Goal: Task Accomplishment & Management: Manage account settings

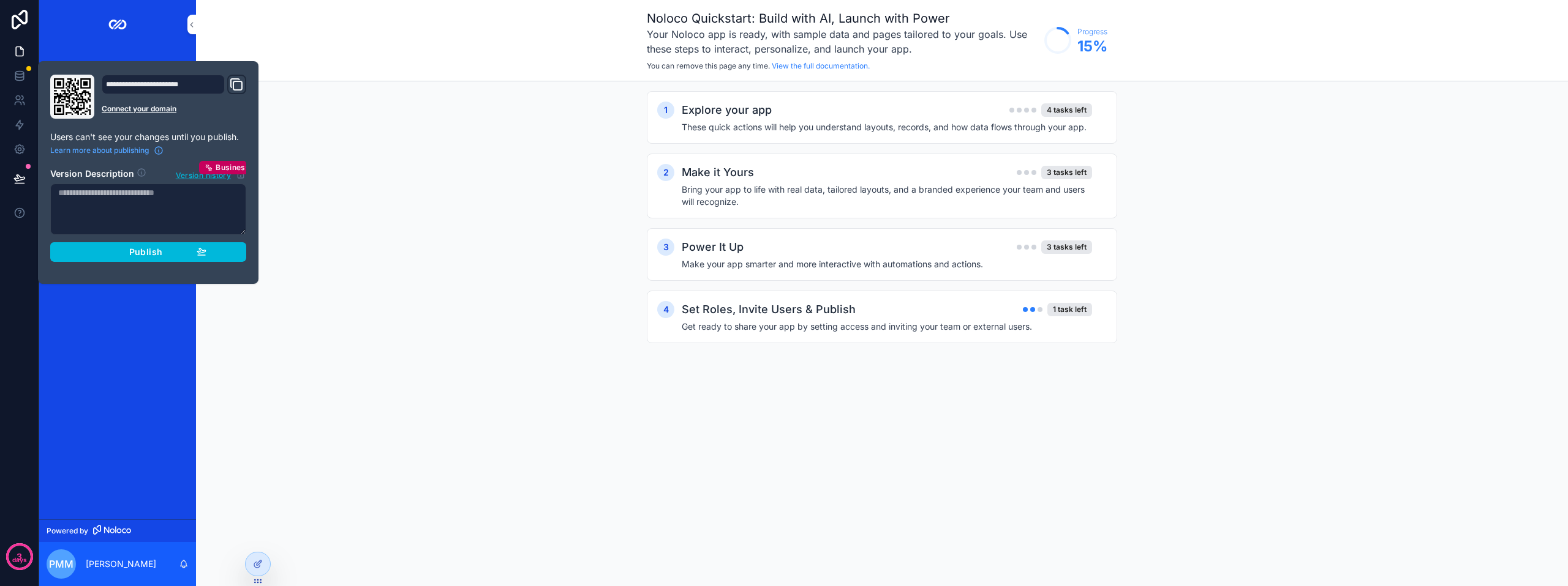
click at [151, 258] on button "Publish" at bounding box center [148, 252] width 196 height 20
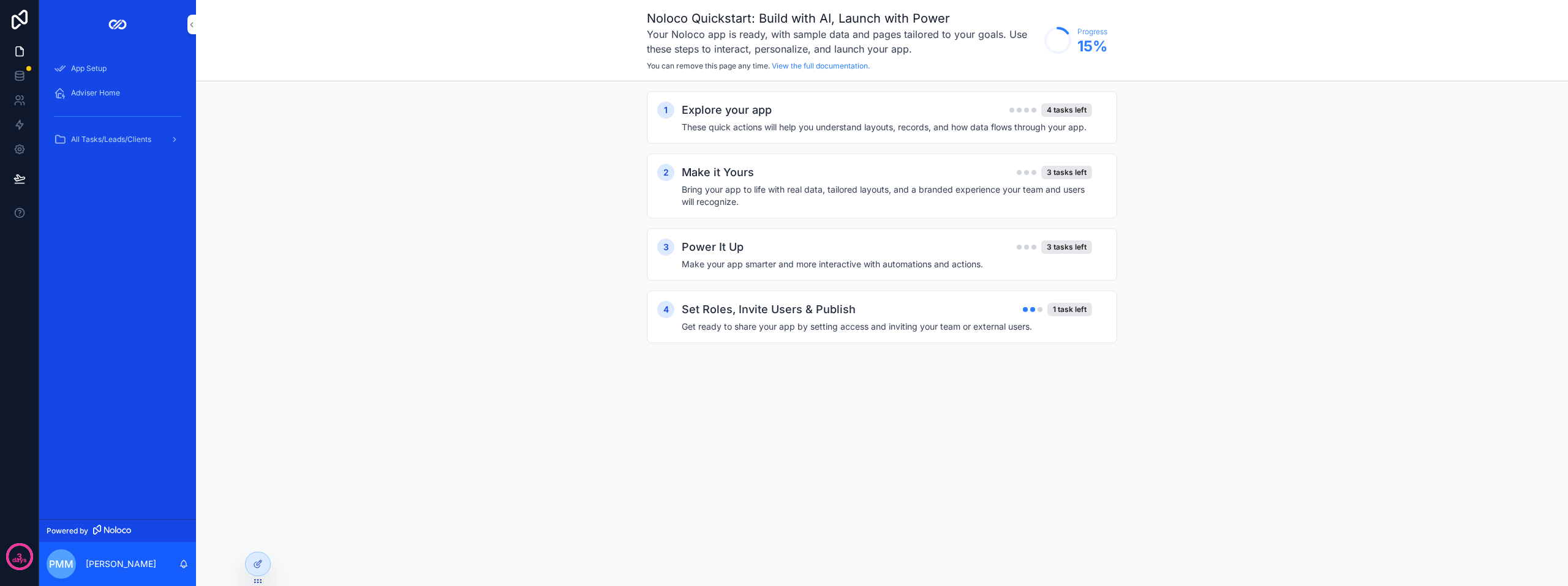
click at [181, 370] on div "App Setup Adviser Home All Tasks/Leads/Clients" at bounding box center [117, 285] width 157 height 471
drag, startPoint x: 113, startPoint y: 87, endPoint x: 126, endPoint y: 89, distance: 13.2
click at [113, 87] on div "Adviser Home" at bounding box center [117, 93] width 127 height 20
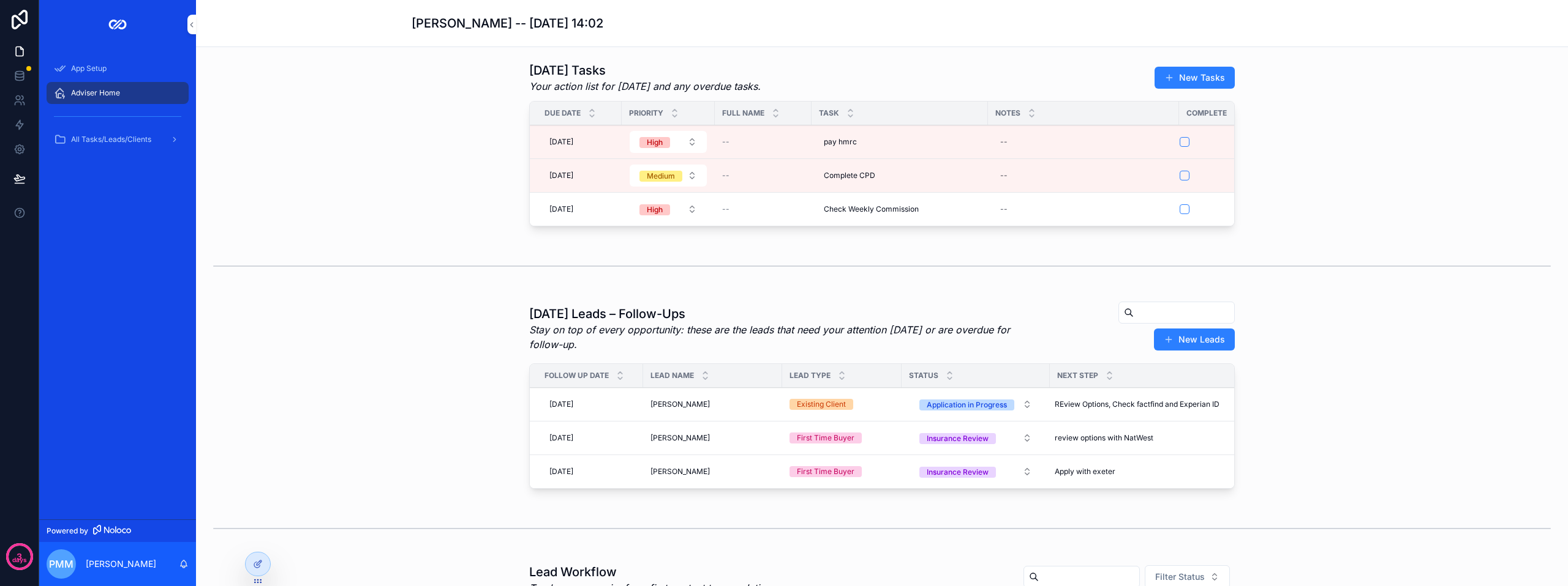
scroll to position [61, 0]
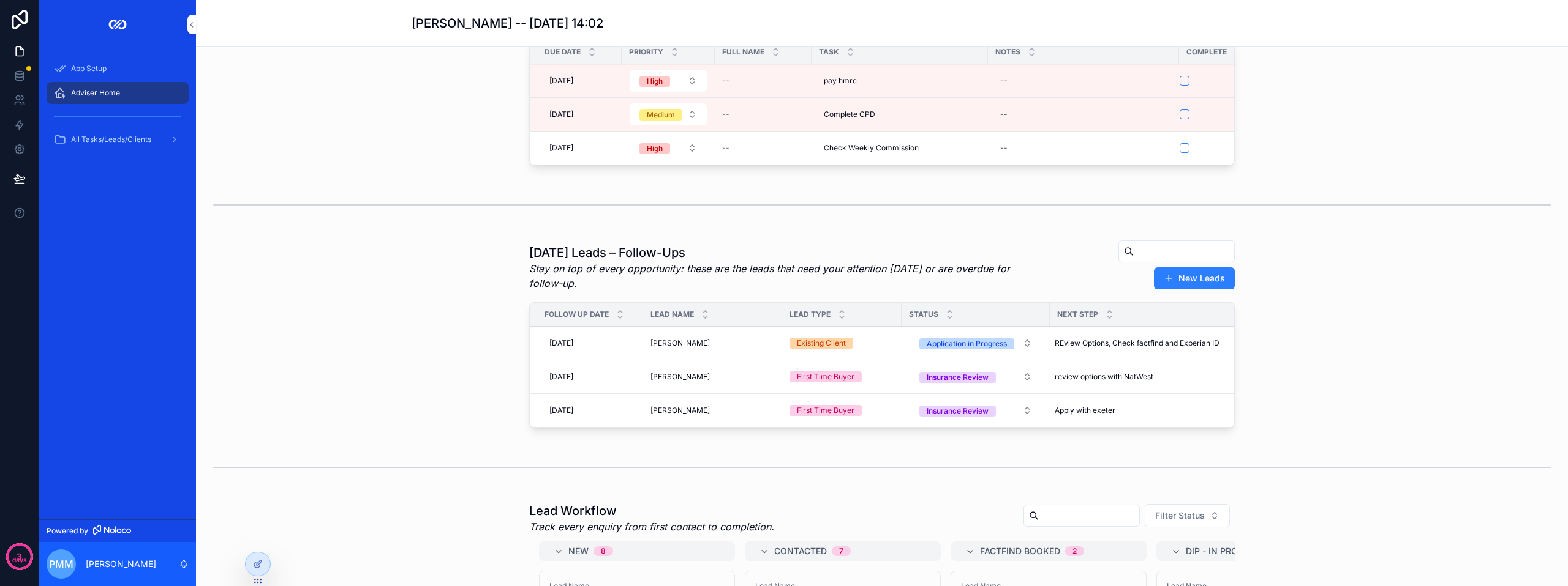
click at [753, 348] on div "Gizelle Mangonon Gizelle Mangonon" at bounding box center [713, 343] width 125 height 10
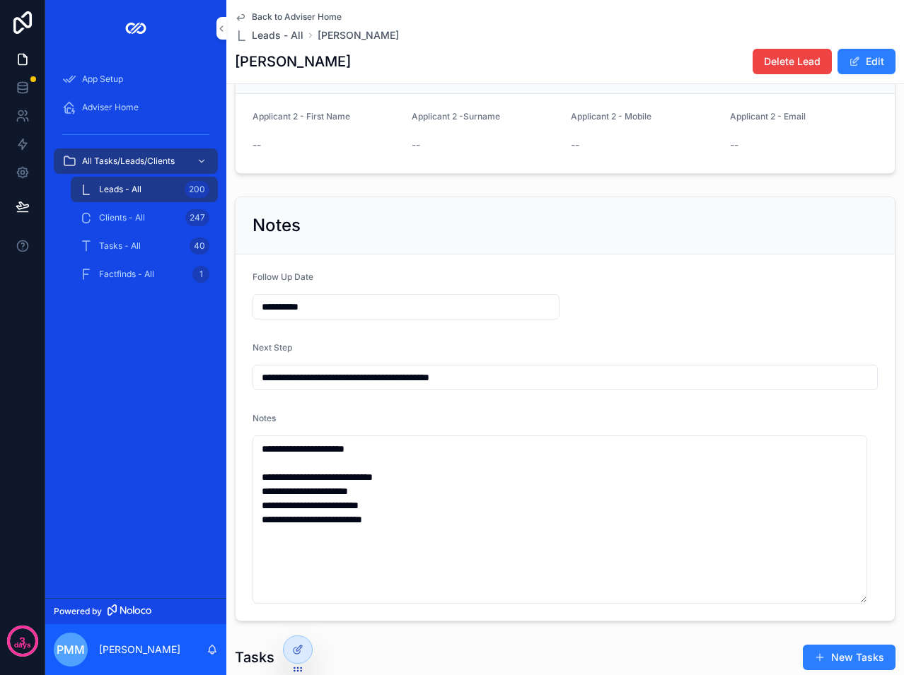
scroll to position [495, 0]
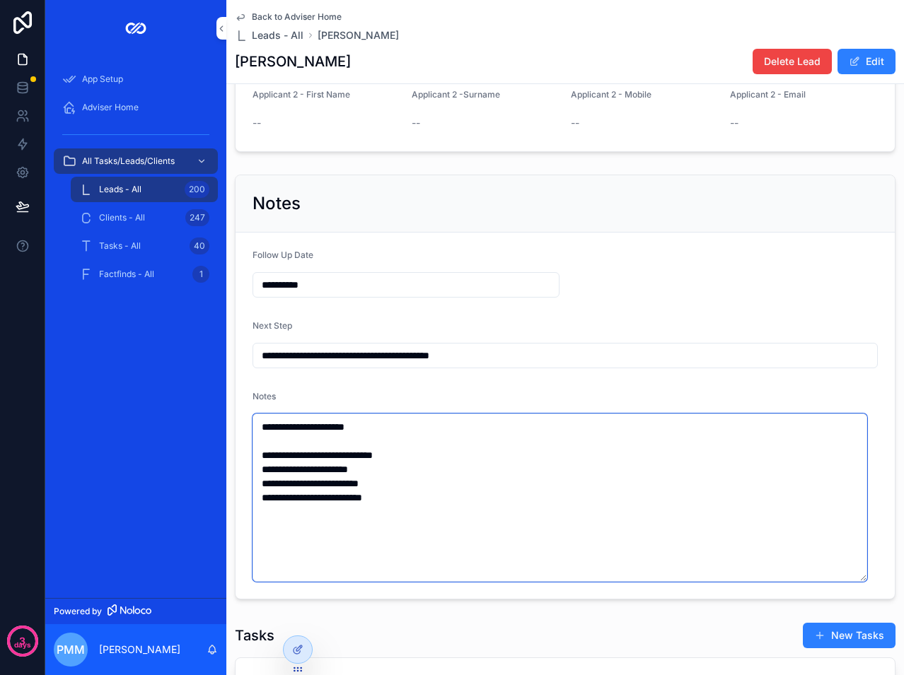
drag, startPoint x: 464, startPoint y: 520, endPoint x: 257, endPoint y: 469, distance: 213.5
click at [257, 469] on textarea "**********" at bounding box center [559, 498] width 614 height 168
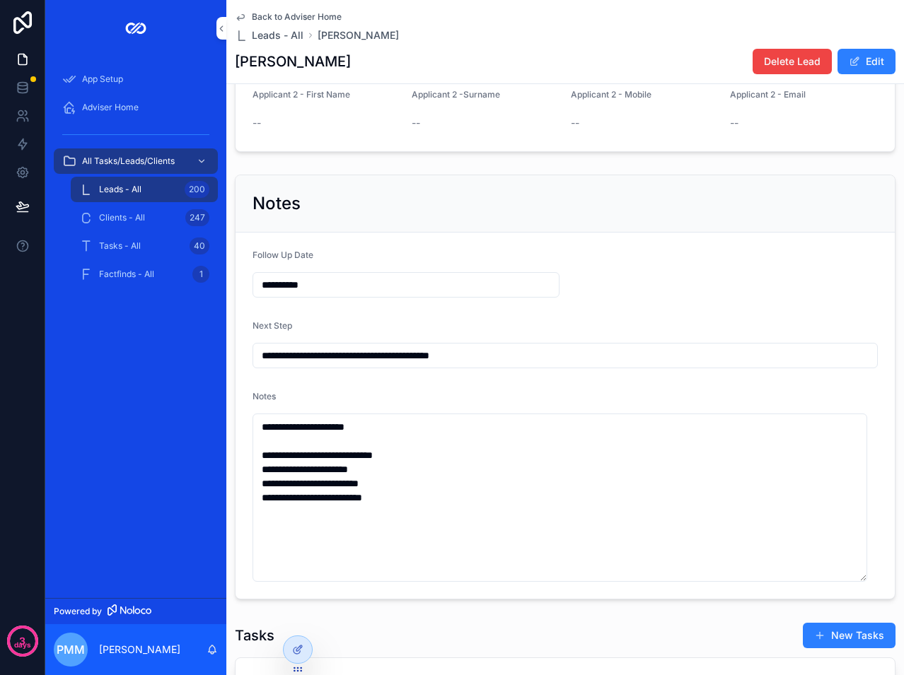
click at [113, 108] on span "Adviser Home" at bounding box center [110, 107] width 57 height 11
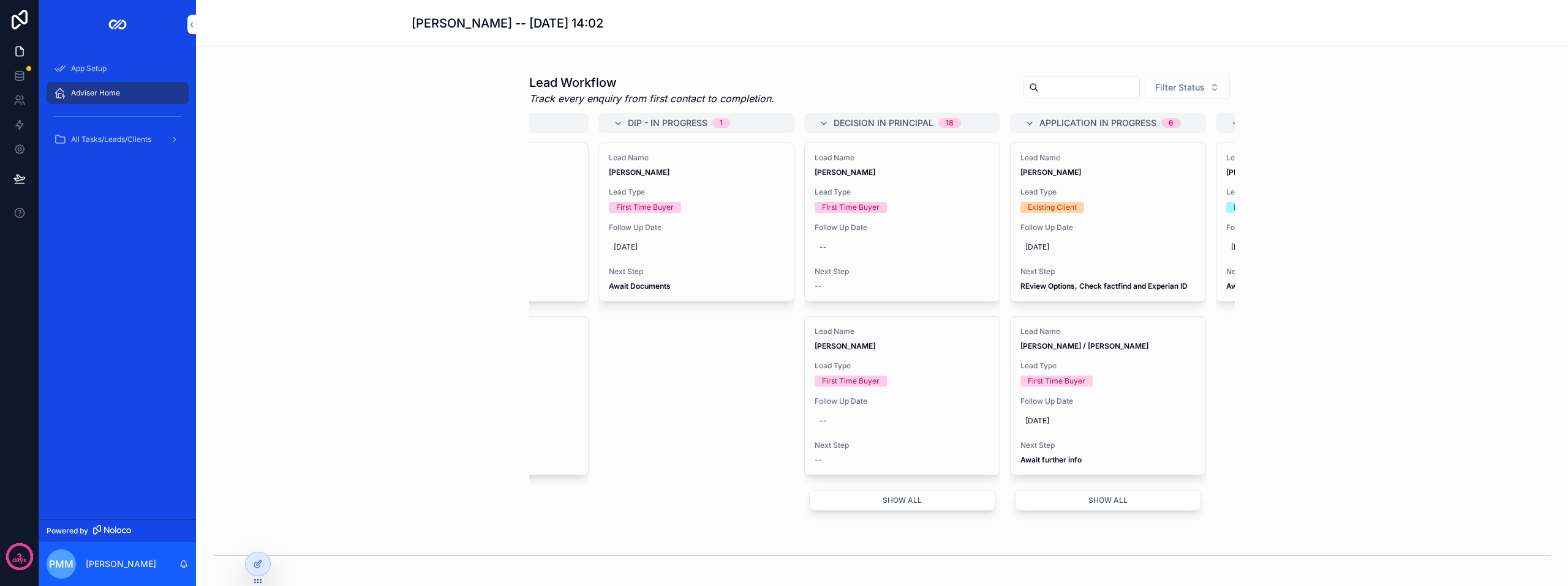
scroll to position [0, 784]
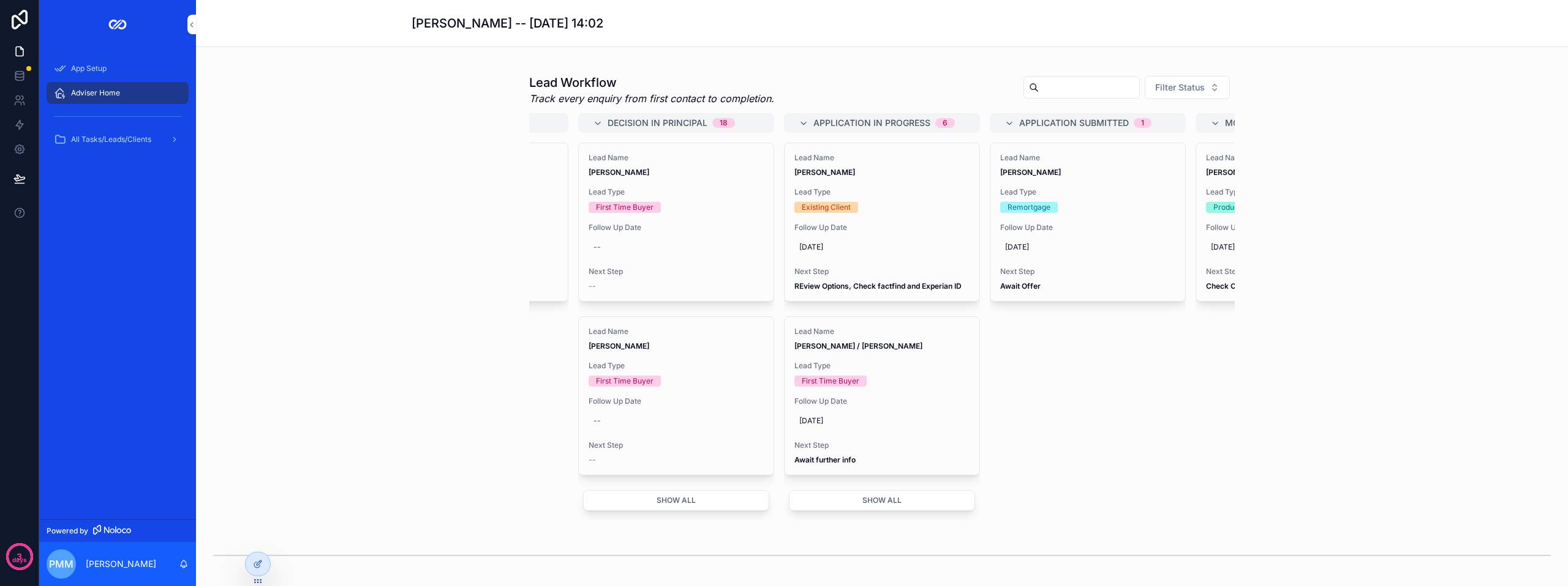
click at [915, 197] on span "Lead Type" at bounding box center [882, 191] width 175 height 10
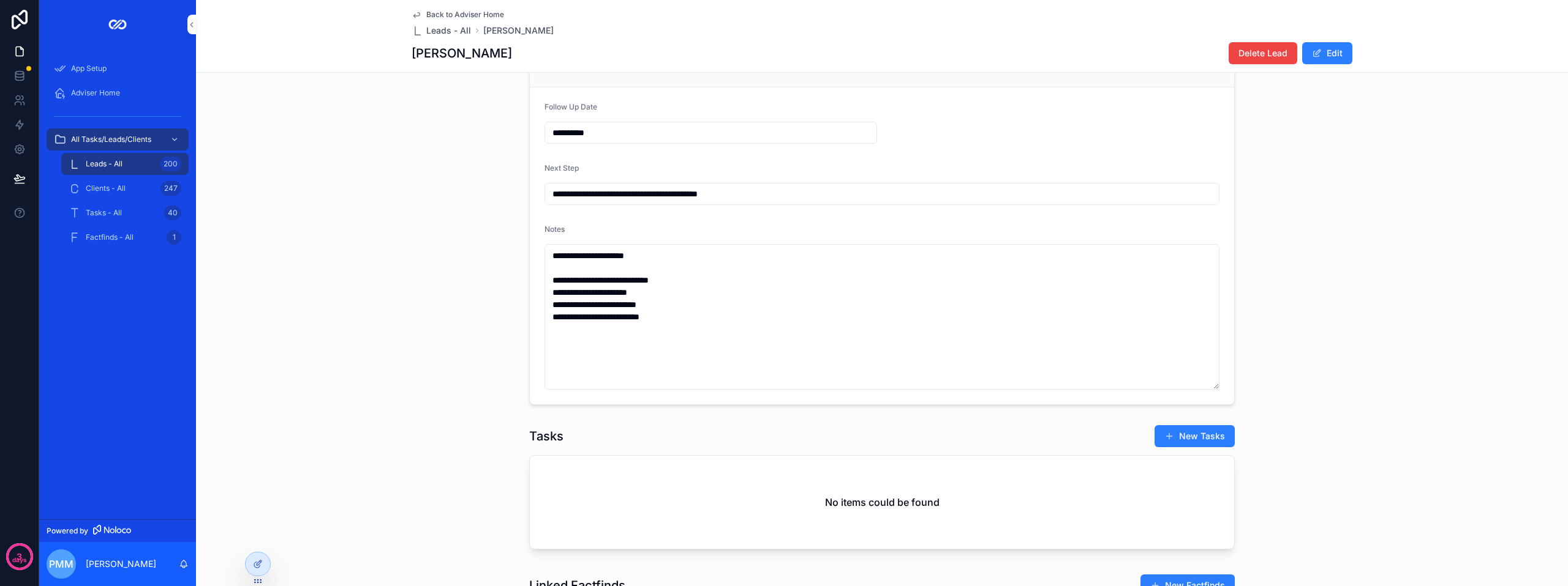
scroll to position [358, 0]
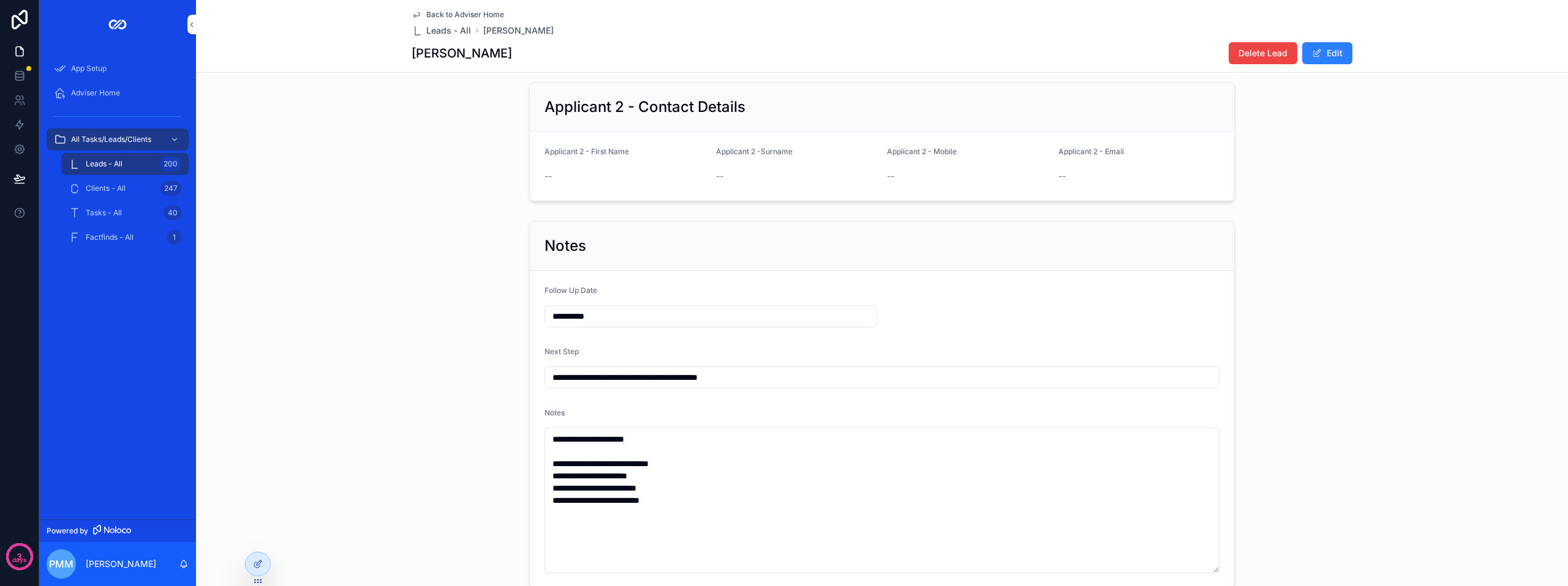
drag, startPoint x: 695, startPoint y: 387, endPoint x: 523, endPoint y: 381, distance: 172.1
click at [502, 386] on div "**********" at bounding box center [882, 405] width 1372 height 377
click at [608, 383] on input "**********" at bounding box center [882, 377] width 674 height 17
type input "**********"
click at [455, 349] on div "**********" at bounding box center [882, 405] width 1372 height 377
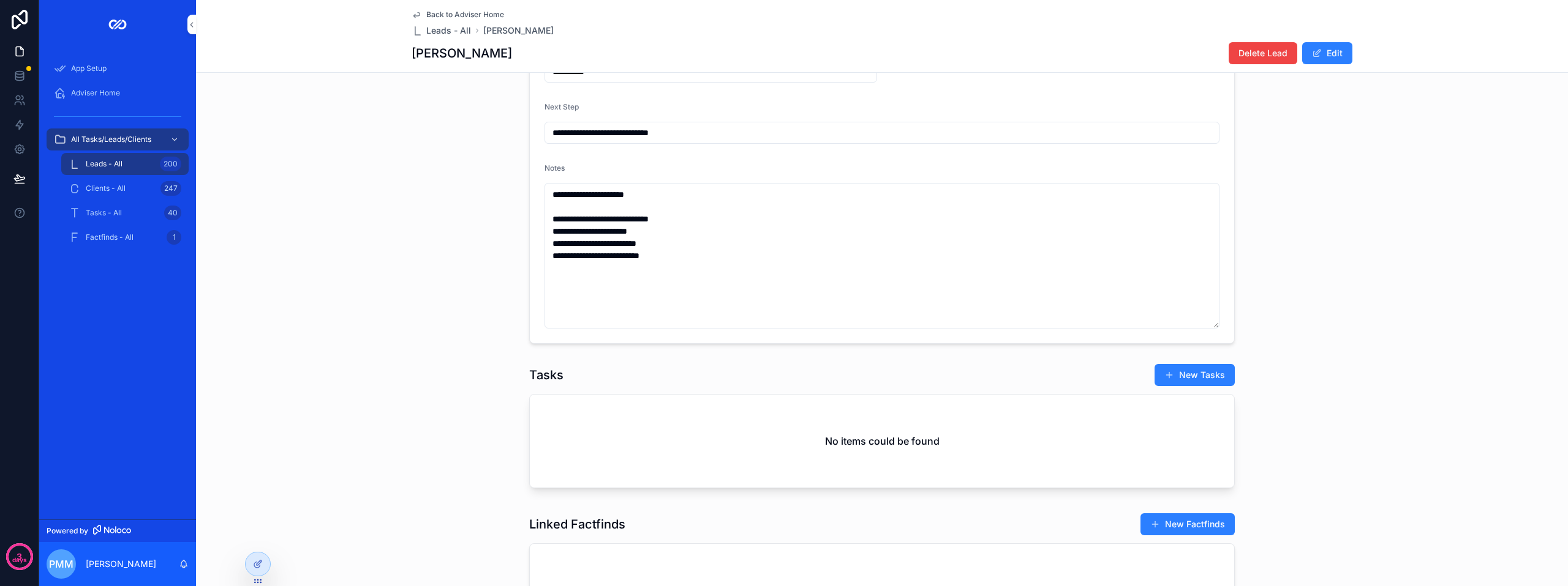
scroll to position [420, 0]
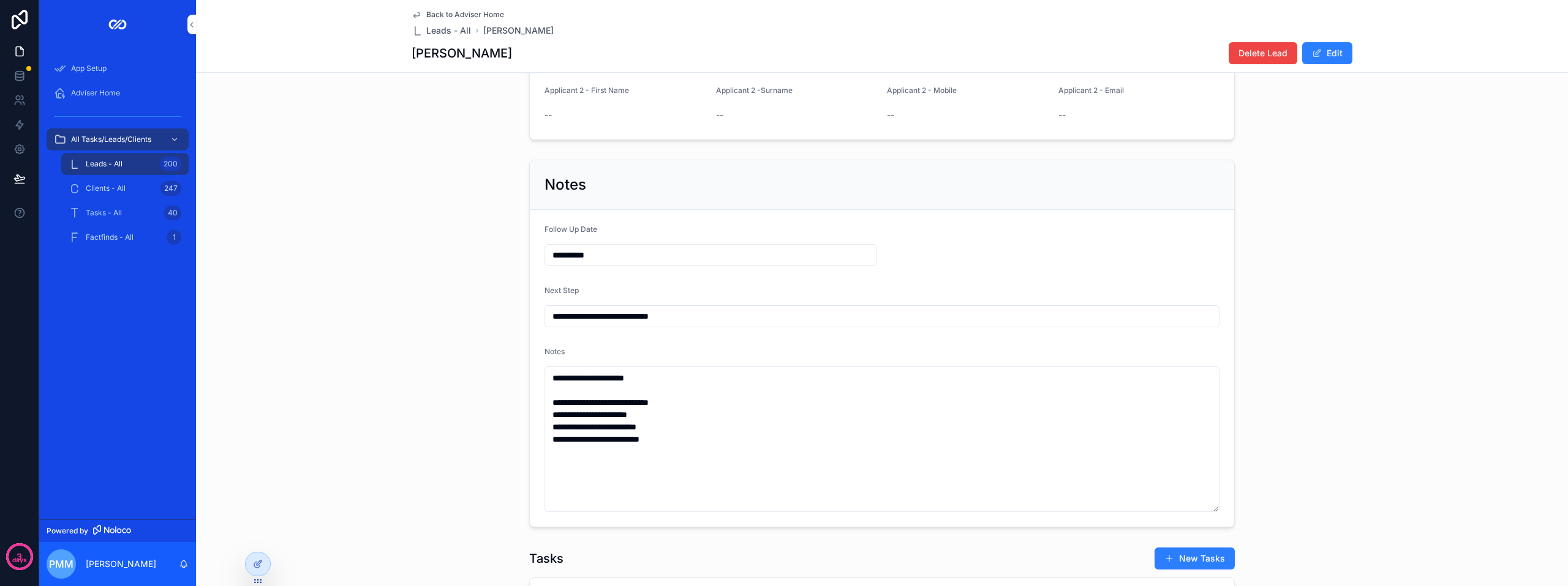
click at [585, 264] on input "**********" at bounding box center [710, 255] width 332 height 17
click at [662, 387] on button "7" at bounding box center [662, 391] width 22 height 22
type input "**********"
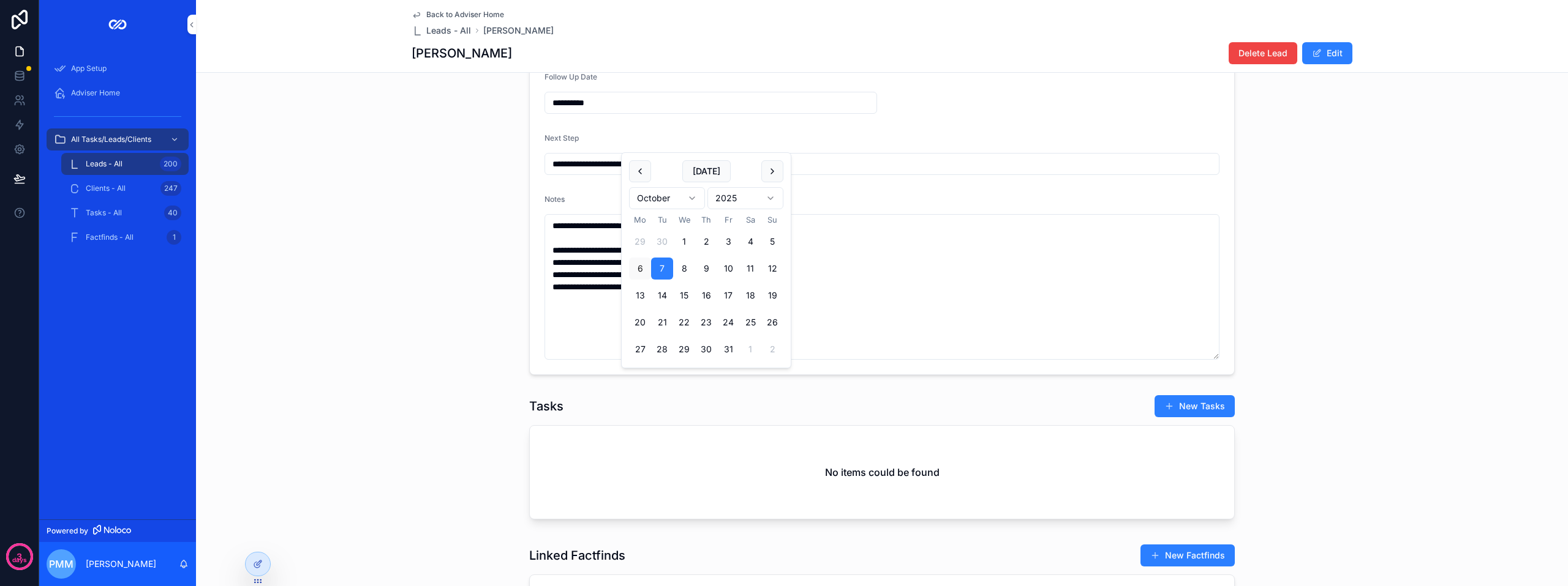
scroll to position [542, 0]
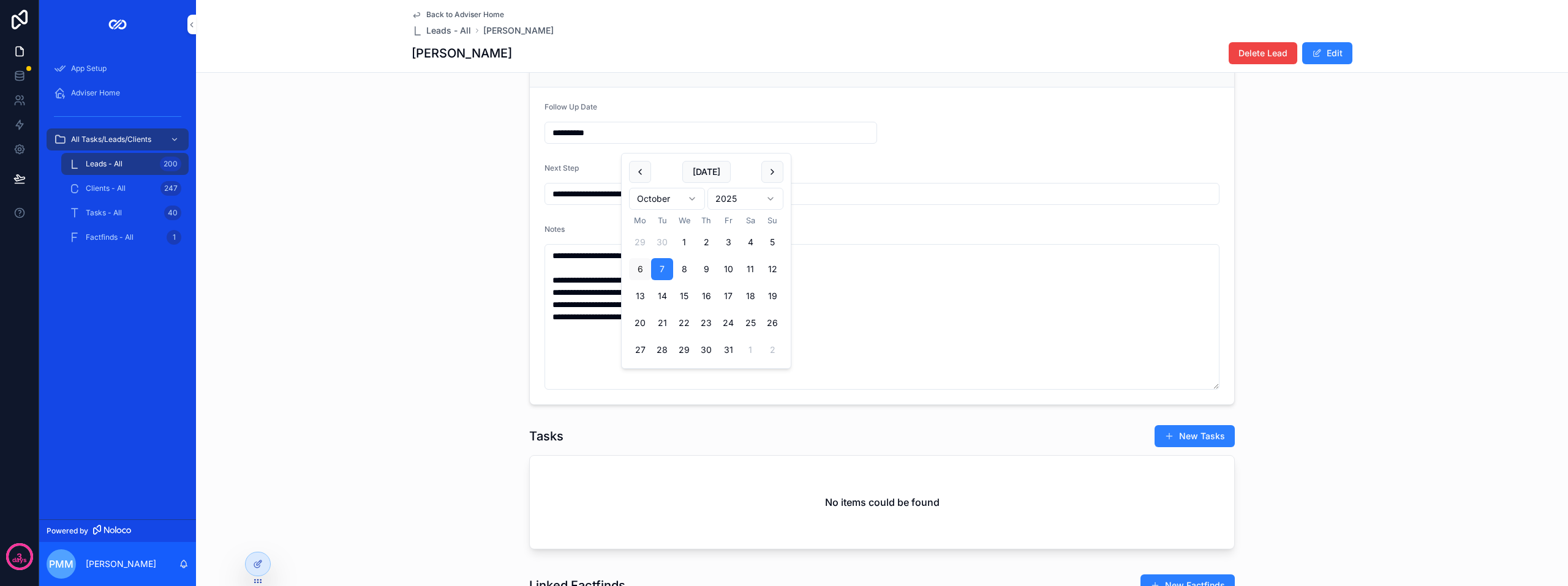
click at [435, 308] on div "**********" at bounding box center [882, 221] width 1372 height 377
click at [84, 70] on span "App Setup" at bounding box center [88, 68] width 36 height 10
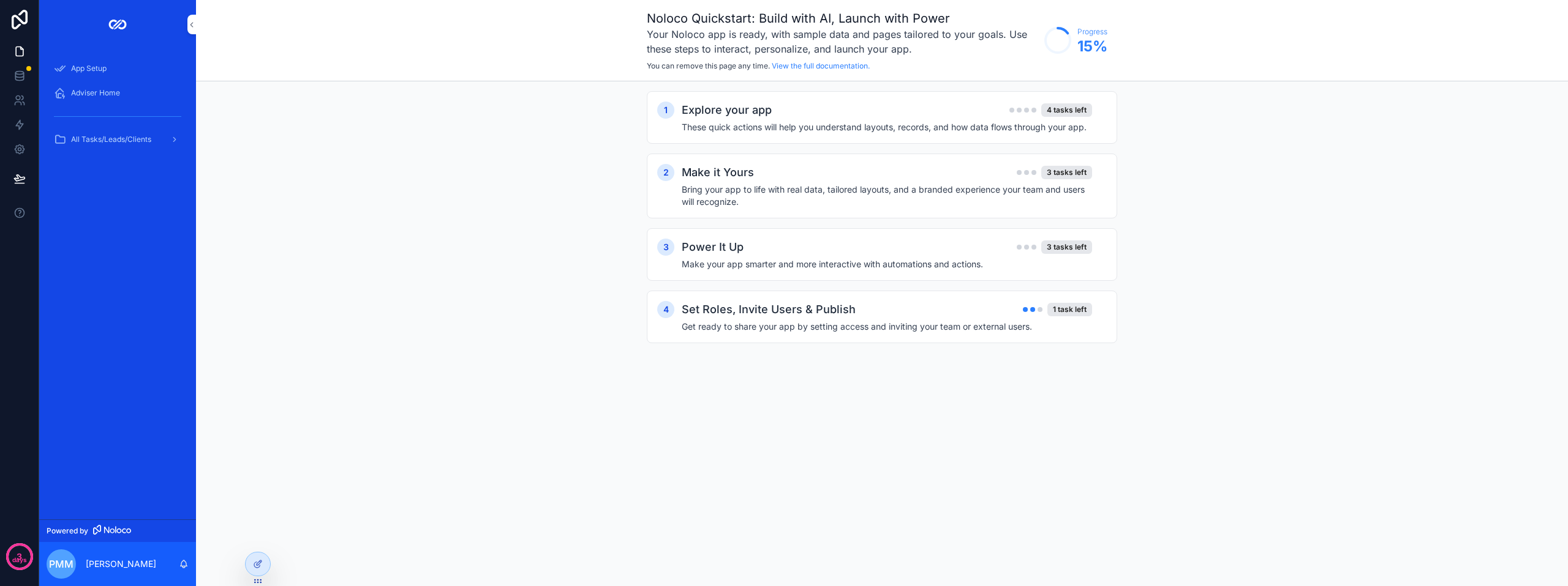
click at [82, 85] on div "Adviser Home" at bounding box center [117, 93] width 127 height 20
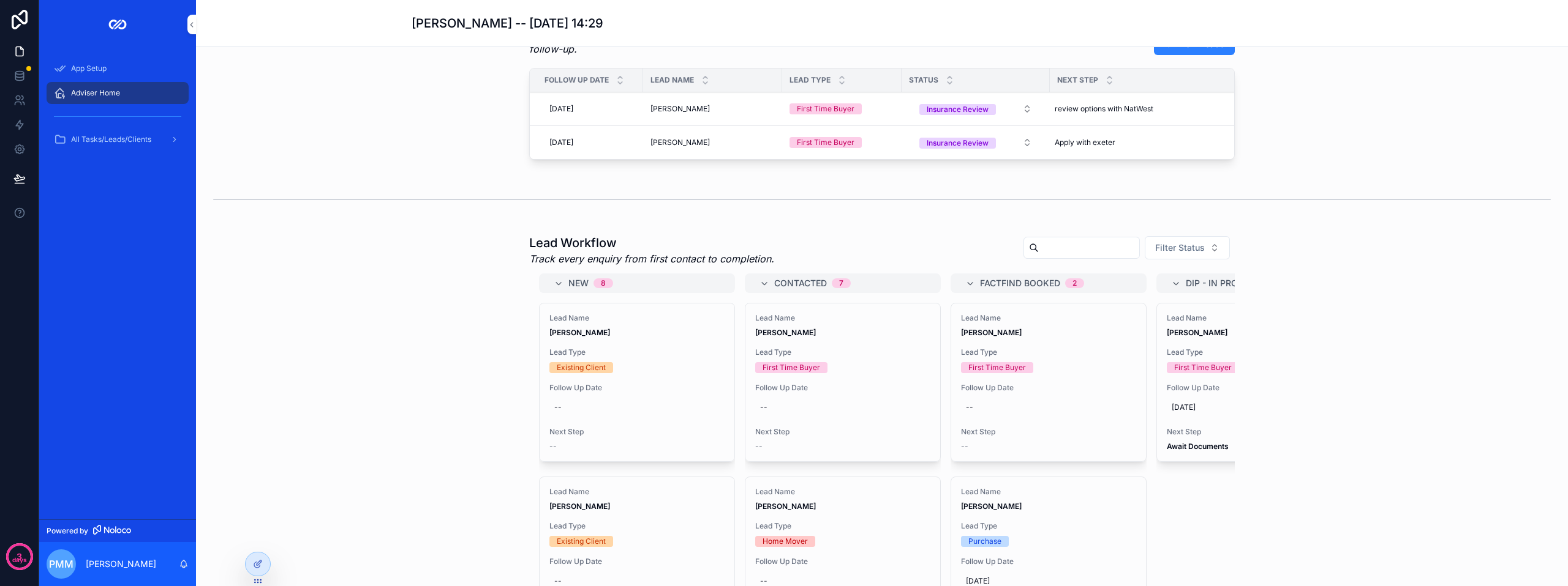
scroll to position [280, 0]
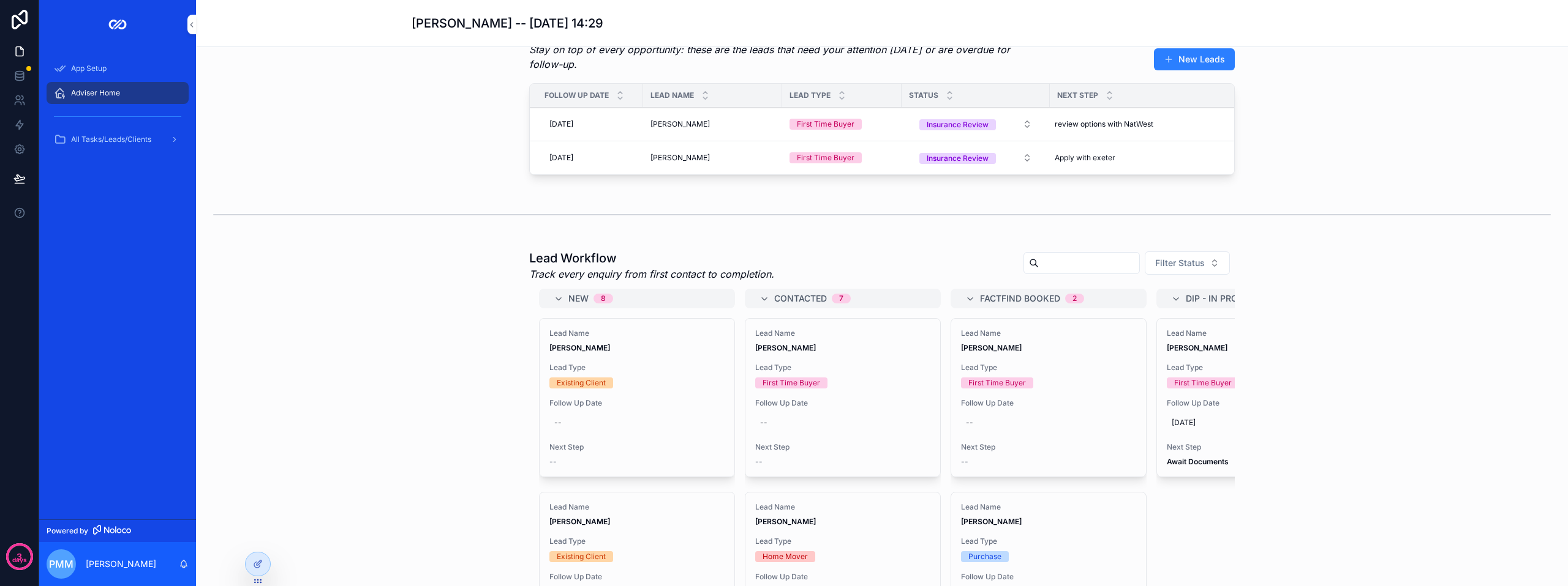
click at [987, 433] on div "--" at bounding box center [1048, 422] width 175 height 20
click at [1039, 373] on button "17" at bounding box center [1043, 375] width 22 height 22
type input "**********"
click at [1112, 456] on icon "scrollable content" at bounding box center [1111, 457] width 10 height 10
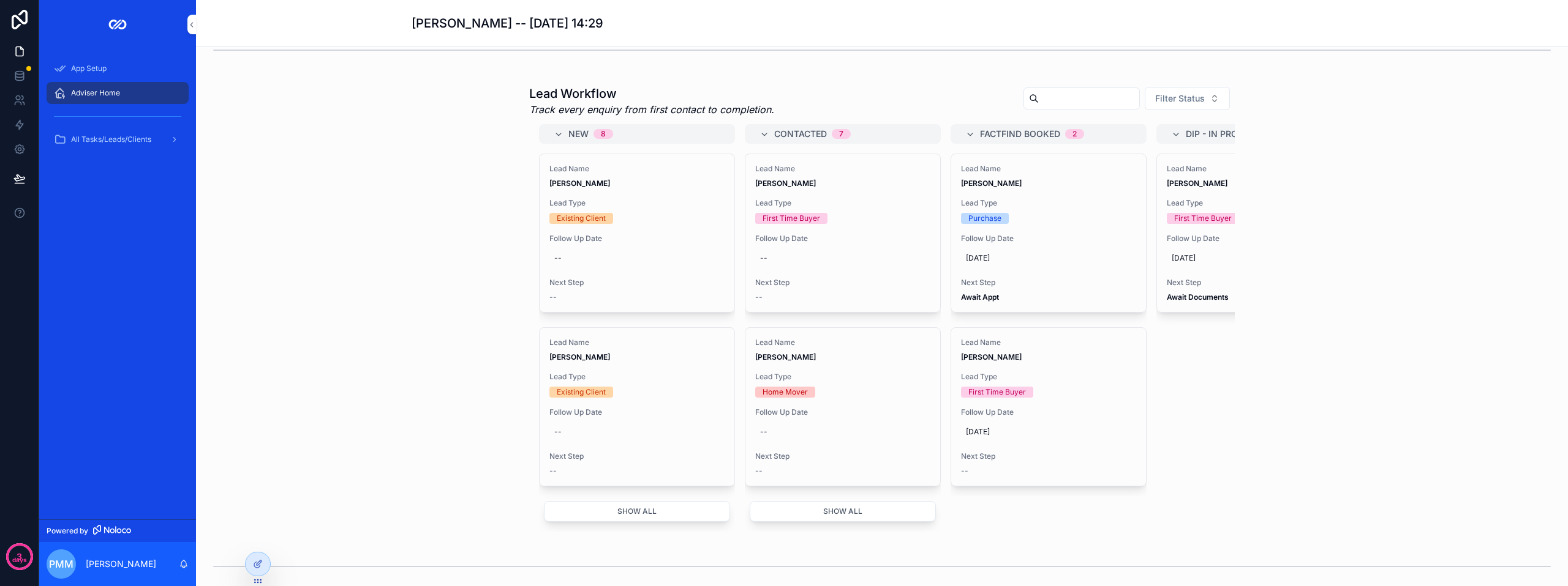
scroll to position [464, 0]
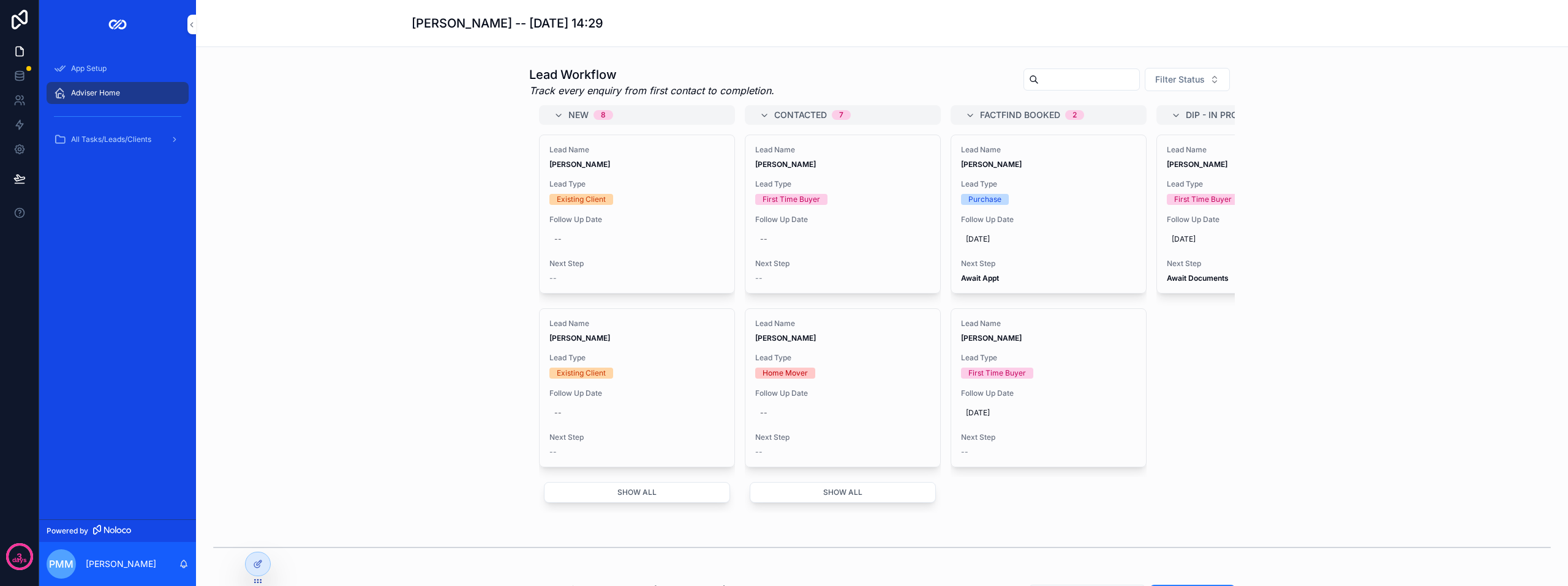
click at [983, 457] on div "--" at bounding box center [1048, 452] width 175 height 10
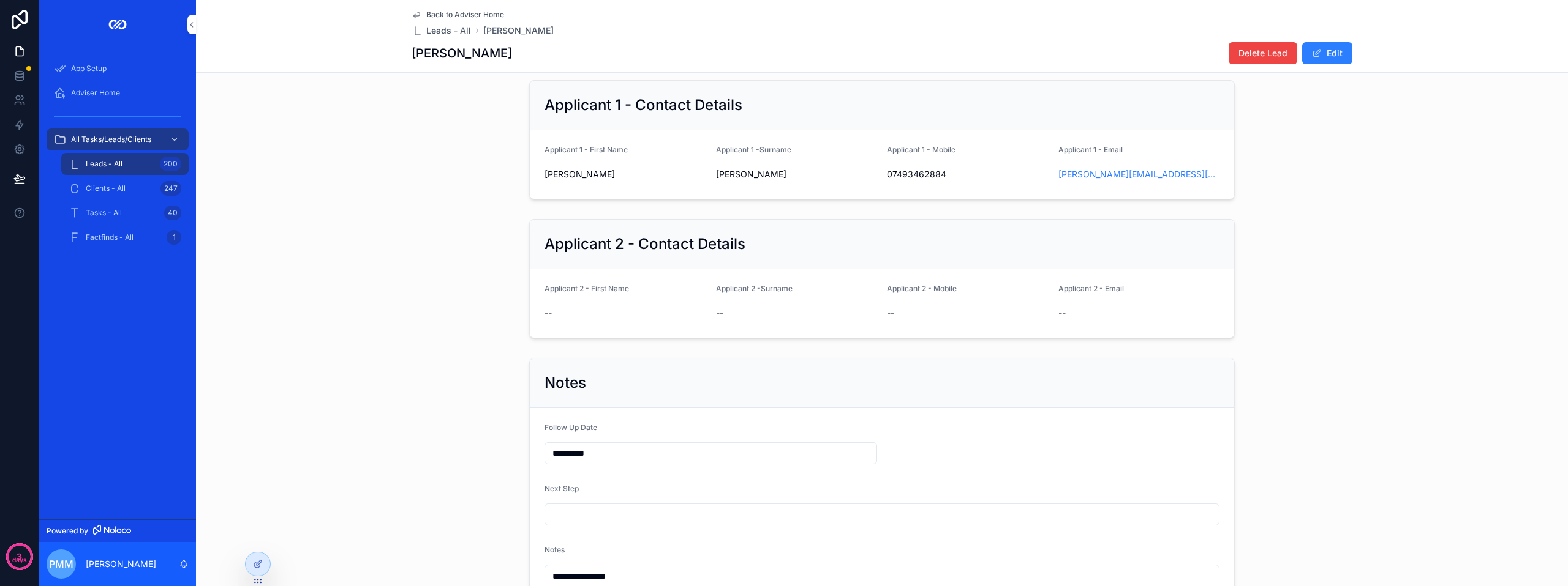
scroll to position [367, 0]
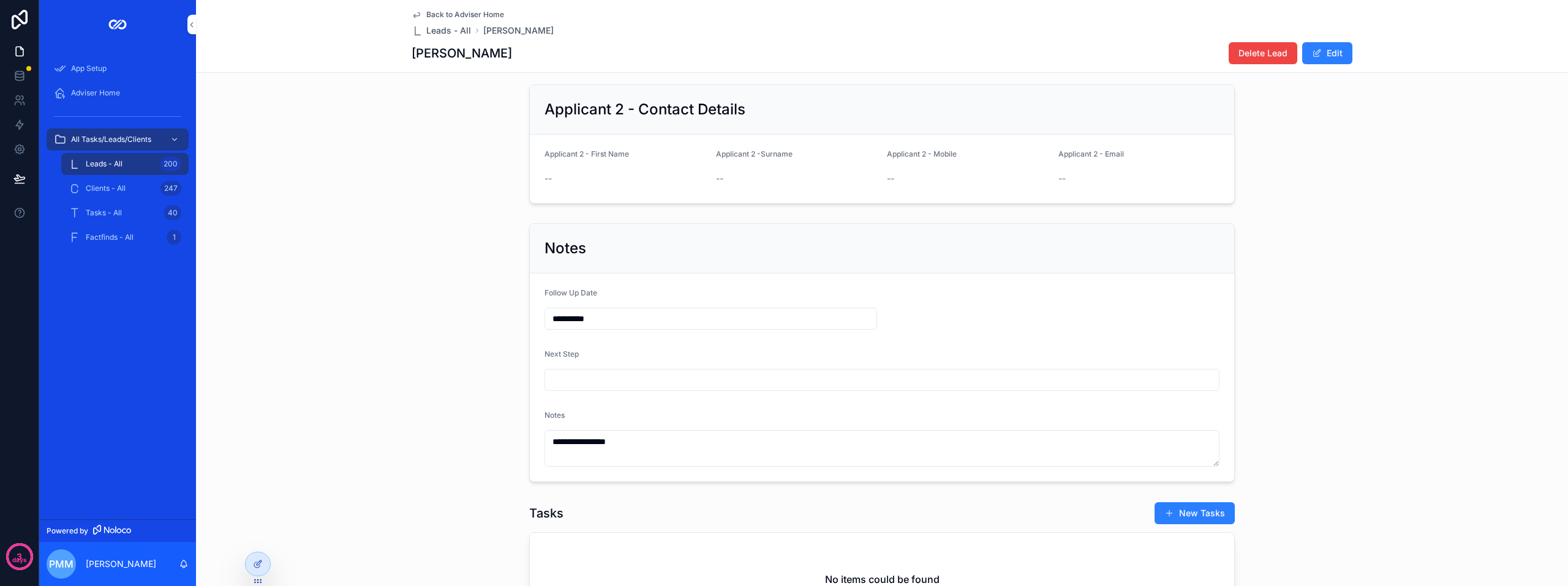
click at [586, 383] on input "scrollable content" at bounding box center [882, 380] width 674 height 17
type input "**********"
drag, startPoint x: 86, startPoint y: 92, endPoint x: 168, endPoint y: 122, distance: 87.3
click at [86, 92] on span "Adviser Home" at bounding box center [95, 93] width 49 height 10
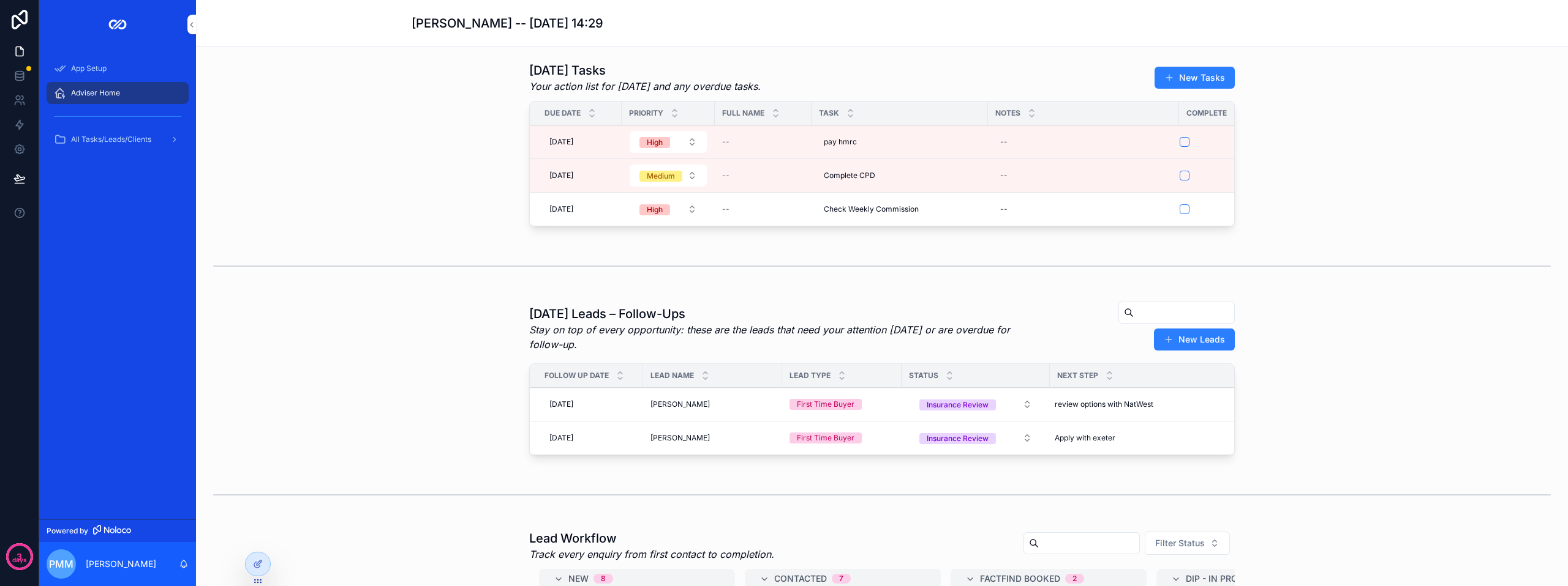
click at [601, 415] on div "06/10/2025 06/10/2025" at bounding box center [590, 404] width 91 height 20
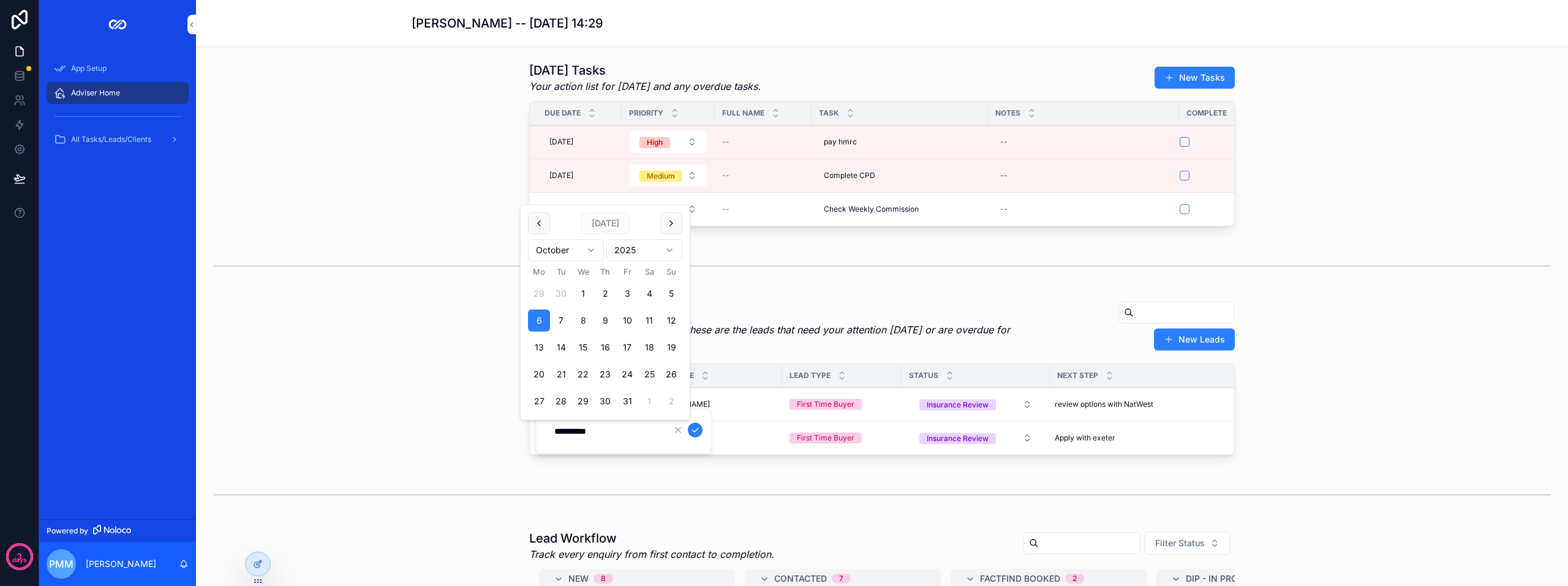
click at [558, 323] on button "7" at bounding box center [560, 320] width 22 height 22
type input "**********"
click at [1033, 351] on div "New Leads" at bounding box center [1134, 326] width 202 height 50
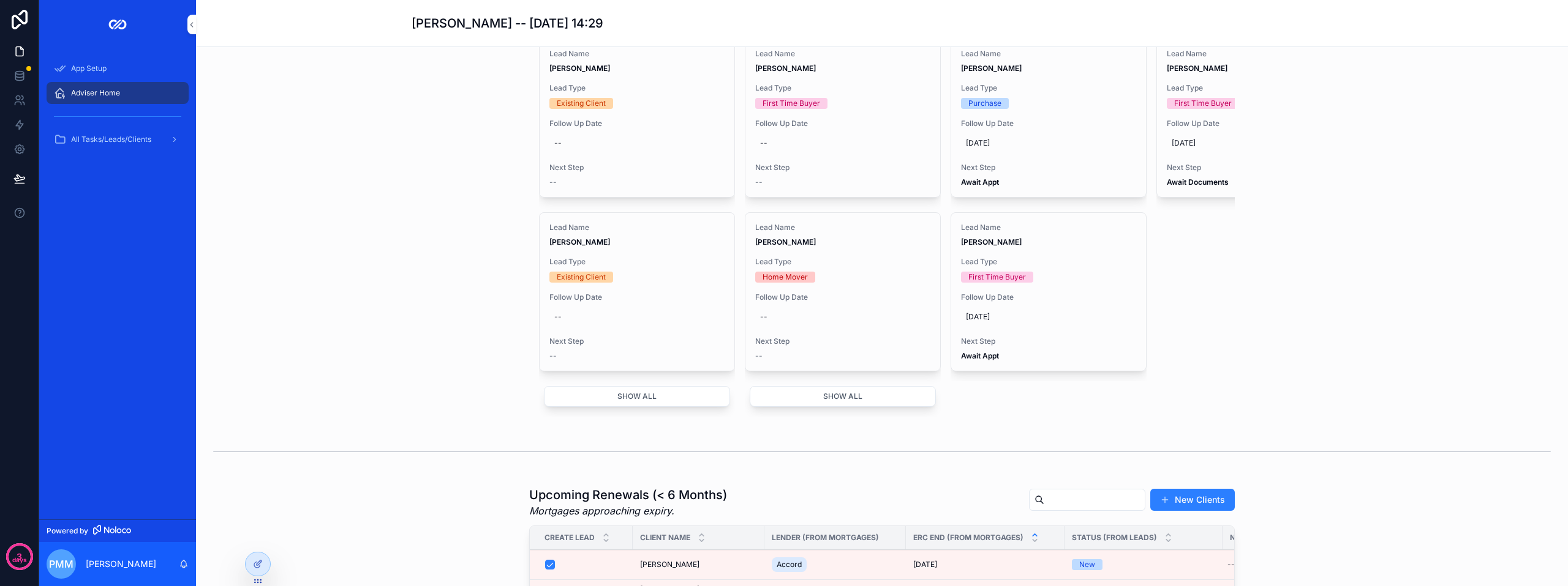
scroll to position [551, 0]
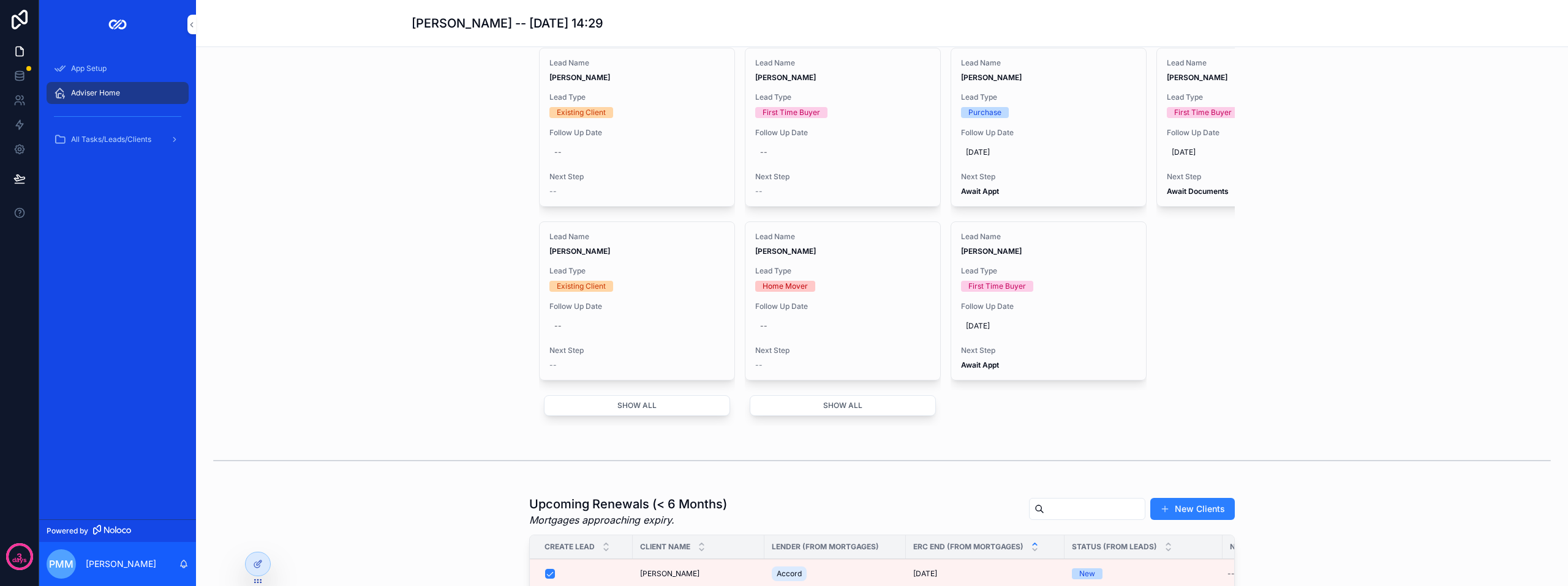
click at [827, 416] on button "Show all" at bounding box center [842, 406] width 186 height 21
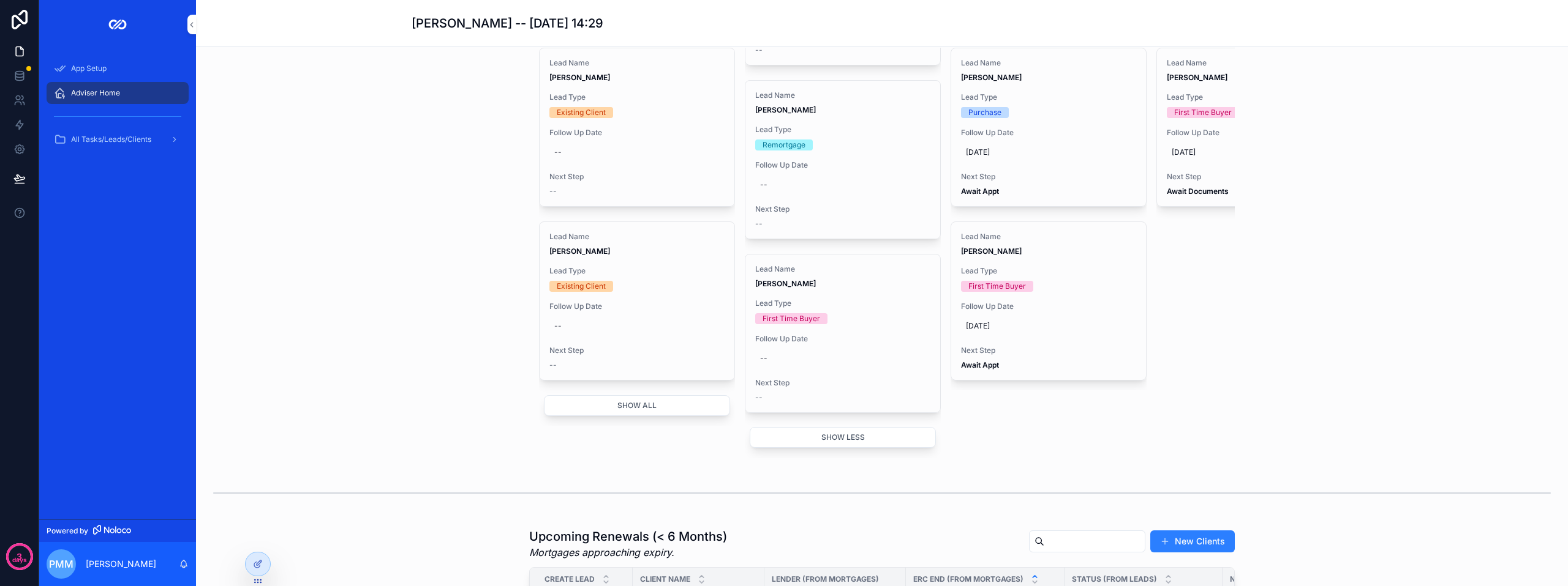
click at [621, 416] on button "Show all" at bounding box center [637, 406] width 186 height 21
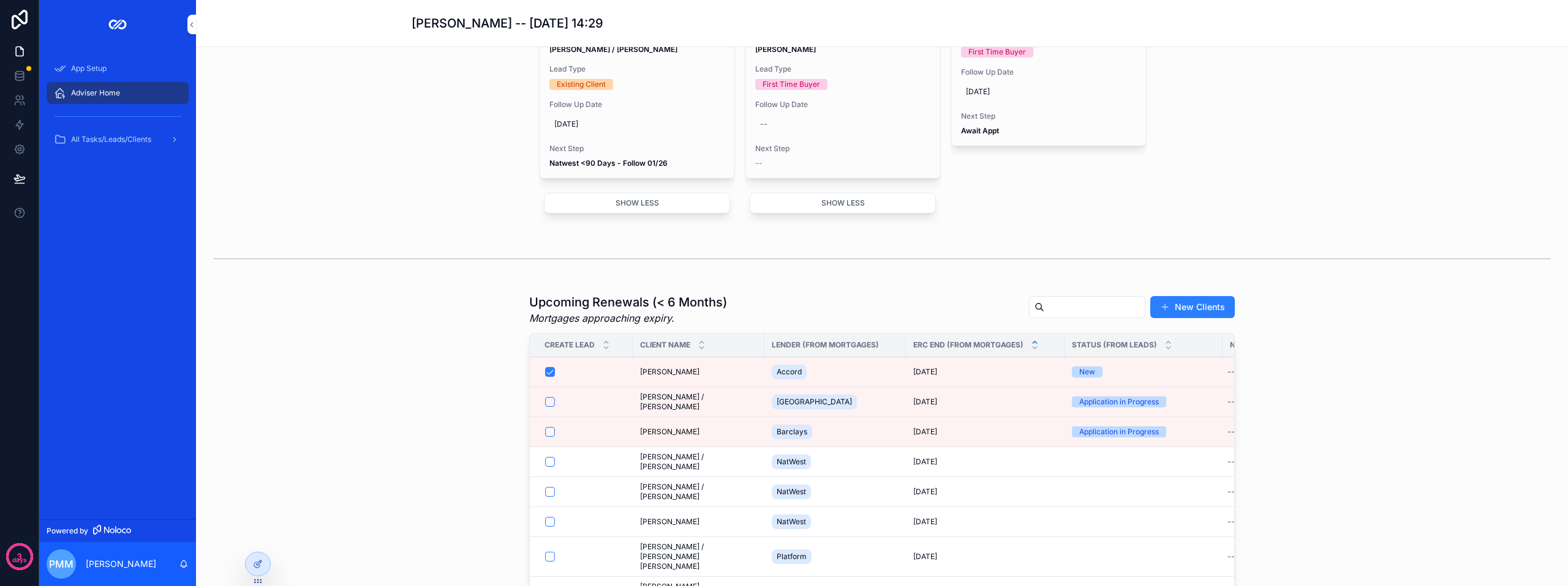
scroll to position [857, 0]
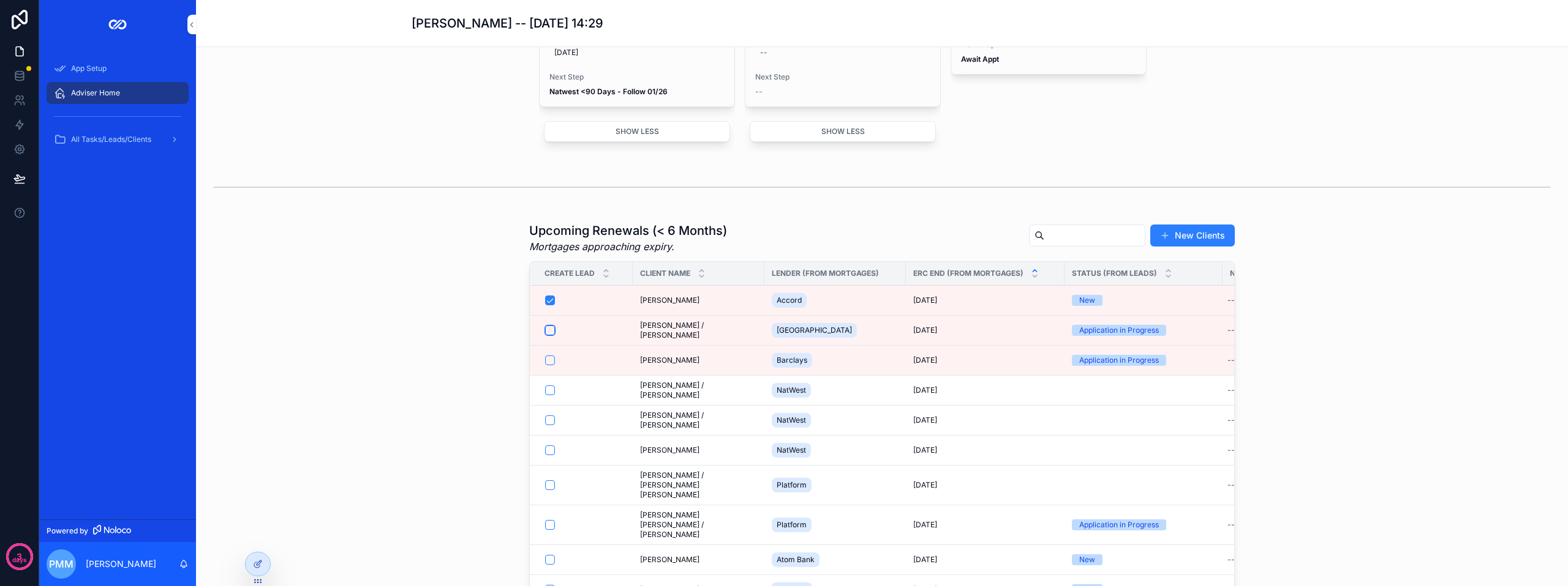
click at [545, 335] on button "scrollable content" at bounding box center [549, 330] width 10 height 10
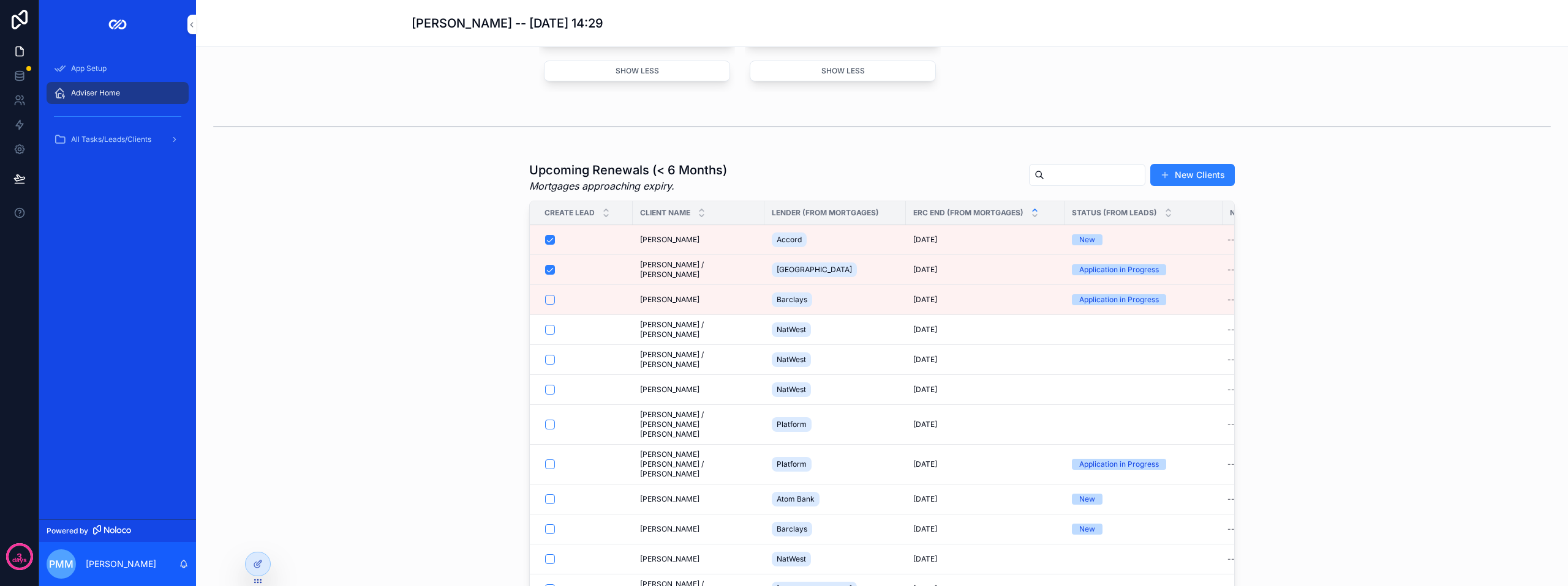
scroll to position [918, 0]
click at [545, 304] on button "scrollable content" at bounding box center [549, 299] width 10 height 10
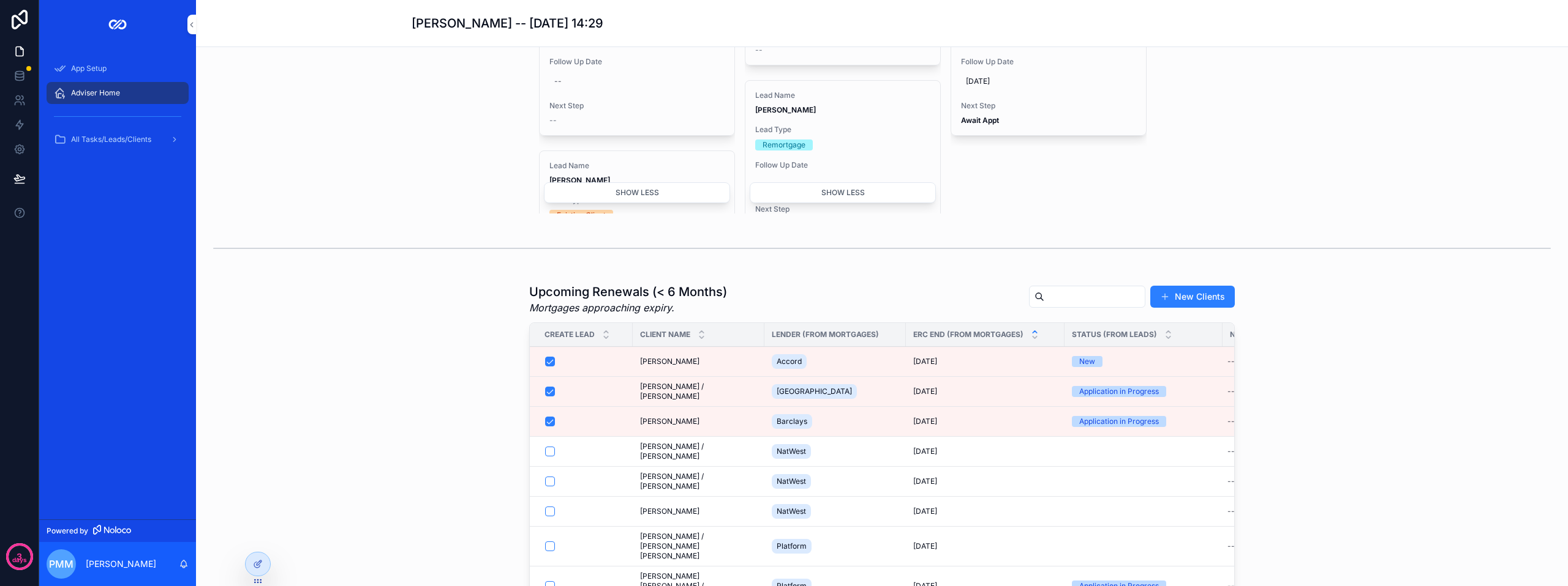
scroll to position [857, 0]
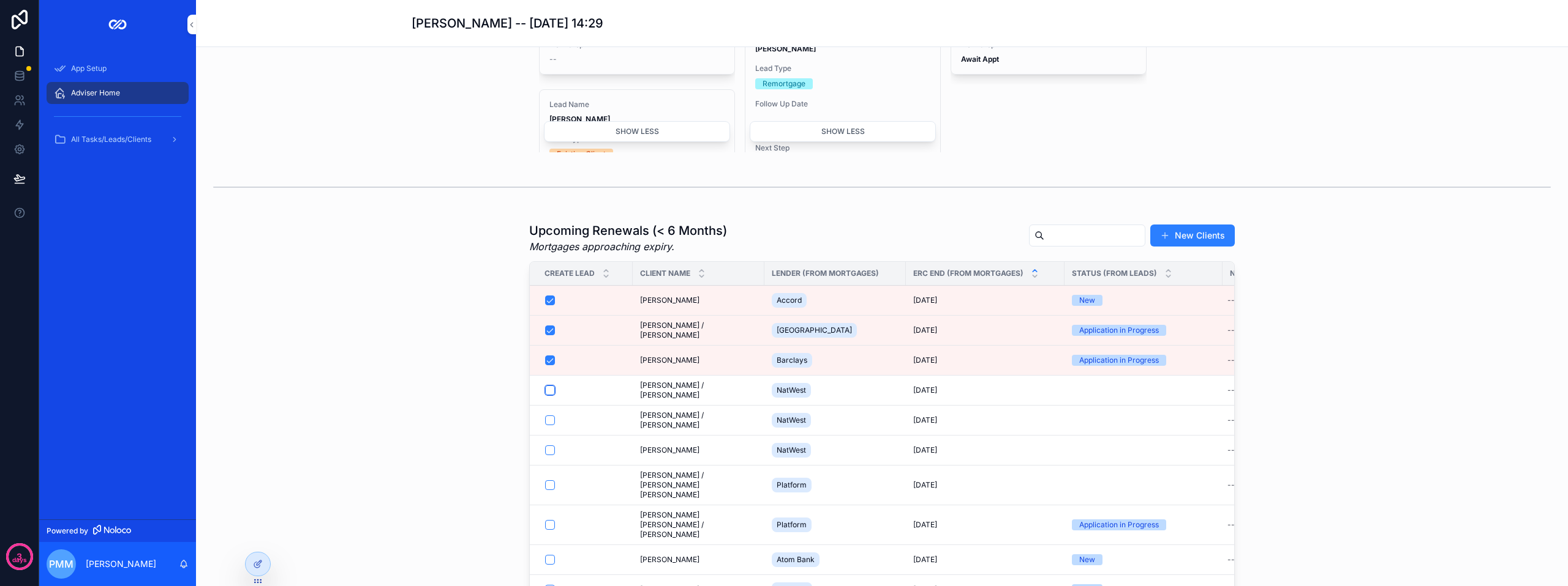
click at [547, 396] on button "scrollable content" at bounding box center [549, 390] width 10 height 10
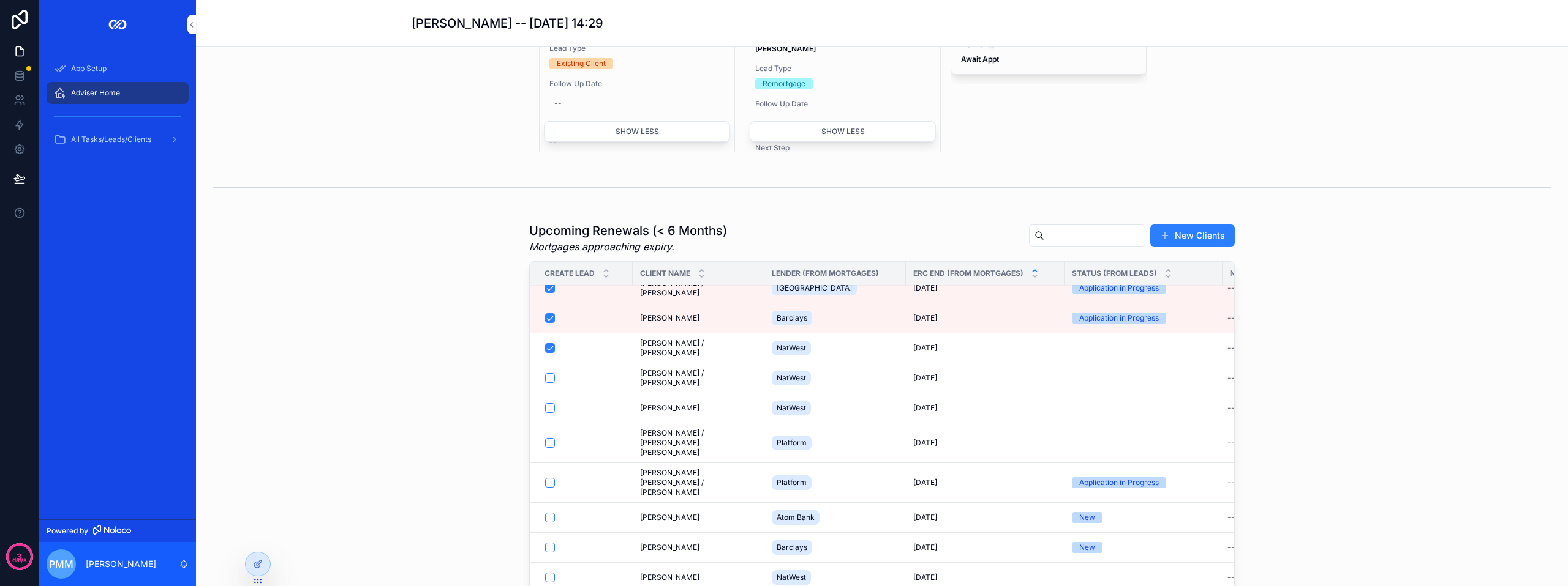
click at [936, 353] on span "[DATE]" at bounding box center [925, 348] width 24 height 10
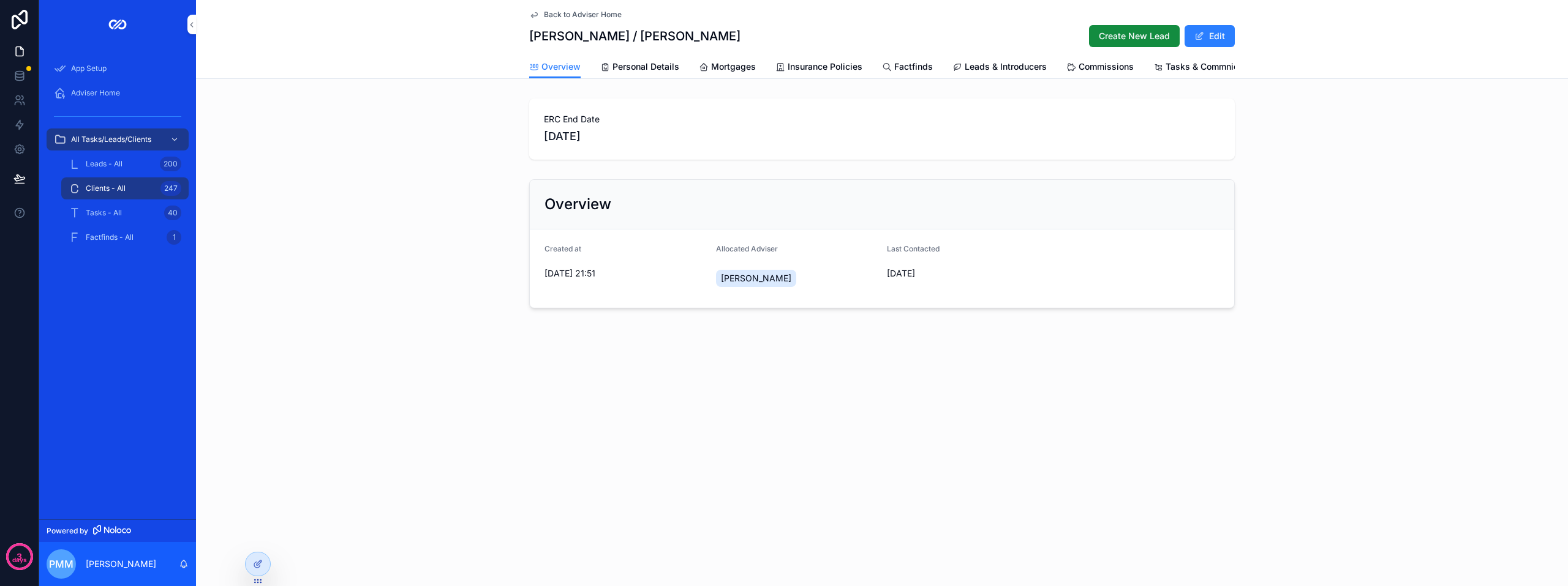
click at [1144, 41] on span "Create New Lead" at bounding box center [1134, 36] width 71 height 12
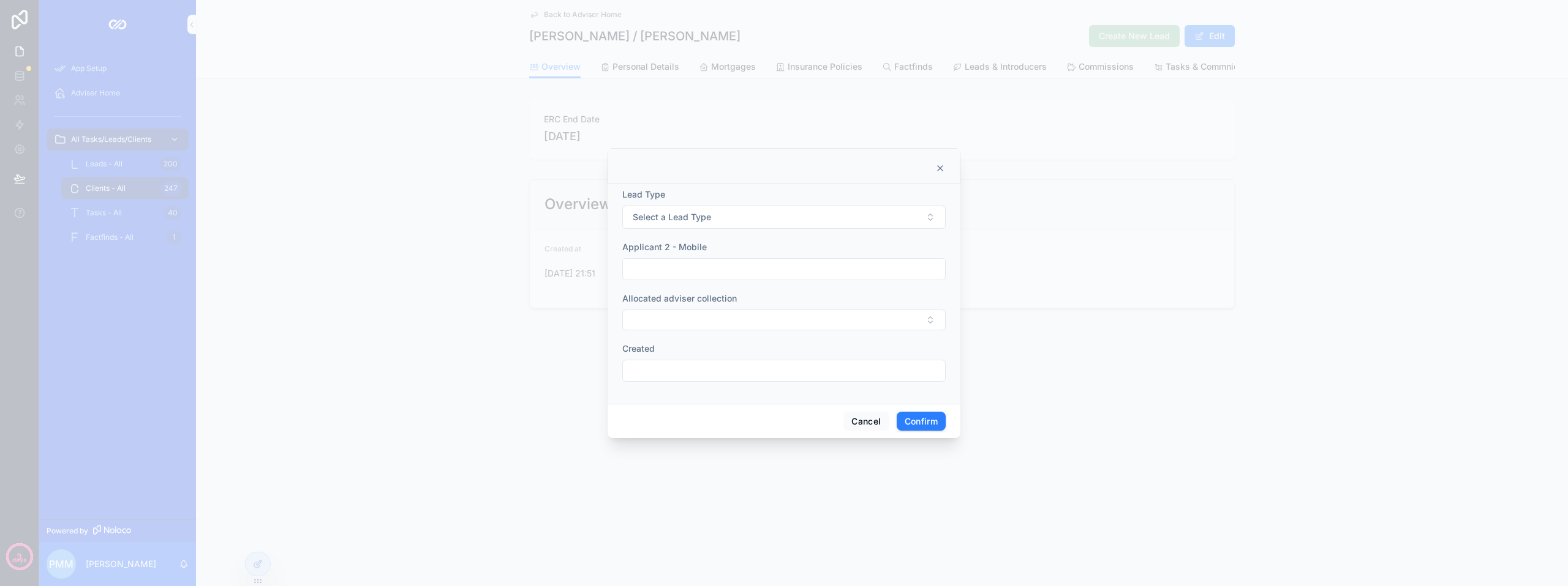
click at [768, 216] on button "Select a Lead Type" at bounding box center [783, 217] width 323 height 23
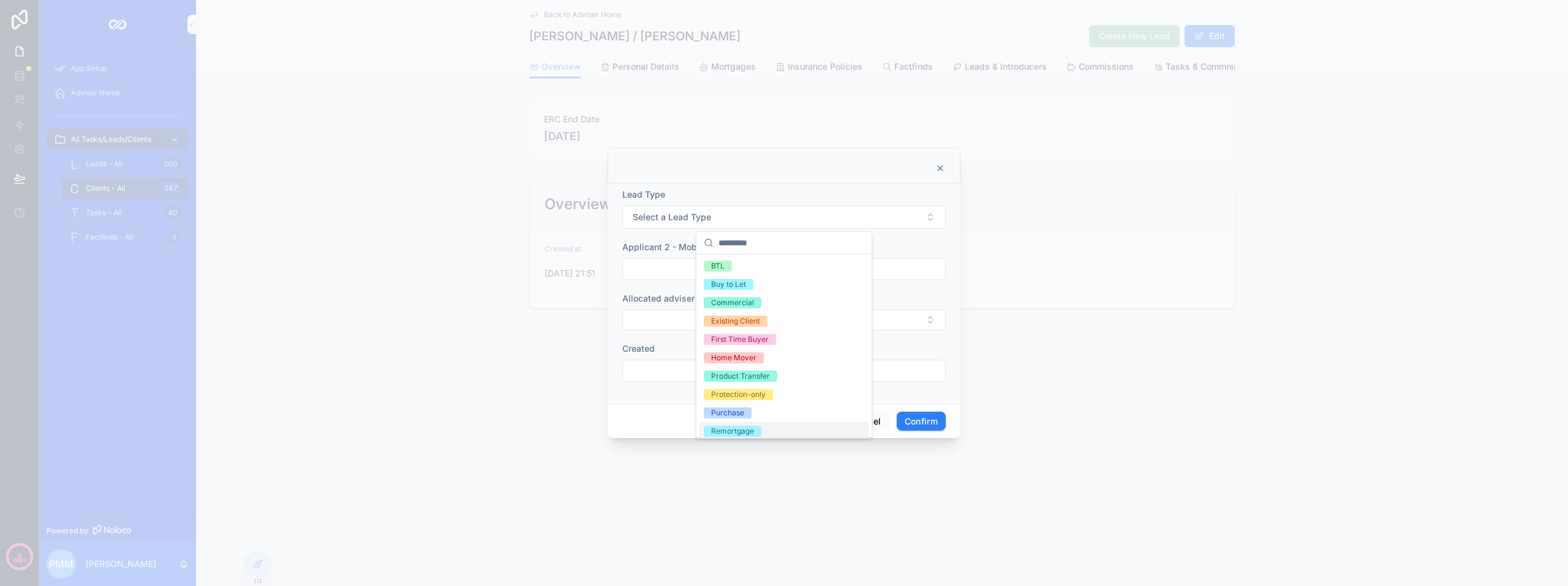
click at [740, 434] on div "Remortgage" at bounding box center [732, 431] width 42 height 11
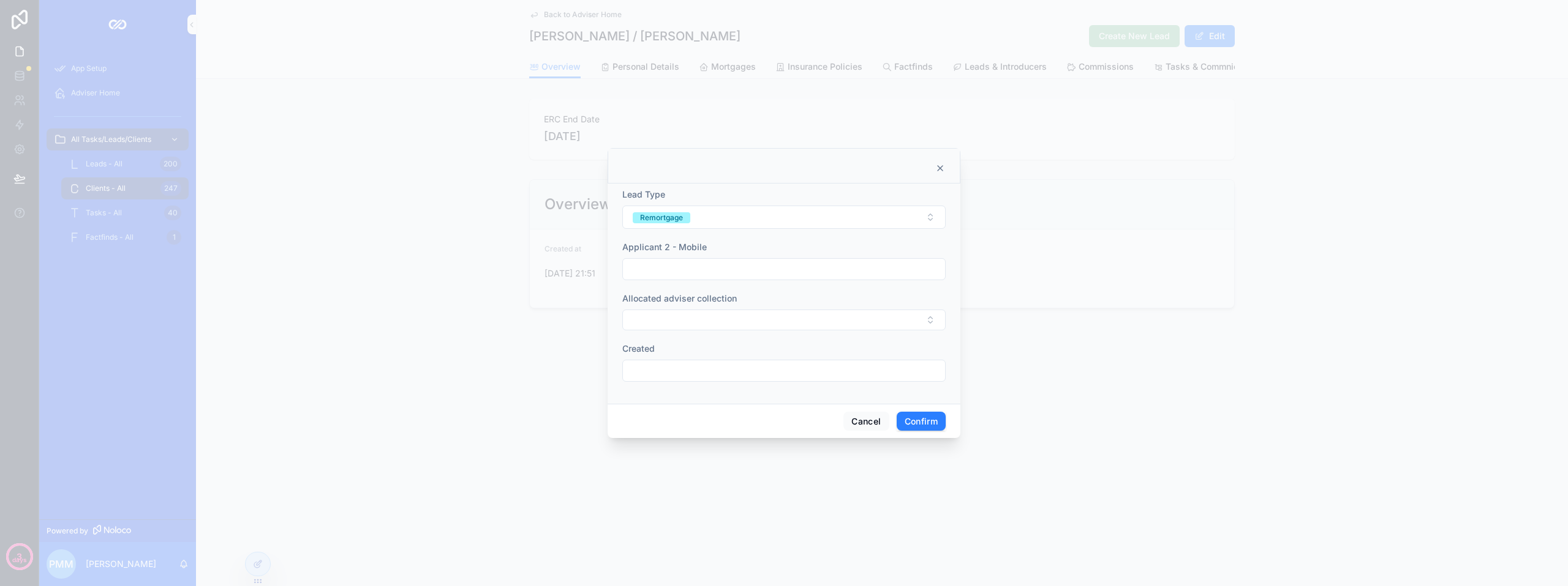
click at [1163, 480] on div at bounding box center [784, 293] width 1568 height 586
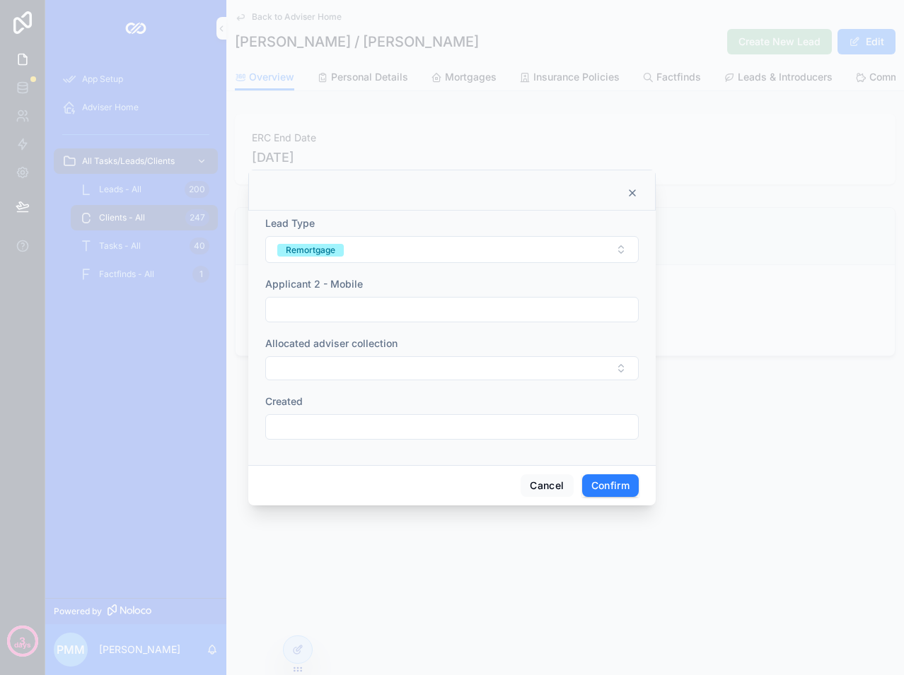
click at [296, 314] on input "text" at bounding box center [452, 310] width 372 height 20
type input "**********"
click at [336, 362] on div "Allocated adviser collection" at bounding box center [451, 359] width 373 height 44
drag, startPoint x: 336, startPoint y: 362, endPoint x: 331, endPoint y: 370, distance: 9.8
click at [331, 370] on button "Select Button" at bounding box center [451, 368] width 373 height 24
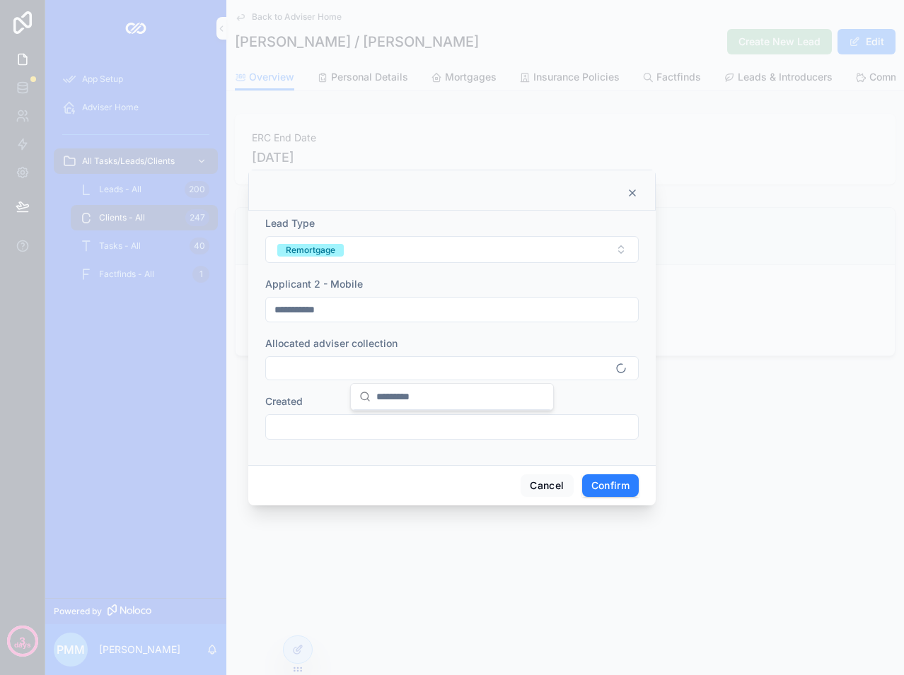
click at [331, 370] on button "Select Button" at bounding box center [451, 368] width 373 height 24
click at [373, 421] on span "[PERSON_NAME]" at bounding box center [399, 424] width 81 height 14
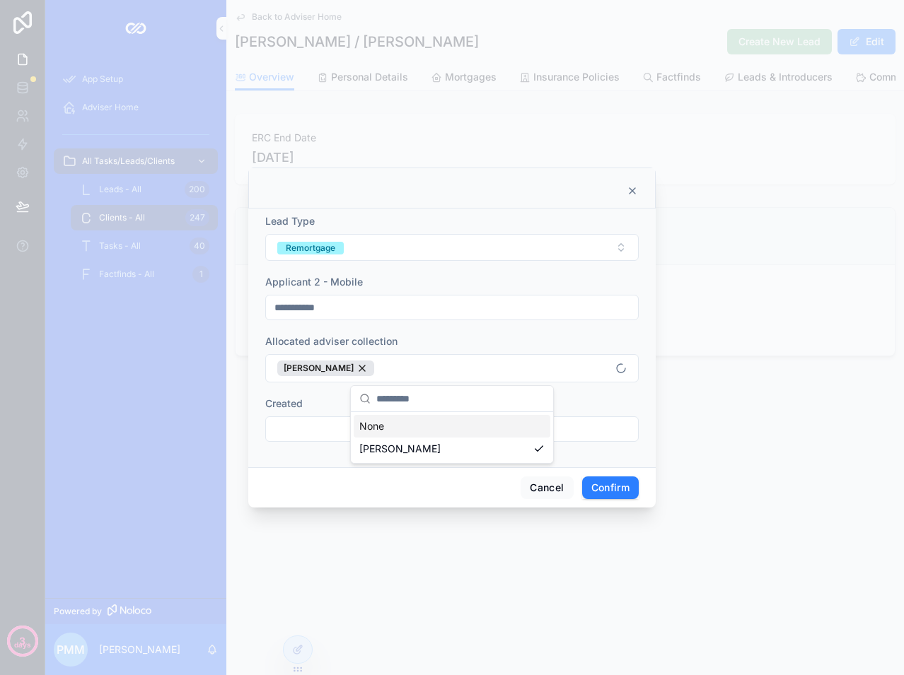
click at [312, 425] on input "text" at bounding box center [452, 429] width 372 height 20
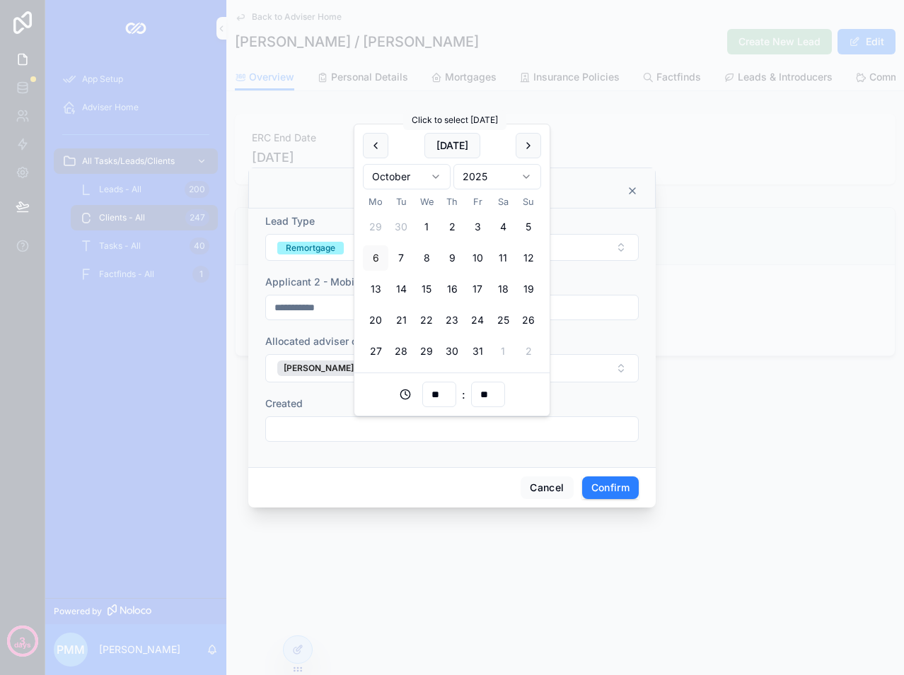
click at [453, 144] on button "[DATE]" at bounding box center [452, 145] width 56 height 25
type input "**********"
click at [607, 485] on button "Confirm" at bounding box center [610, 488] width 57 height 23
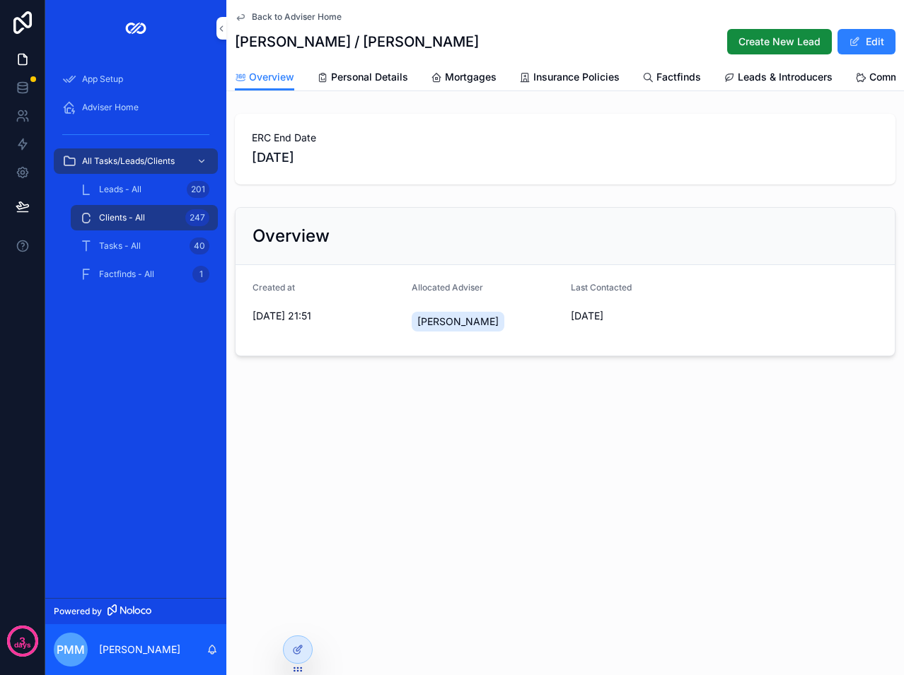
click at [102, 112] on span "Adviser Home" at bounding box center [110, 107] width 57 height 11
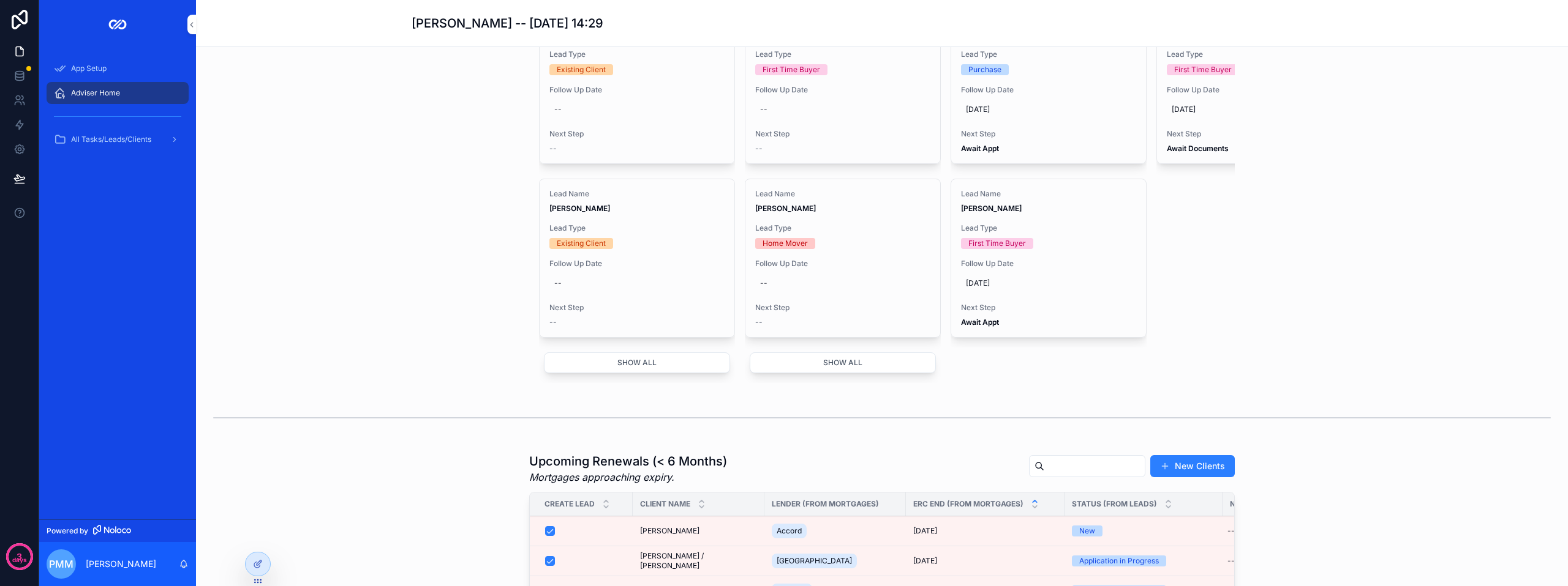
scroll to position [612, 0]
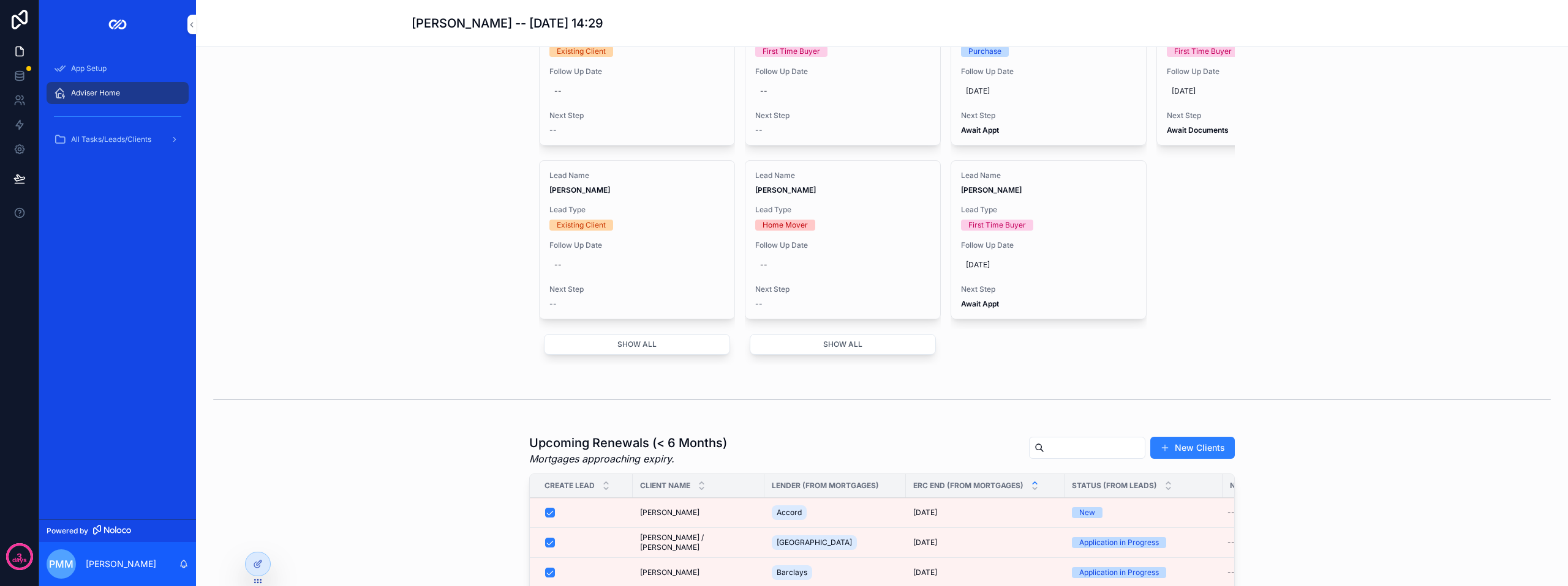
click at [648, 355] on button "Show all" at bounding box center [637, 345] width 186 height 21
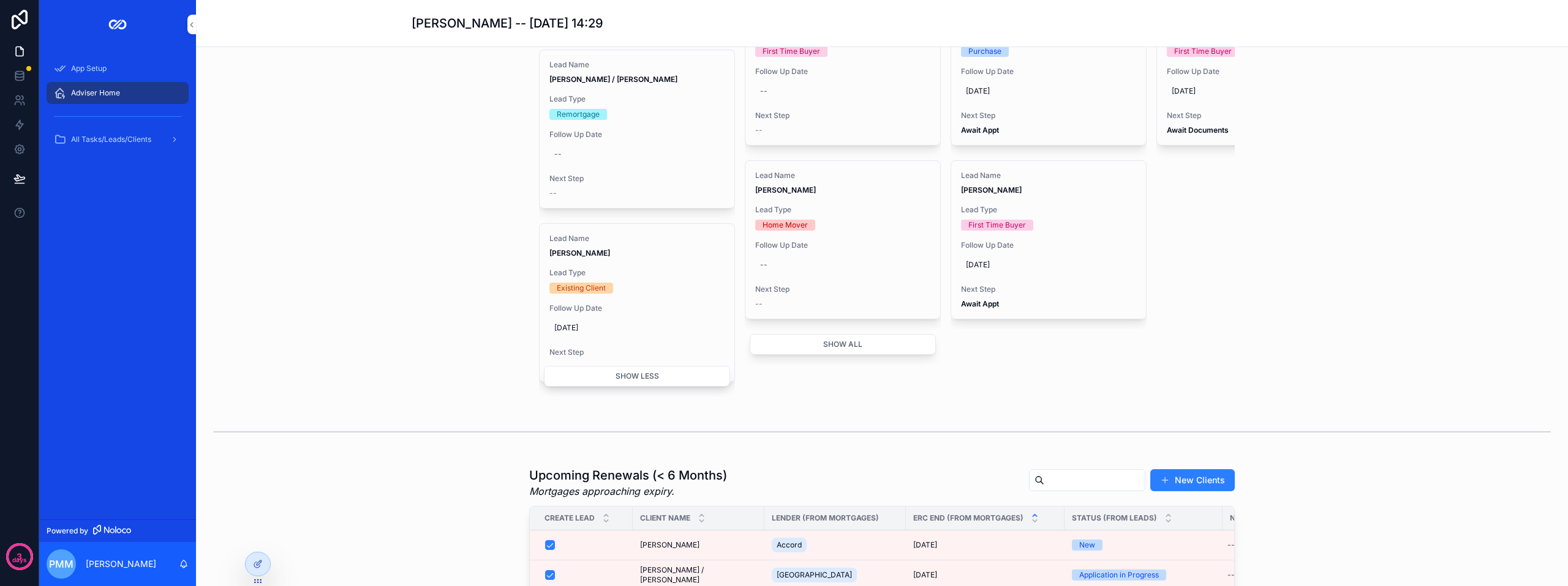
scroll to position [979, 0]
click at [597, 164] on div "--" at bounding box center [637, 155] width 175 height 20
click at [606, 222] on button "[DATE]" at bounding box center [611, 221] width 49 height 22
click at [541, 372] on button "20" at bounding box center [543, 371] width 22 height 22
type input "**********"
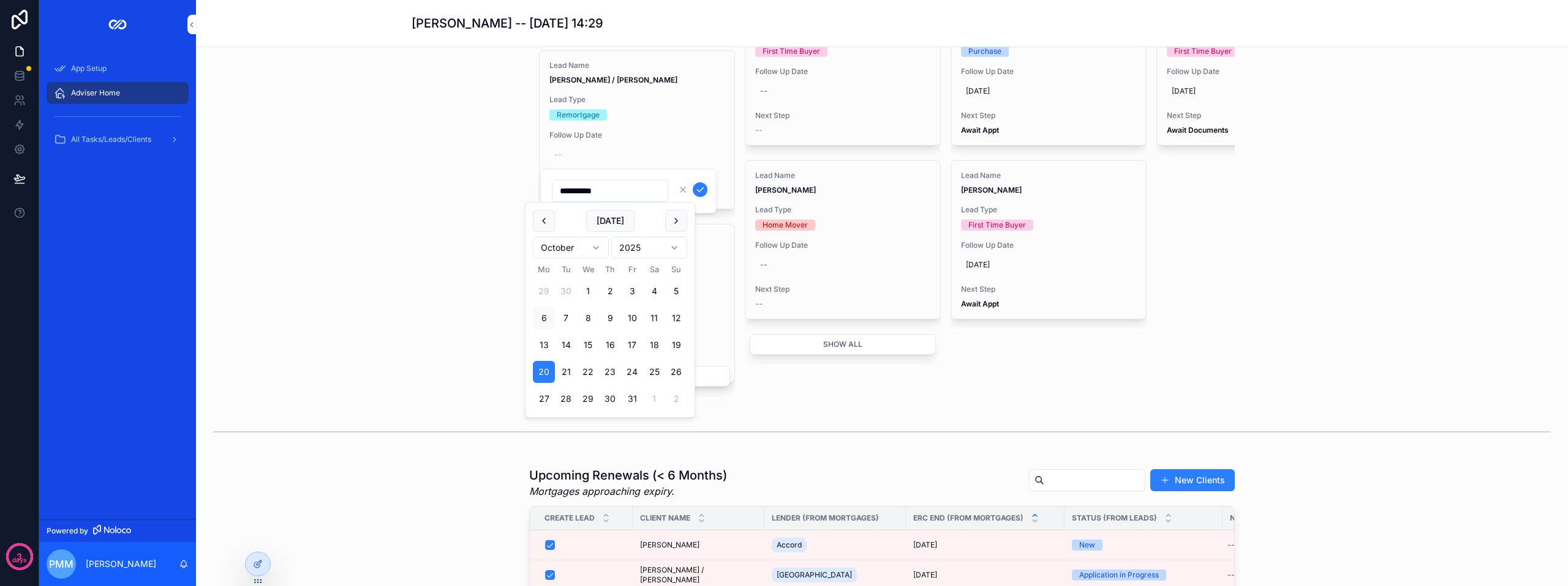
click at [702, 188] on icon "scrollable content" at bounding box center [699, 190] width 10 height 10
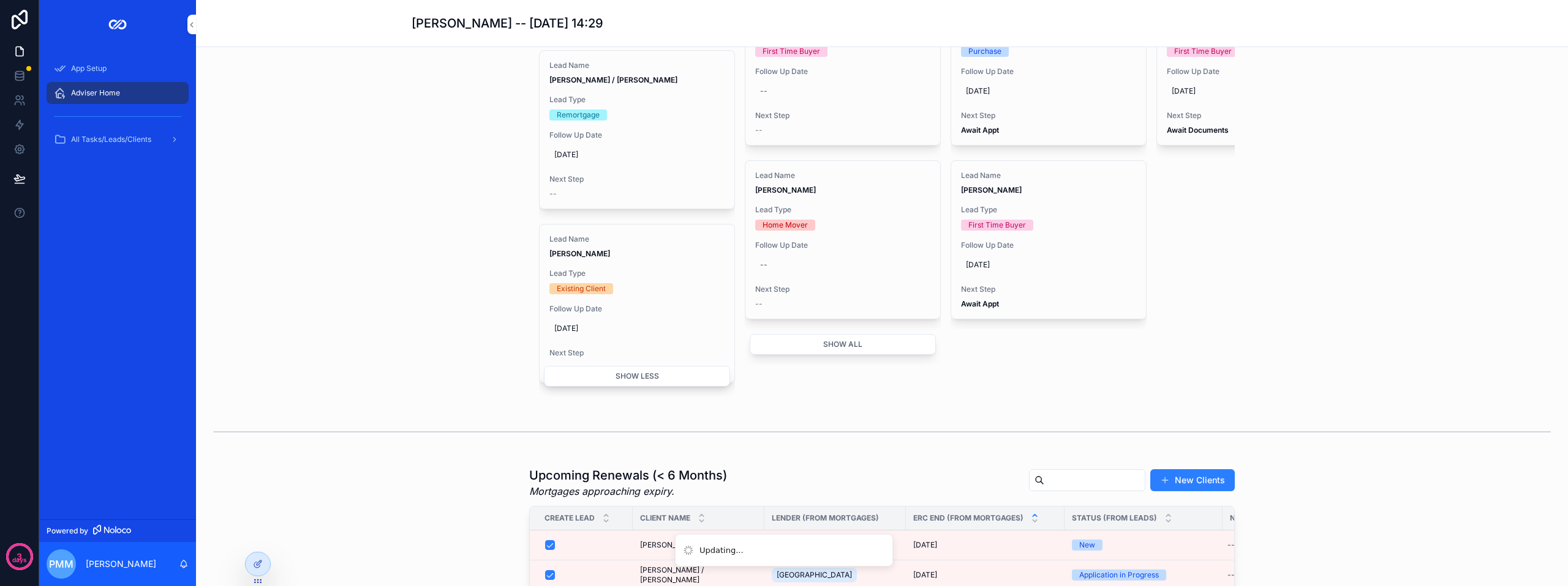
click at [586, 199] on div "Next Step --" at bounding box center [637, 187] width 175 height 24
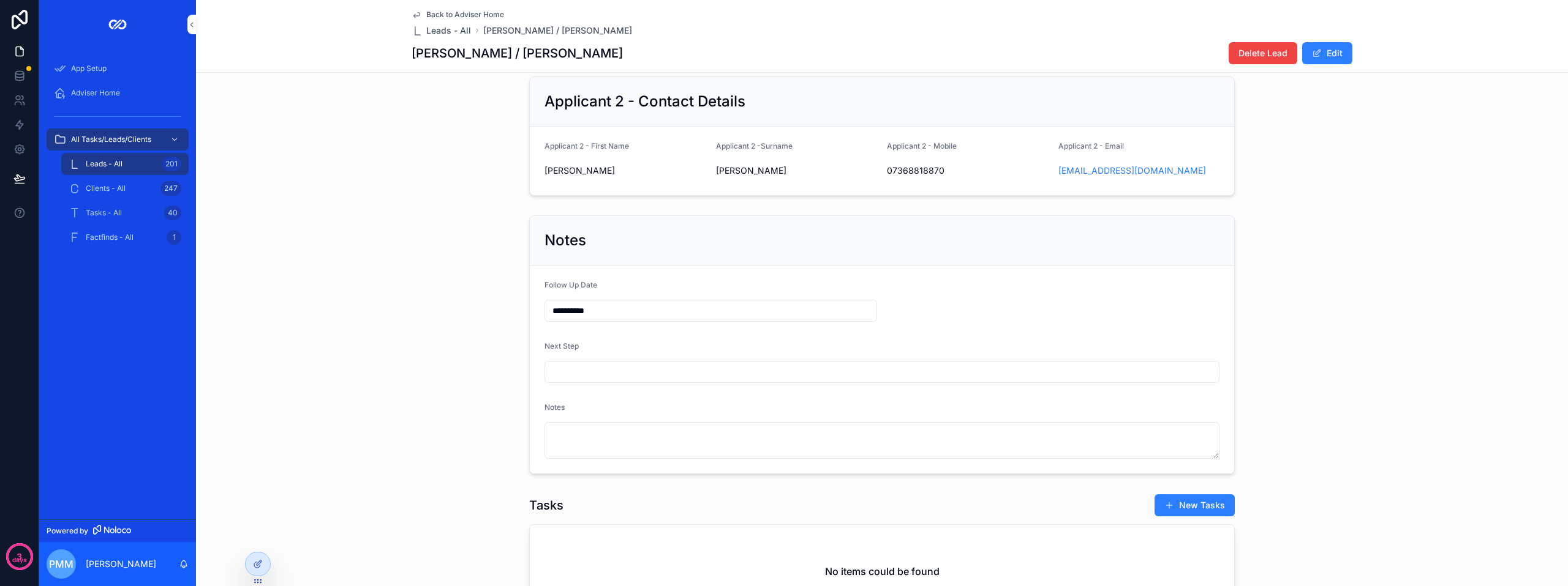
scroll to position [367, 0]
click at [557, 364] on div "Next Step" at bounding box center [882, 359] width 675 height 42
click at [560, 373] on input "scrollable content" at bounding box center [882, 369] width 674 height 17
type input "**********"
click at [100, 87] on div "Adviser Home" at bounding box center [117, 93] width 127 height 20
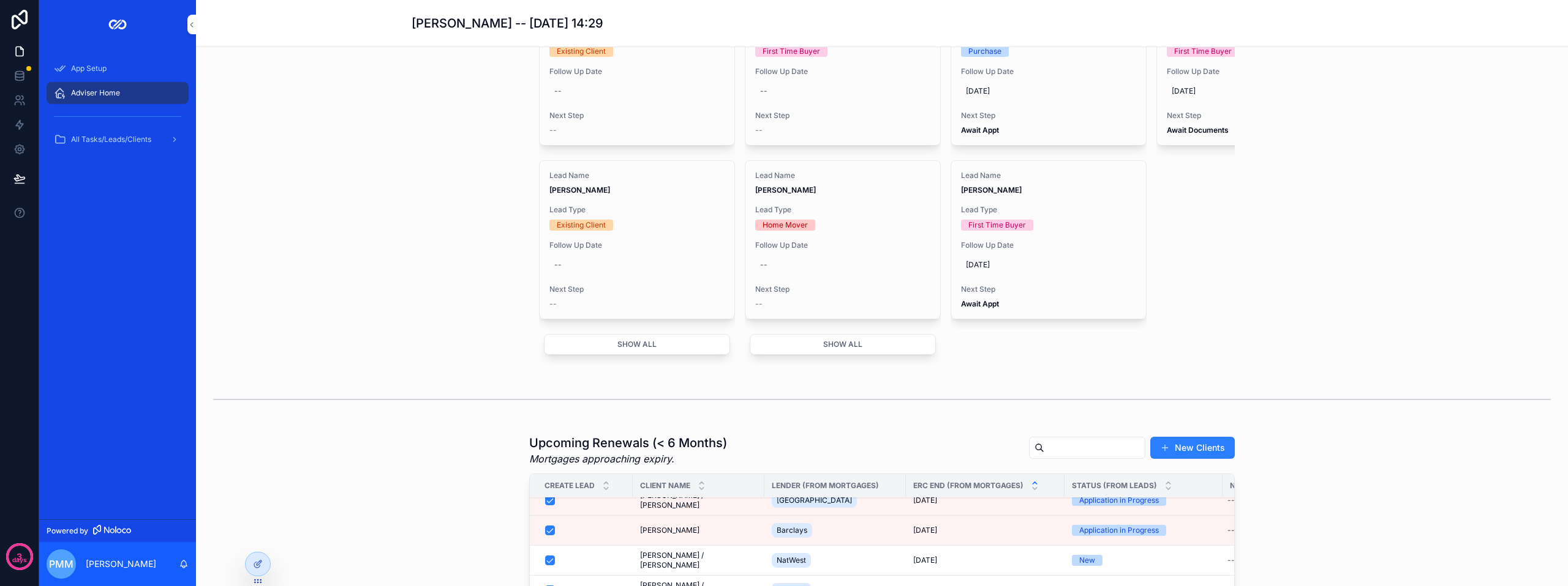
scroll to position [673, 0]
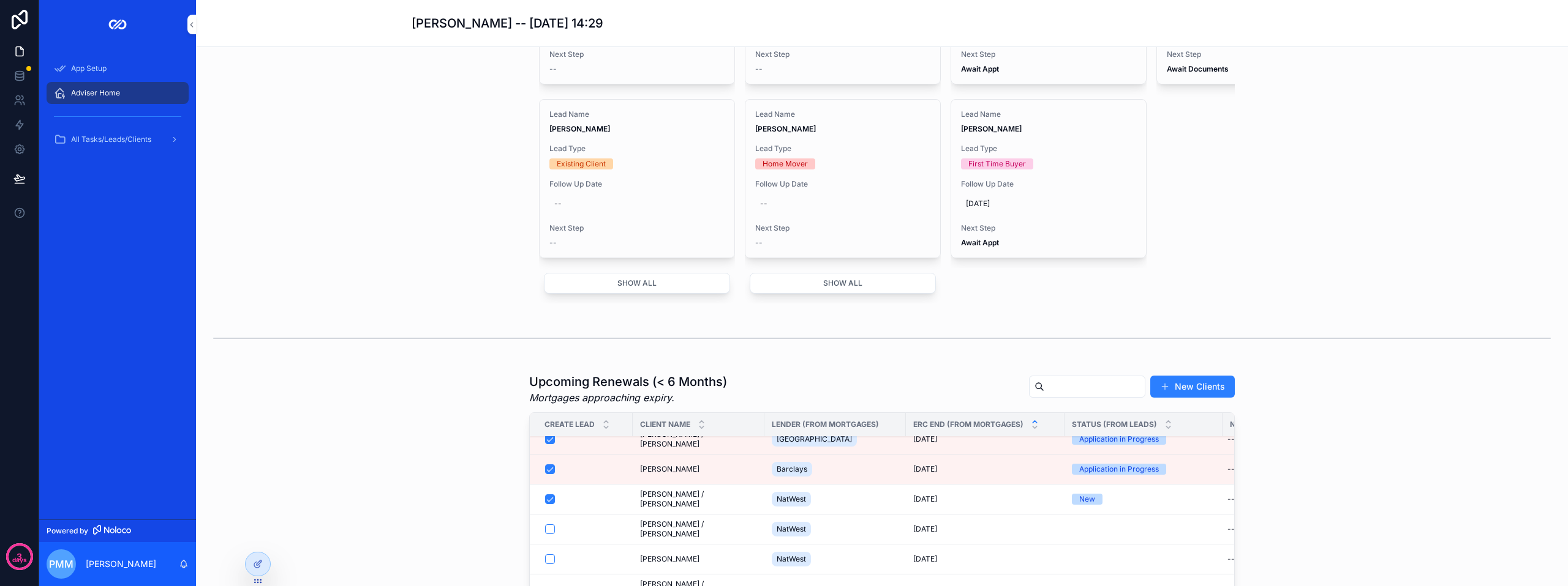
click at [637, 293] on button "Show all" at bounding box center [637, 283] width 186 height 21
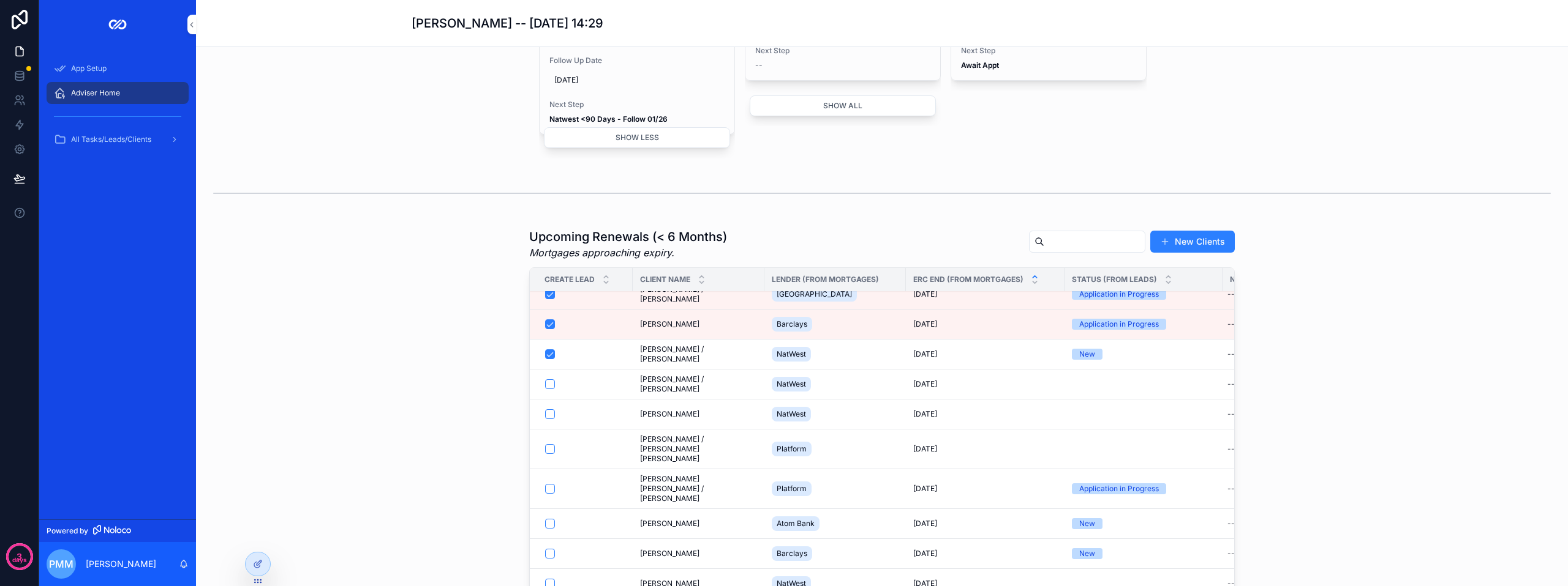
scroll to position [857, 0]
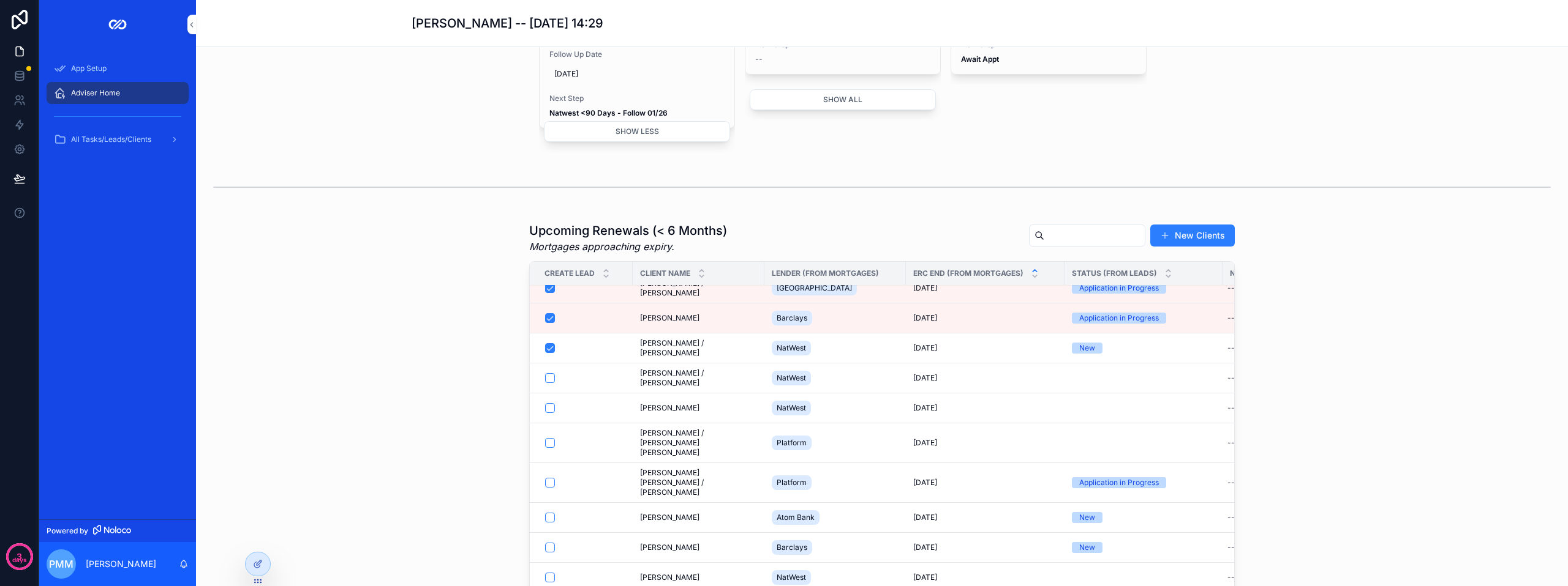
click at [453, 408] on div "Upcoming Renewals (< 6 Months) Mortgages approaching expiry. New Clients Create…" at bounding box center [882, 465] width 1352 height 495
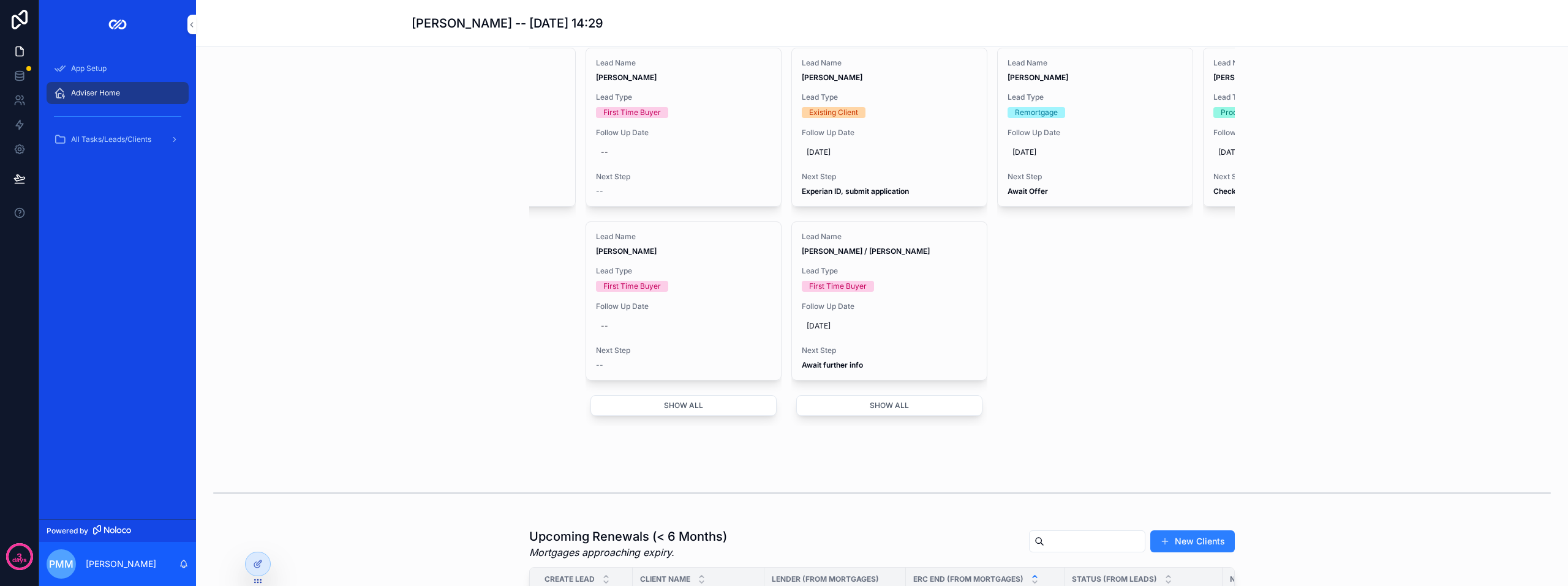
scroll to position [612, 0]
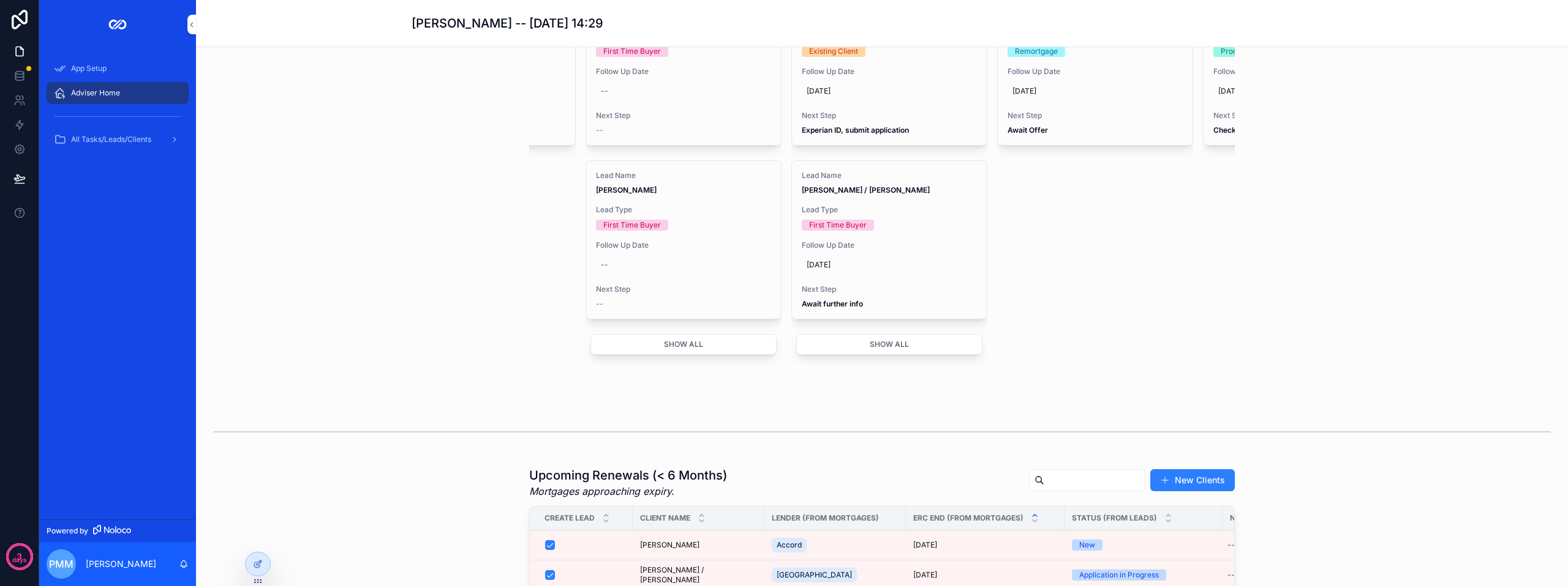
click at [878, 355] on button "Show all" at bounding box center [889, 345] width 186 height 21
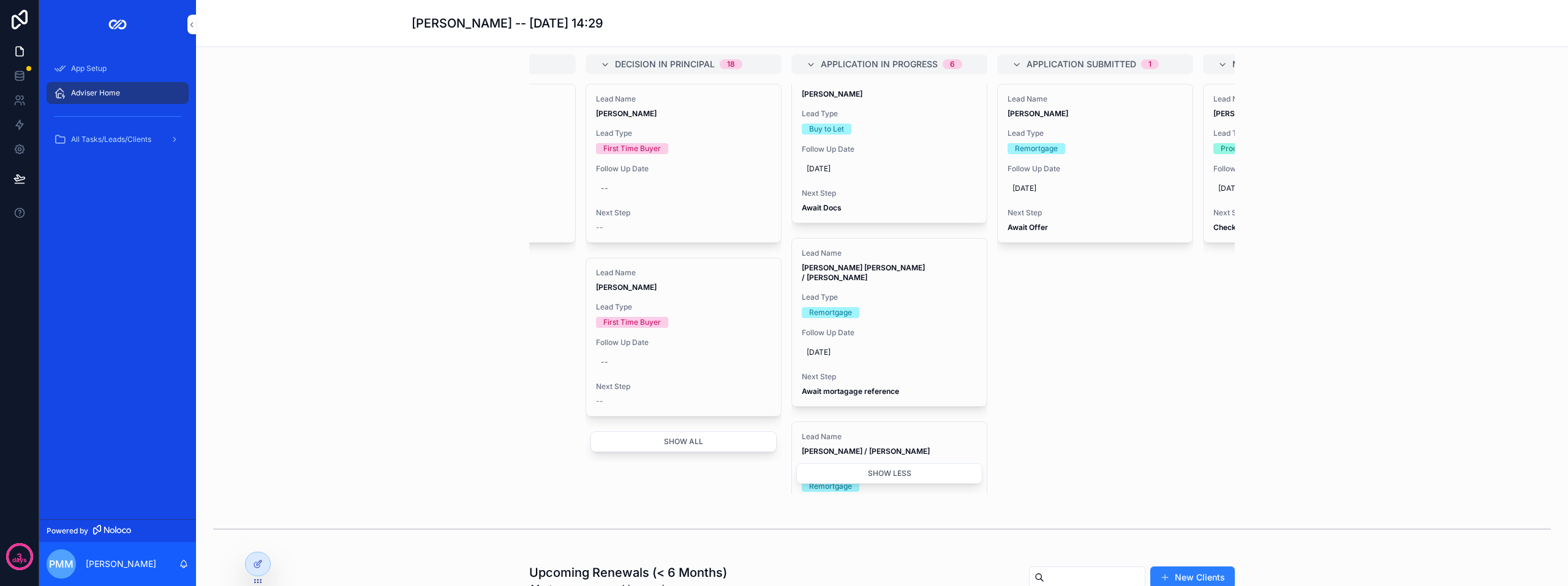
scroll to position [510, 0]
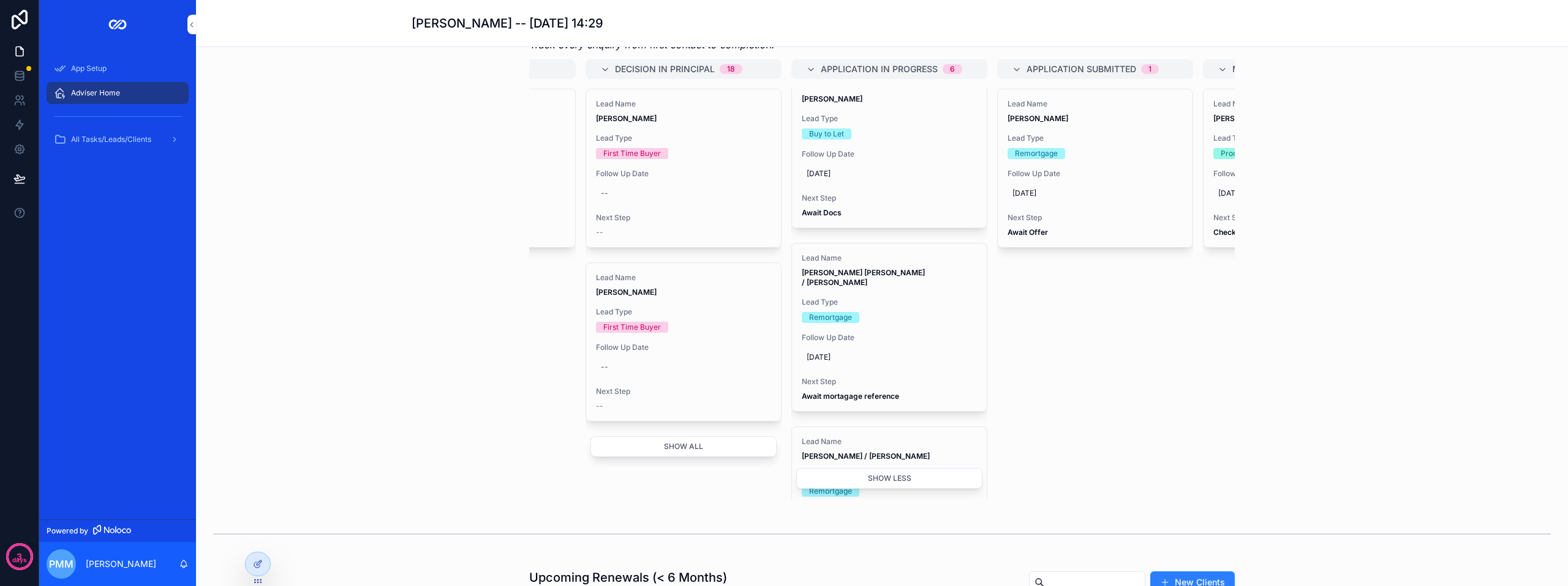
click at [908, 323] on div "Remortgage" at bounding box center [890, 318] width 175 height 11
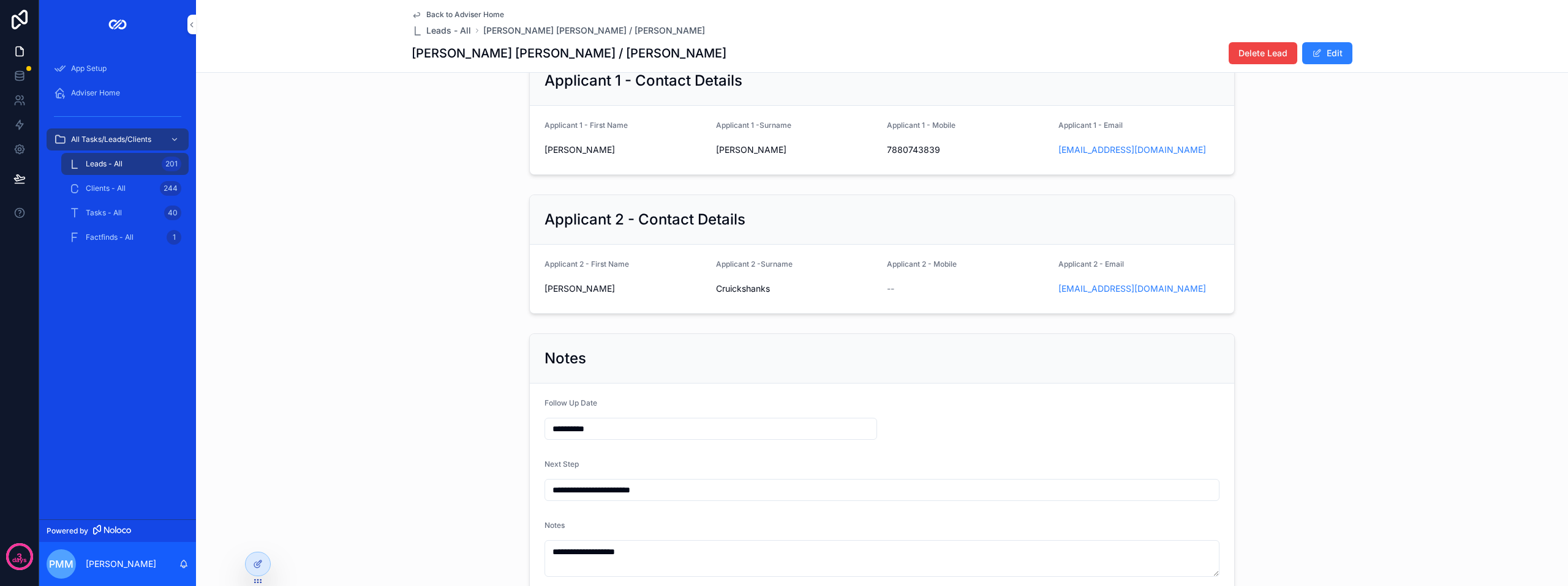
scroll to position [306, 0]
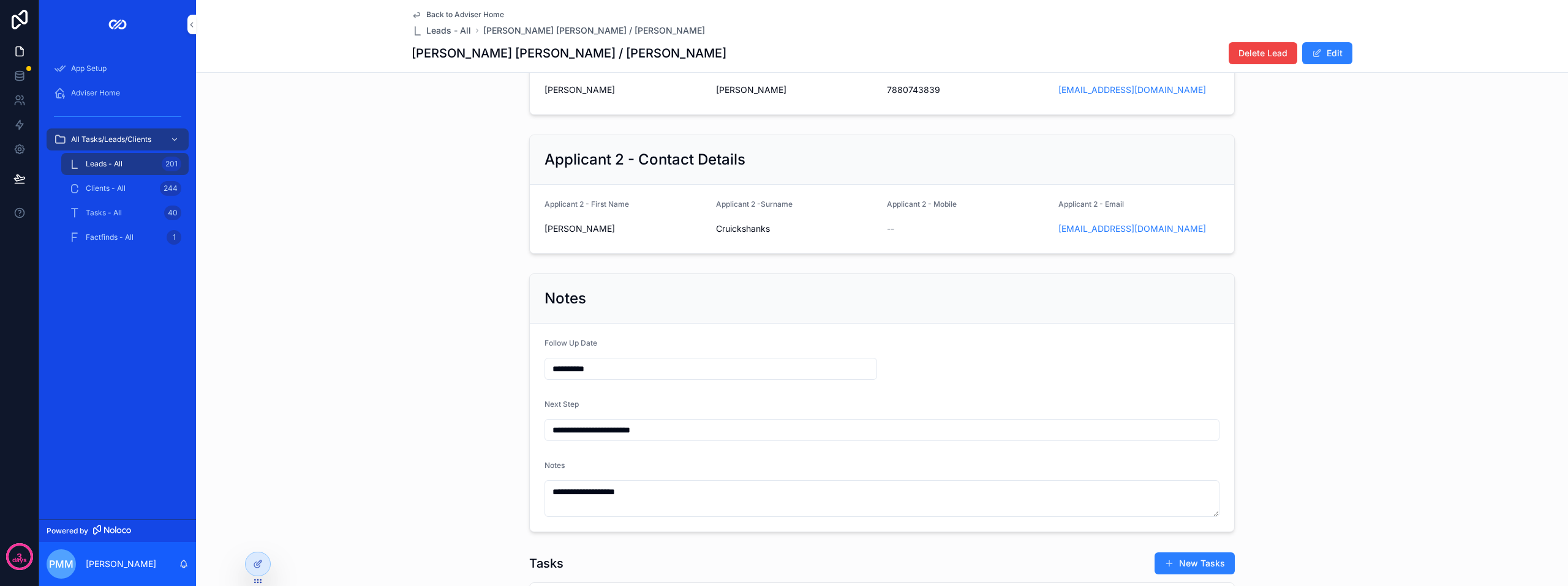
drag, startPoint x: 681, startPoint y: 437, endPoint x: 502, endPoint y: 436, distance: 179.0
click at [502, 436] on div "**********" at bounding box center [882, 402] width 1372 height 268
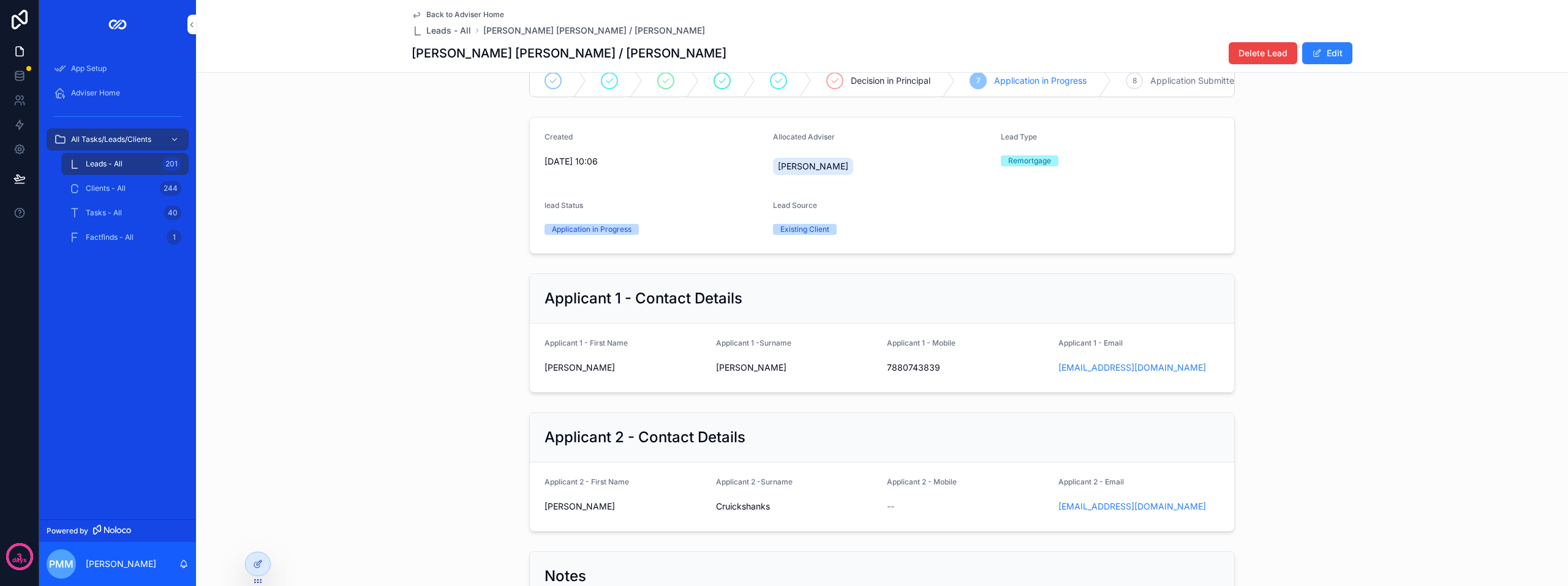
scroll to position [0, 0]
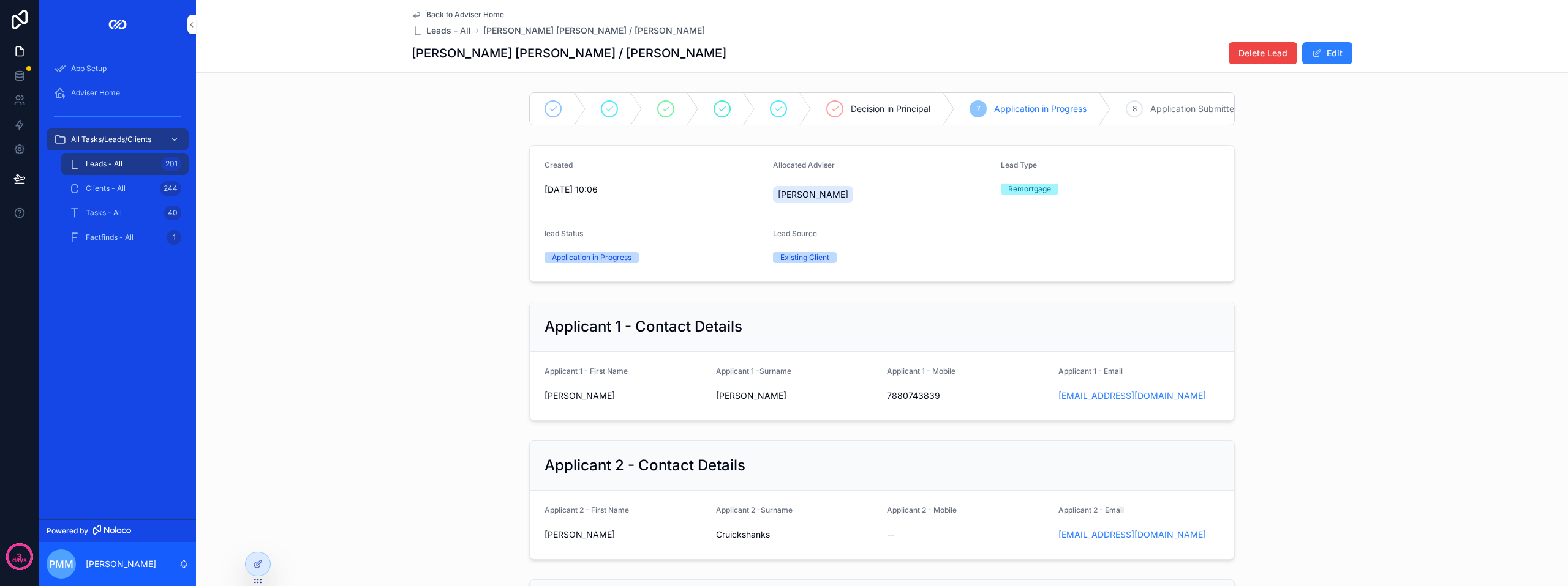
click at [1239, 51] on span "Delete Lead" at bounding box center [1263, 53] width 49 height 12
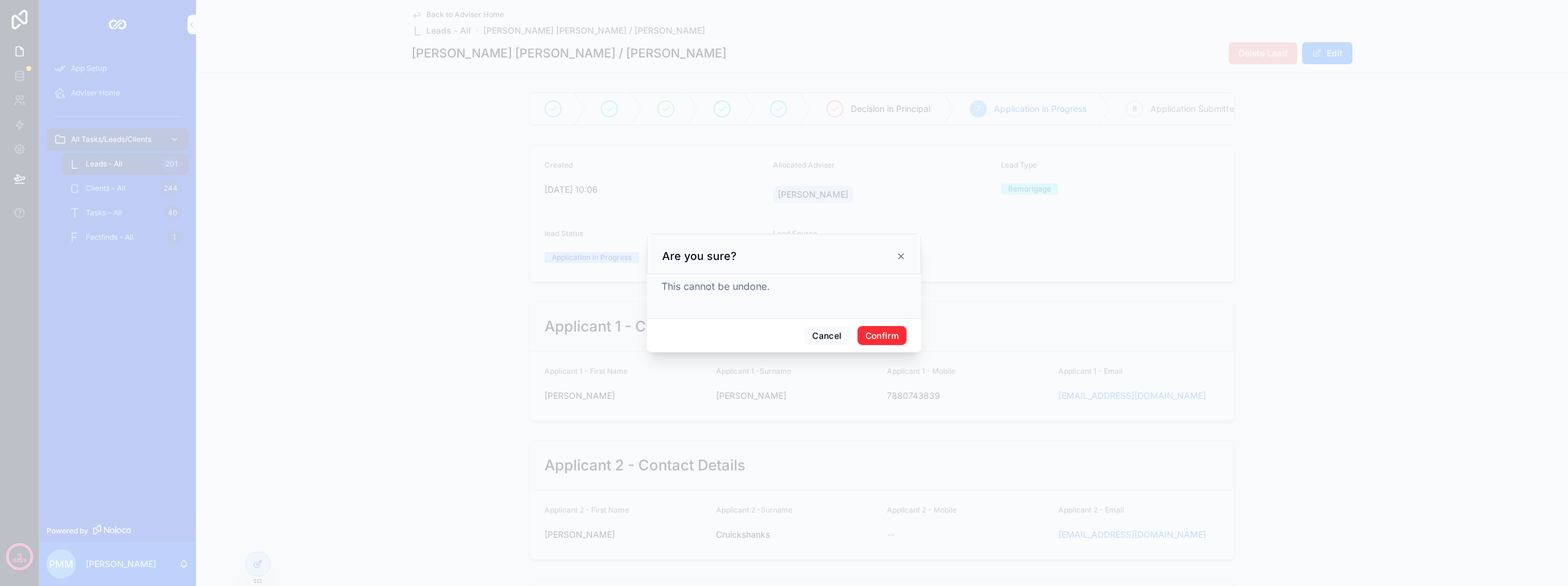
click at [891, 335] on button "Confirm" at bounding box center [882, 336] width 49 height 20
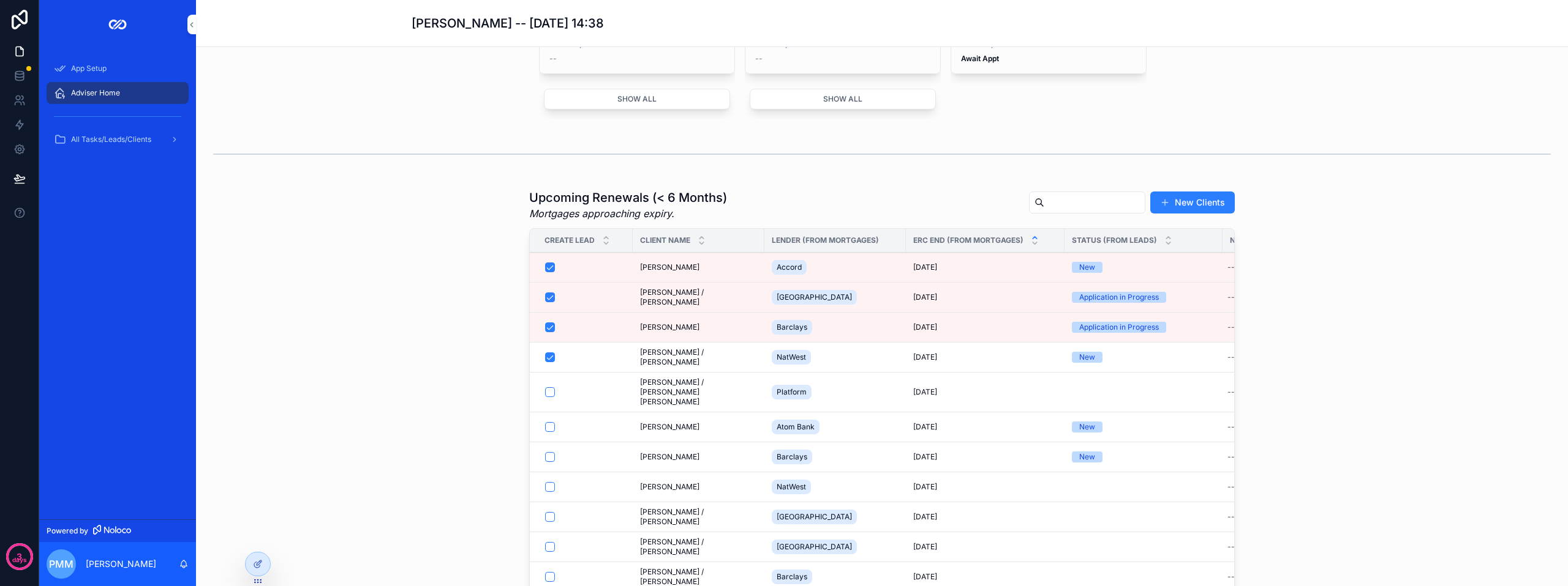
scroll to position [918, 0]
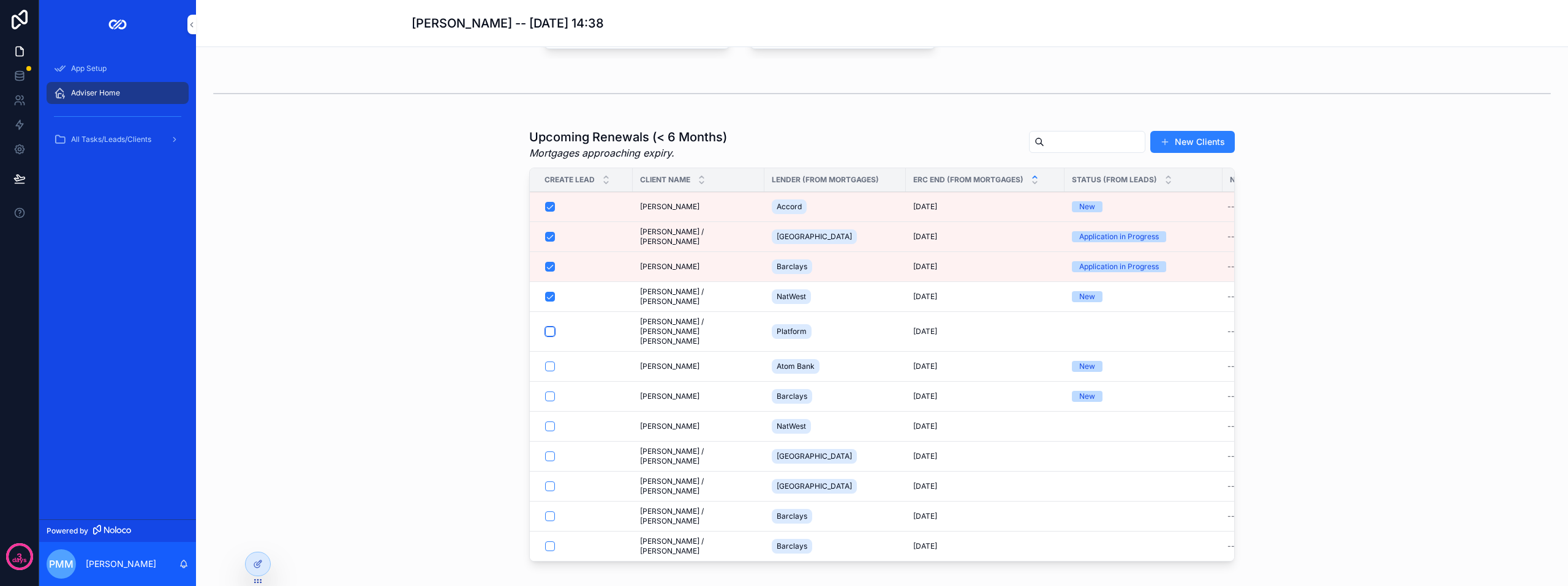
click at [549, 337] on button "scrollable content" at bounding box center [549, 332] width 10 height 10
click at [714, 346] on span "[PERSON_NAME] / [PERSON_NAME] [PERSON_NAME]" at bounding box center [698, 332] width 117 height 29
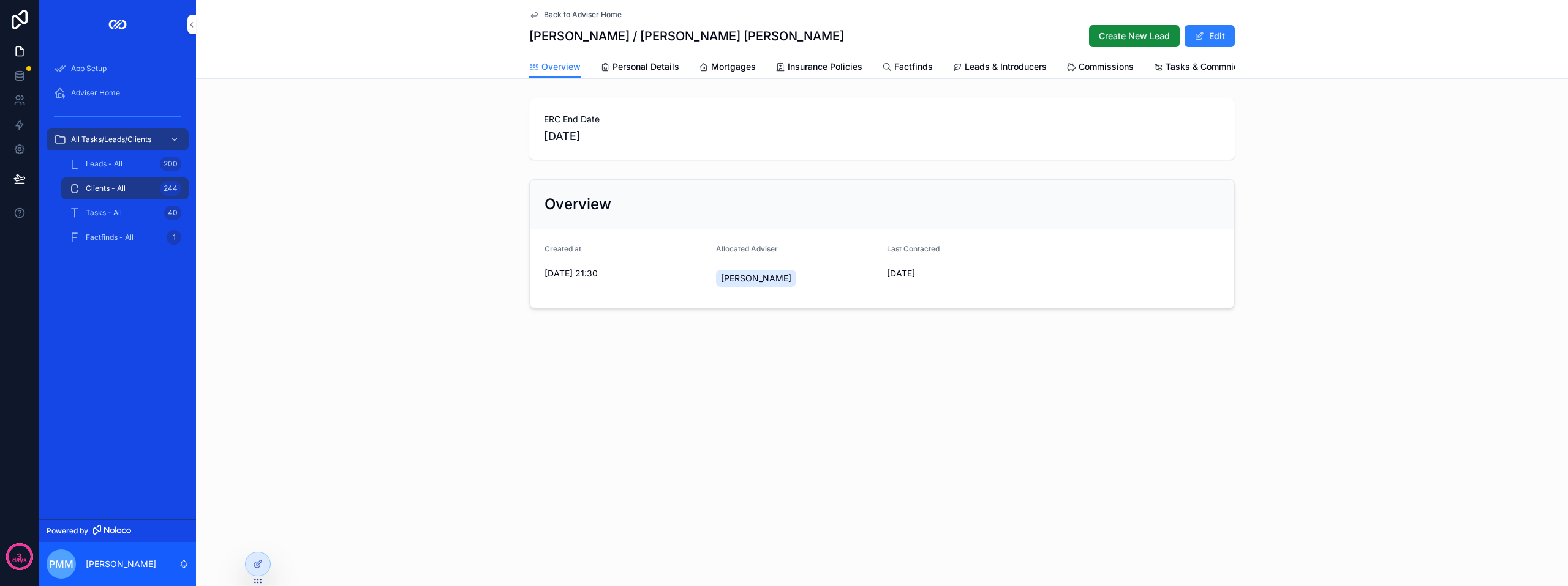
click at [1119, 39] on span "Create New Lead" at bounding box center [1134, 36] width 71 height 12
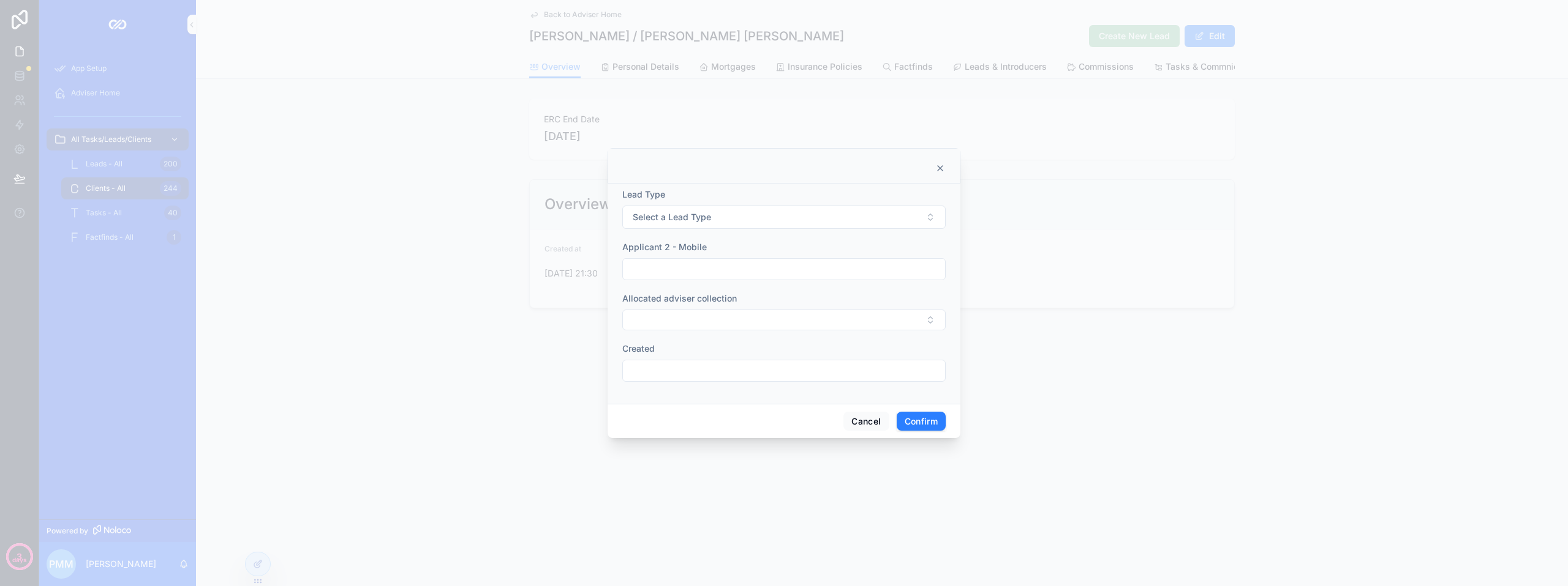
click at [675, 222] on span "Select a Lead Type" at bounding box center [671, 217] width 79 height 12
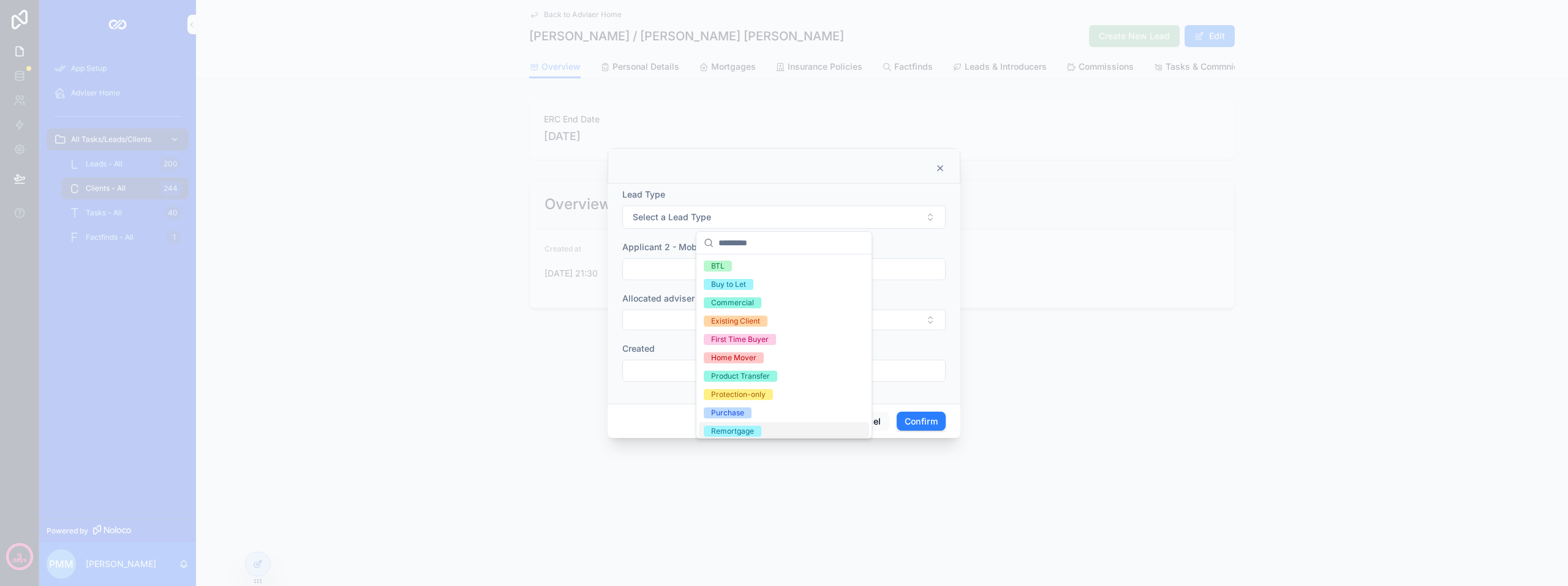
drag, startPoint x: 728, startPoint y: 430, endPoint x: 684, endPoint y: 372, distance: 72.8
click at [727, 430] on div "Remortgage" at bounding box center [732, 431] width 42 height 11
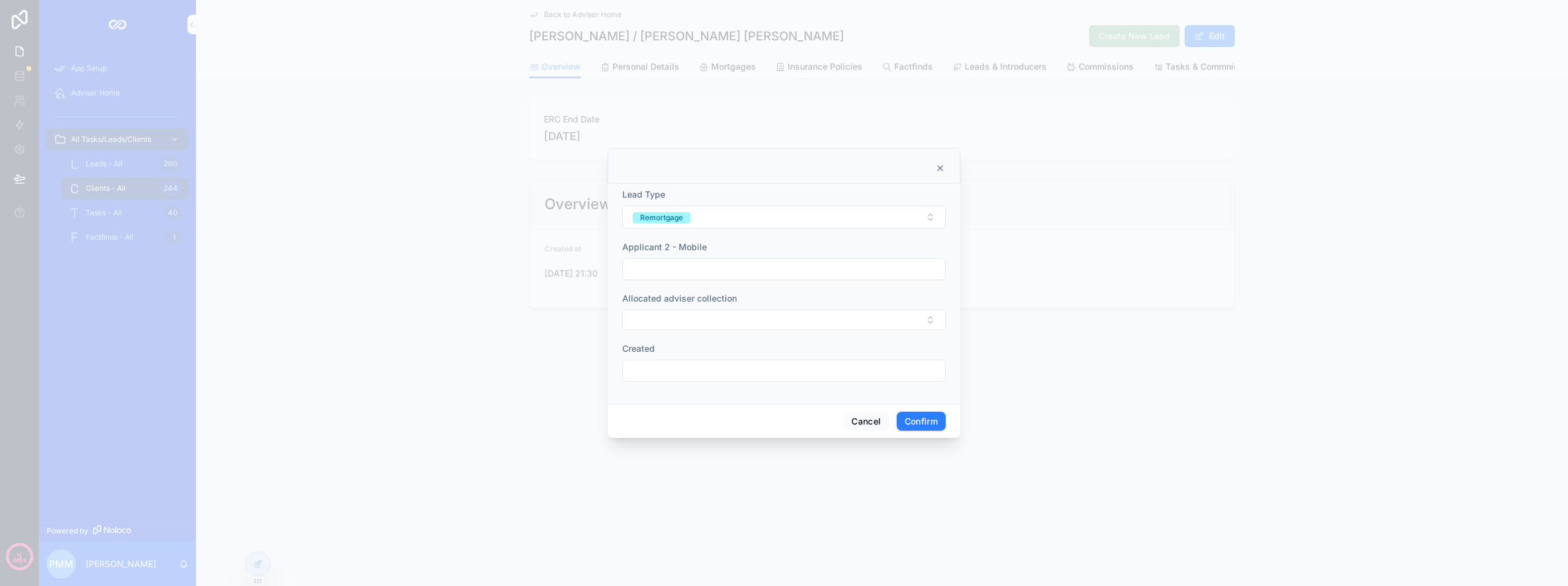
click at [671, 324] on button "Select Button" at bounding box center [783, 320] width 323 height 21
click at [724, 367] on span "[PERSON_NAME]" at bounding box center [738, 369] width 70 height 12
click at [667, 268] on input "text" at bounding box center [784, 267] width 322 height 17
click at [1080, 452] on div at bounding box center [784, 293] width 1568 height 586
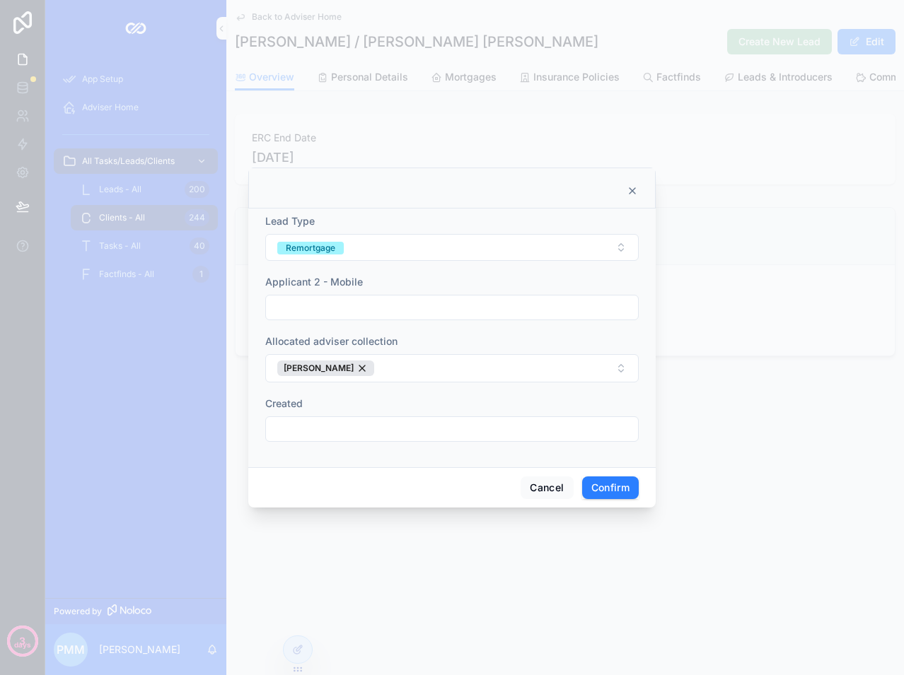
click at [290, 300] on input "text" at bounding box center [452, 308] width 372 height 20
type input "**********"
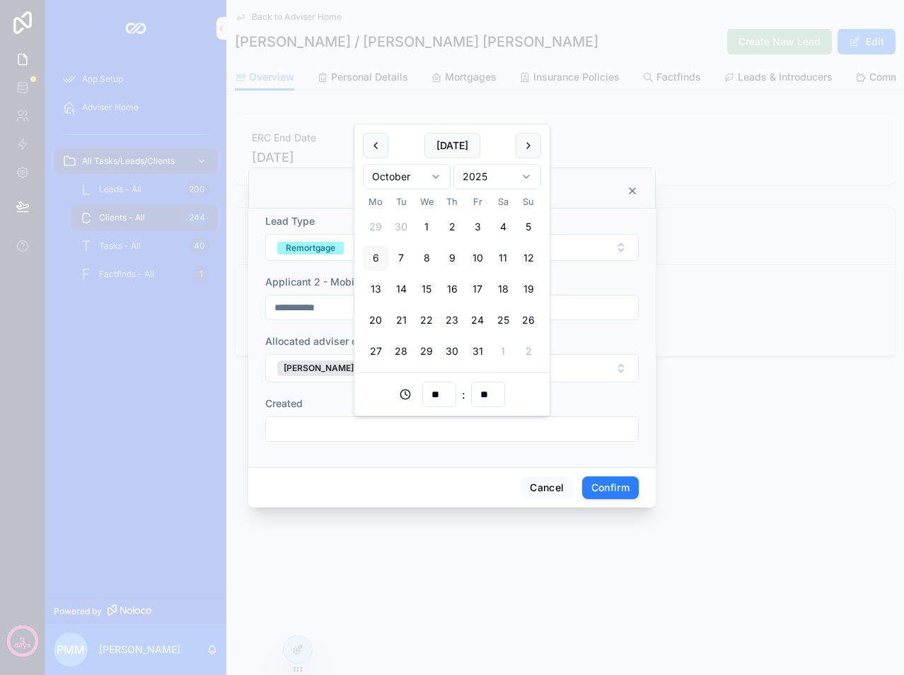
click at [348, 433] on input "text" at bounding box center [452, 429] width 372 height 20
click at [458, 146] on button "[DATE]" at bounding box center [452, 145] width 56 height 25
type input "**********"
click at [617, 490] on button "Confirm" at bounding box center [610, 488] width 57 height 23
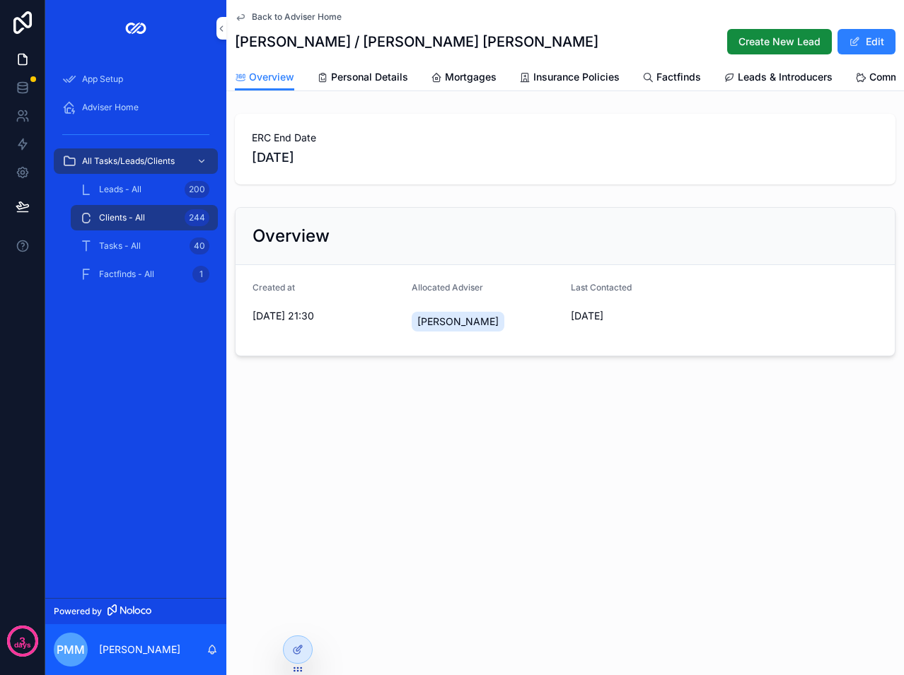
click at [291, 13] on span "Back to Adviser Home" at bounding box center [297, 16] width 90 height 11
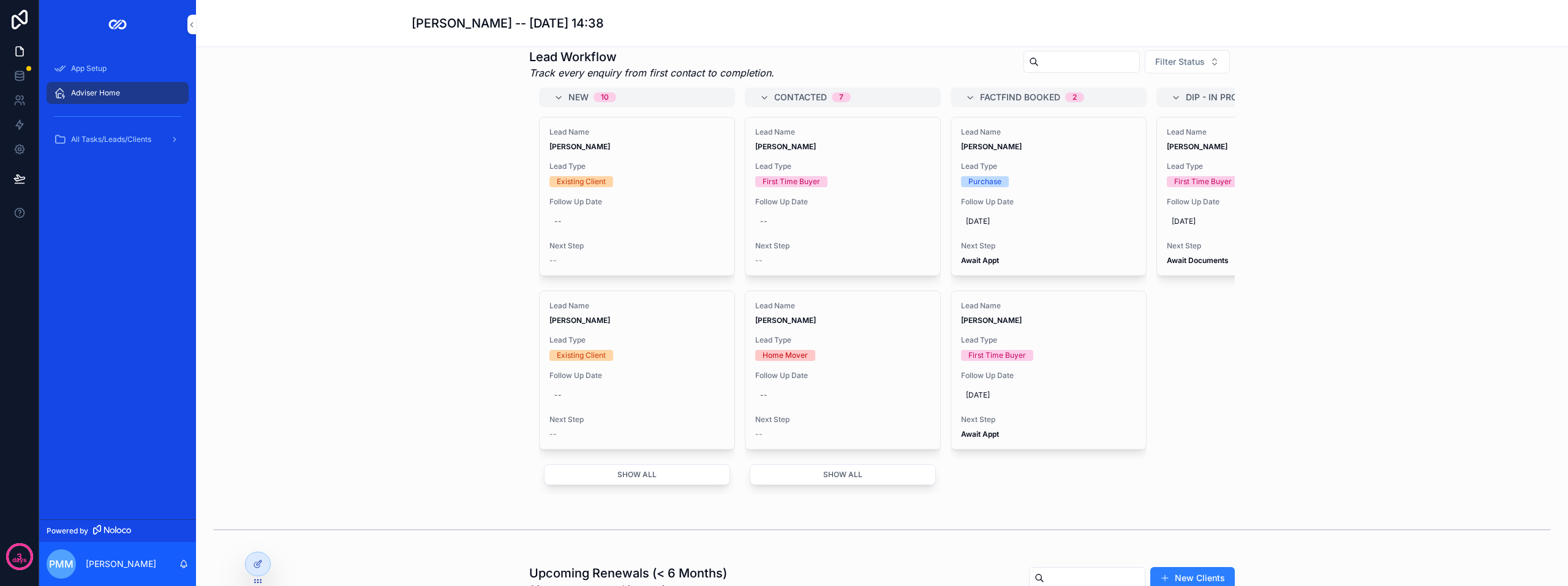
scroll to position [490, 0]
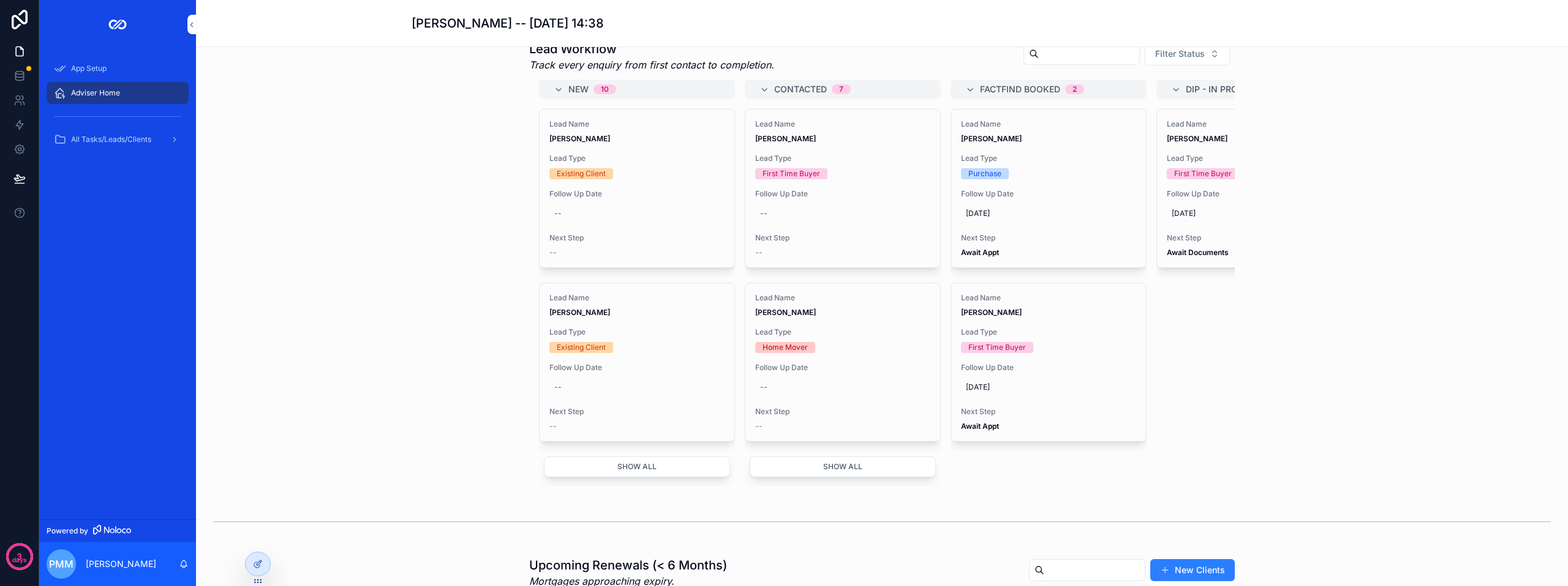
click at [620, 477] on button "Show all" at bounding box center [637, 467] width 186 height 21
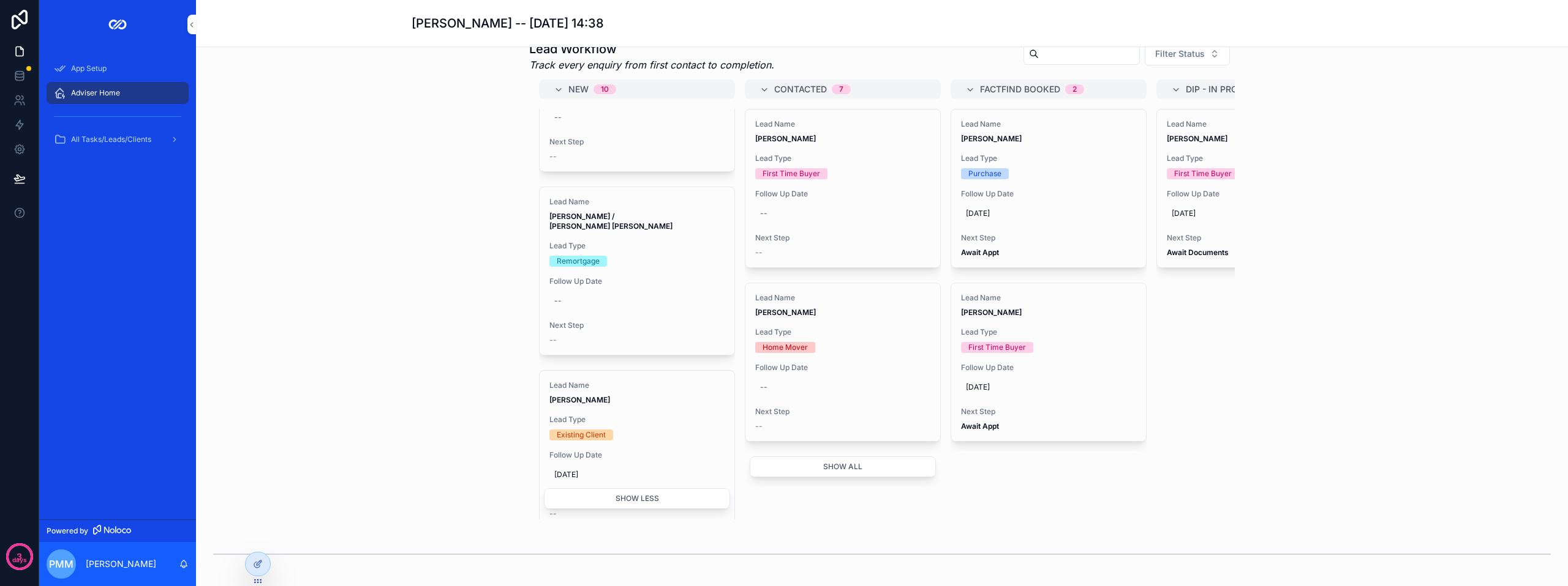
scroll to position [979, 0]
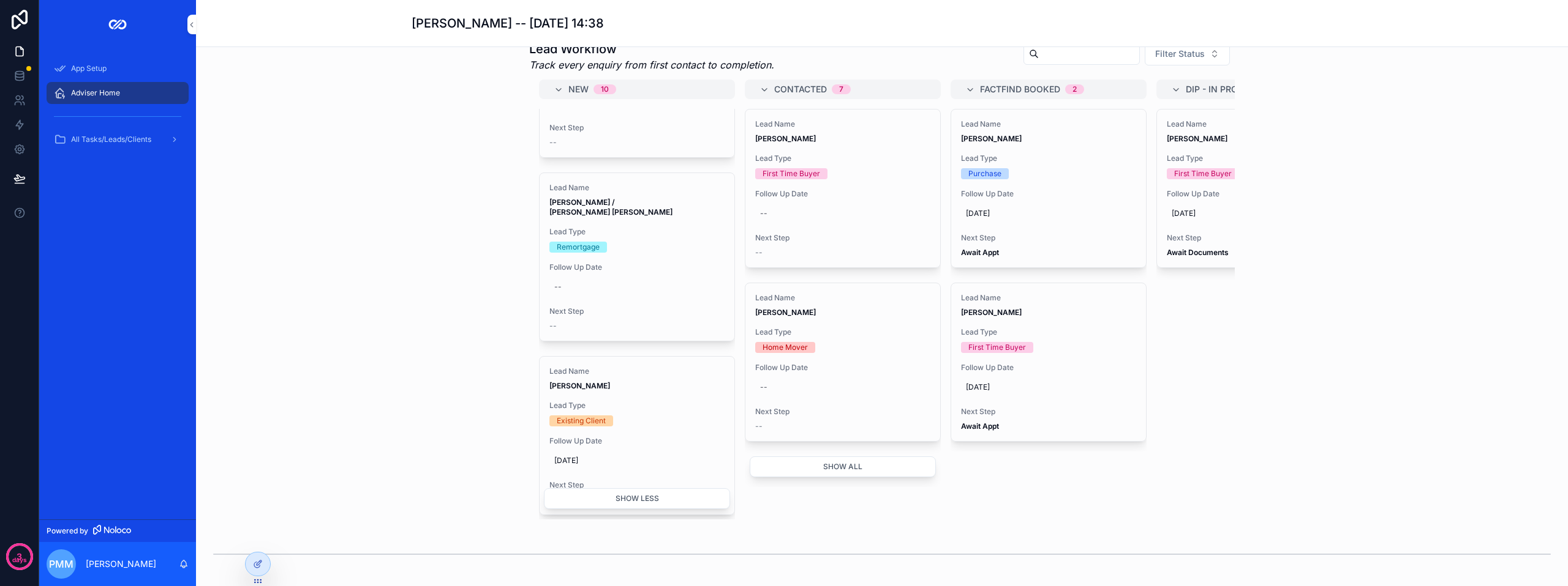
click at [628, 297] on div "--" at bounding box center [637, 287] width 175 height 20
click at [599, 253] on span "Remortgage" at bounding box center [578, 247] width 57 height 11
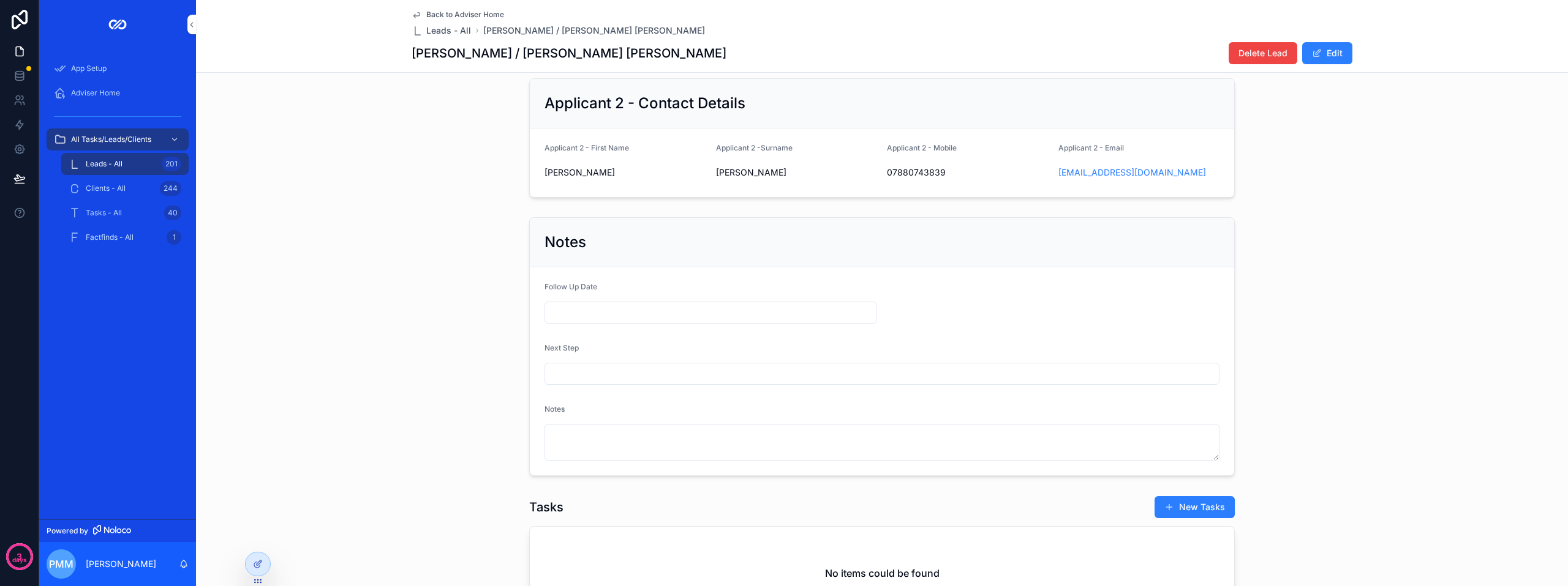
scroll to position [367, 0]
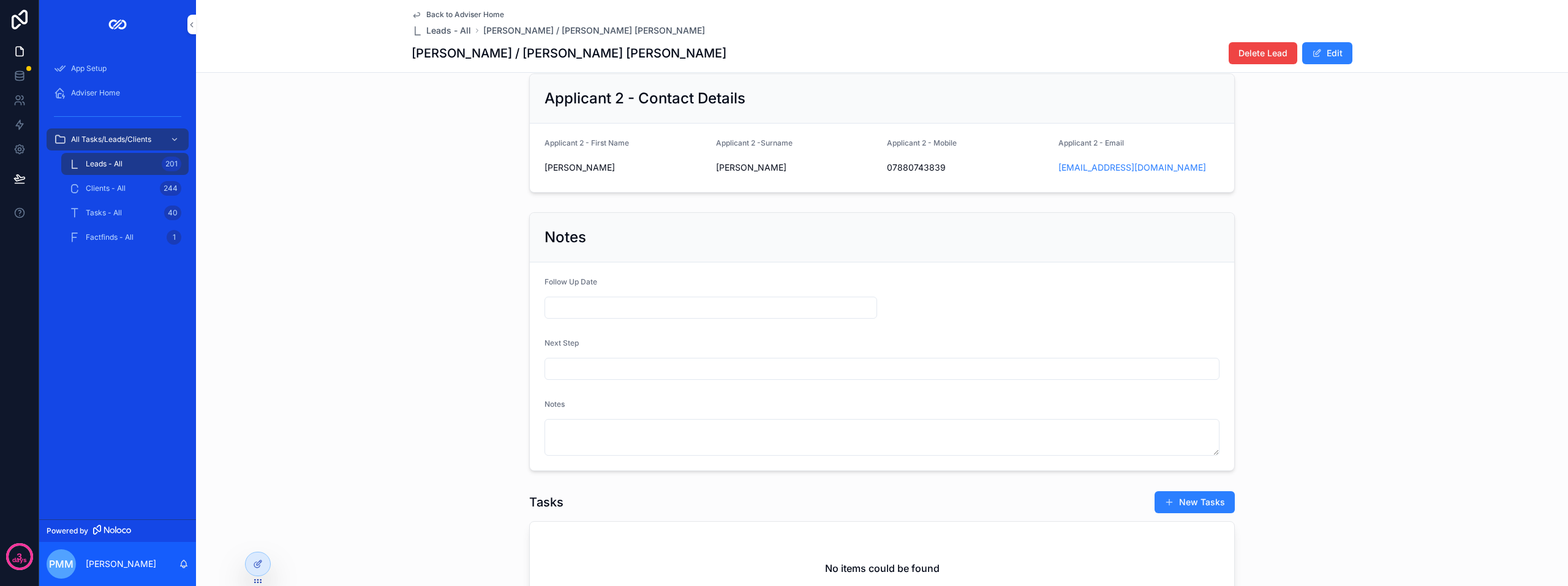
click at [578, 317] on input "scrollable content" at bounding box center [710, 308] width 332 height 17
click at [681, 444] on button "8" at bounding box center [684, 444] width 22 height 22
type input "**********"
click at [591, 377] on input "scrollable content" at bounding box center [882, 369] width 674 height 17
paste input "**********"
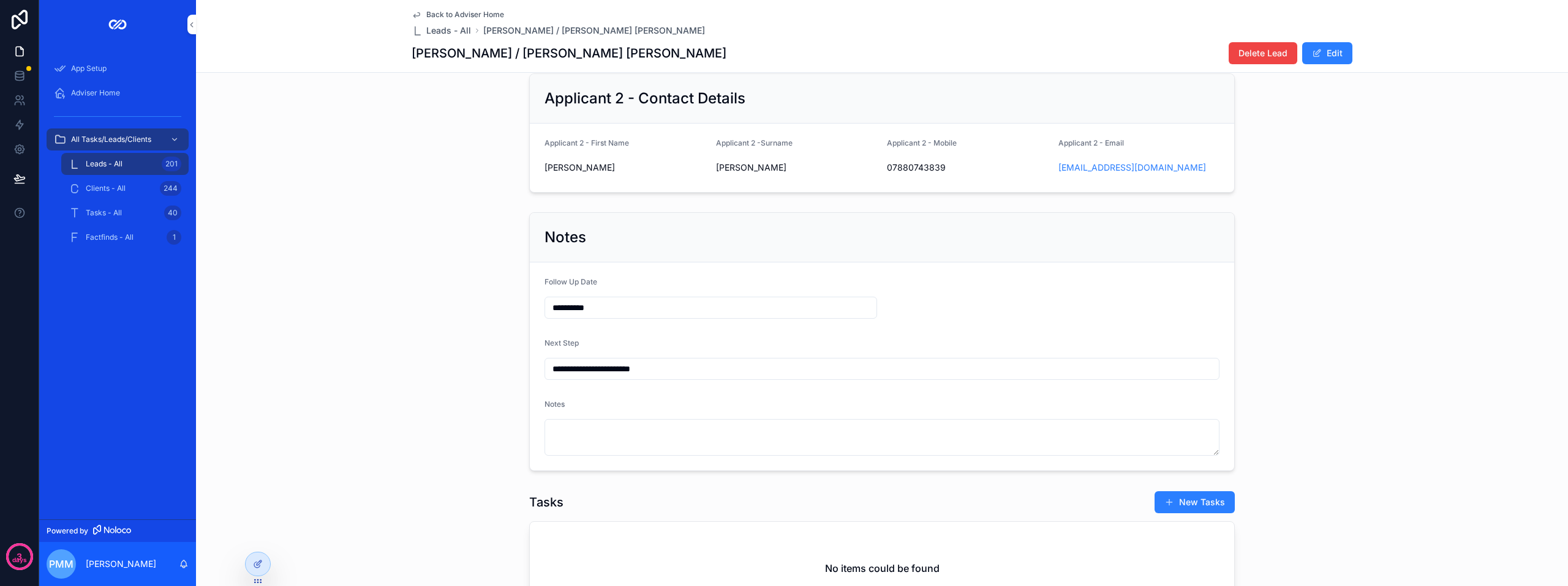
type input "**********"
click at [559, 441] on textarea "scrollable content" at bounding box center [882, 437] width 675 height 36
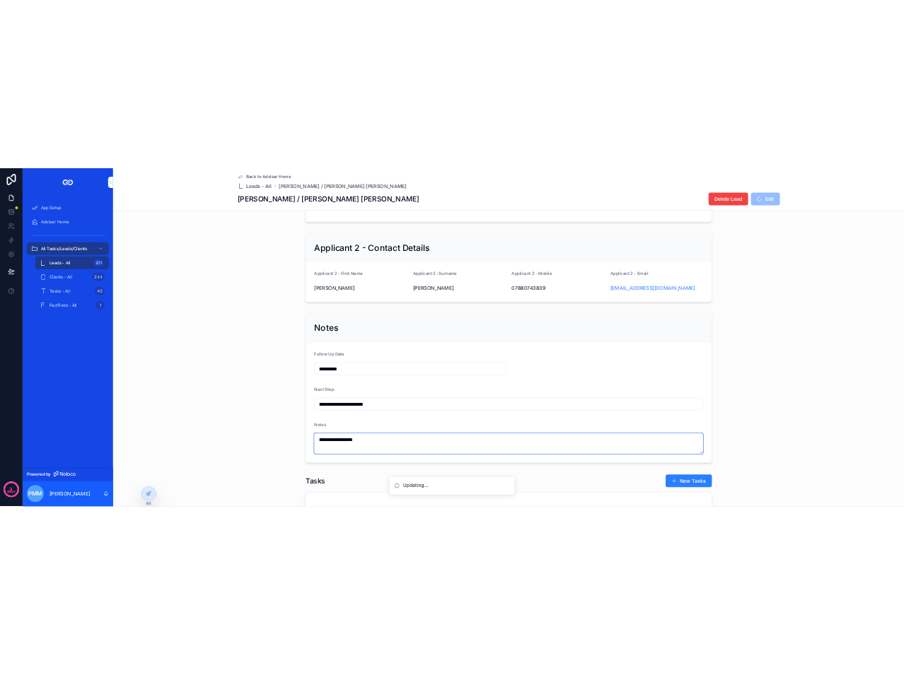
scroll to position [354, 0]
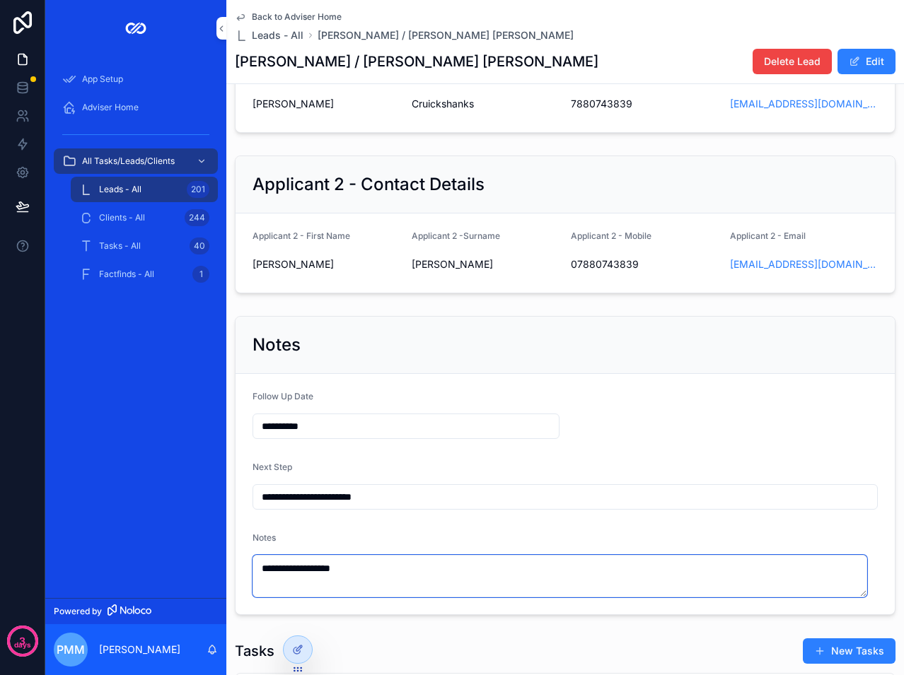
type textarea "**********"
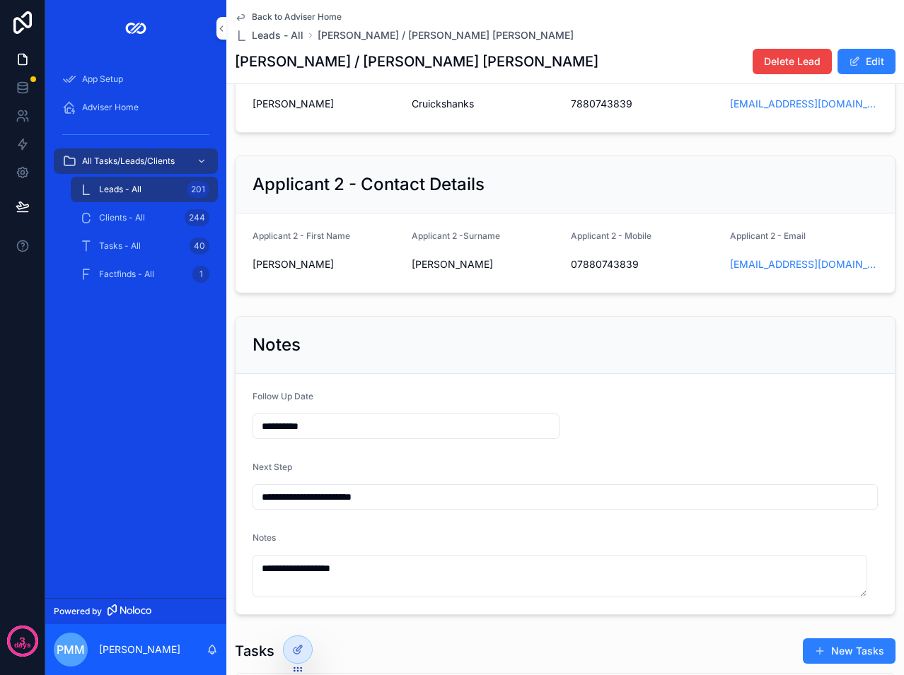
click at [855, 60] on button "Edit" at bounding box center [866, 61] width 58 height 25
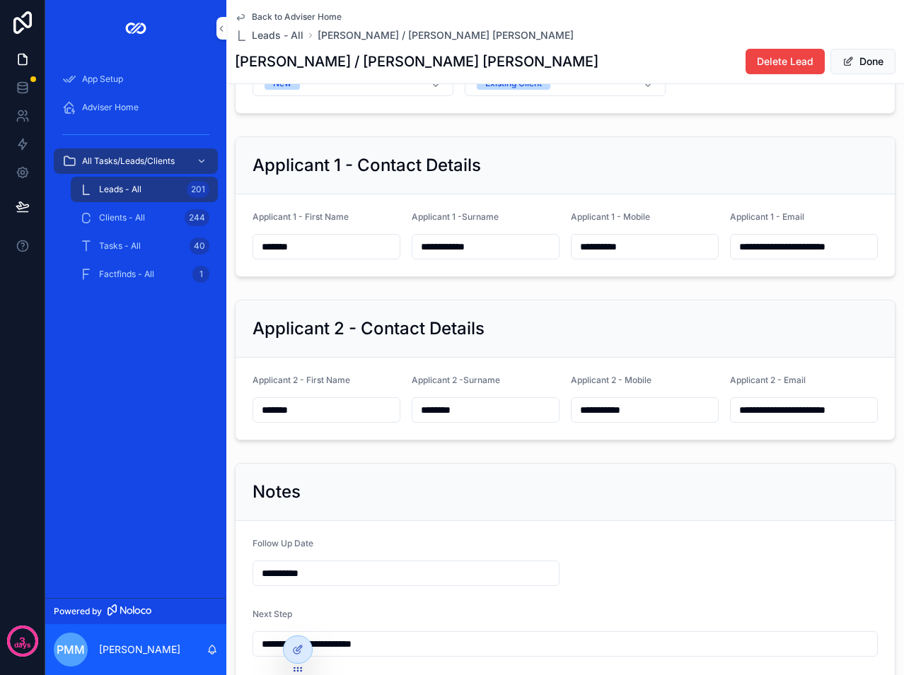
scroll to position [0, 2]
drag, startPoint x: 730, startPoint y: 257, endPoint x: 904, endPoint y: 255, distance: 173.2
click at [904, 255] on html "**********" at bounding box center [452, 337] width 904 height 675
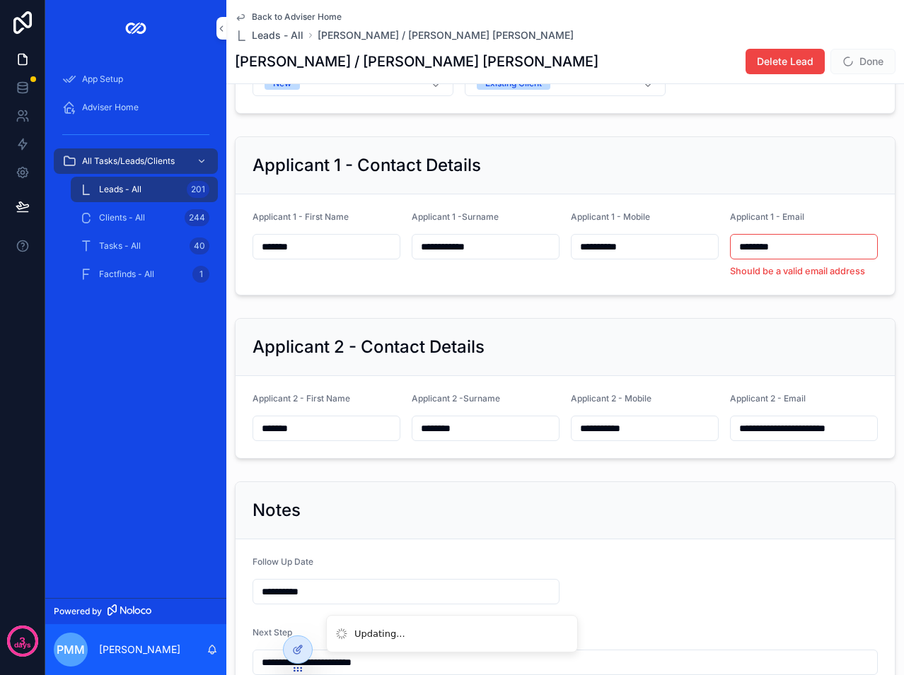
type input "**********"
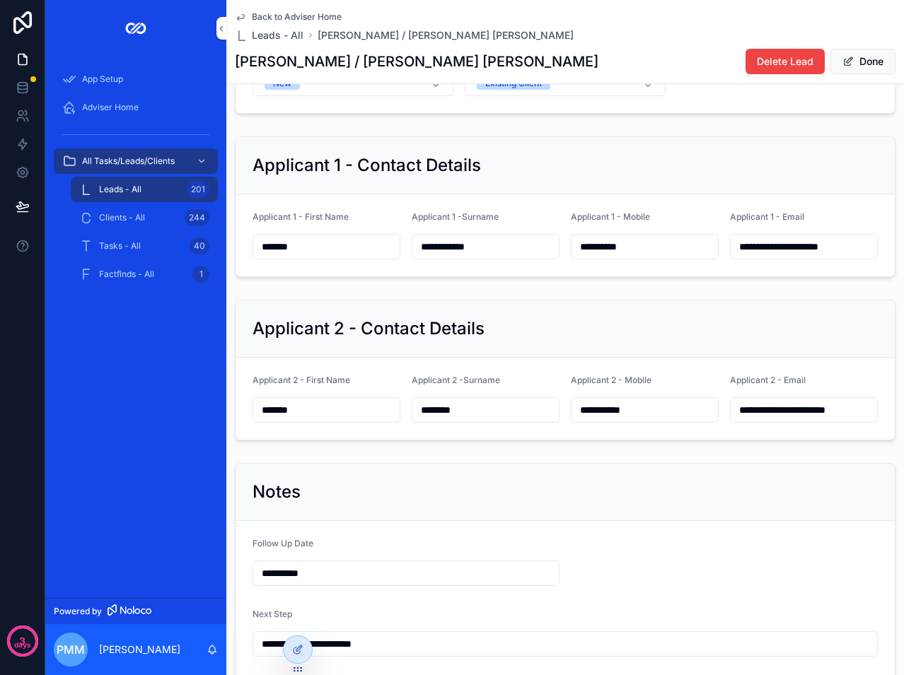
scroll to position [283, 0]
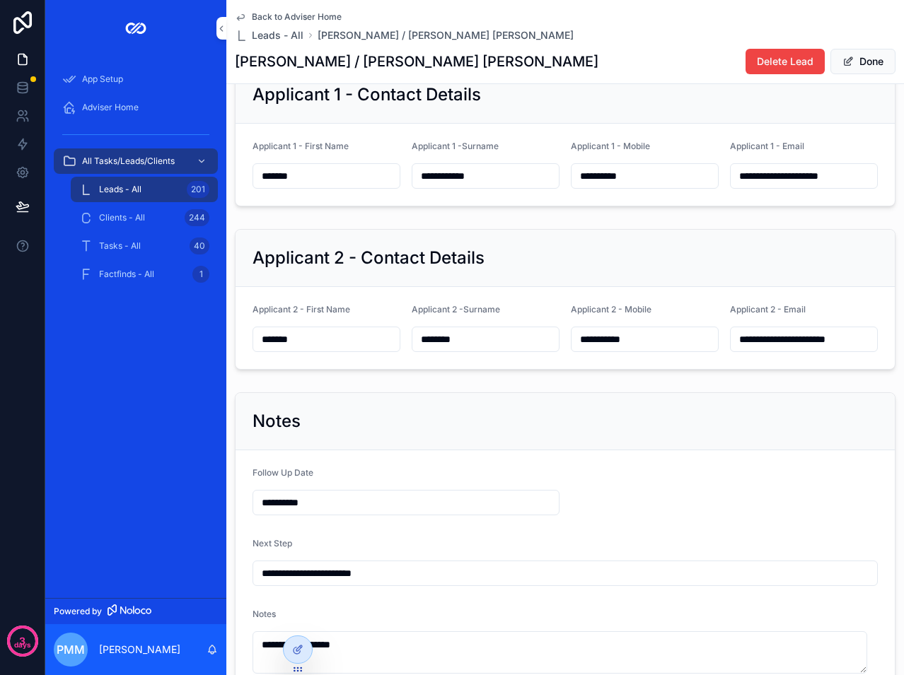
click at [573, 186] on input "**********" at bounding box center [644, 176] width 146 height 20
drag, startPoint x: 648, startPoint y: 187, endPoint x: 448, endPoint y: 190, distance: 200.1
click at [450, 189] on form "**********" at bounding box center [564, 165] width 659 height 82
type input "**********"
click at [539, 229] on div "**********" at bounding box center [564, 527] width 677 height 1418
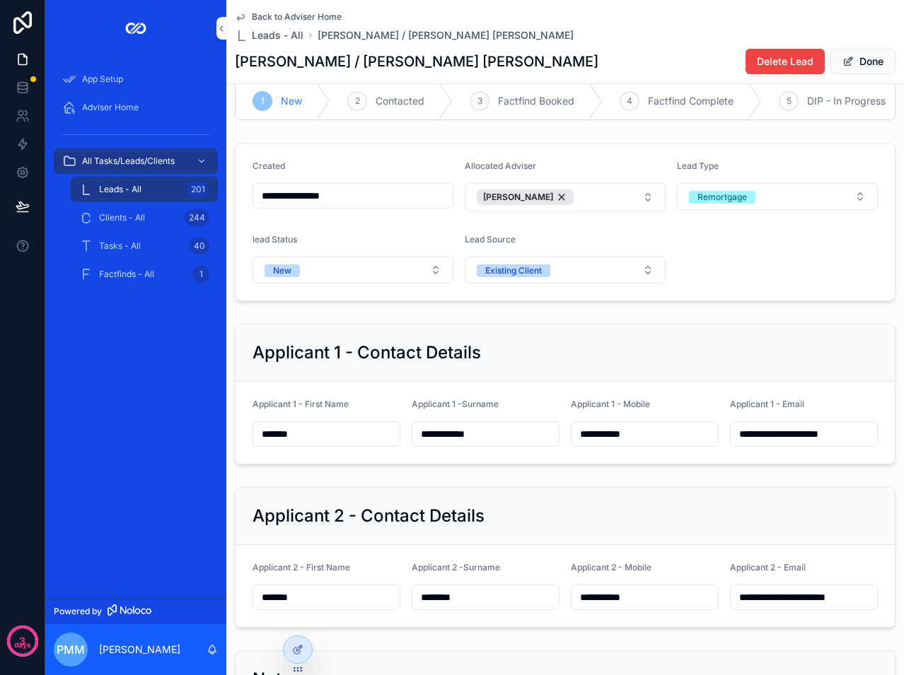
scroll to position [0, 0]
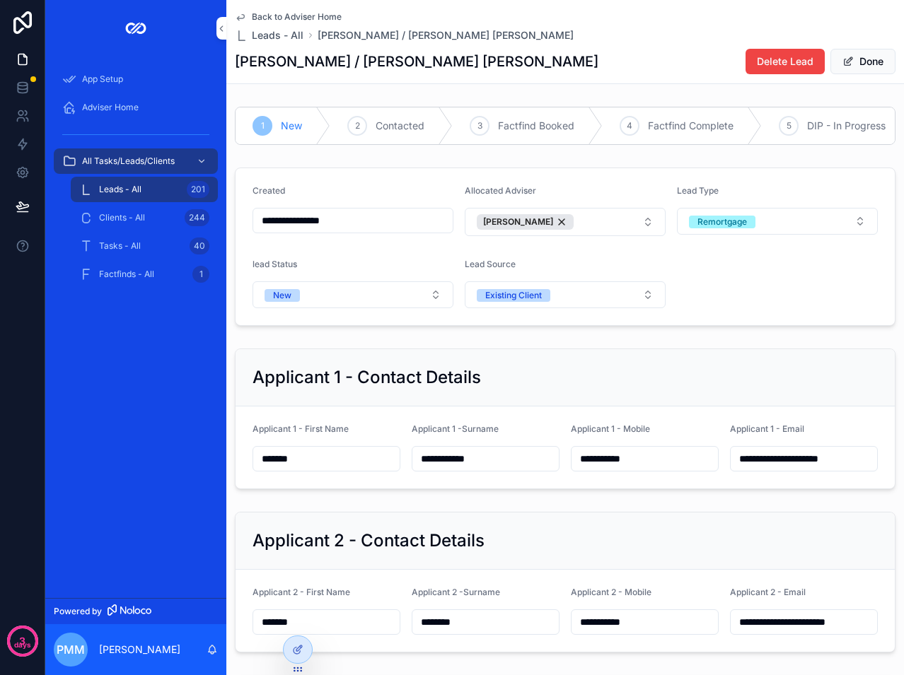
click at [805, 469] on input "**********" at bounding box center [802, 459] width 144 height 20
click at [851, 60] on button "Done" at bounding box center [862, 61] width 65 height 25
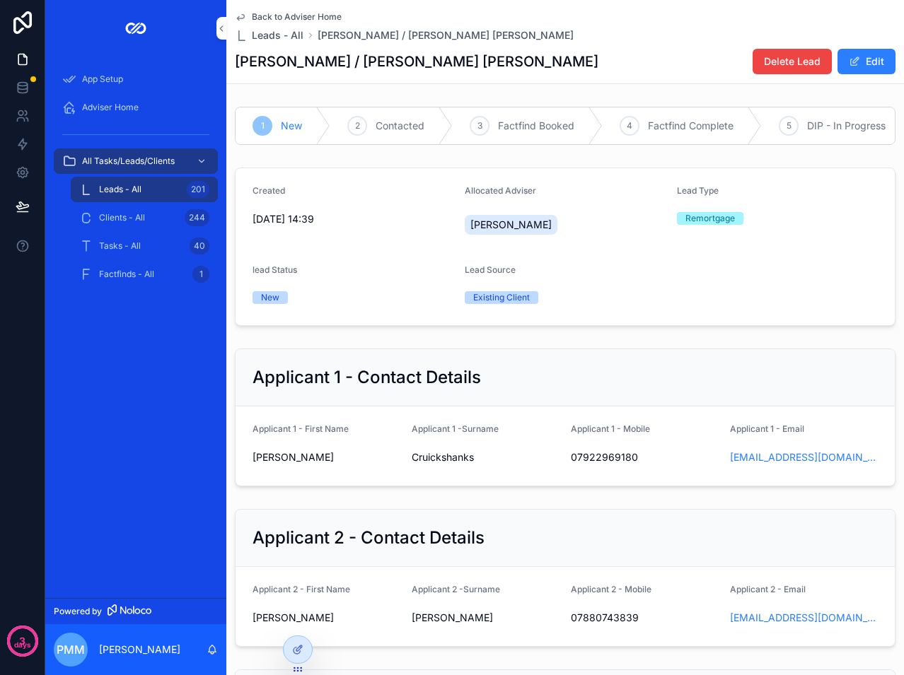
click at [119, 103] on span "Adviser Home" at bounding box center [110, 107] width 57 height 11
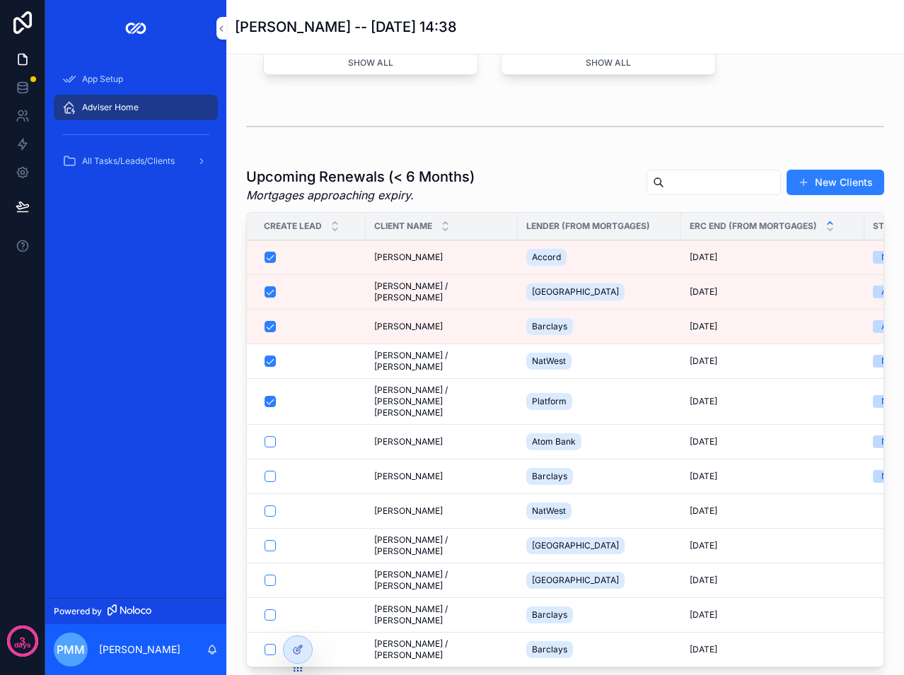
scroll to position [1131, 0]
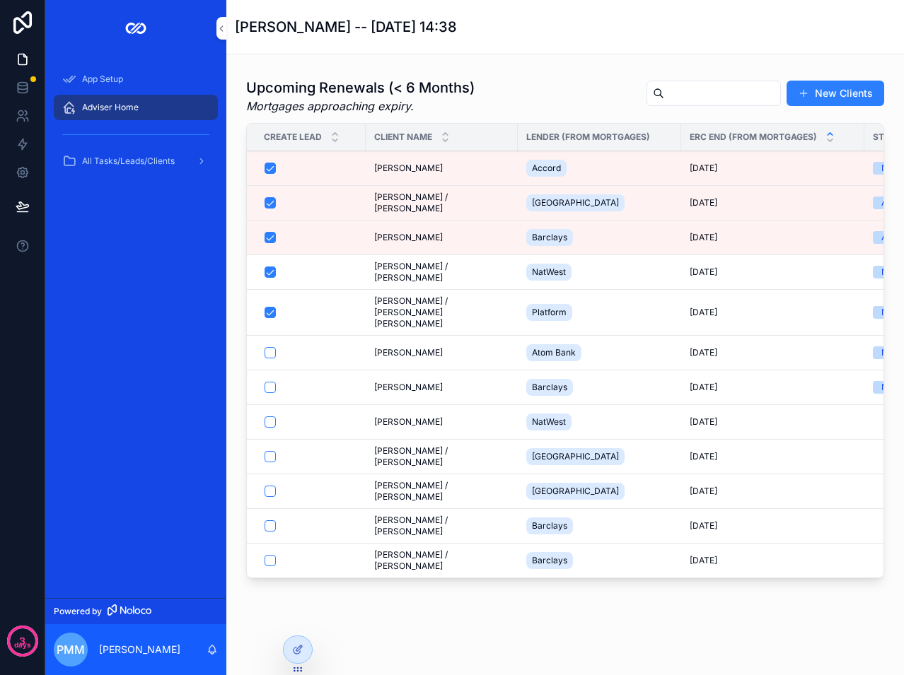
click at [456, 329] on span "[PERSON_NAME] / [PERSON_NAME] [PERSON_NAME]" at bounding box center [441, 313] width 135 height 34
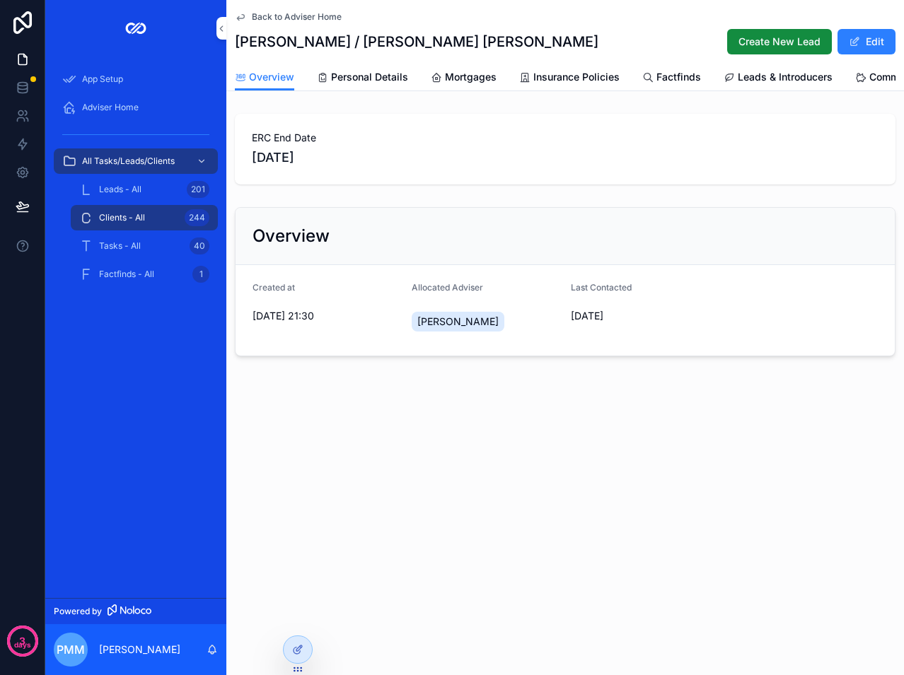
click at [373, 74] on span "Personal Details" at bounding box center [369, 77] width 77 height 14
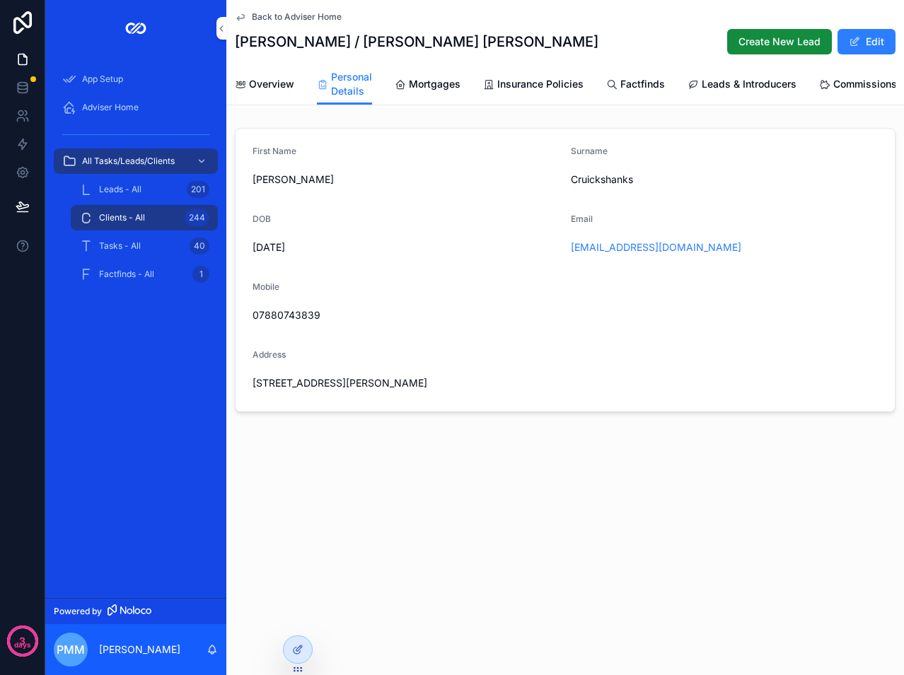
click at [869, 42] on button "Edit" at bounding box center [866, 41] width 58 height 25
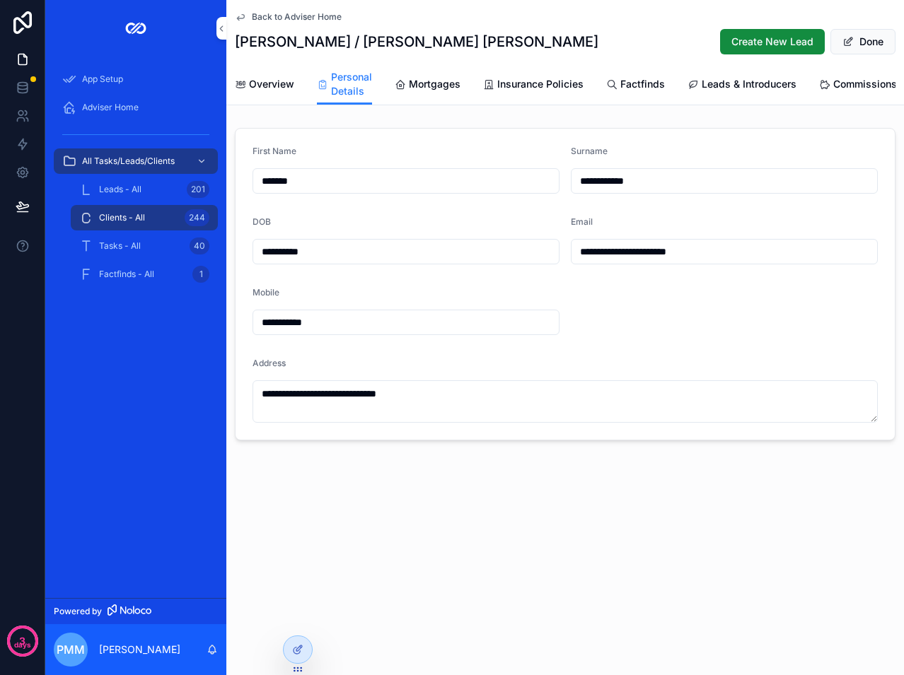
drag, startPoint x: 737, startPoint y: 267, endPoint x: 577, endPoint y: 260, distance: 160.6
click at [578, 260] on input "**********" at bounding box center [723, 252] width 305 height 20
paste input "scrollable content"
type input "**********"
click at [573, 289] on form "**********" at bounding box center [564, 284] width 659 height 311
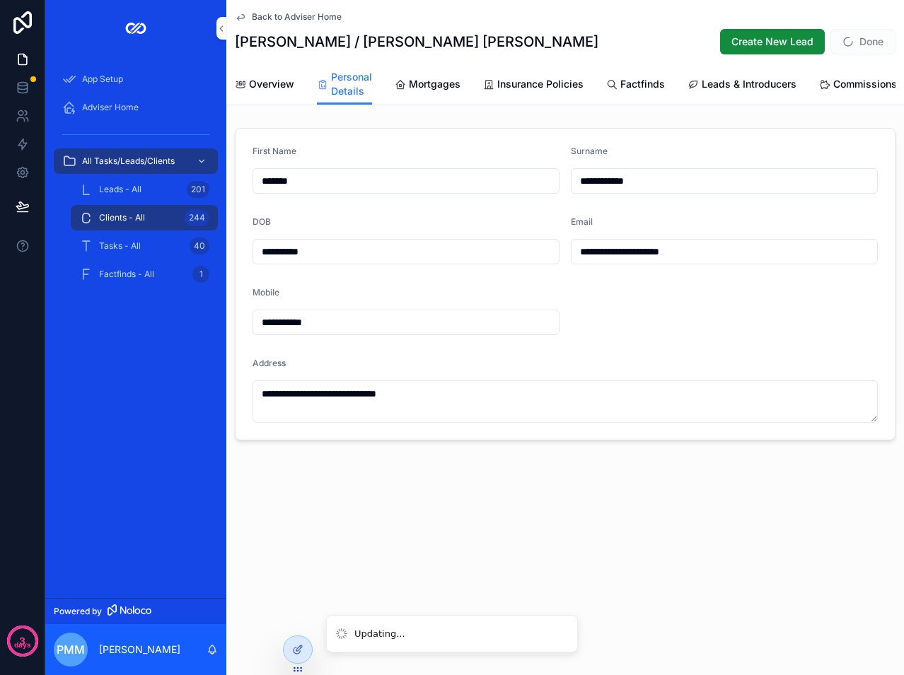
drag, startPoint x: 406, startPoint y: 326, endPoint x: 196, endPoint y: 327, distance: 210.0
click at [208, 328] on div "**********" at bounding box center [474, 337] width 858 height 675
type input "**********"
click at [479, 293] on form "**********" at bounding box center [564, 284] width 659 height 311
click at [864, 39] on button "Done" at bounding box center [862, 41] width 65 height 25
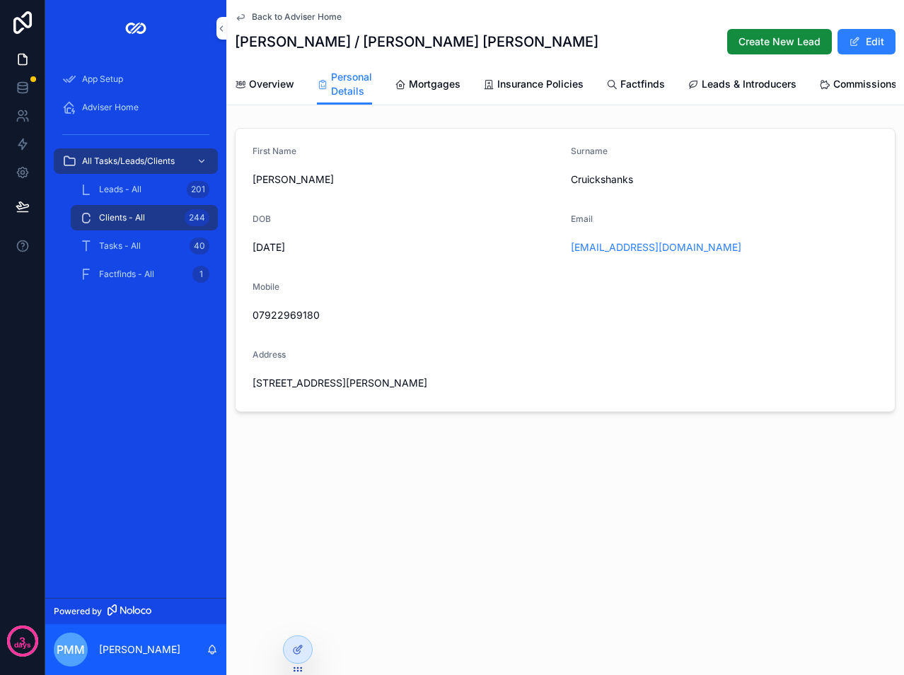
click at [106, 98] on div "Adviser Home" at bounding box center [135, 107] width 147 height 23
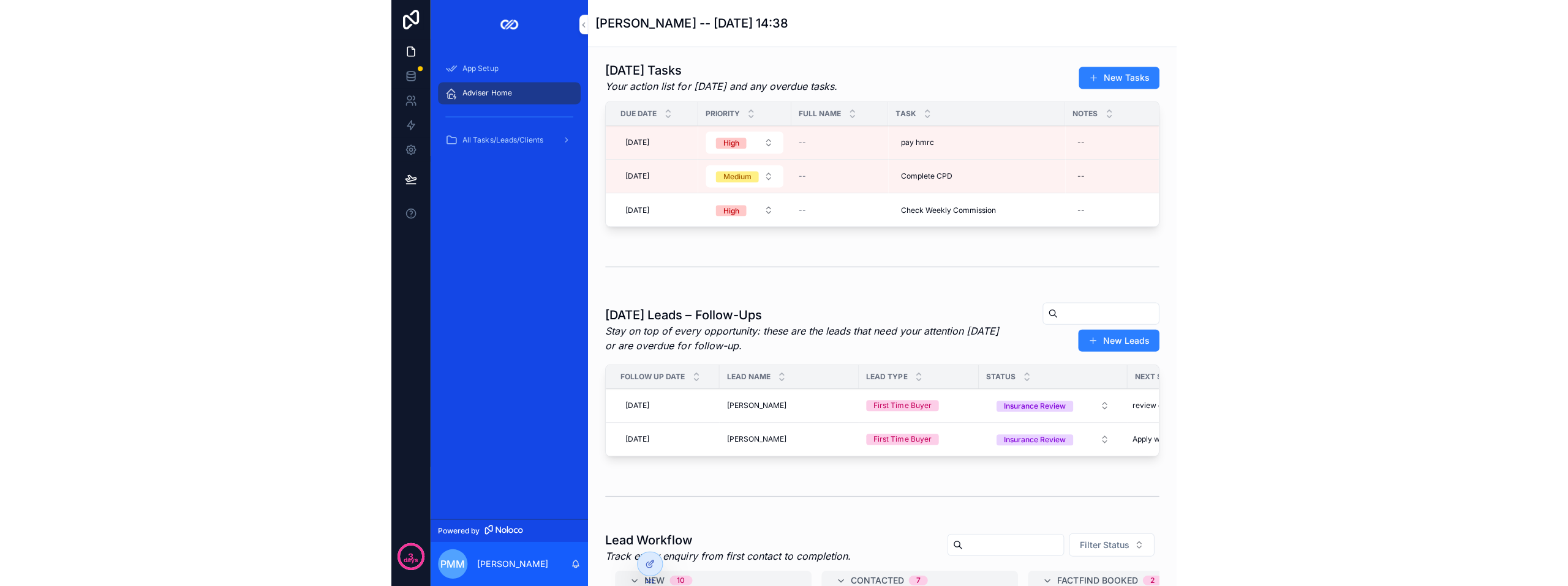
scroll to position [61, 0]
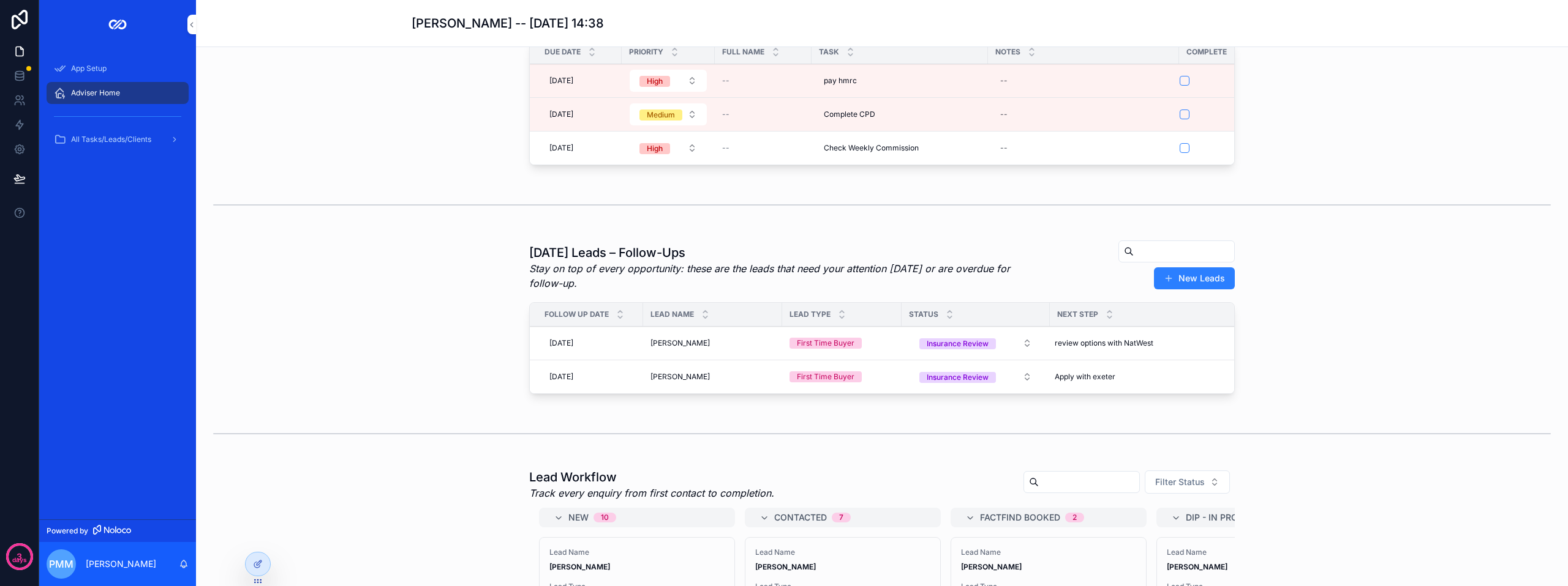
click at [565, 348] on span "[DATE]" at bounding box center [561, 343] width 24 height 10
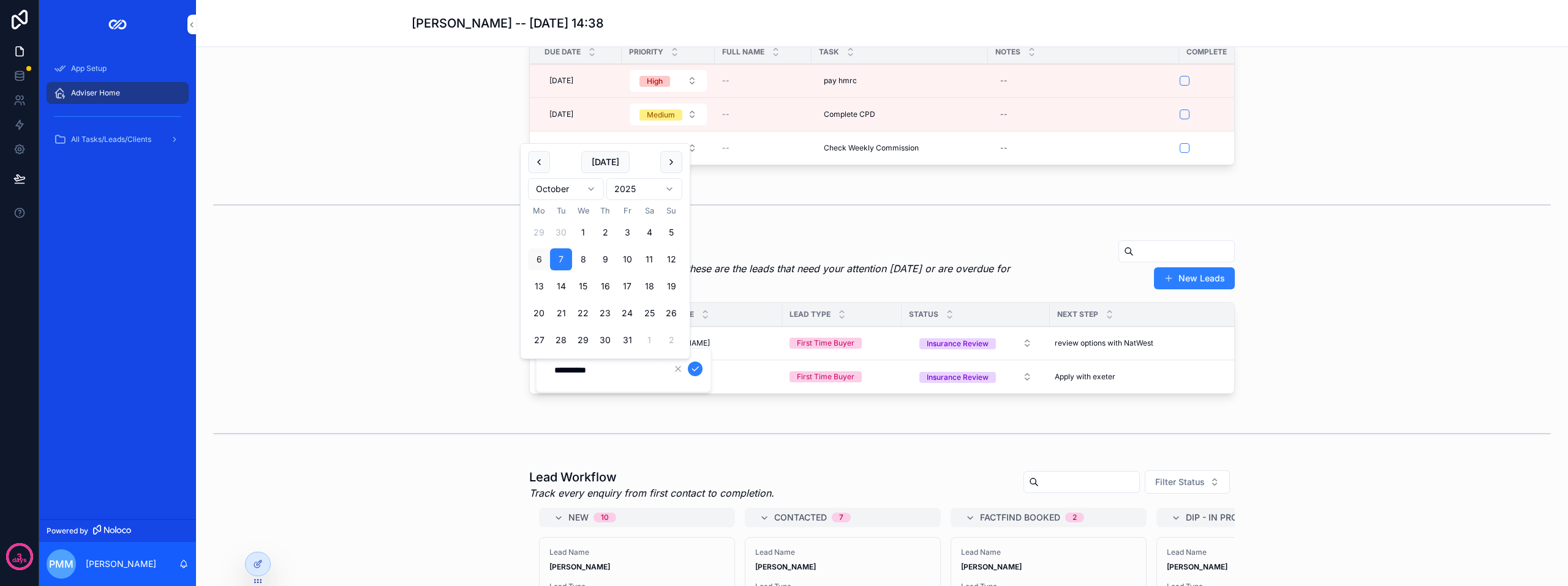
click at [562, 260] on button "7" at bounding box center [560, 259] width 22 height 22
click at [697, 370] on icon "scrollable content" at bounding box center [695, 369] width 10 height 10
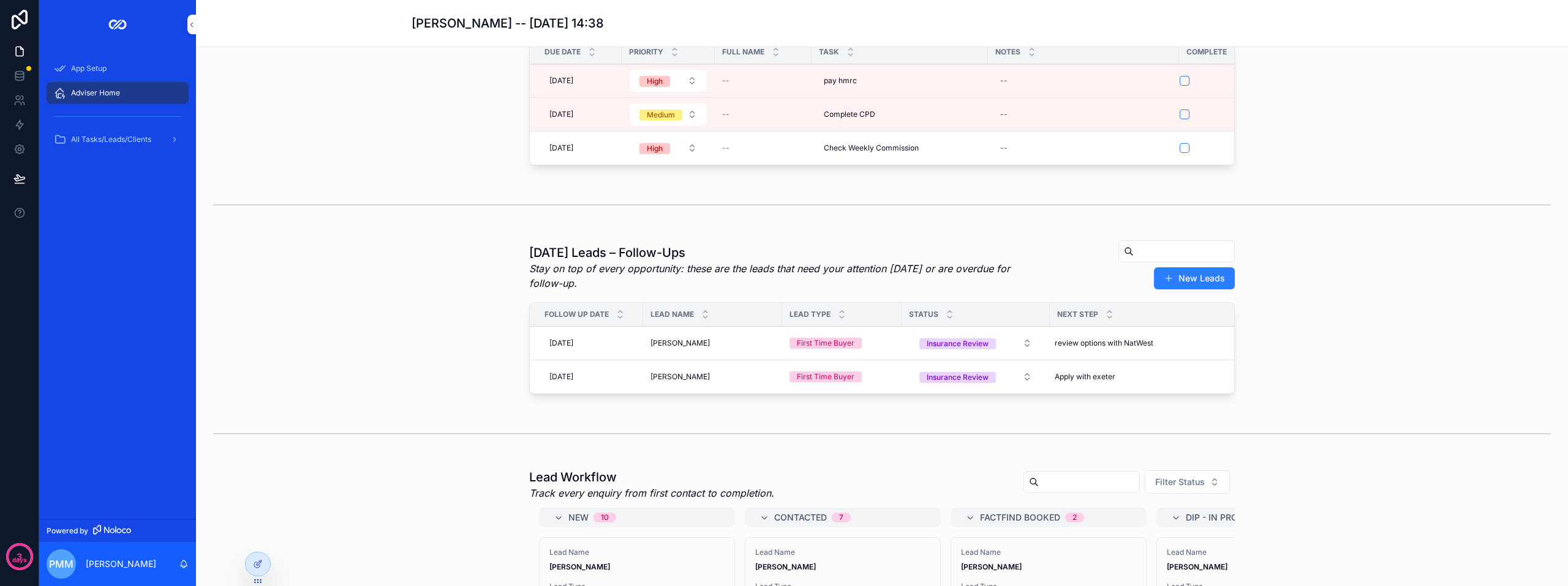
click at [470, 354] on div "Today’s Leads – Follow-Ups Stay on top of every opportunity: these are the lead…" at bounding box center [882, 319] width 1352 height 169
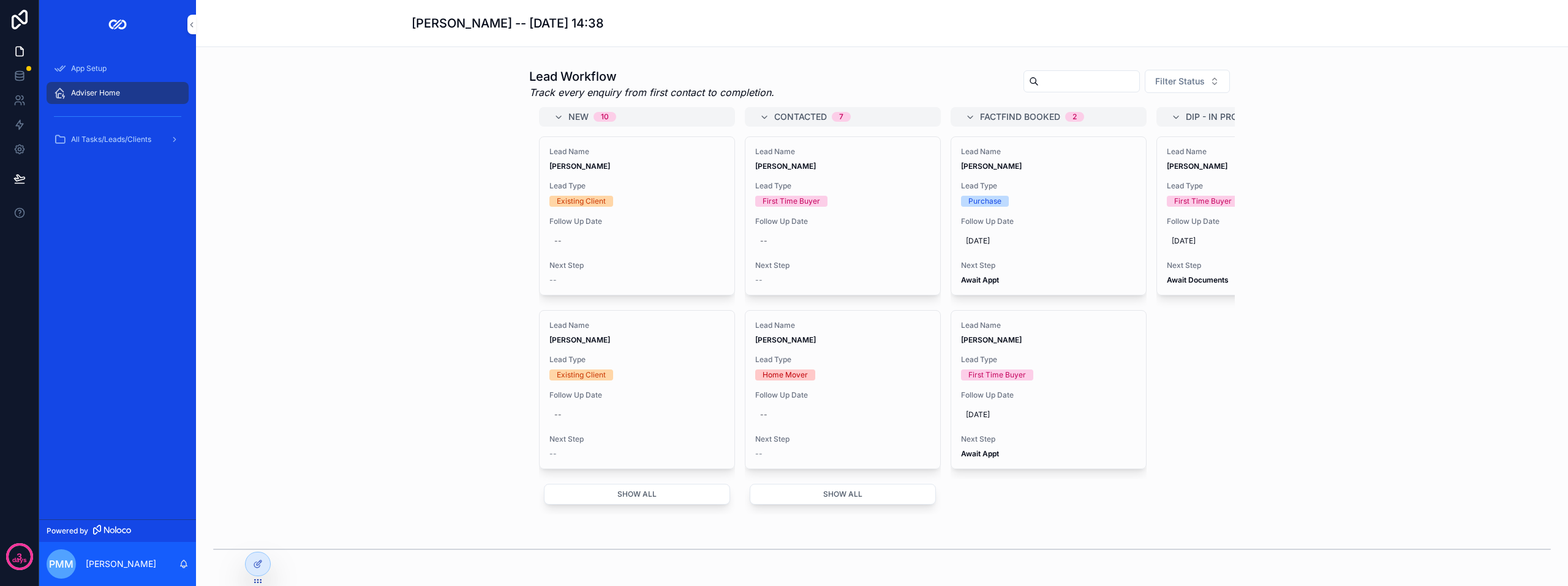
scroll to position [490, 0]
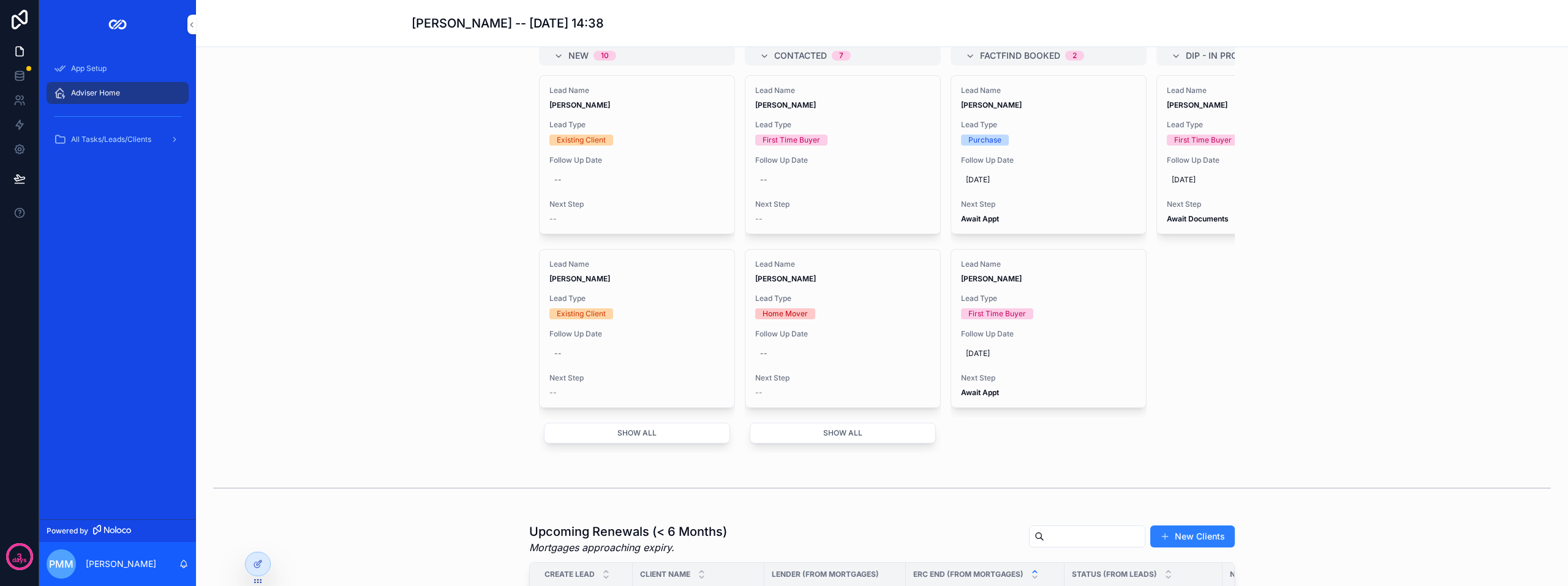
click at [638, 444] on button "Show all" at bounding box center [637, 434] width 186 height 21
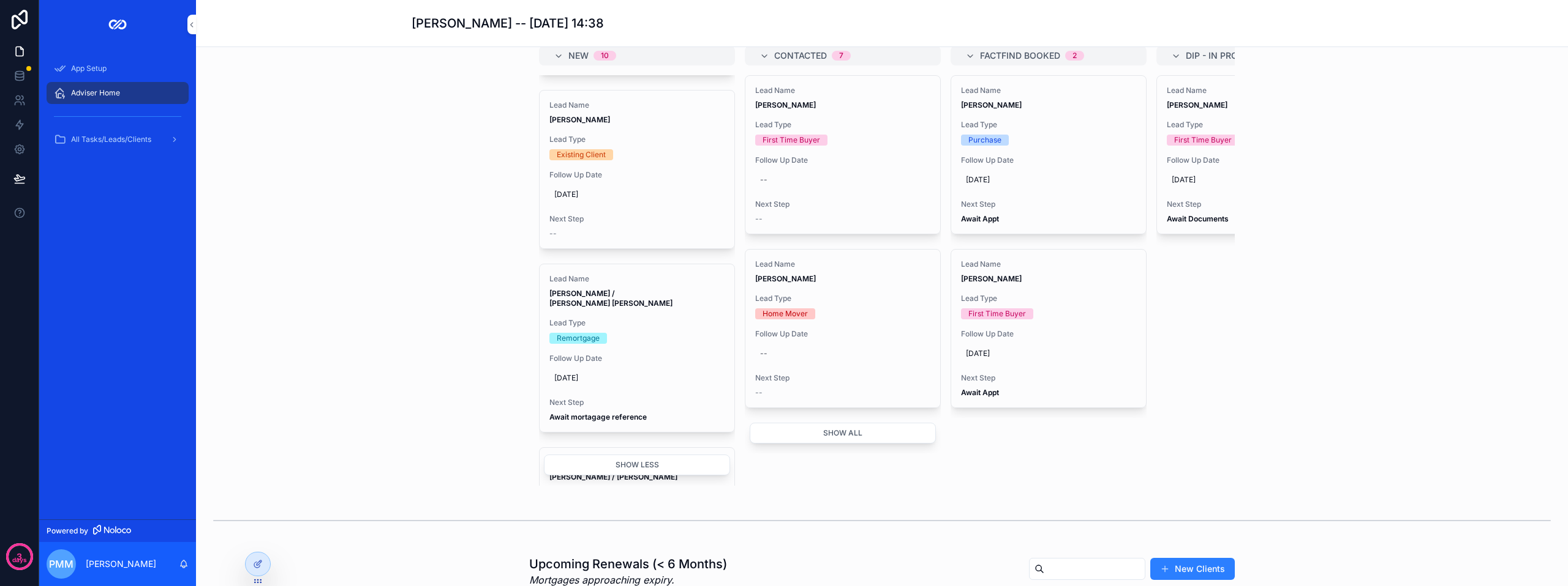
scroll to position [1040, 0]
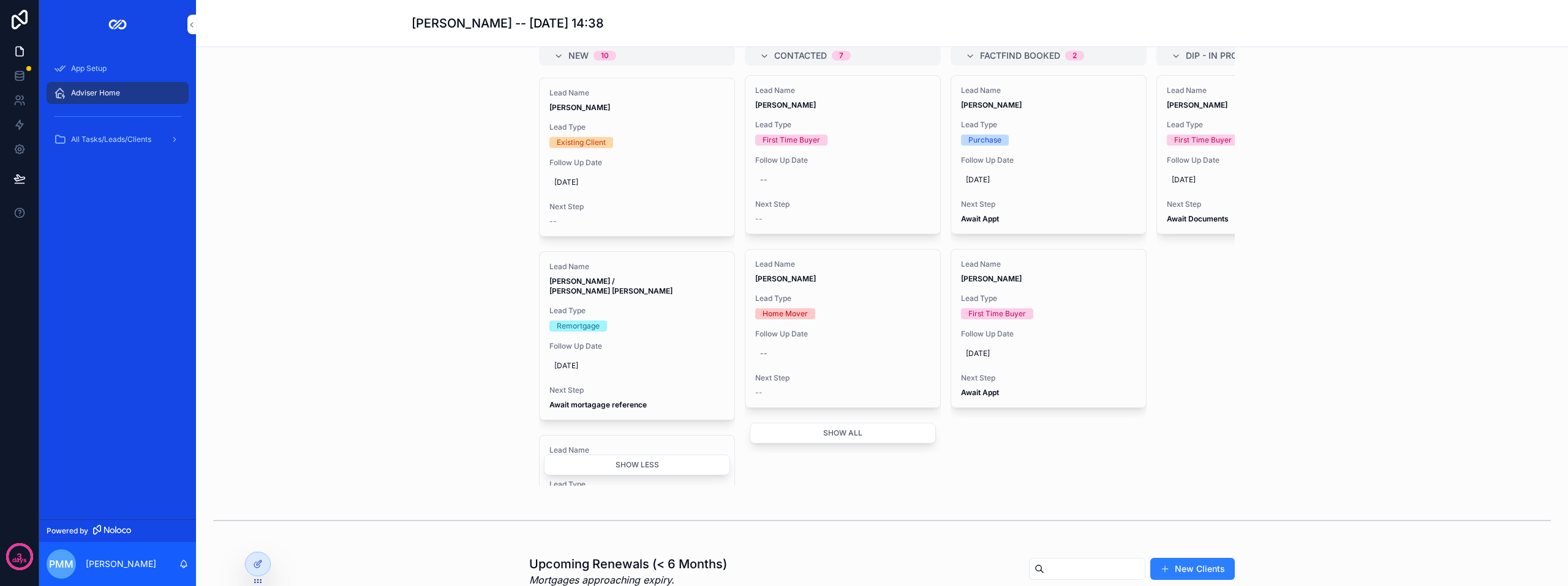
click at [645, 363] on div "Follow Up Date 08/10/2025" at bounding box center [637, 359] width 175 height 35
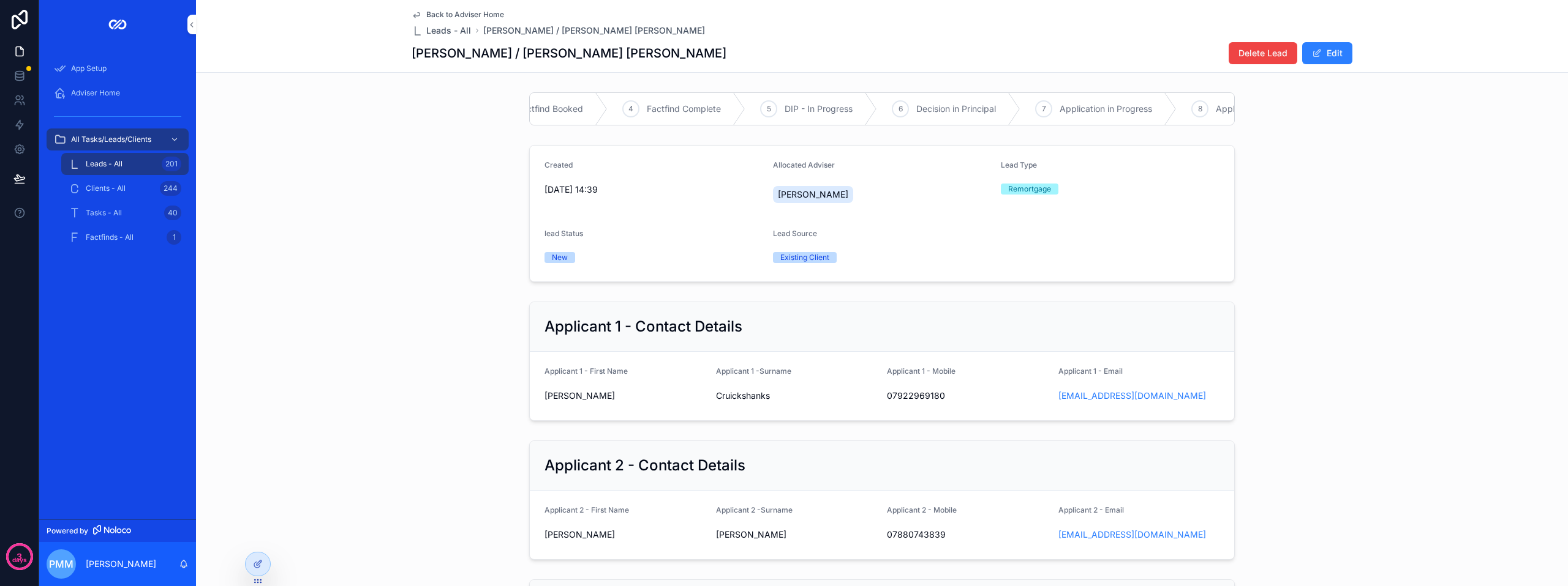
scroll to position [0, 316]
click at [992, 112] on span "Application in Progress" at bounding box center [1029, 109] width 93 height 12
click at [396, 158] on div "Created 06/10/2025 14:39 Allocated Adviser Philip McLeod Lead Type Remortgage l…" at bounding box center [882, 214] width 1372 height 147
click at [459, 10] on span "Back to Adviser Home" at bounding box center [465, 14] width 78 height 10
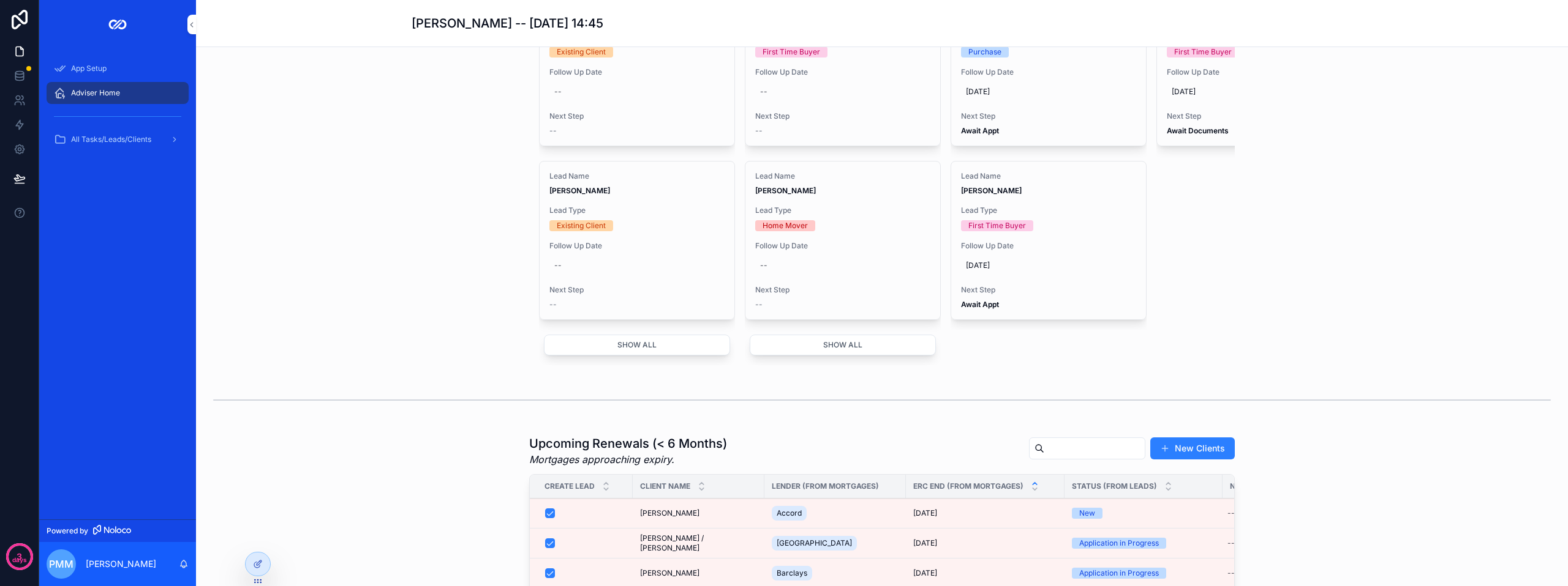
scroll to position [505, 0]
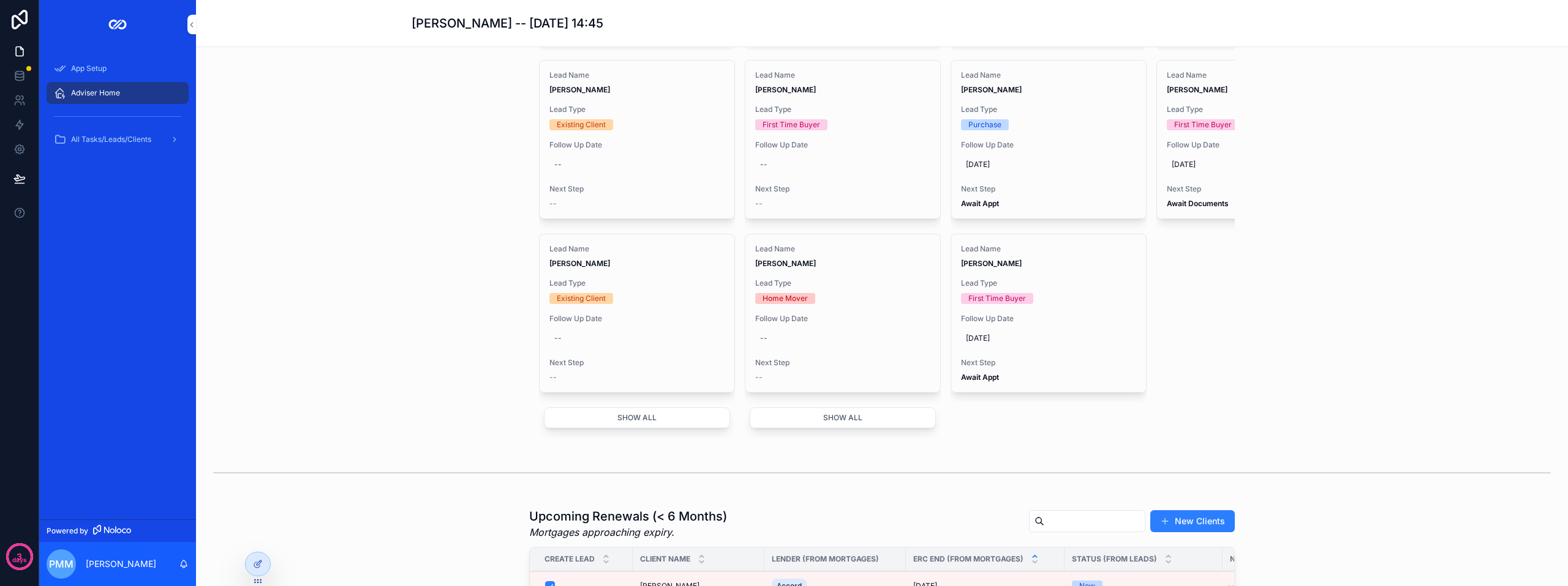
click at [650, 428] on button "Show all" at bounding box center [637, 418] width 186 height 21
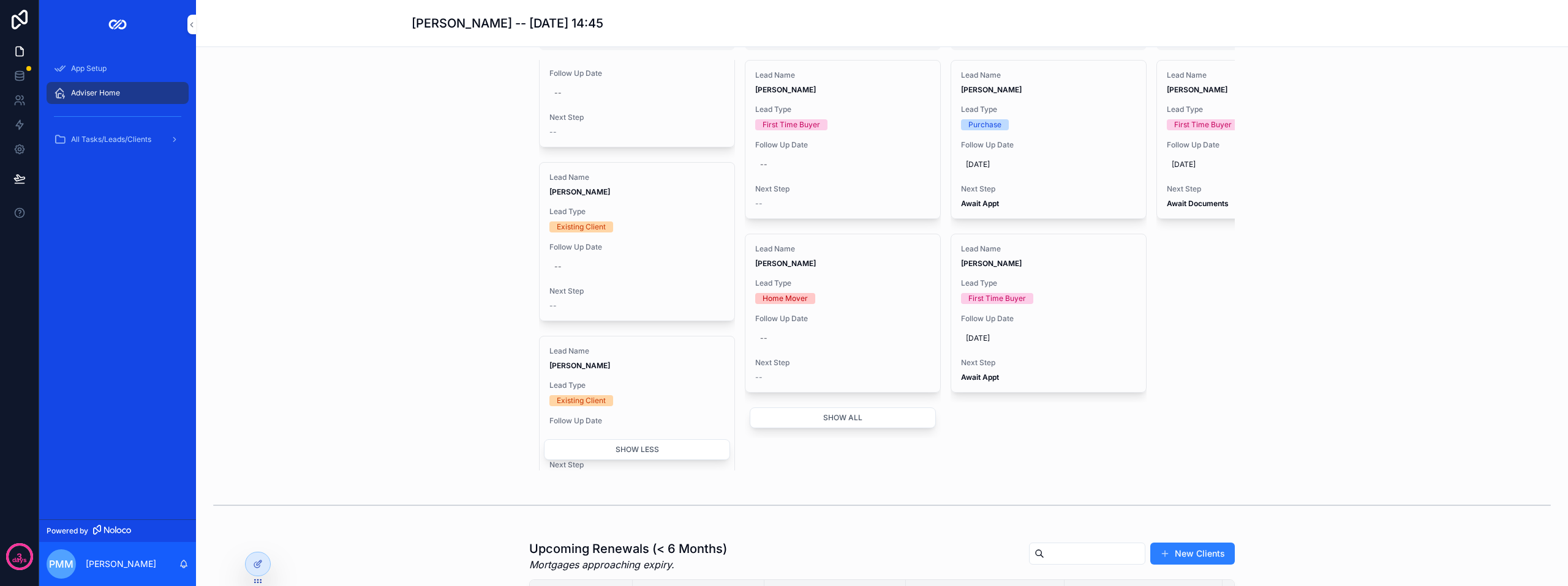
scroll to position [428, 0]
click at [653, 267] on div "--" at bounding box center [637, 257] width 175 height 20
click at [685, 223] on div "Existing Client" at bounding box center [637, 217] width 175 height 11
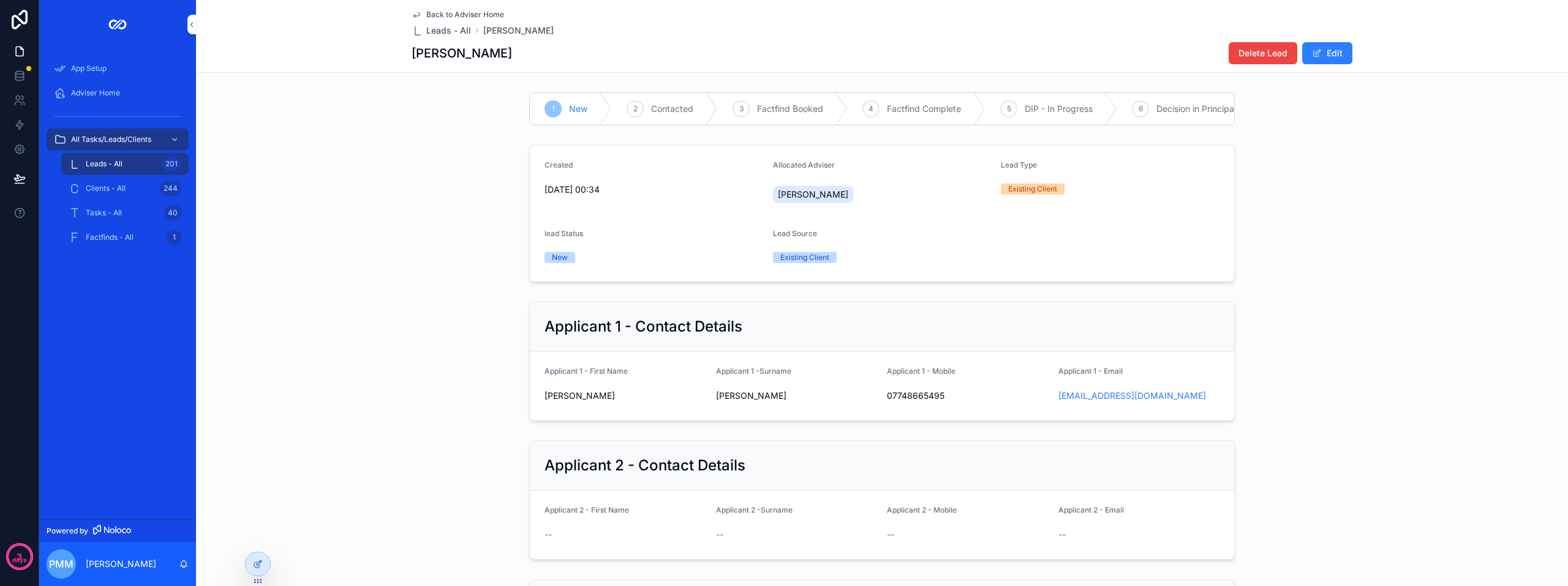
click at [1239, 55] on span "Delete Lead" at bounding box center [1263, 53] width 49 height 12
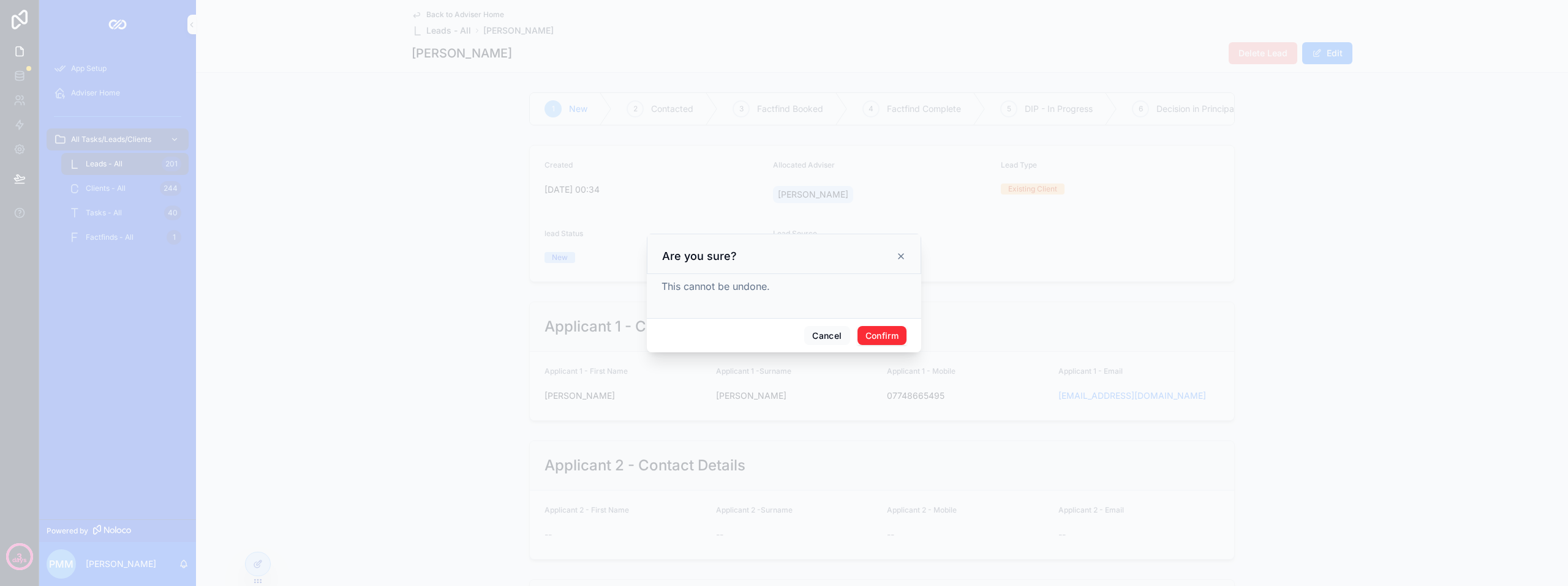
click at [898, 331] on button "Confirm" at bounding box center [882, 336] width 49 height 20
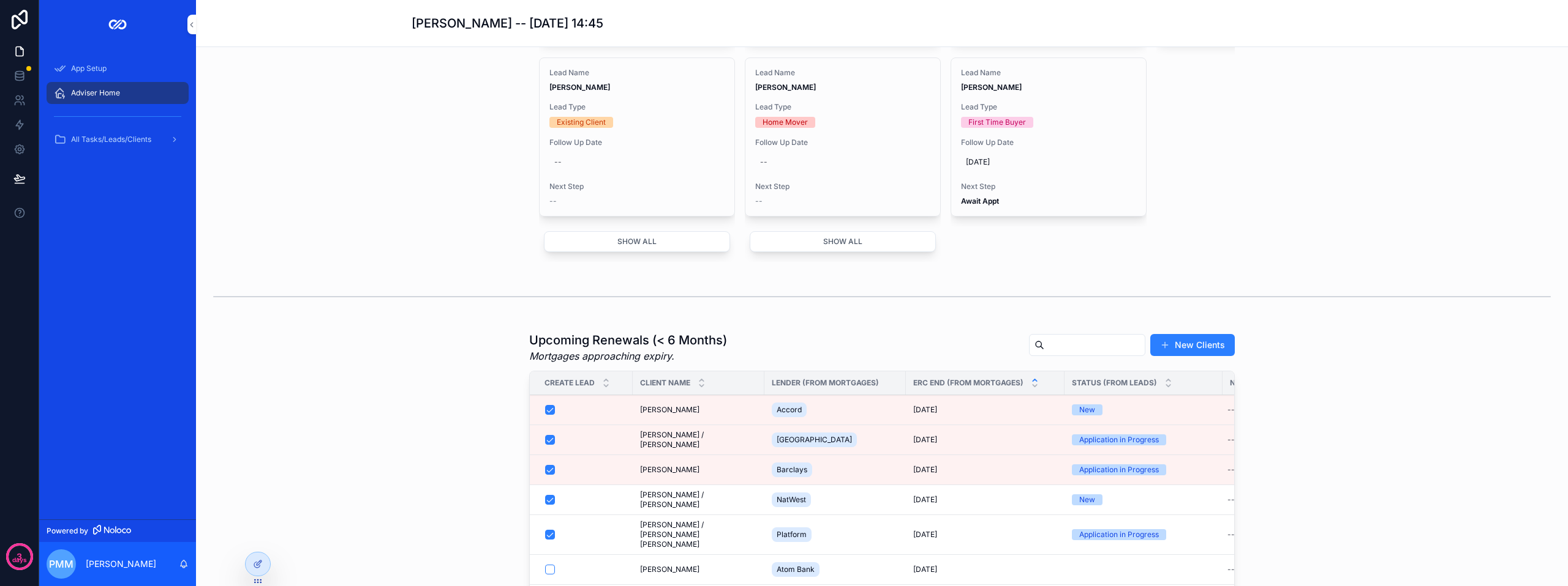
scroll to position [551, 0]
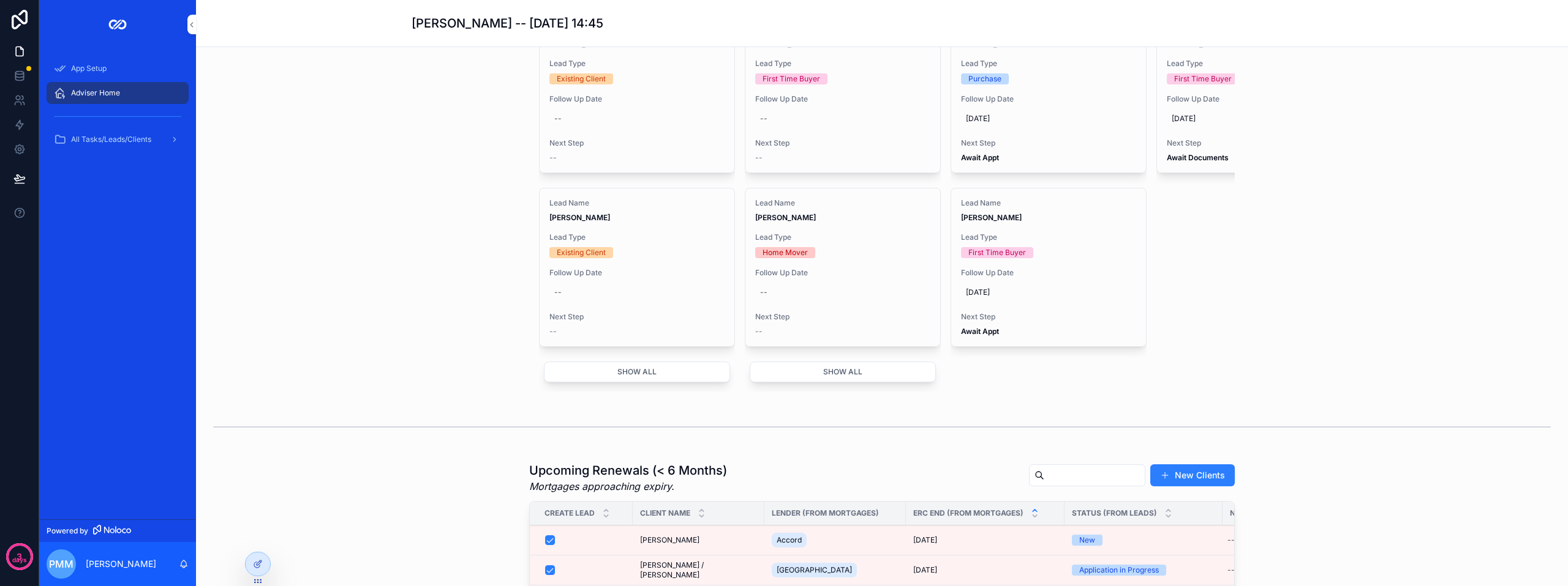
click at [656, 383] on button "Show all" at bounding box center [637, 372] width 186 height 21
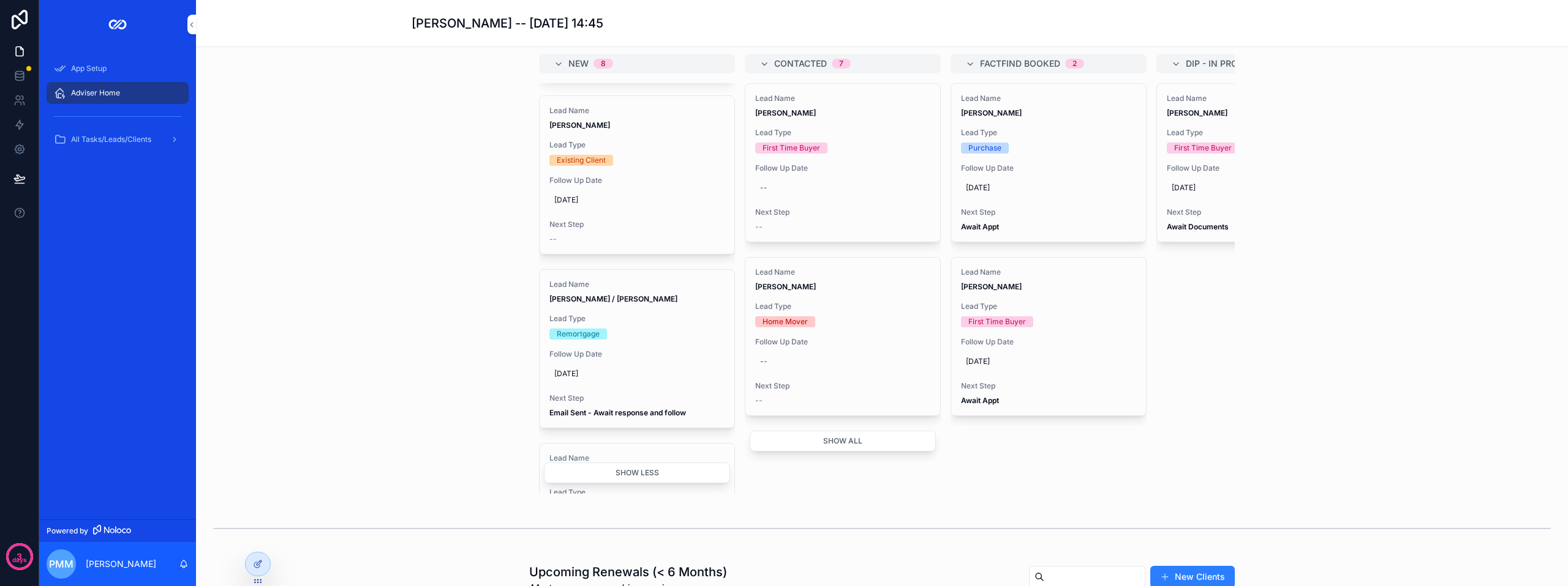
scroll to position [490, 0]
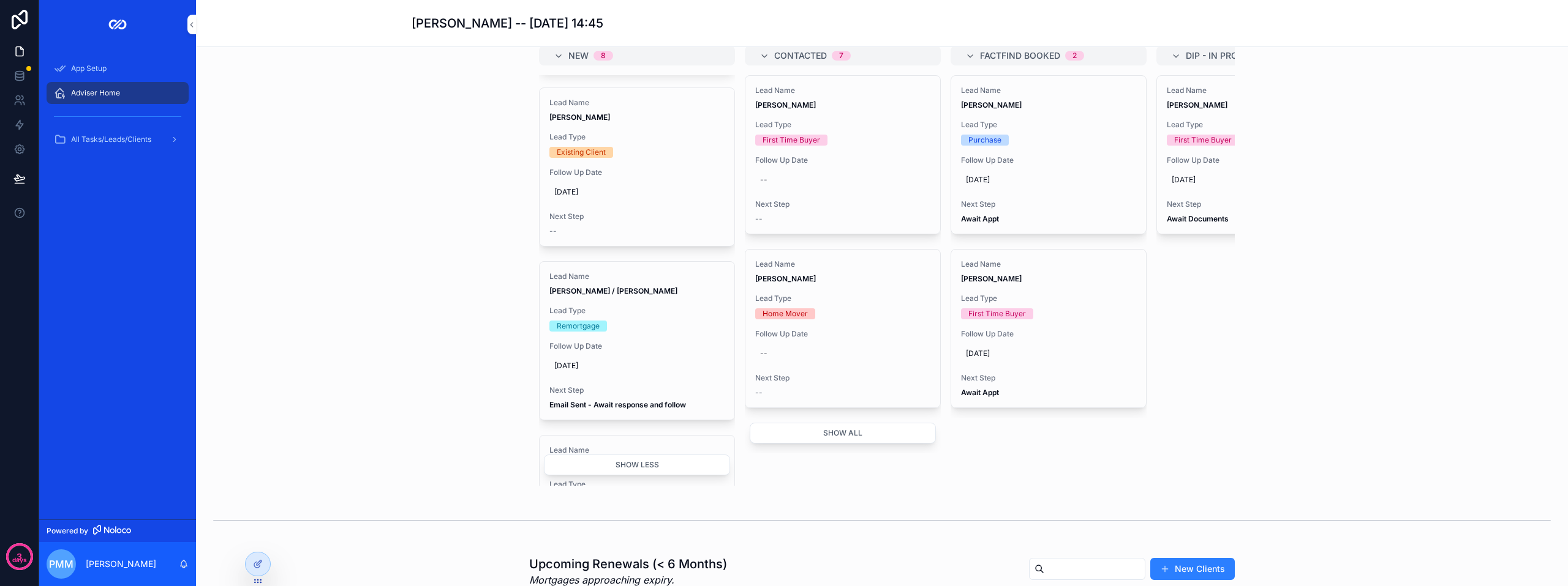
click at [665, 351] on span "Follow Up Date" at bounding box center [637, 346] width 175 height 10
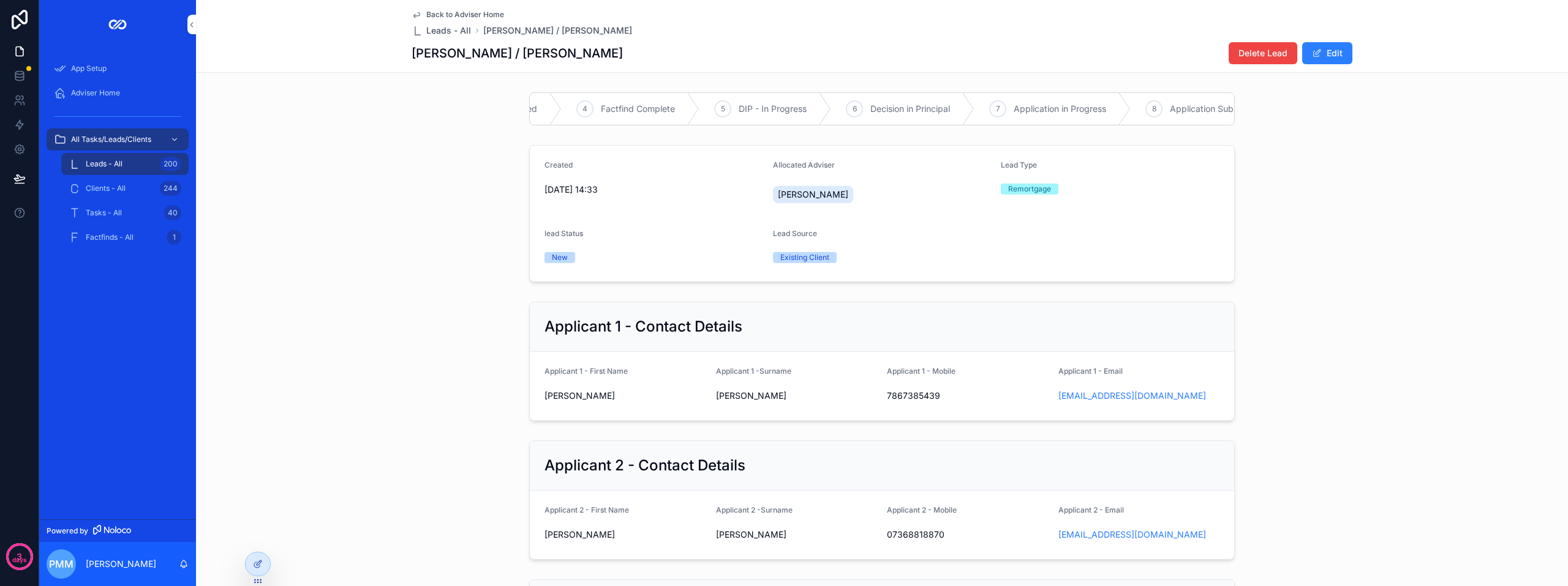
scroll to position [0, 305]
click at [998, 111] on span "Application in Progress" at bounding box center [1040, 109] width 93 height 12
click at [560, 107] on div "scrollable content" at bounding box center [558, 108] width 56 height 32
click at [95, 89] on span "Adviser Home" at bounding box center [95, 93] width 49 height 10
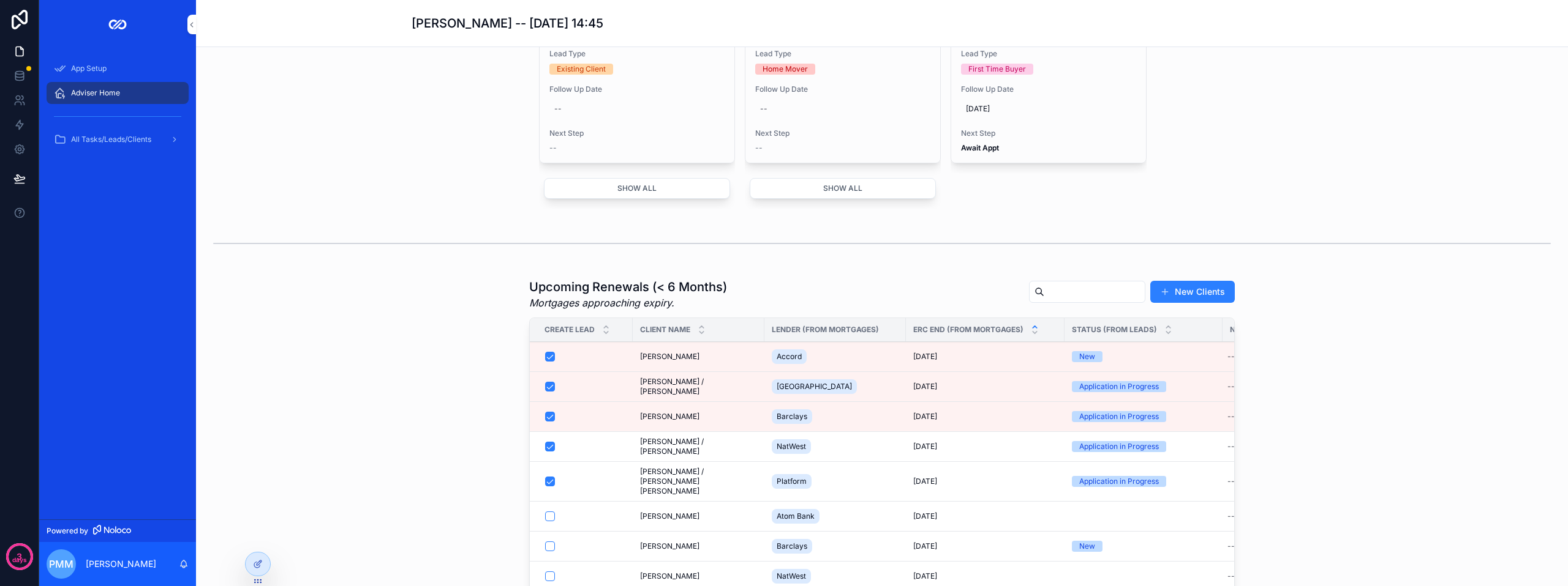
scroll to position [490, 0]
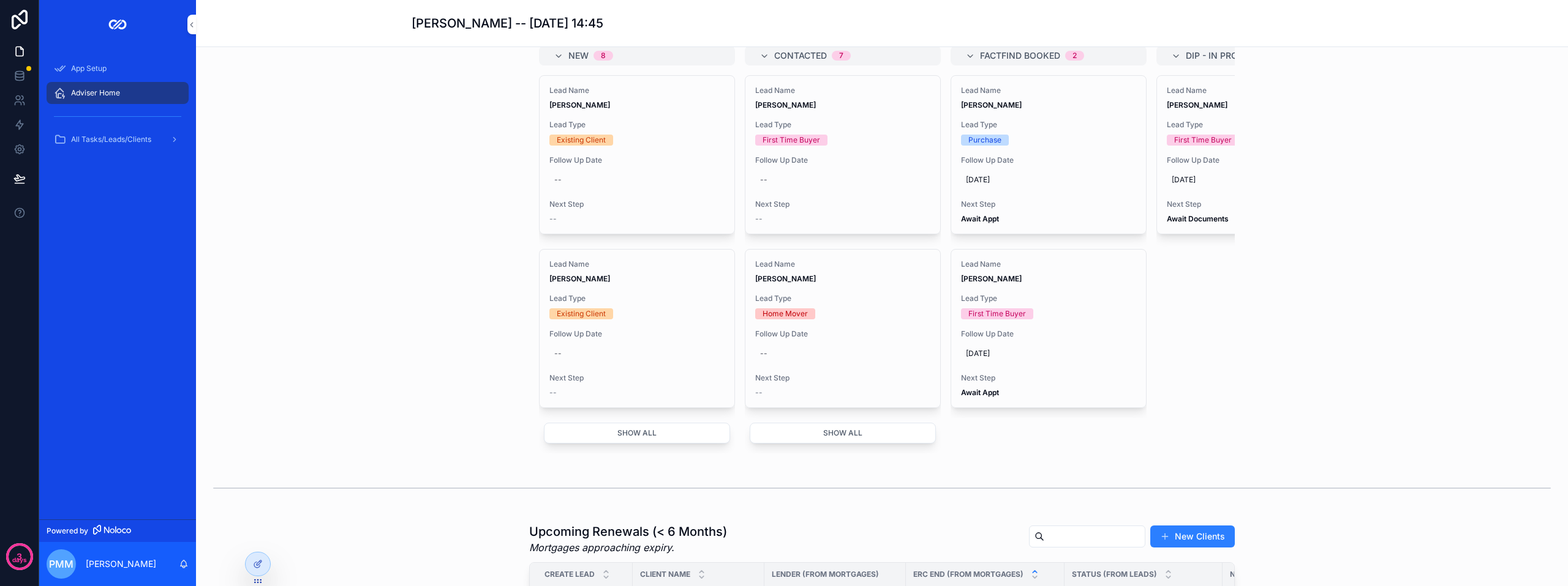
click at [612, 444] on button "Show all" at bounding box center [637, 434] width 186 height 21
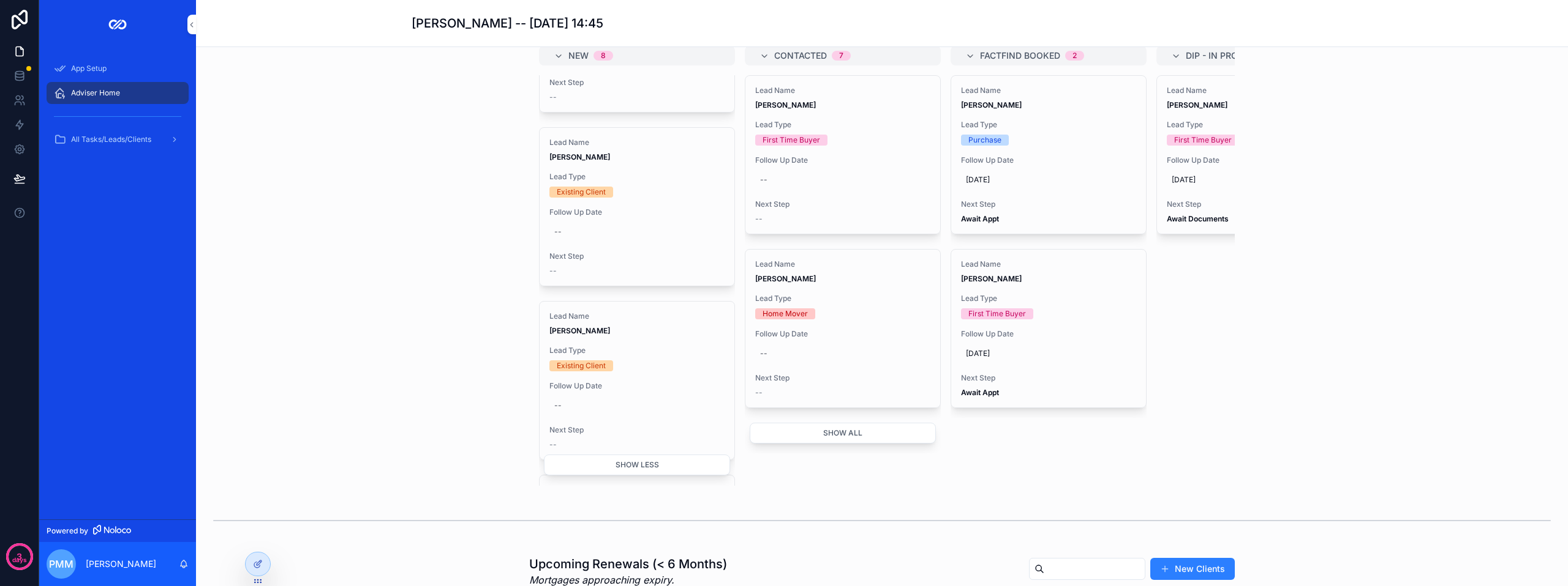
scroll to position [367, 0]
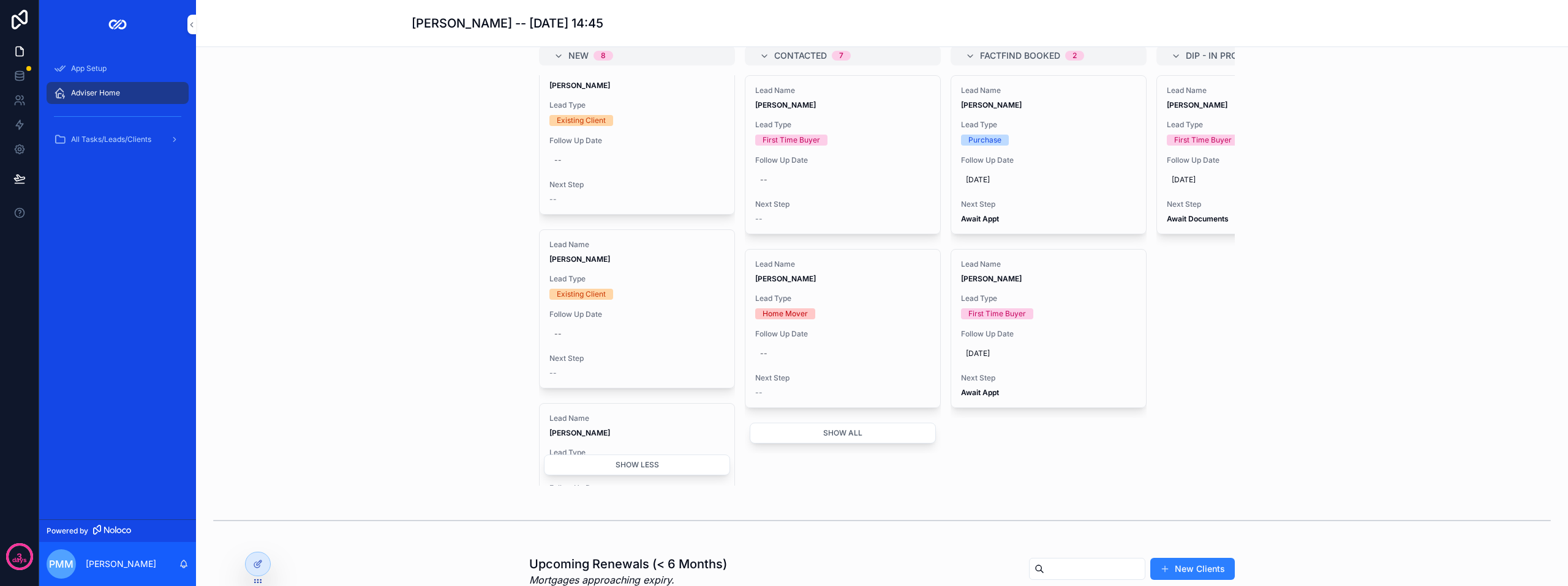
click at [635, 319] on span "Follow Up Date" at bounding box center [637, 314] width 175 height 10
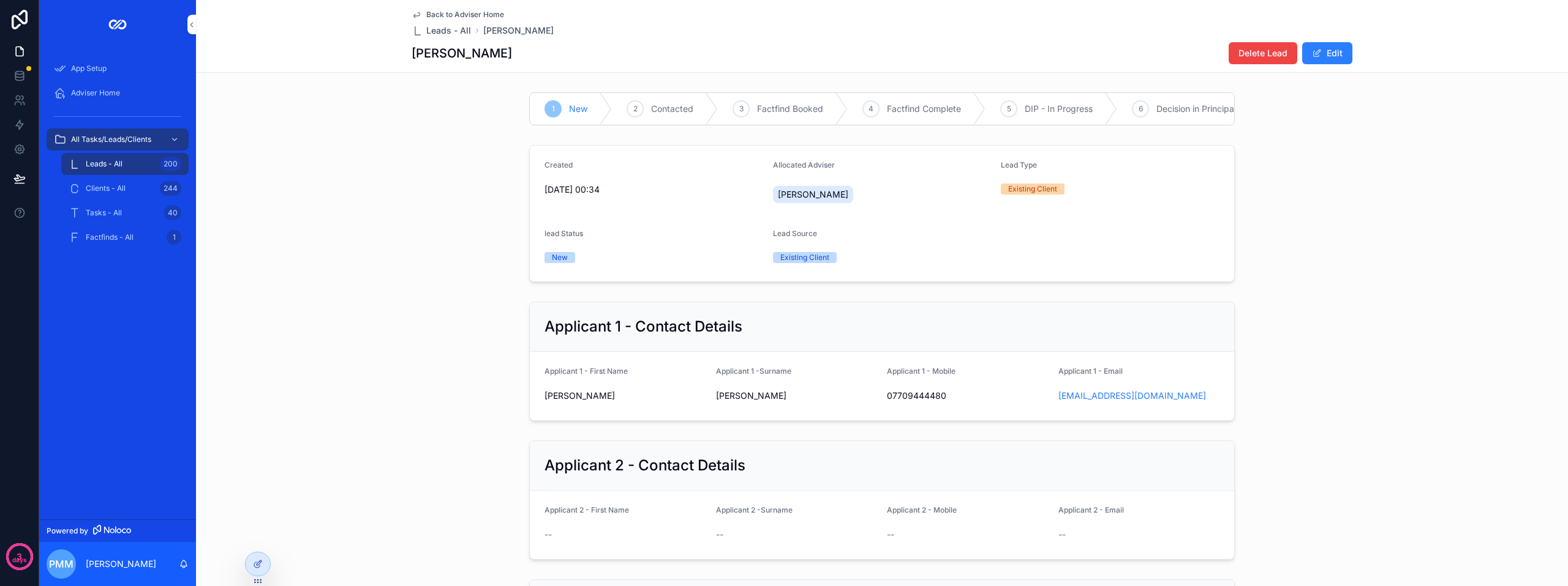
click at [1249, 61] on button "Delete Lead" at bounding box center [1262, 53] width 68 height 22
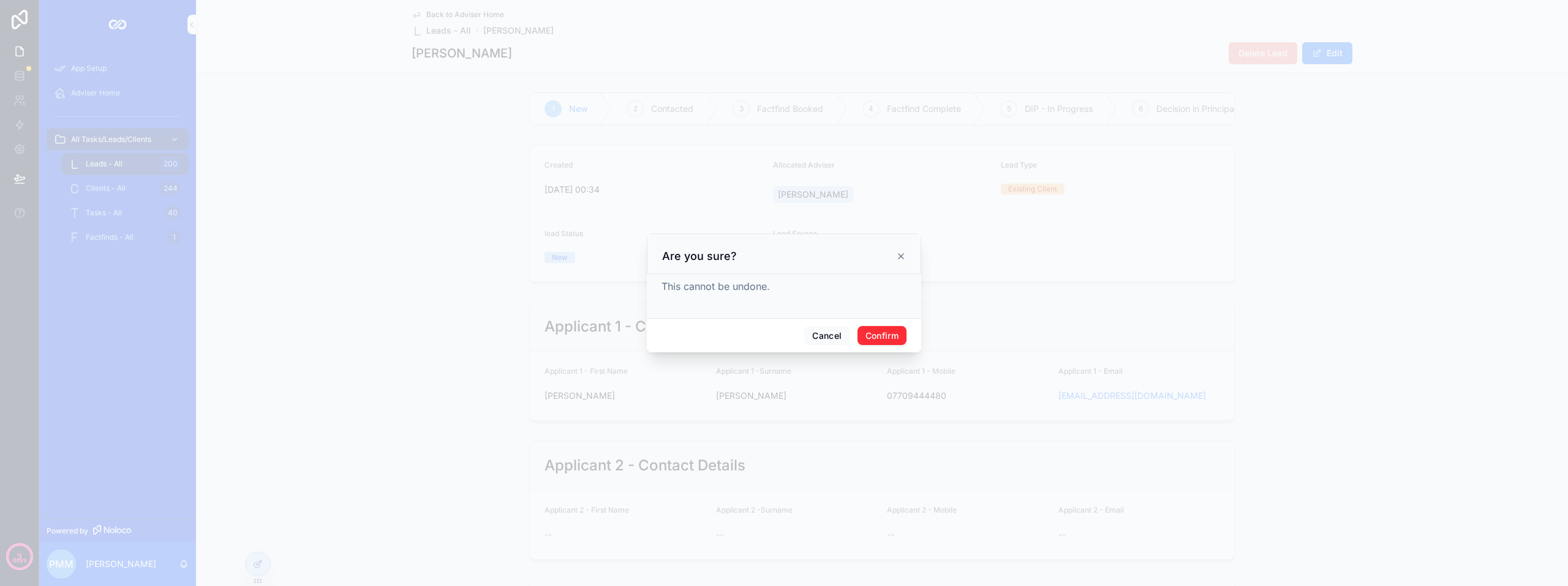
click at [904, 332] on button "Confirm" at bounding box center [882, 336] width 49 height 20
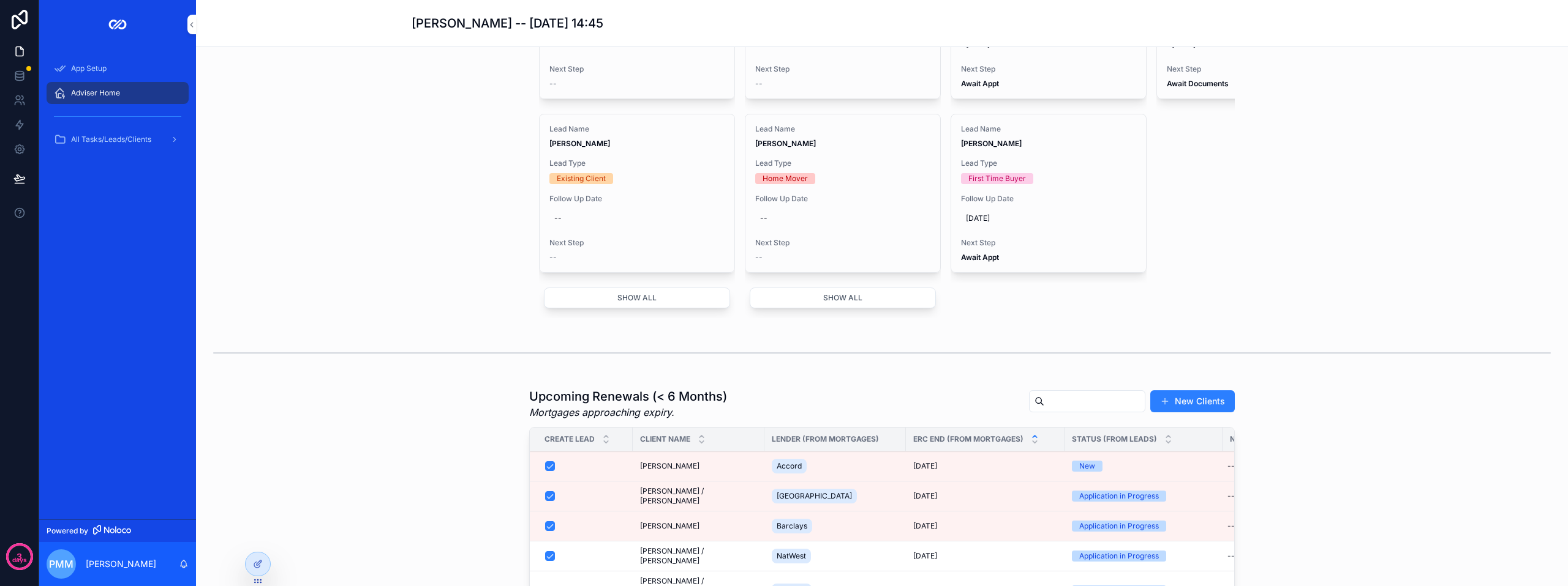
scroll to position [612, 0]
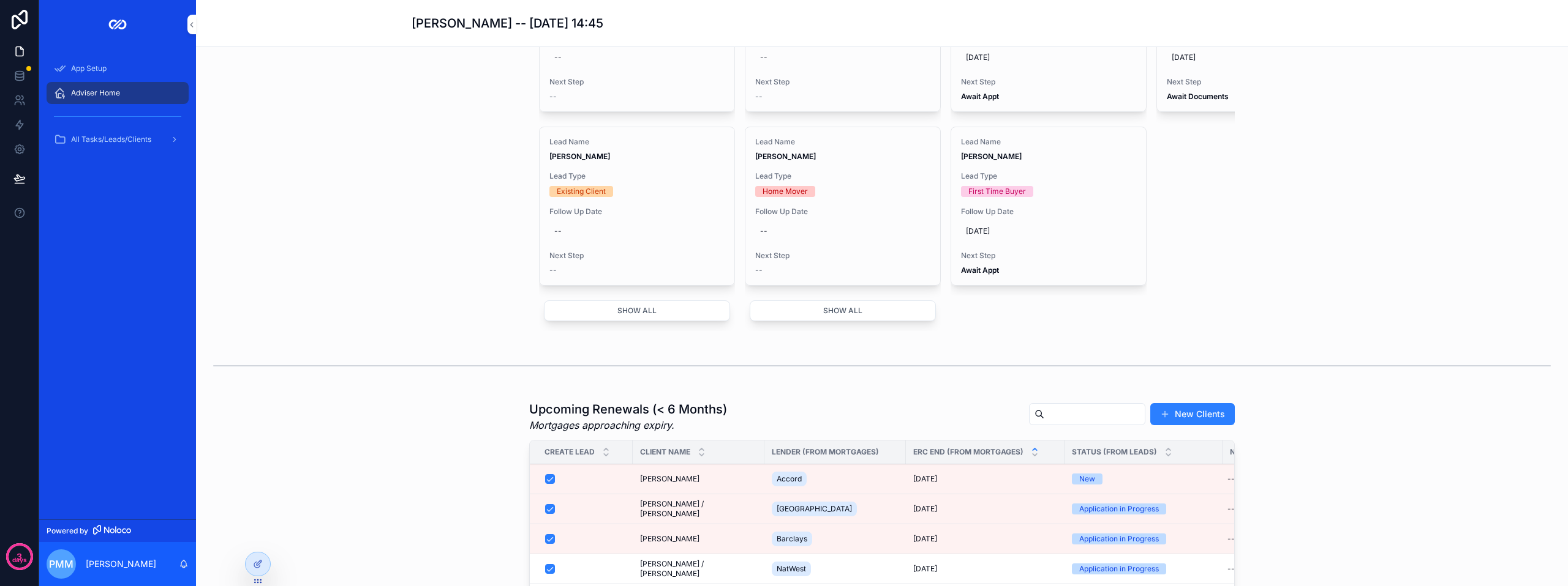
click at [667, 321] on button "Show all" at bounding box center [637, 311] width 186 height 21
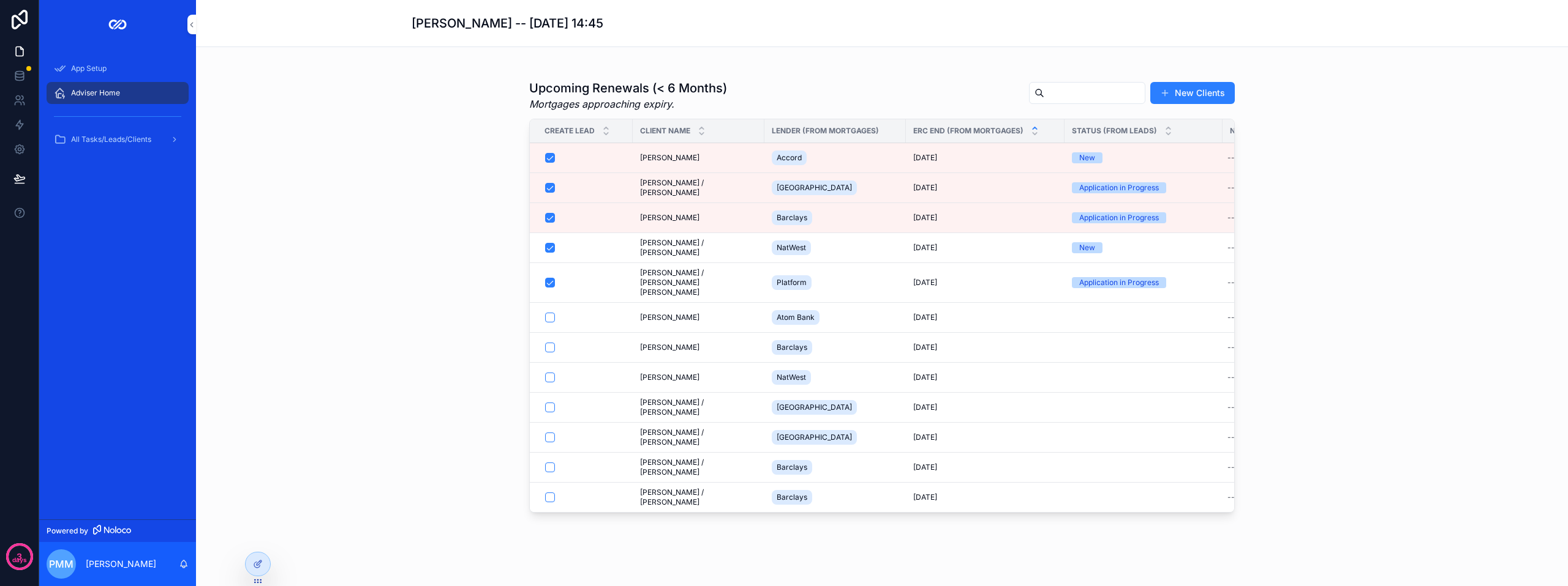
scroll to position [1027, 0]
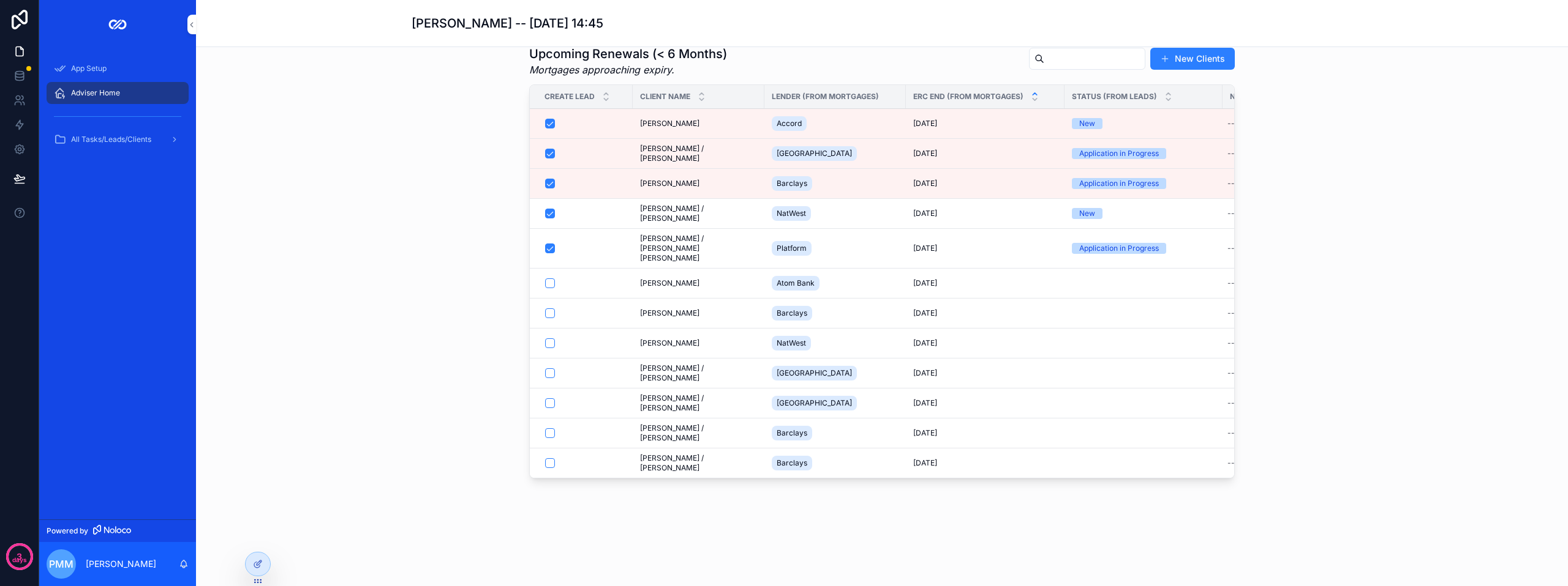
click at [670, 340] on td "Philip McLeod Philip McLeod" at bounding box center [698, 343] width 132 height 30
click at [683, 338] on span "[PERSON_NAME]" at bounding box center [670, 343] width 60 height 10
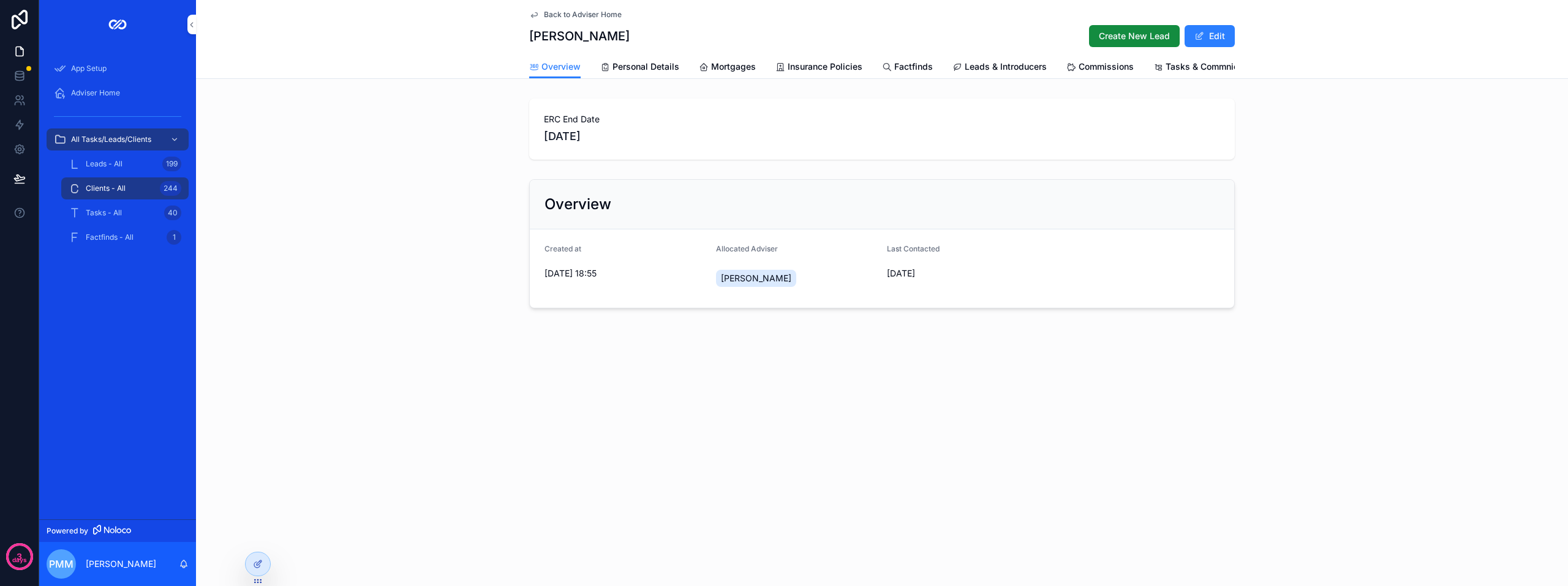
click at [638, 65] on span "Personal Details" at bounding box center [645, 67] width 67 height 12
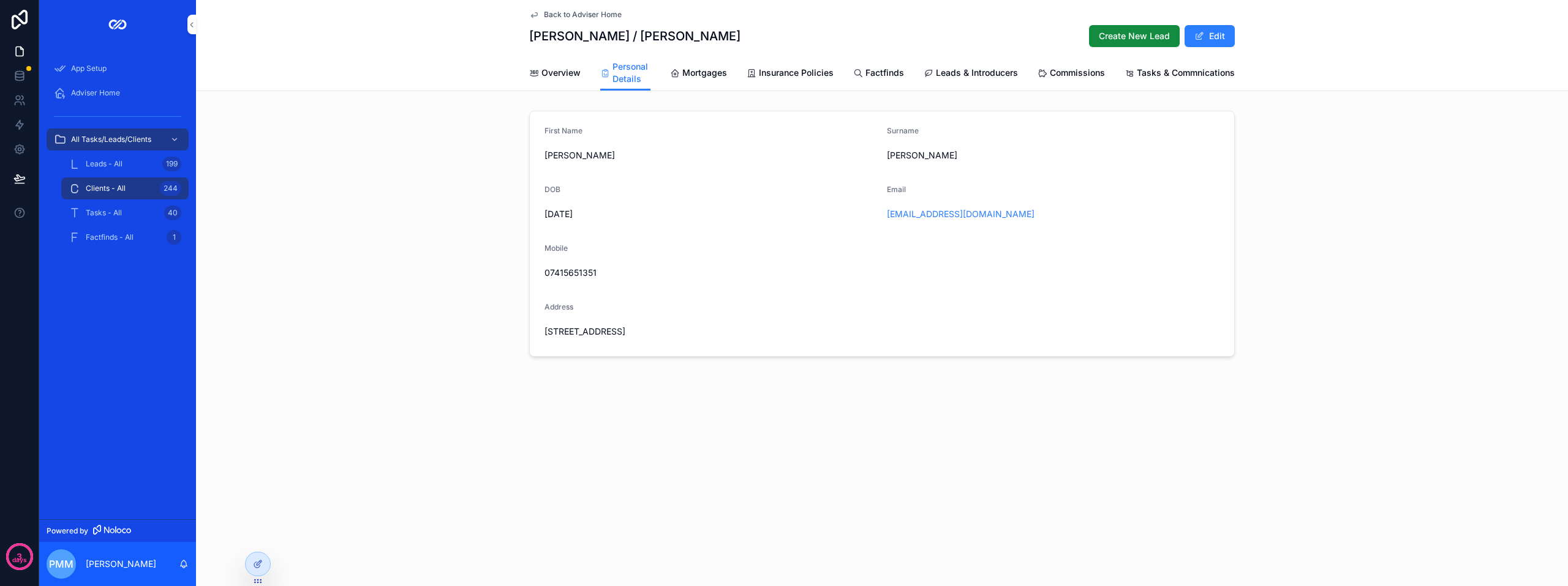
click at [100, 79] on link "App Setup" at bounding box center [118, 68] width 142 height 22
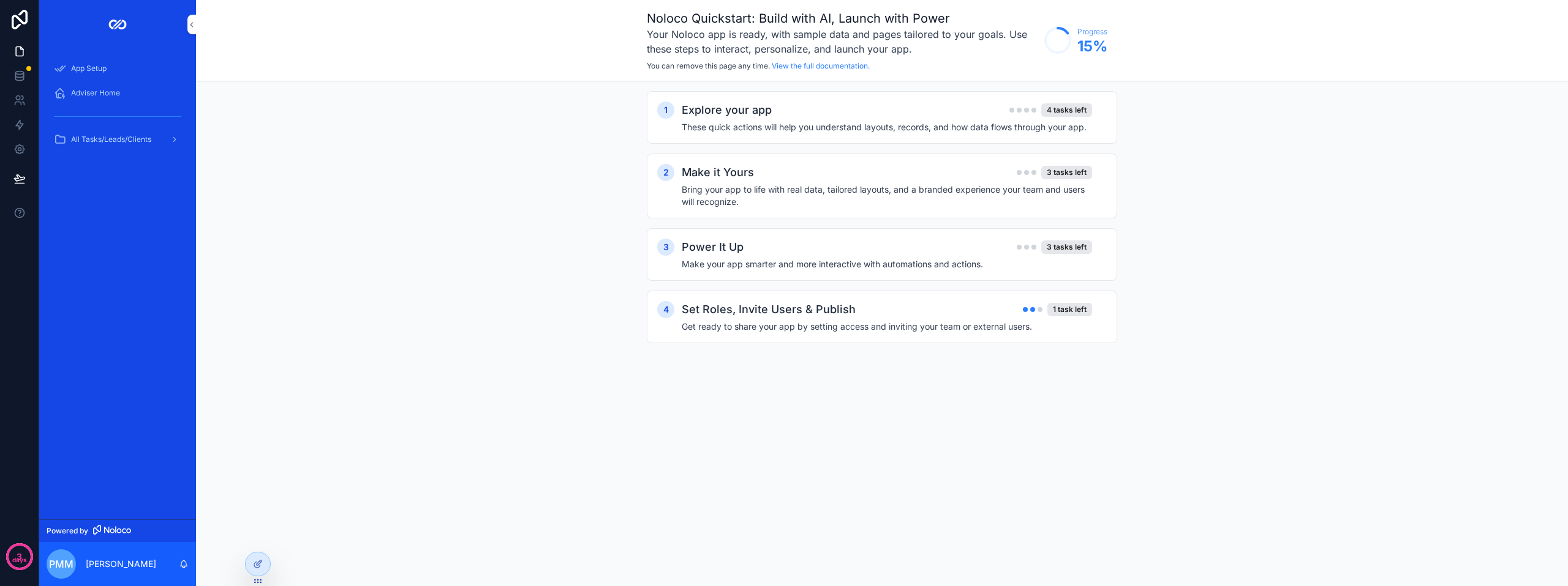
click at [100, 93] on span "Adviser Home" at bounding box center [95, 93] width 49 height 10
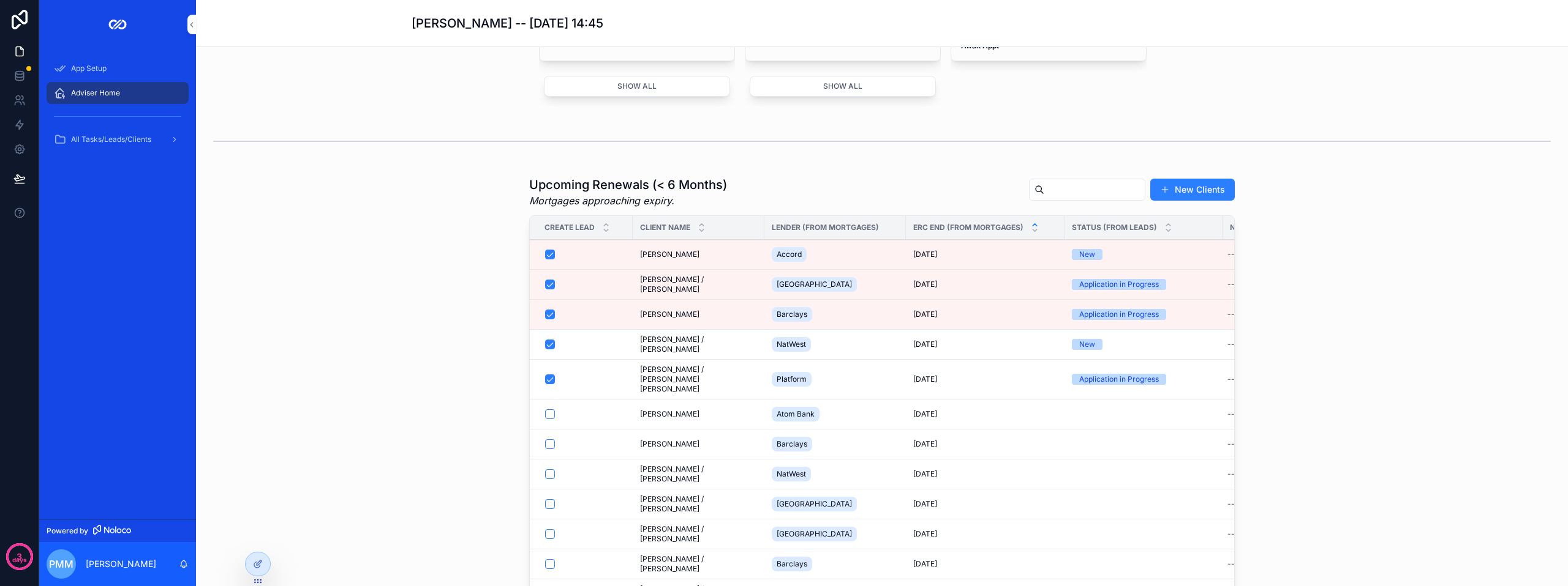
scroll to position [857, 0]
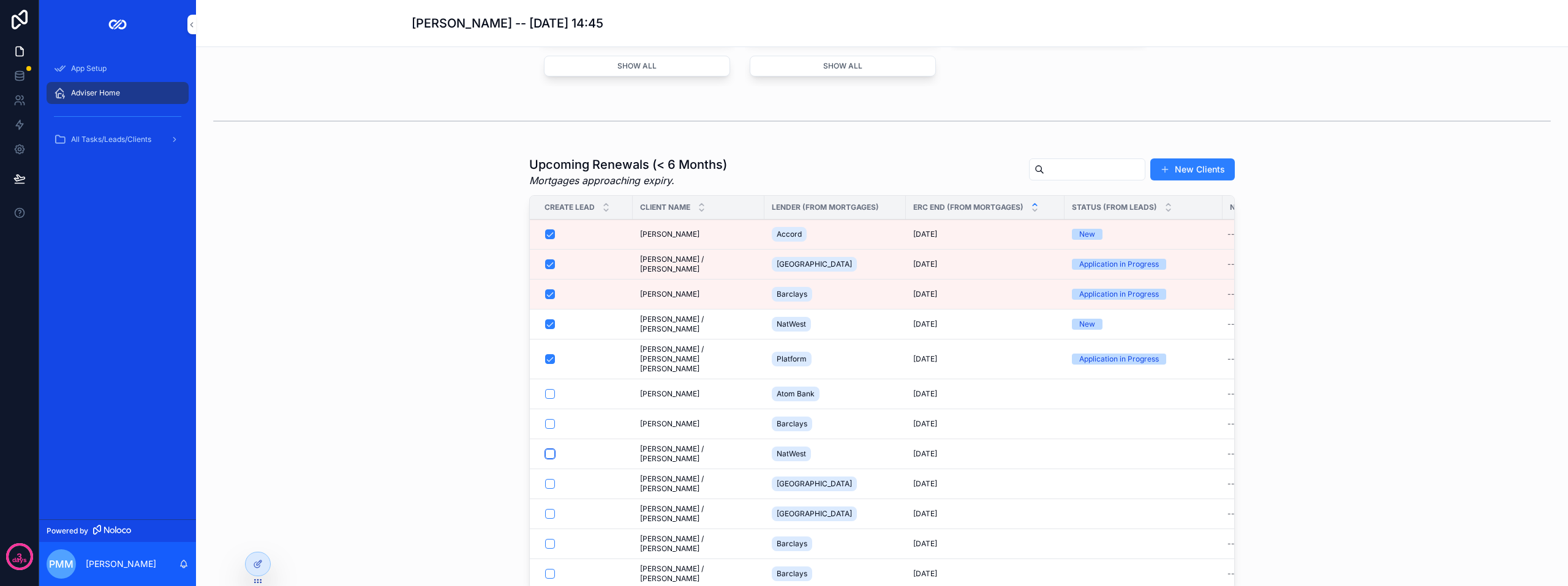
click at [547, 459] on button "scrollable content" at bounding box center [549, 454] width 10 height 10
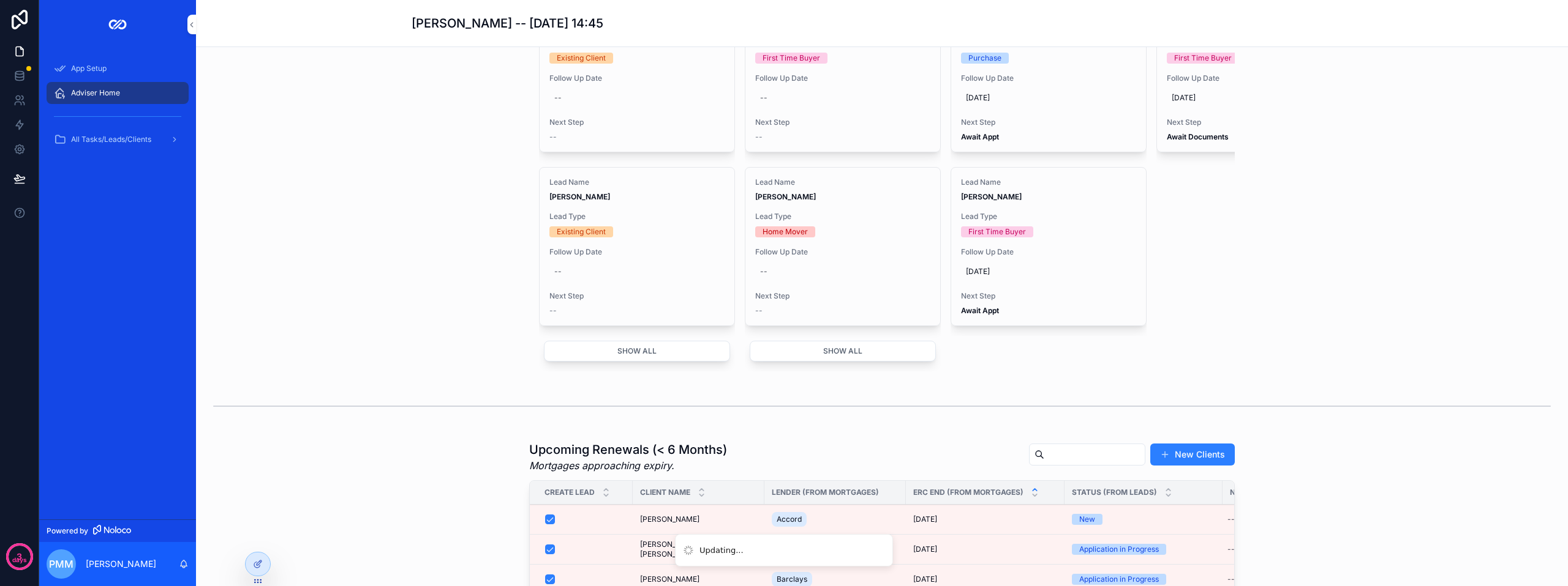
scroll to position [551, 0]
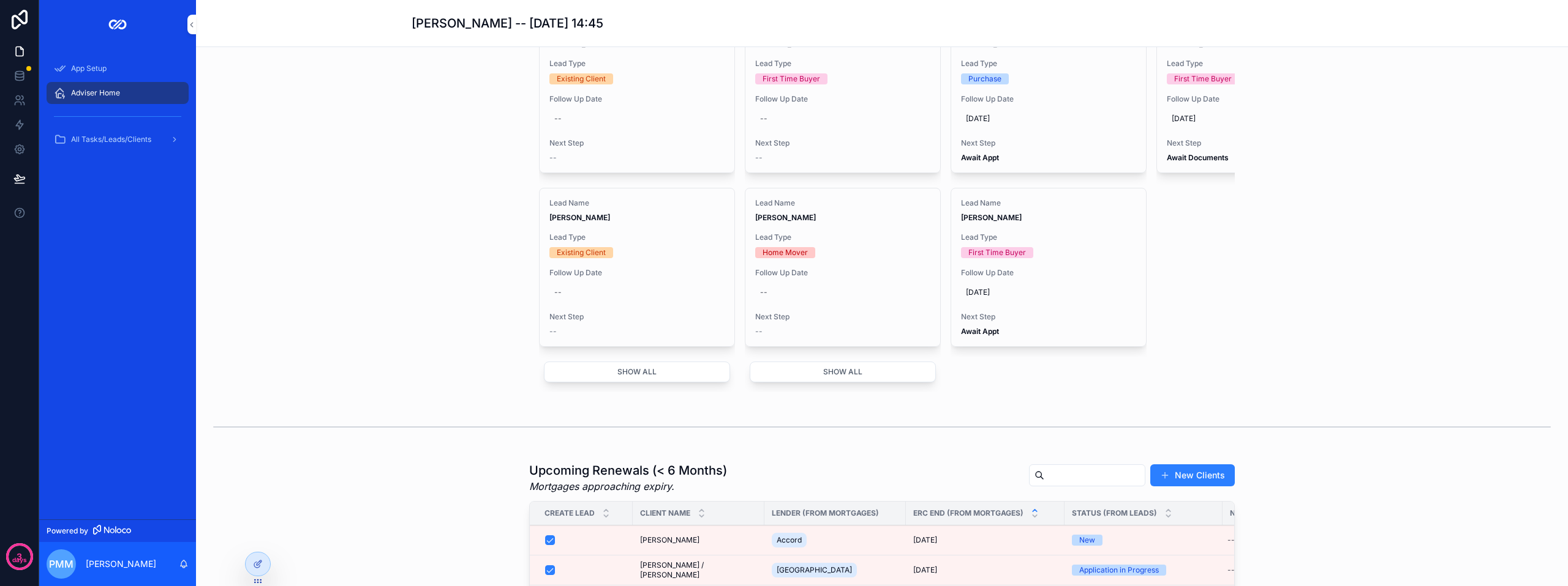
click at [628, 383] on button "Show all" at bounding box center [637, 372] width 186 height 21
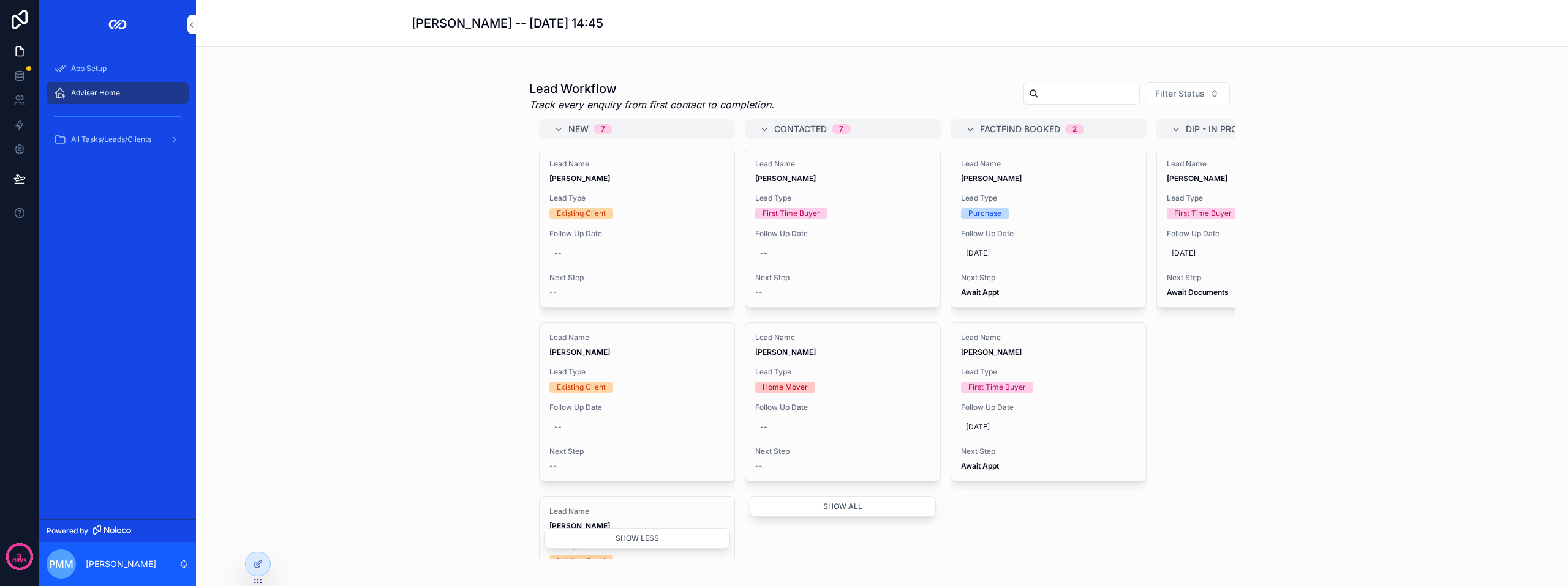
scroll to position [415, 0]
click at [642, 240] on span "Follow Up Date" at bounding box center [637, 235] width 175 height 10
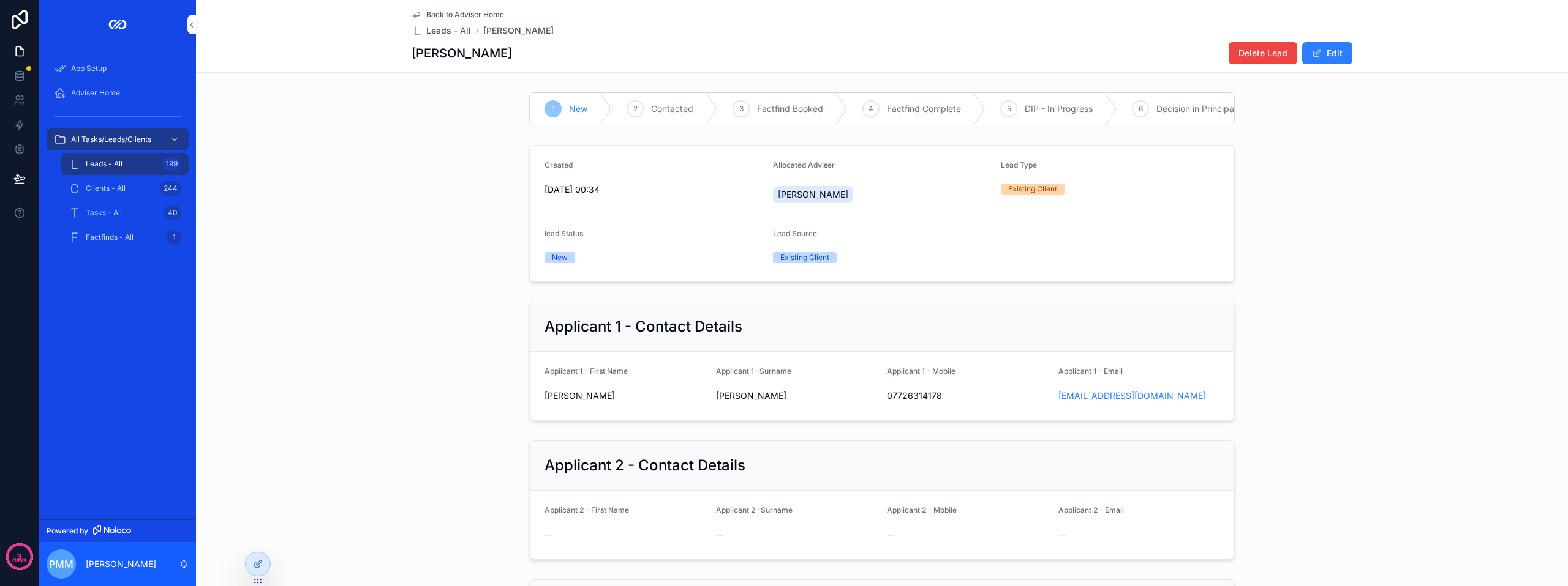
click at [1242, 52] on span "Delete Lead" at bounding box center [1263, 53] width 49 height 12
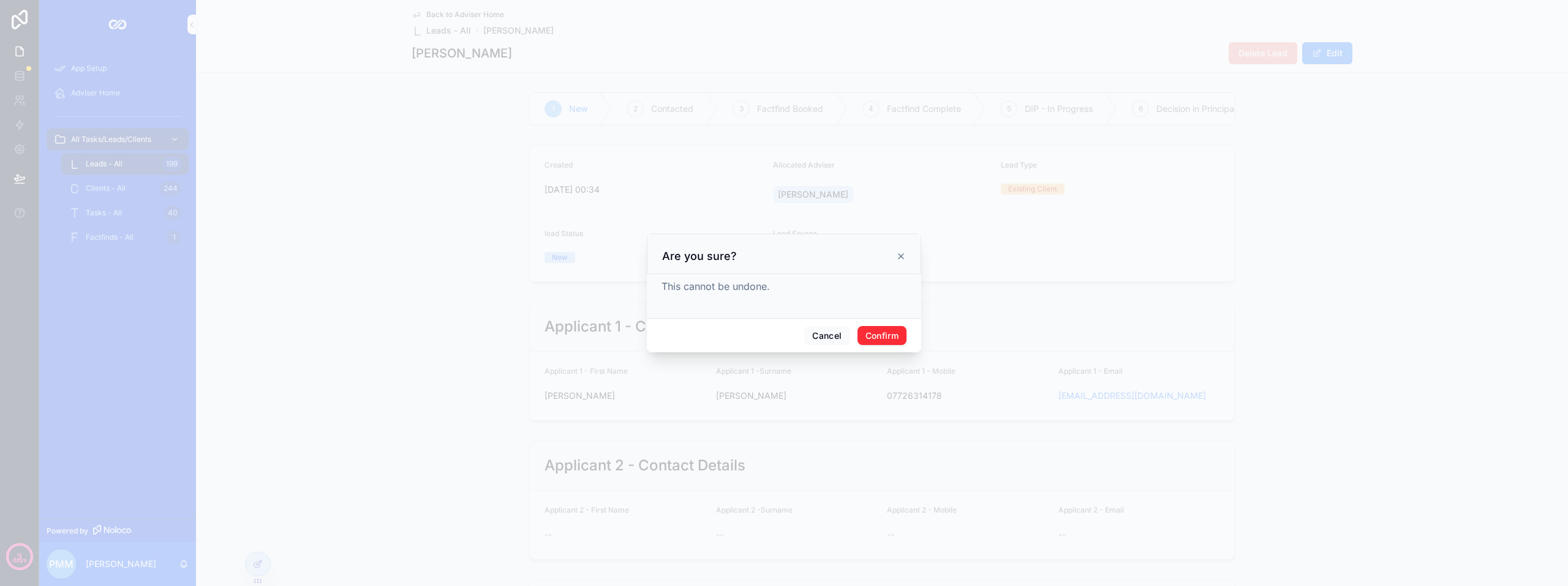
click at [886, 332] on button "Confirm" at bounding box center [882, 336] width 49 height 20
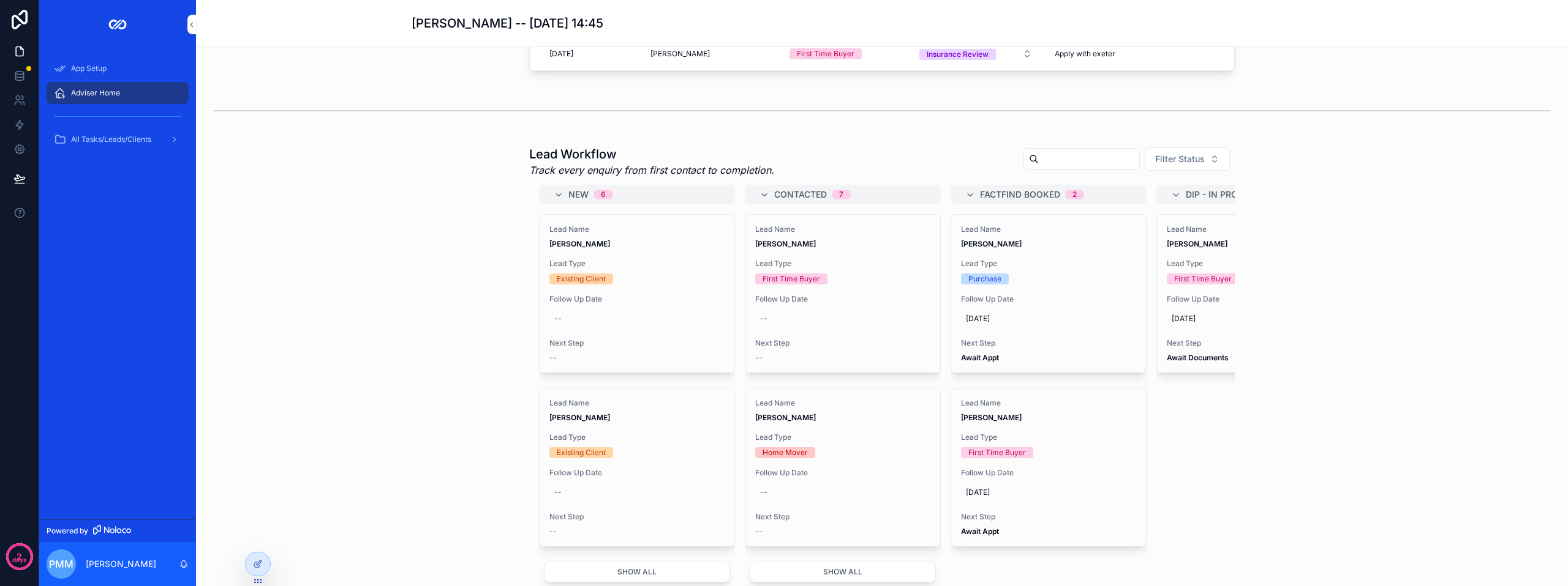
scroll to position [367, 0]
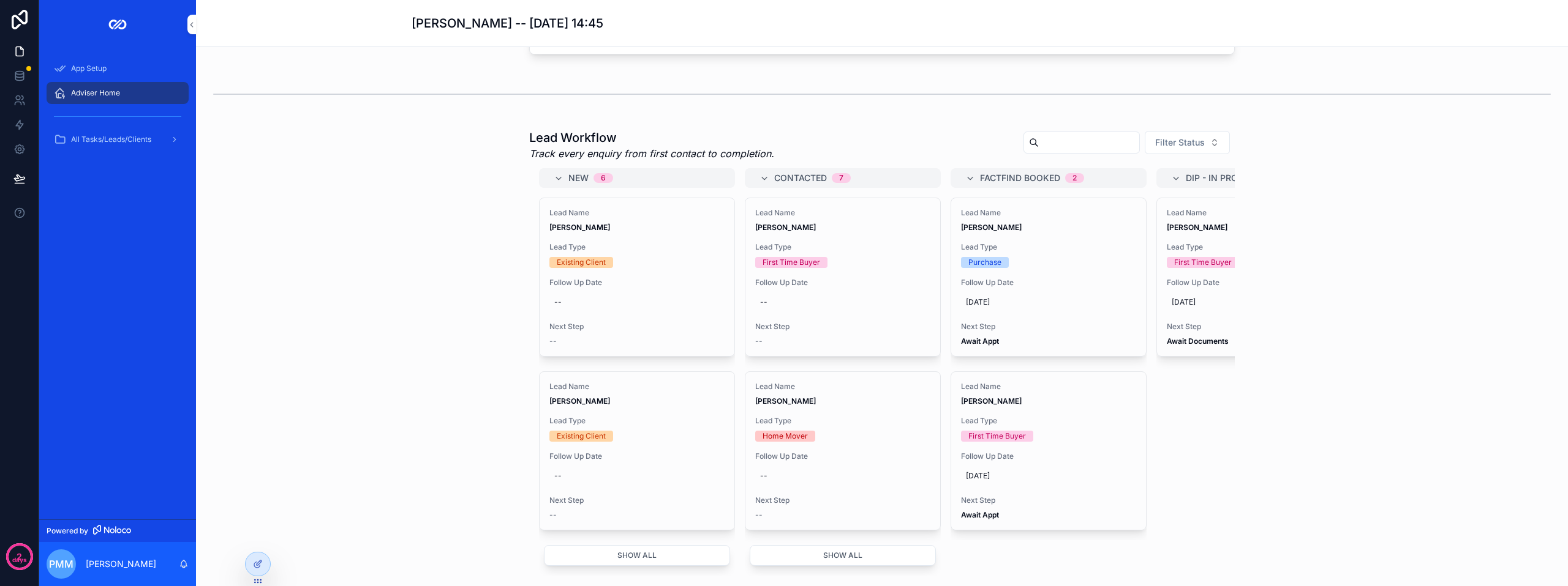
click at [644, 312] on div "--" at bounding box center [637, 302] width 175 height 20
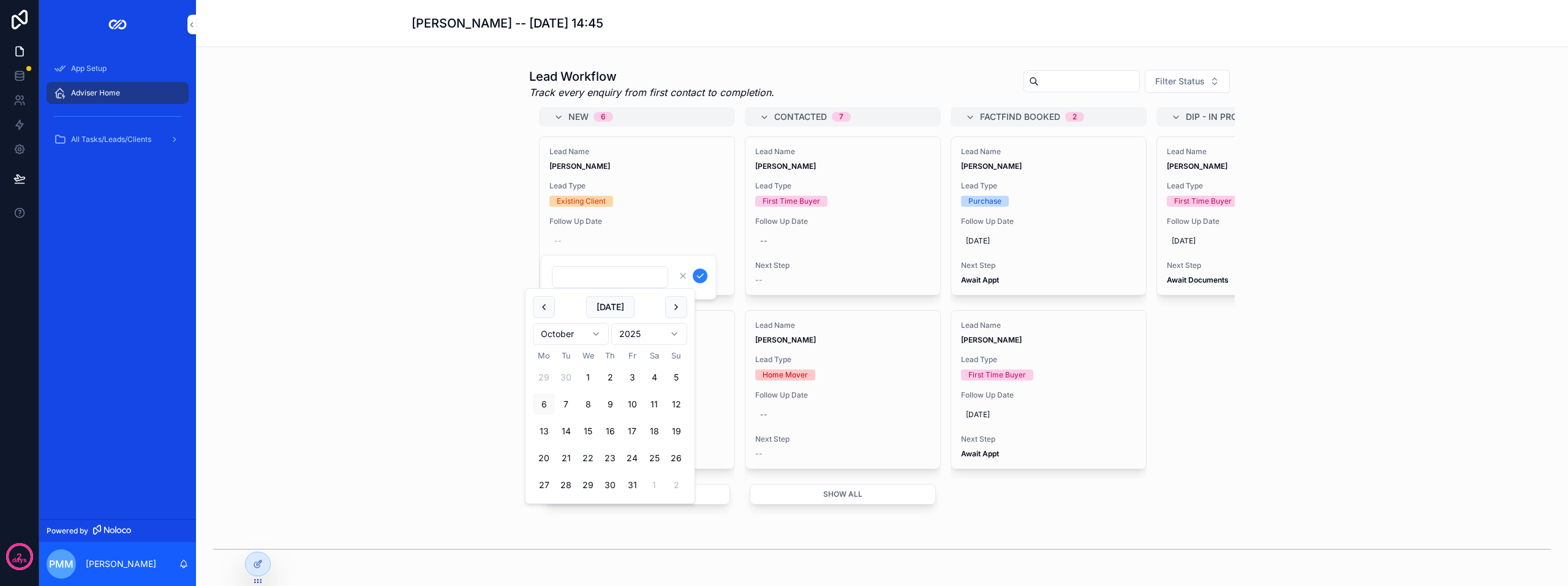
click at [665, 171] on div "Lead Name Louise Anderson" at bounding box center [637, 159] width 175 height 24
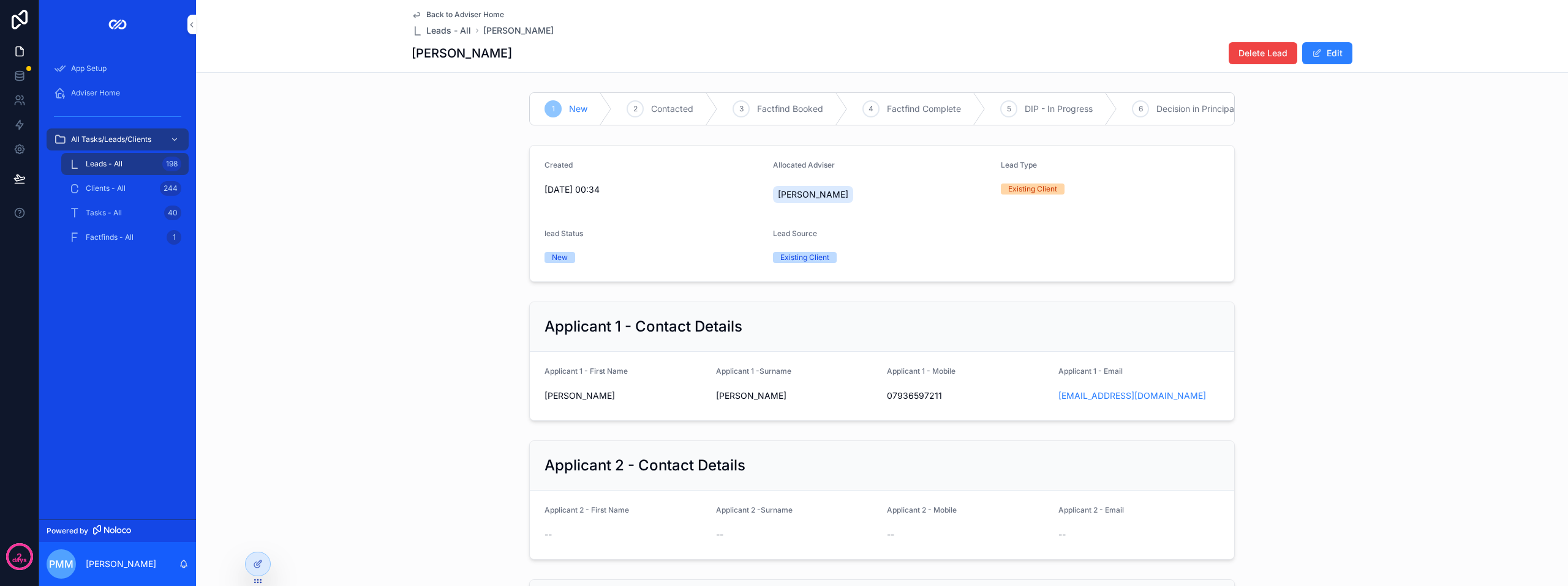
click at [1273, 53] on span "Delete Lead" at bounding box center [1263, 53] width 49 height 12
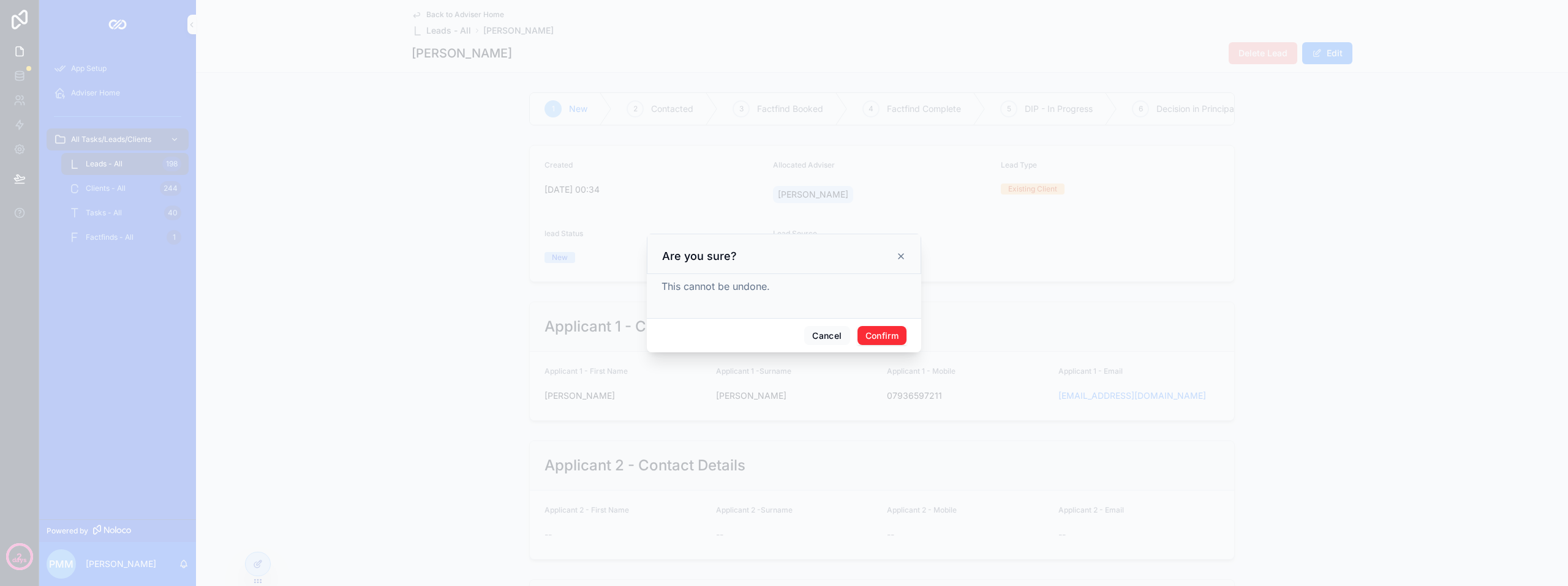
click at [884, 329] on button "Confirm" at bounding box center [882, 336] width 49 height 20
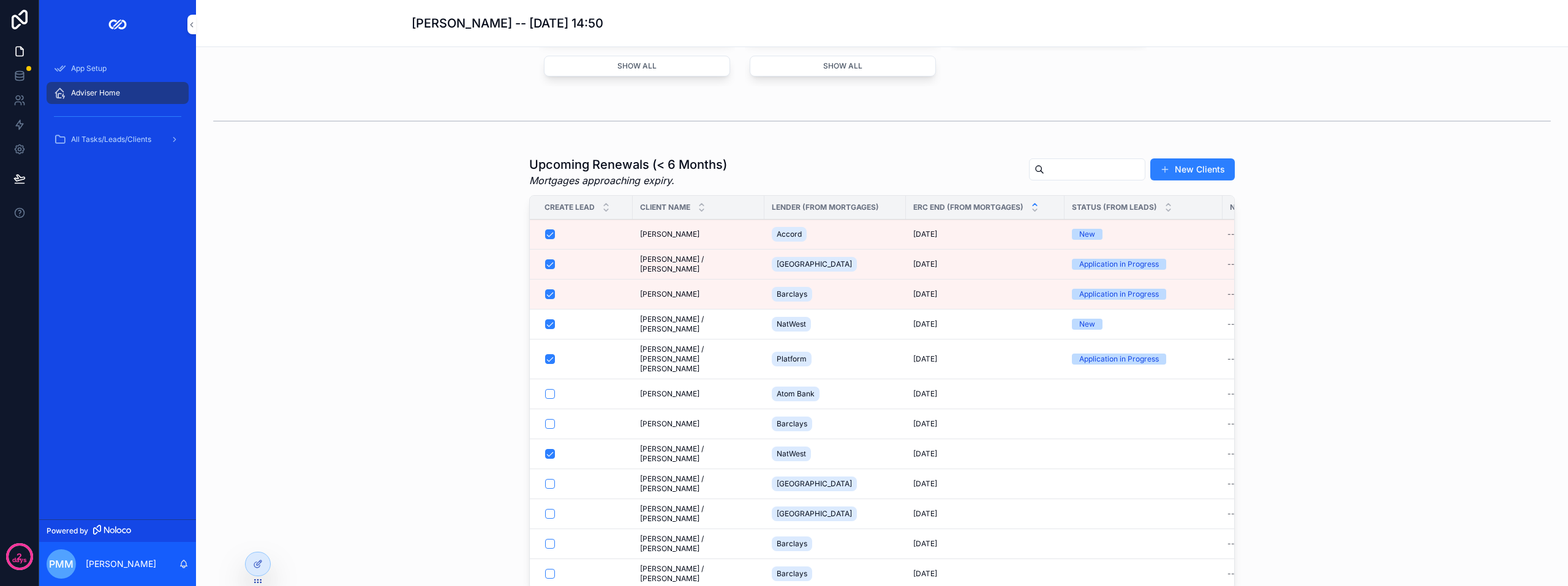
scroll to position [918, 0]
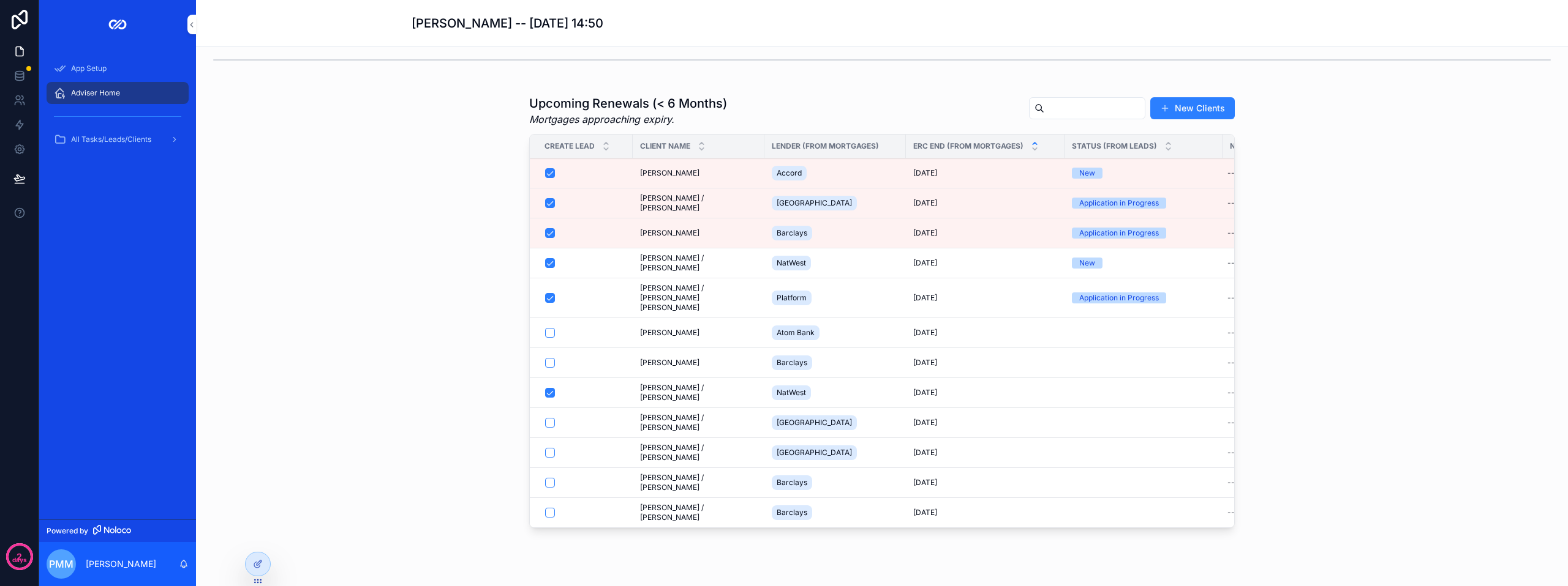
click at [593, 458] on div "scrollable content" at bounding box center [585, 453] width 80 height 10
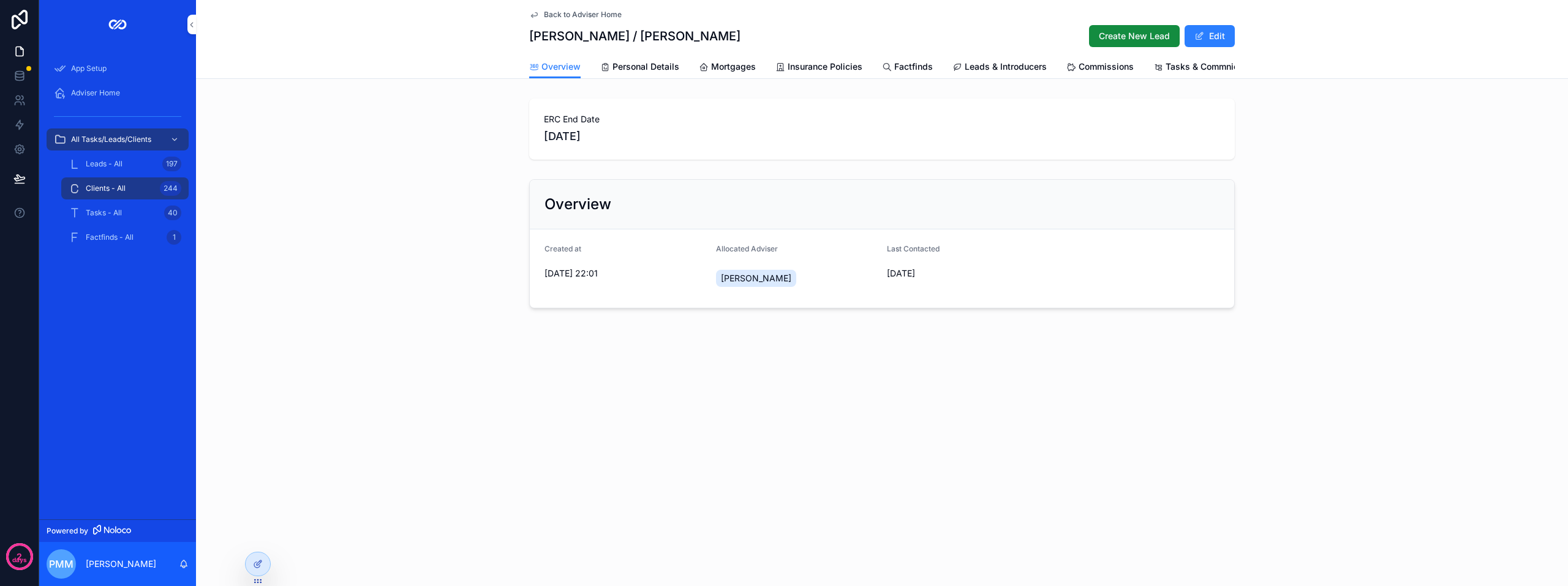
click at [1118, 32] on span "Create New Lead" at bounding box center [1134, 36] width 71 height 12
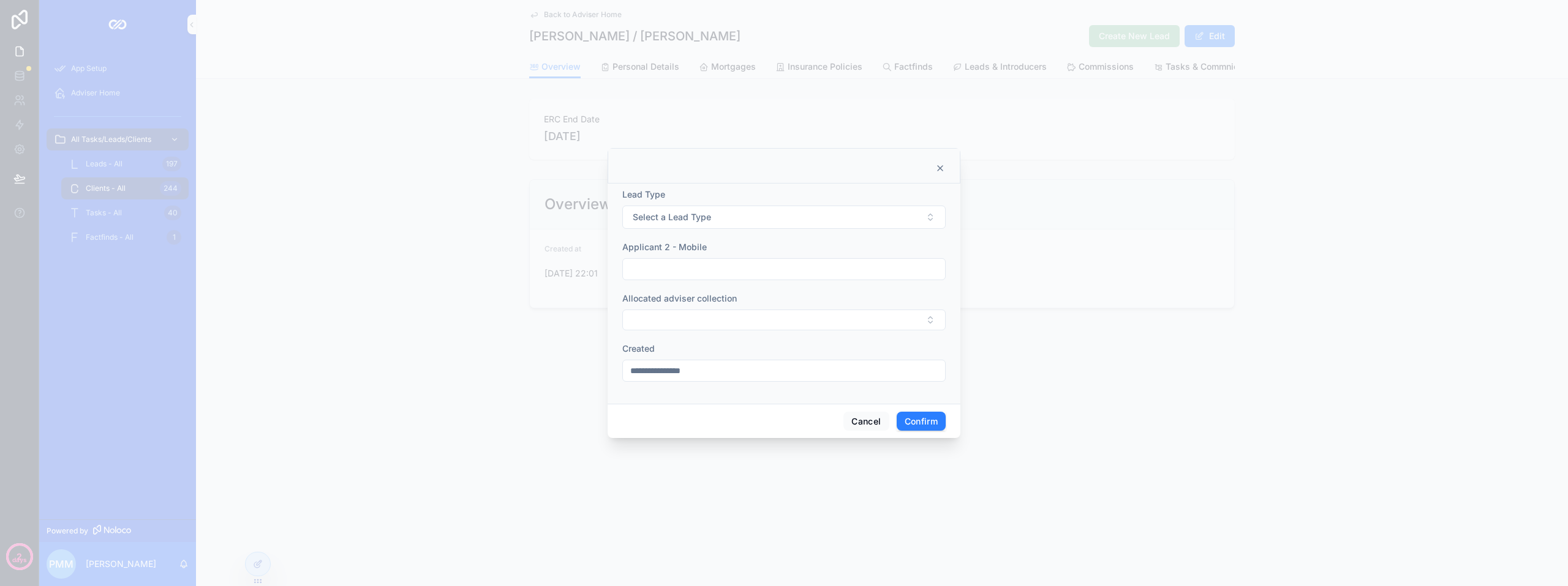
click at [745, 216] on button "Select a Lead Type" at bounding box center [783, 217] width 323 height 23
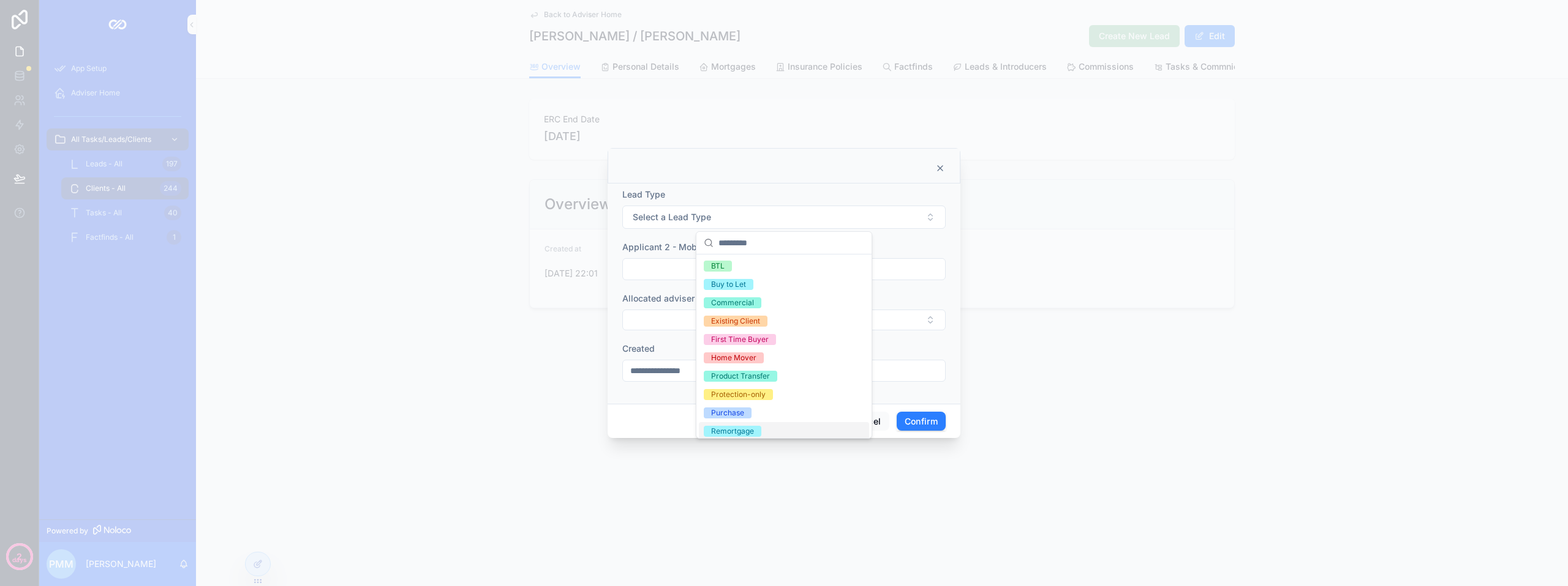
click at [748, 429] on div "Remortgage" at bounding box center [732, 431] width 42 height 11
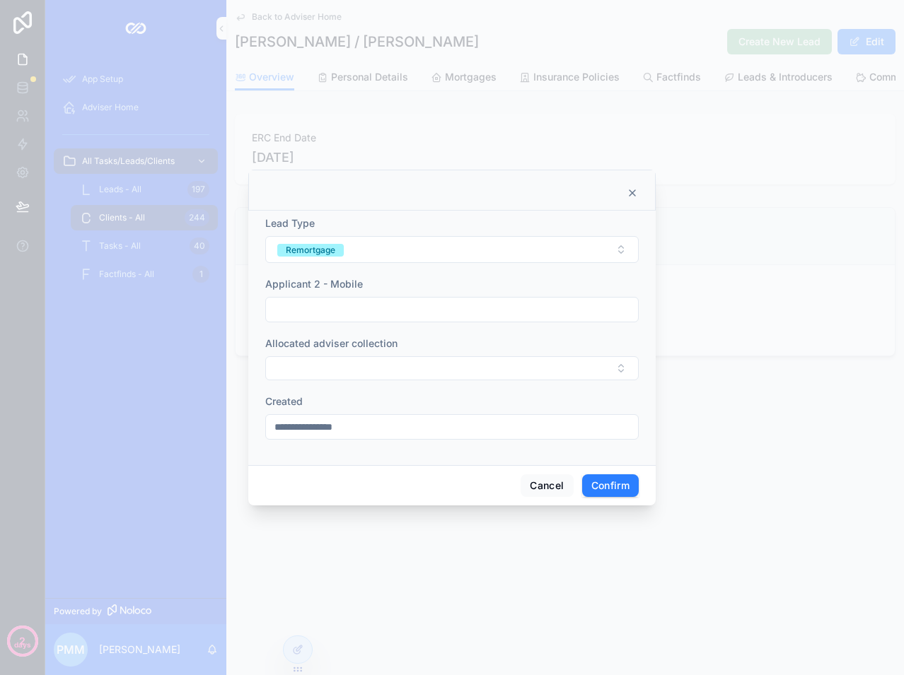
click at [630, 194] on icon at bounding box center [631, 192] width 11 height 11
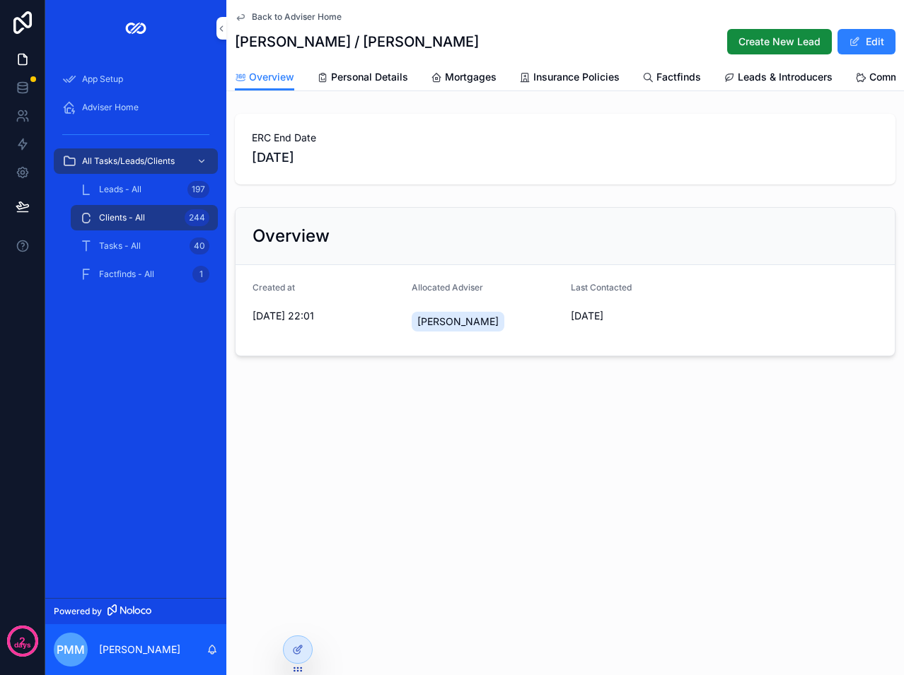
click at [245, 19] on icon "scrollable content" at bounding box center [240, 16] width 11 height 11
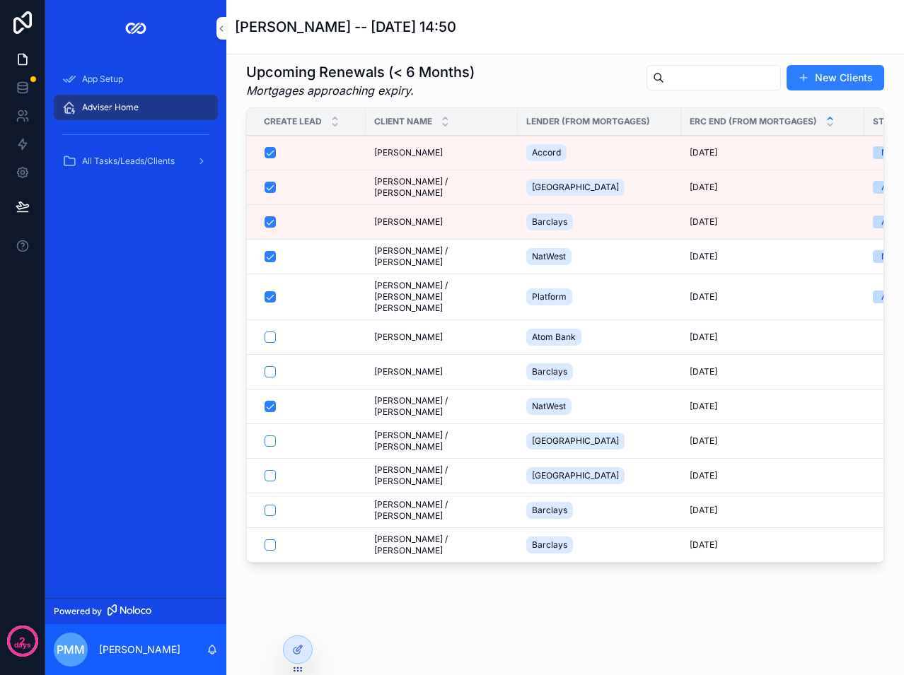
scroll to position [1131, 0]
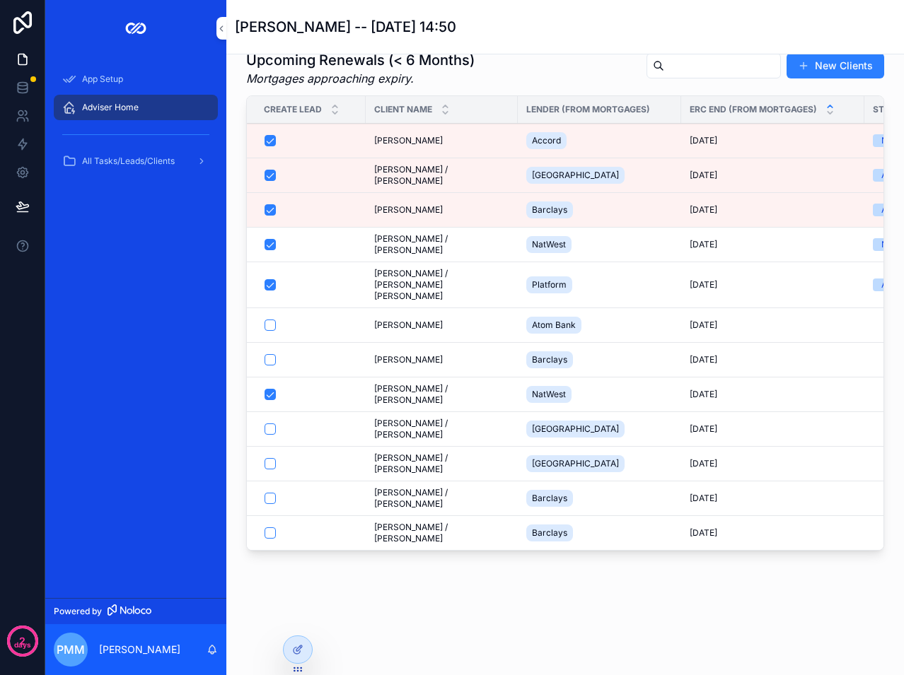
click at [389, 433] on span "[PERSON_NAME] / [PERSON_NAME]" at bounding box center [441, 429] width 135 height 23
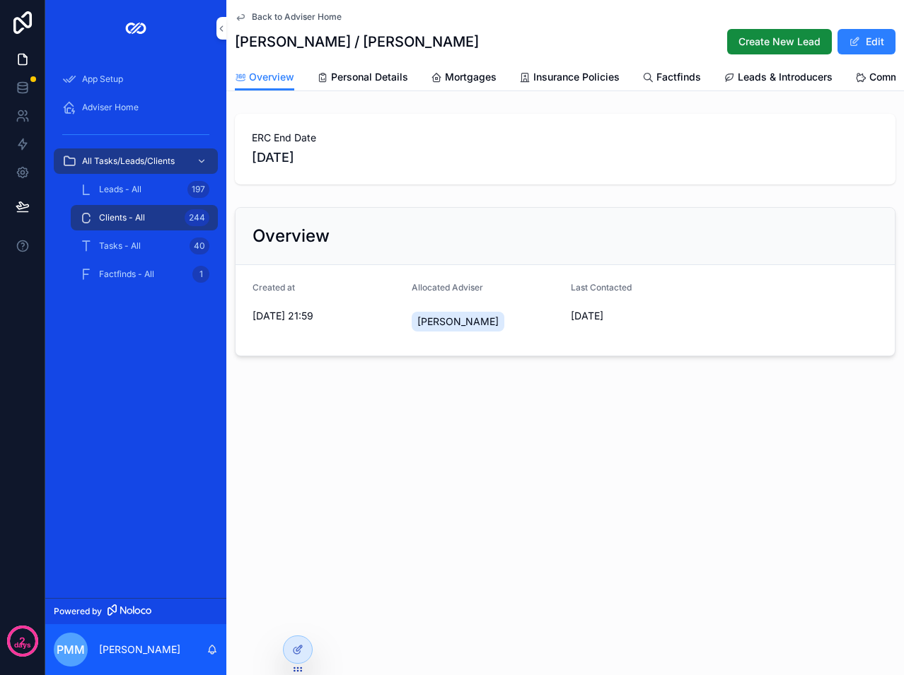
click at [370, 80] on span "Personal Details" at bounding box center [369, 77] width 77 height 14
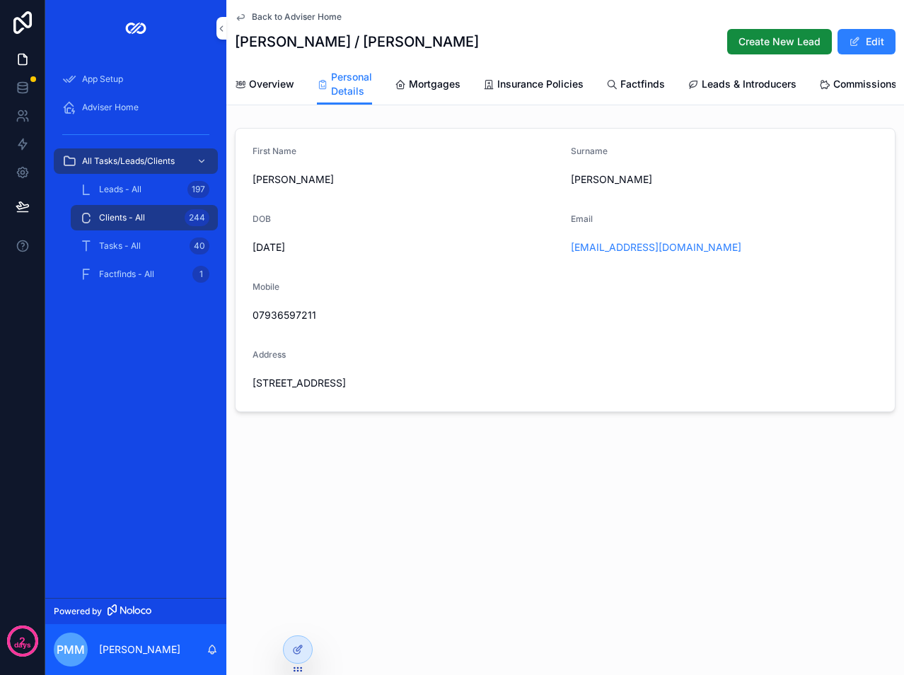
click at [810, 39] on span "Create New Lead" at bounding box center [779, 42] width 82 height 14
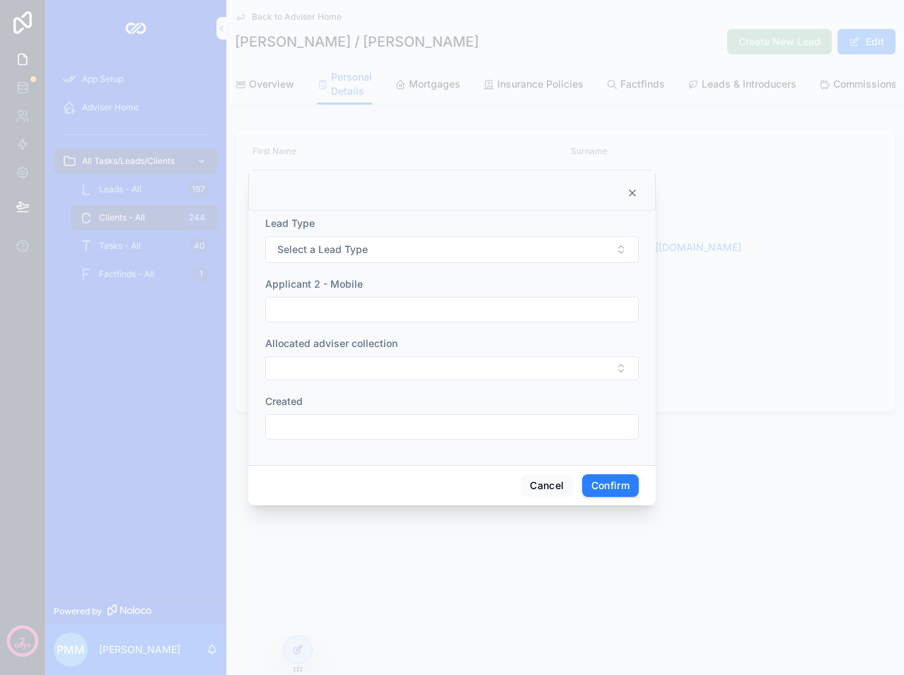
click at [375, 313] on input "text" at bounding box center [452, 310] width 372 height 20
click at [354, 245] on span "Select a Lead Type" at bounding box center [322, 250] width 91 height 14
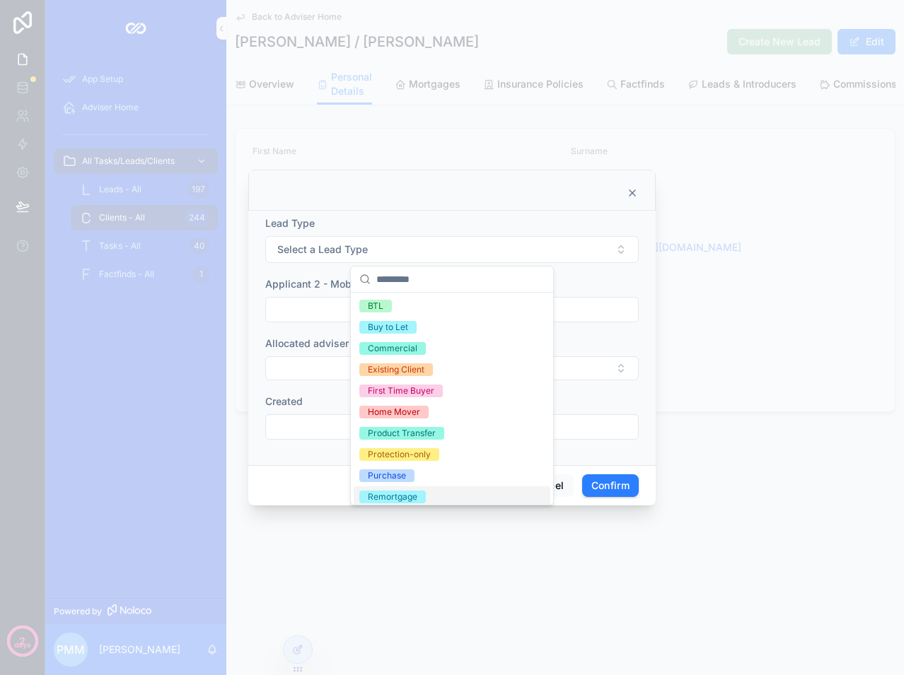
click at [416, 496] on div "Remortgage" at bounding box center [392, 497] width 49 height 13
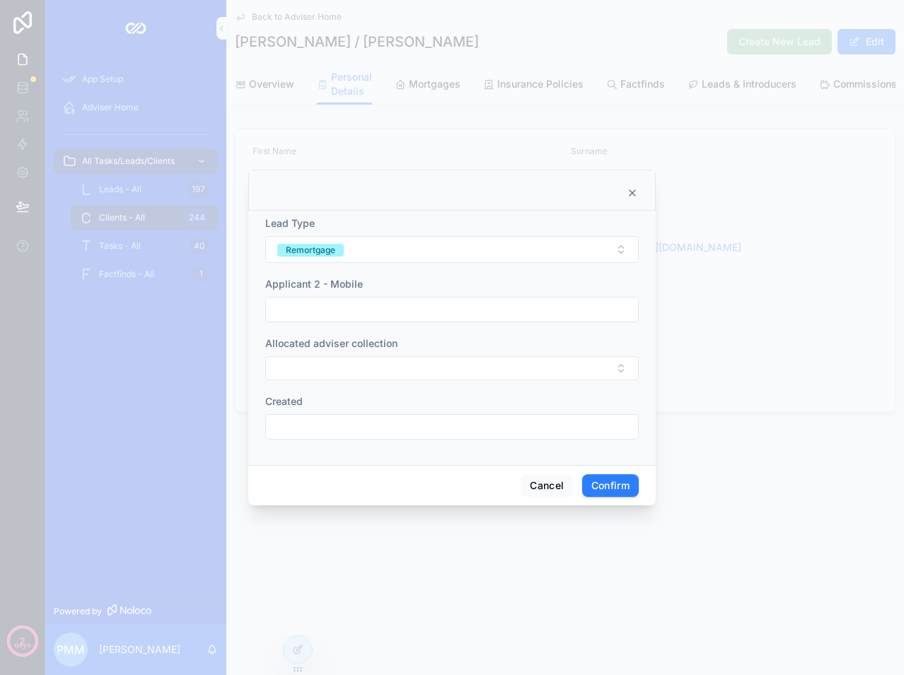
click at [634, 192] on icon at bounding box center [632, 193] width 6 height 6
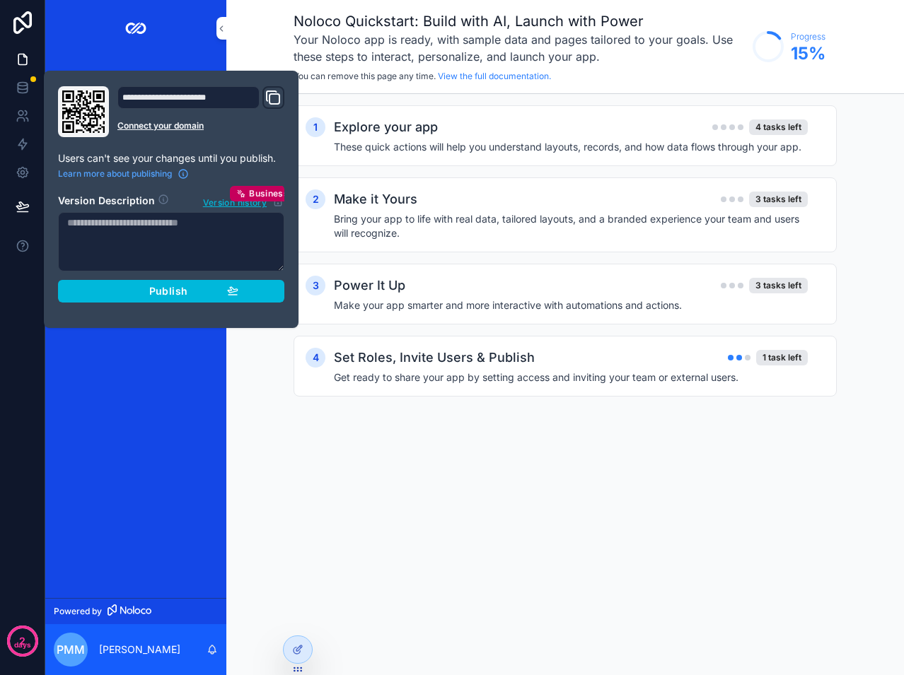
click at [225, 56] on div "App Setup Adviser Home All Tasks/Leads/Clients Powered by PMM [PERSON_NAME]" at bounding box center [135, 337] width 181 height 675
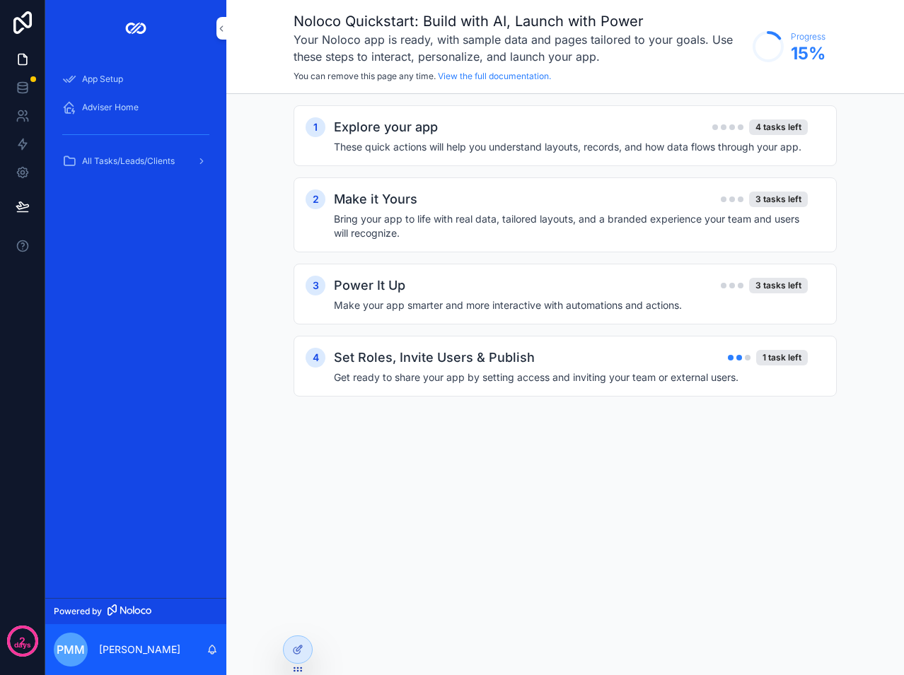
drag, startPoint x: 225, startPoint y: 56, endPoint x: 126, endPoint y: 112, distance: 114.0
click at [126, 112] on span "Adviser Home" at bounding box center [110, 107] width 57 height 11
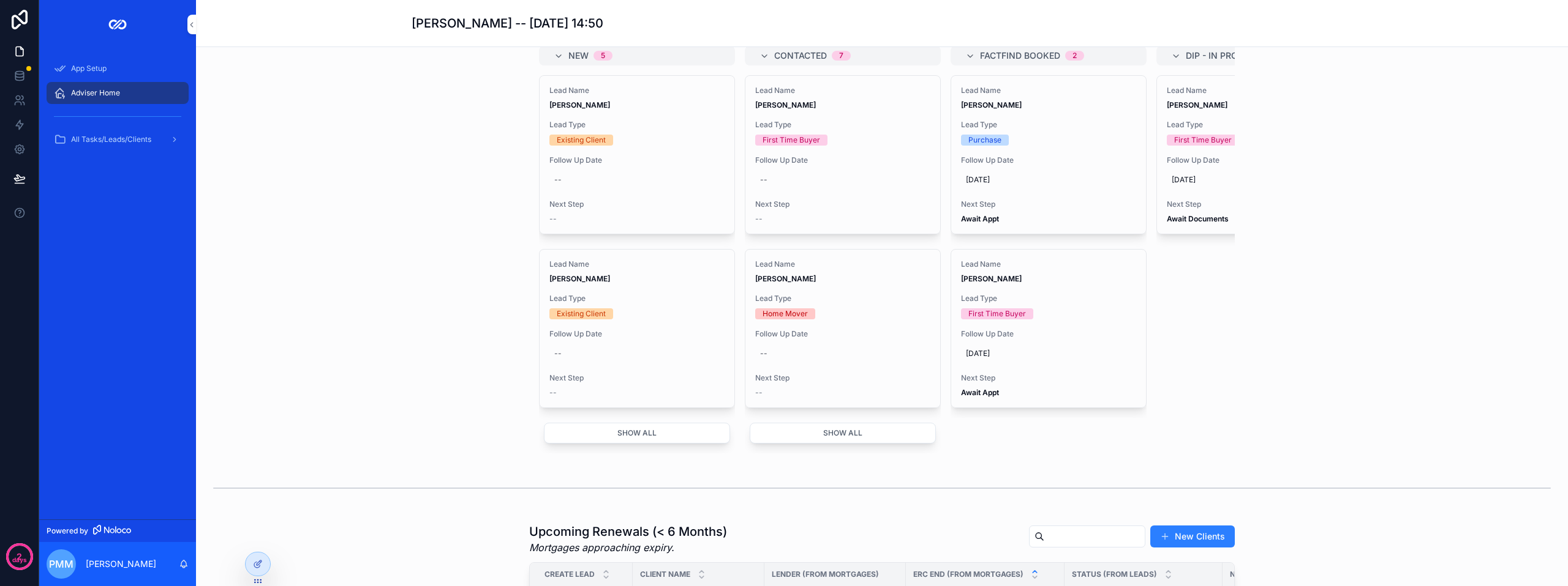
scroll to position [612, 0]
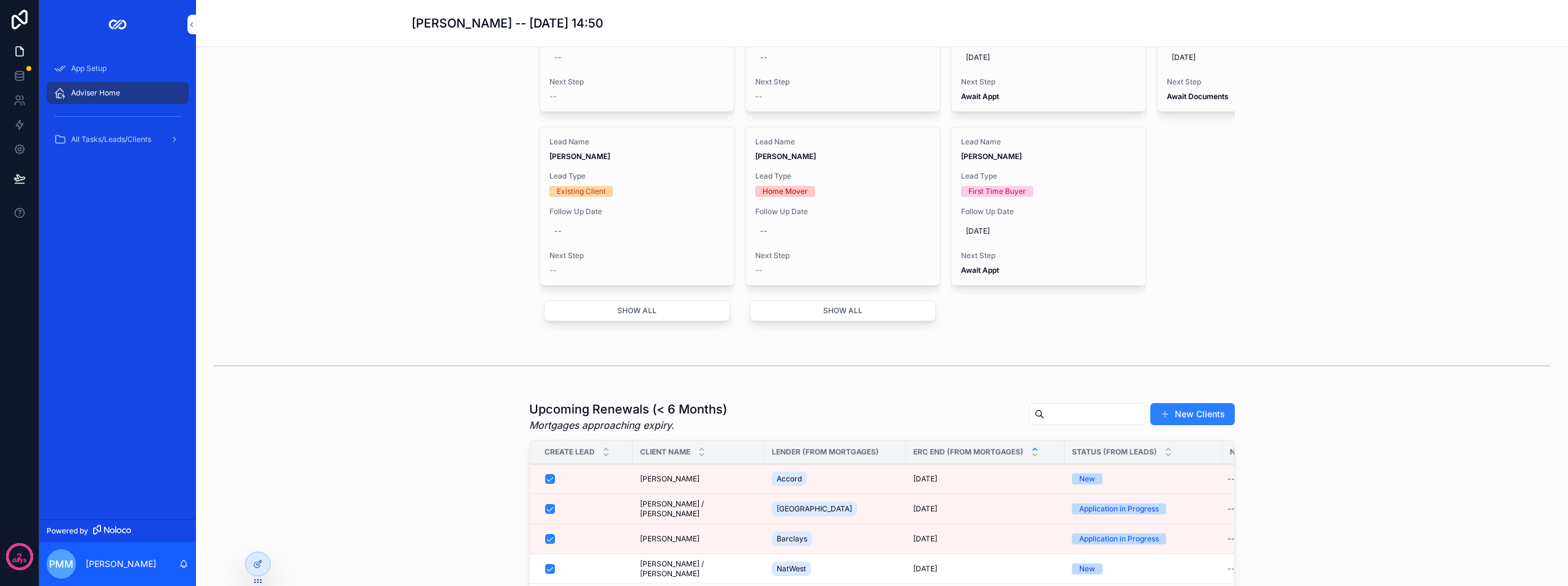
click at [675, 321] on button "Show all" at bounding box center [637, 311] width 186 height 21
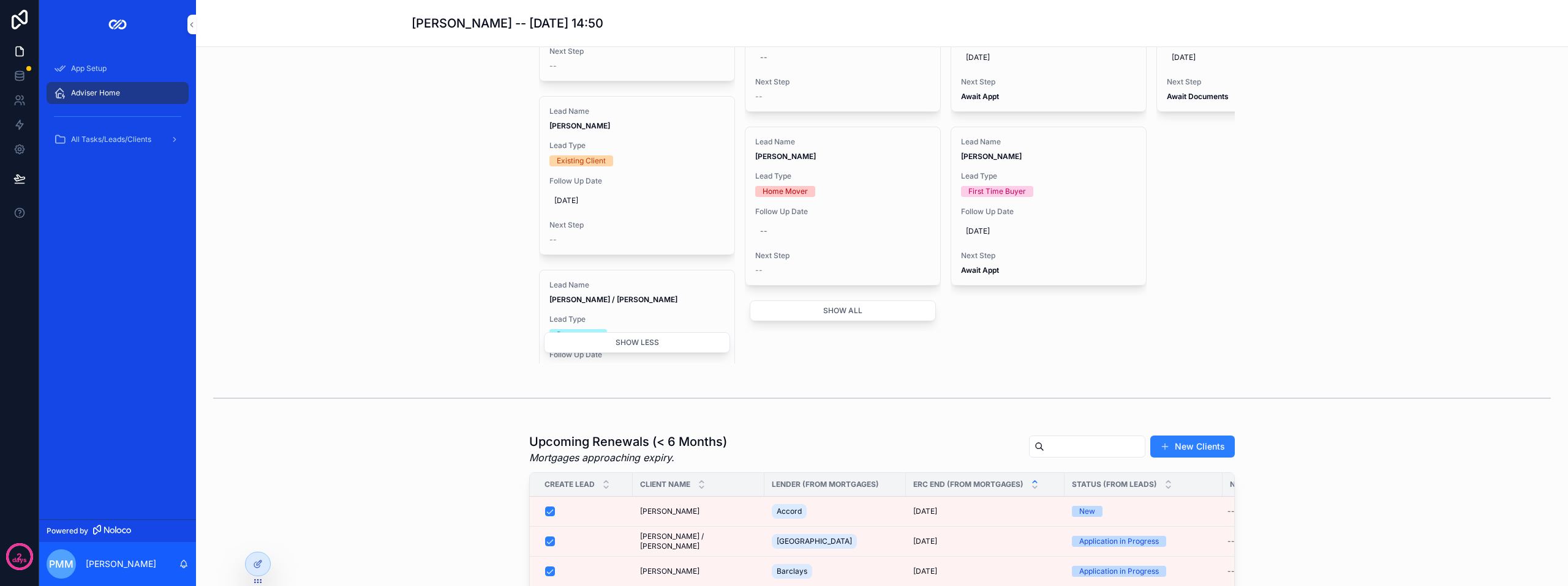
scroll to position [183, 0]
click at [662, 227] on span "[DATE]" at bounding box center [637, 222] width 165 height 10
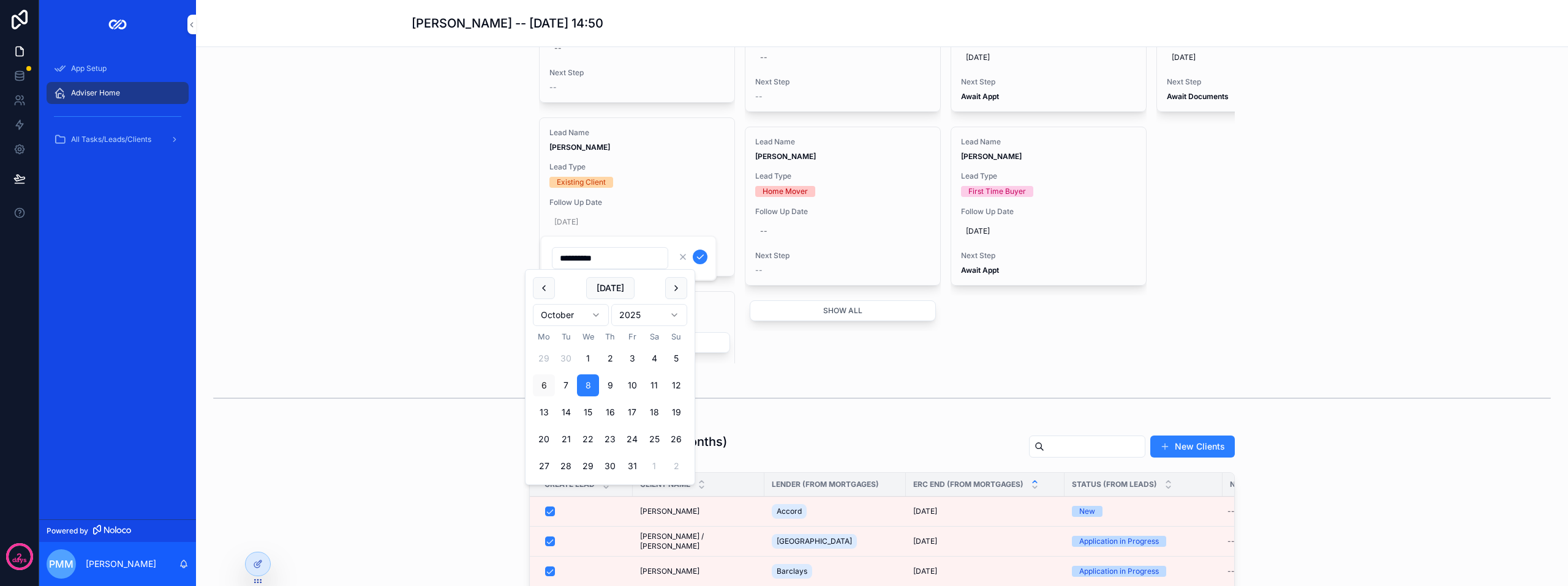
click at [482, 206] on div "Lead Workflow Track every enquiry from first contact to completion. Filter Stat…" at bounding box center [882, 124] width 1352 height 489
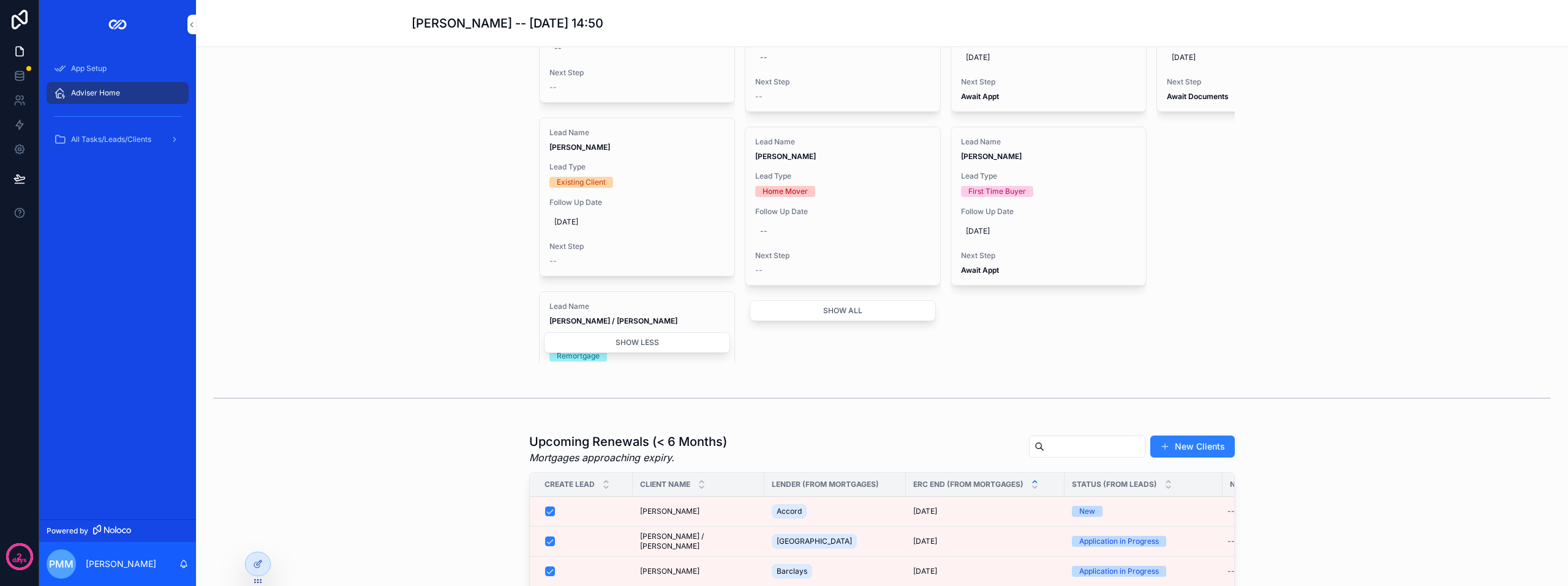
click at [573, 267] on div "--" at bounding box center [637, 261] width 175 height 10
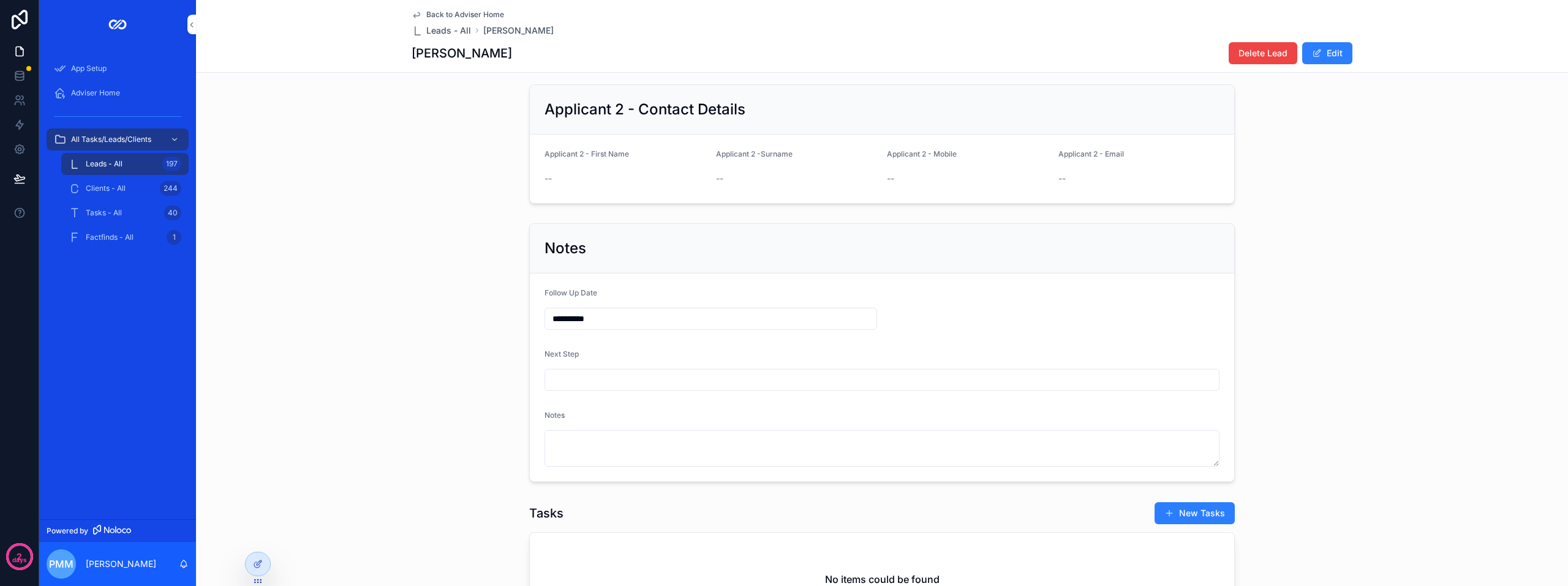
scroll to position [367, 0]
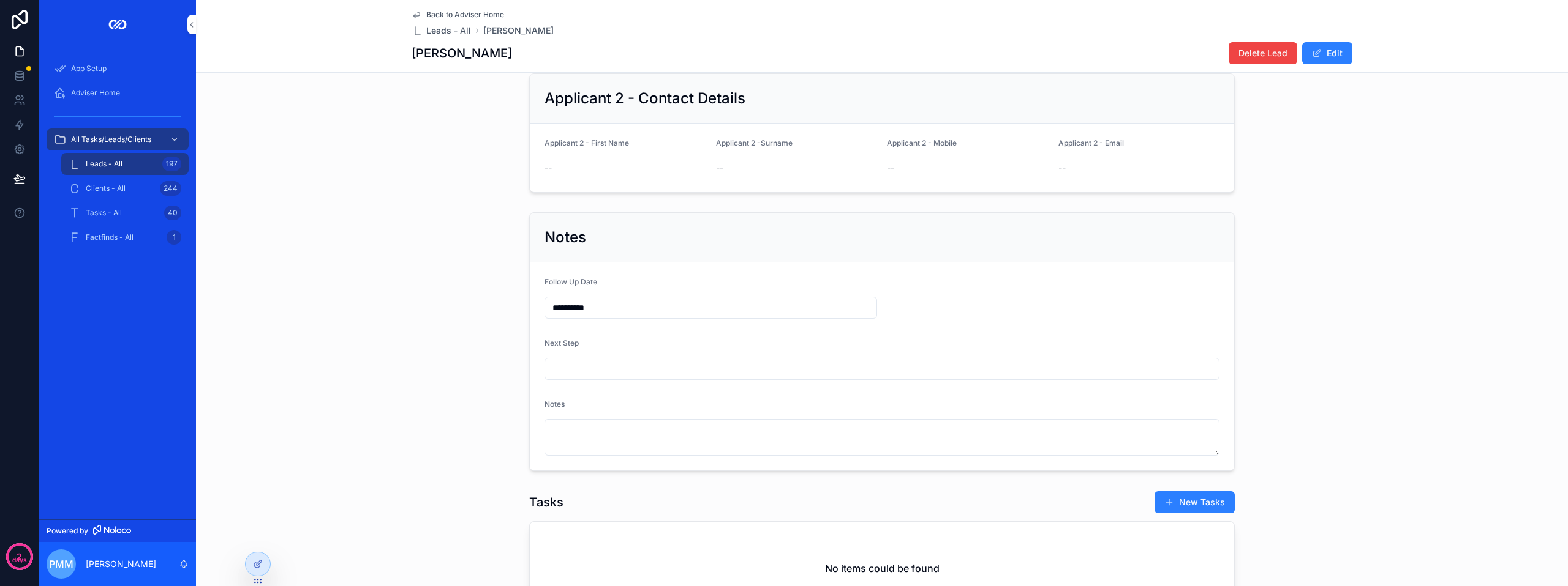
click at [583, 370] on input "scrollable content" at bounding box center [882, 369] width 674 height 17
type input "**********"
drag, startPoint x: 1370, startPoint y: 203, endPoint x: 1018, endPoint y: 282, distance: 360.8
click at [782, 197] on div "Applicant 2 - Contact Details Applicant 2 - First Name -- Applicant 2 -Surname …" at bounding box center [882, 132] width 1372 height 129
click at [107, 87] on div "Adviser Home" at bounding box center [117, 93] width 127 height 20
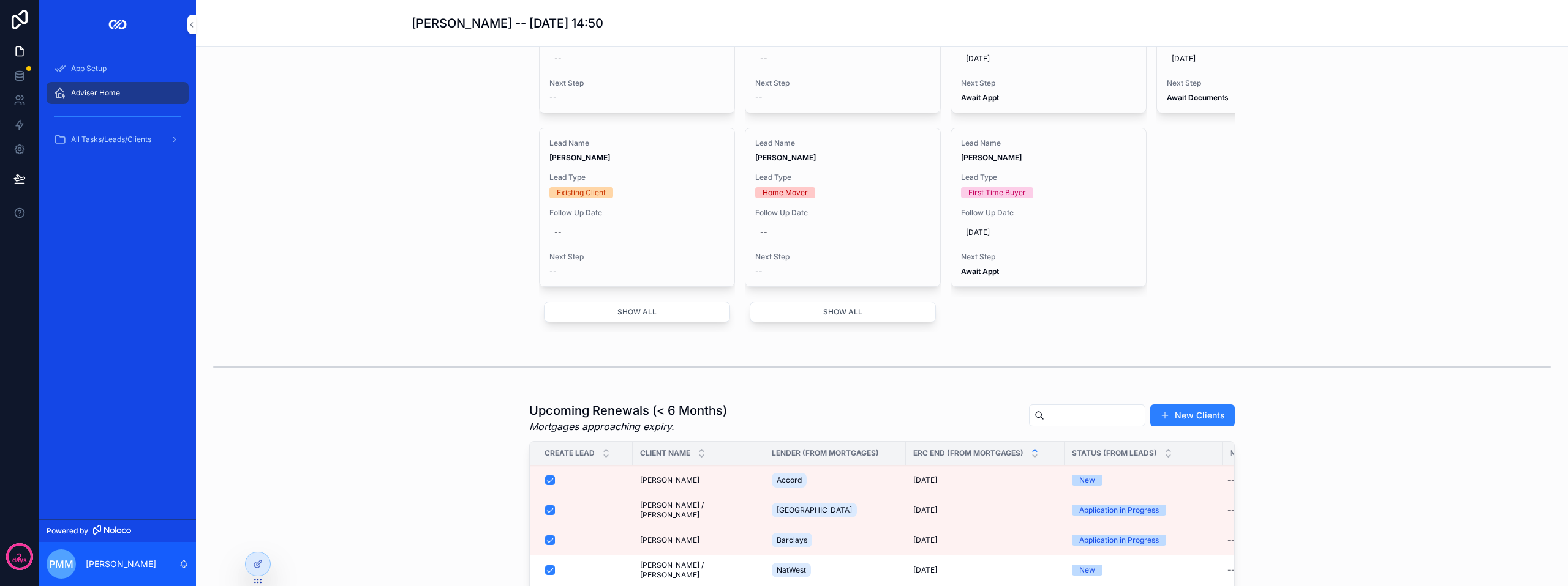
scroll to position [612, 0]
click at [620, 321] on button "Show all" at bounding box center [637, 311] width 186 height 21
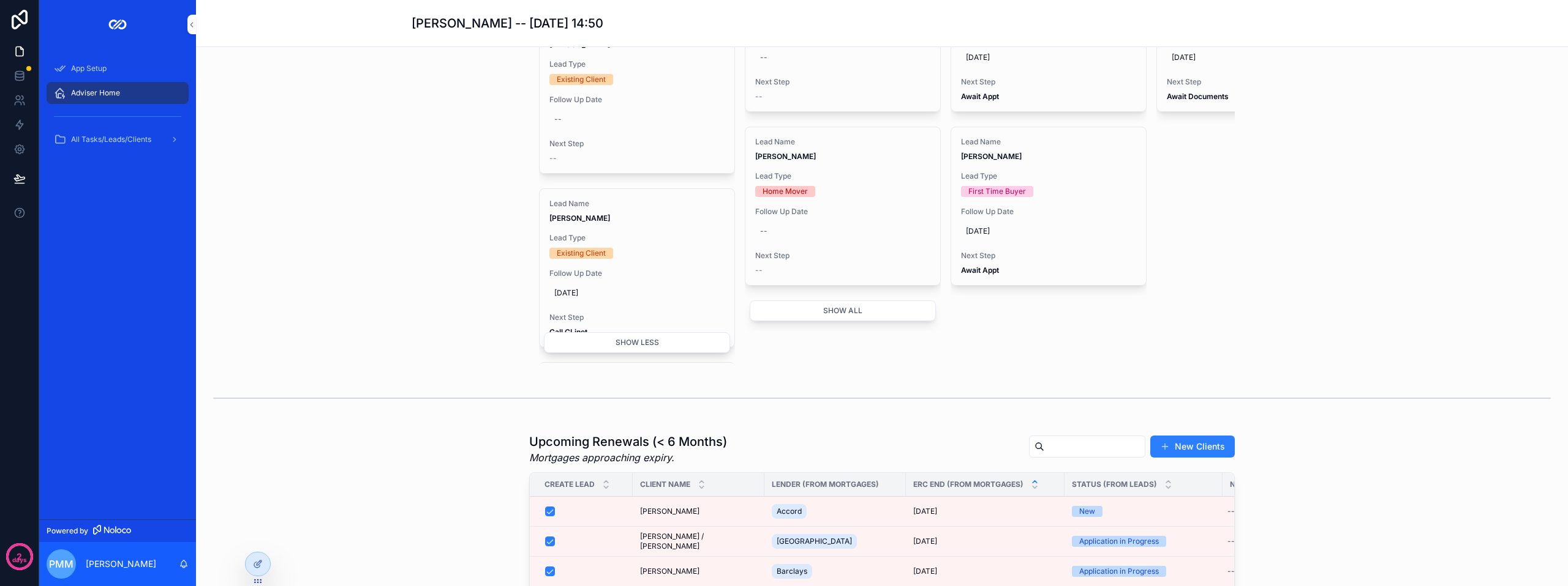
scroll to position [0, 0]
click at [671, 218] on div "Lead Name [PERSON_NAME] Lead Type Existing Client Follow Up Date -- Next Step --" at bounding box center [637, 206] width 195 height 158
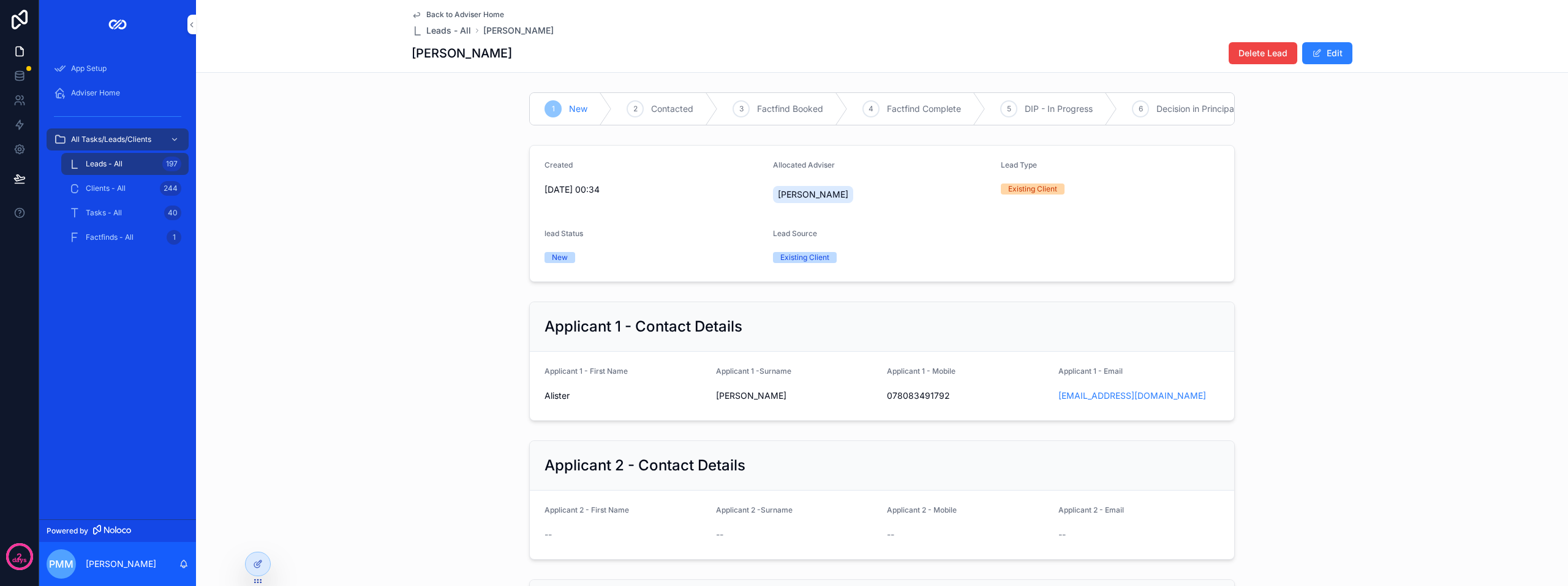
click at [782, 48] on span "Delete Lead" at bounding box center [1263, 53] width 49 height 12
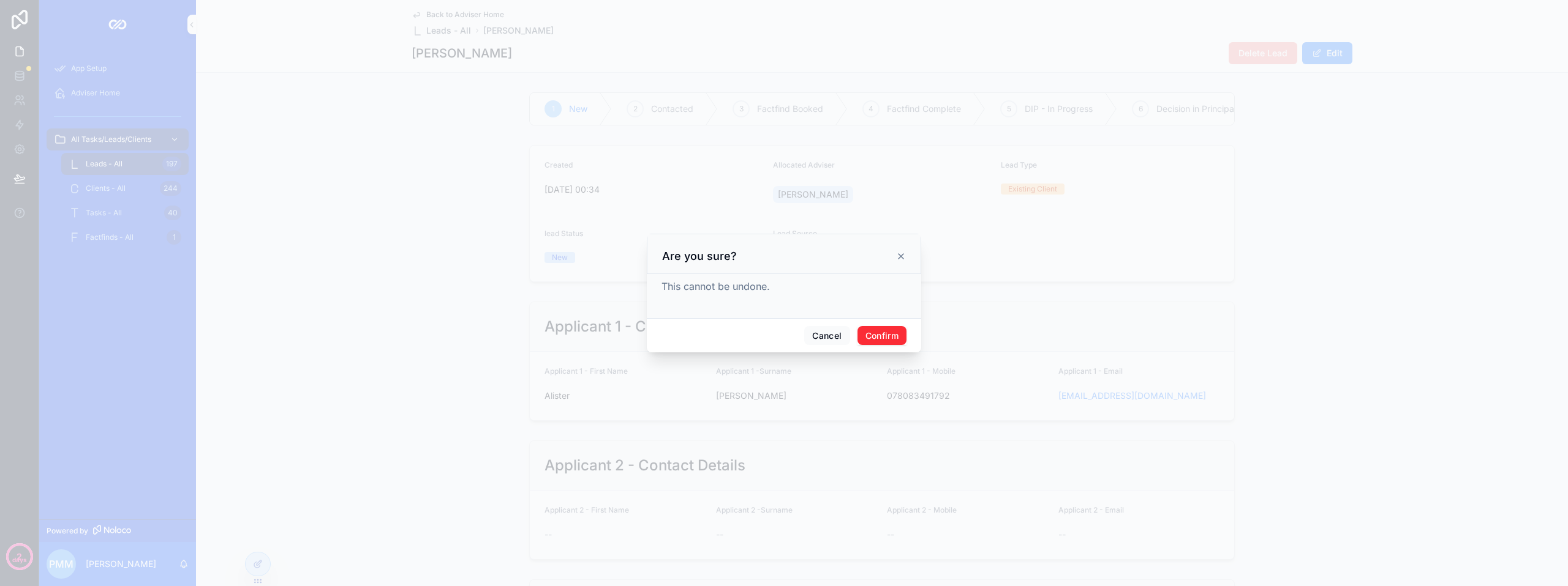
click at [782, 339] on button "Confirm" at bounding box center [882, 336] width 49 height 20
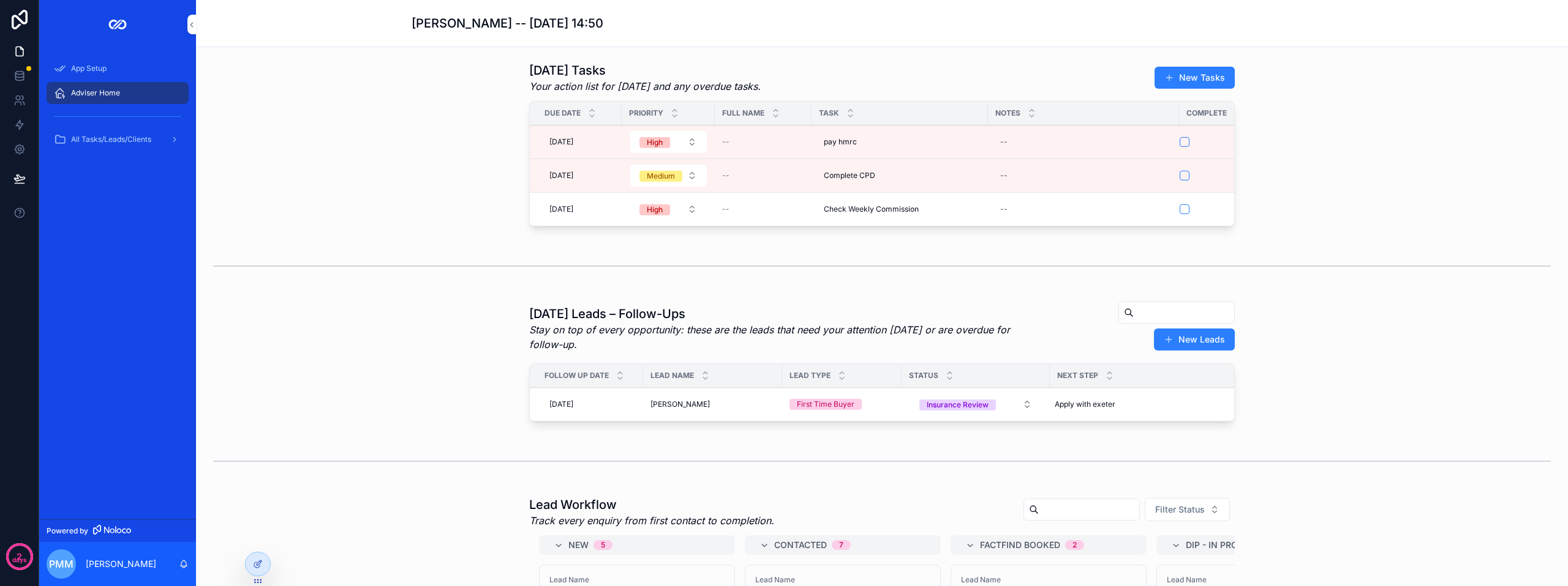
scroll to position [428, 0]
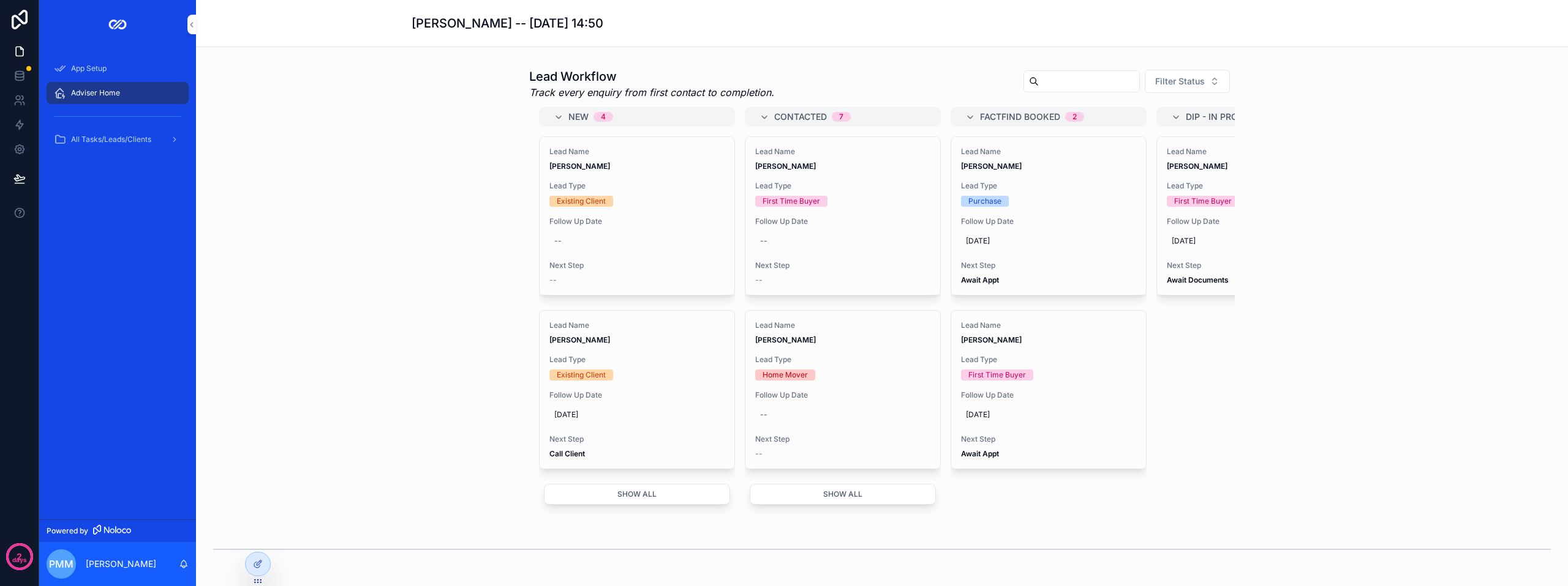
click at [620, 251] on div "--" at bounding box center [637, 241] width 175 height 20
click at [659, 191] on span "Lead Type" at bounding box center [637, 185] width 175 height 10
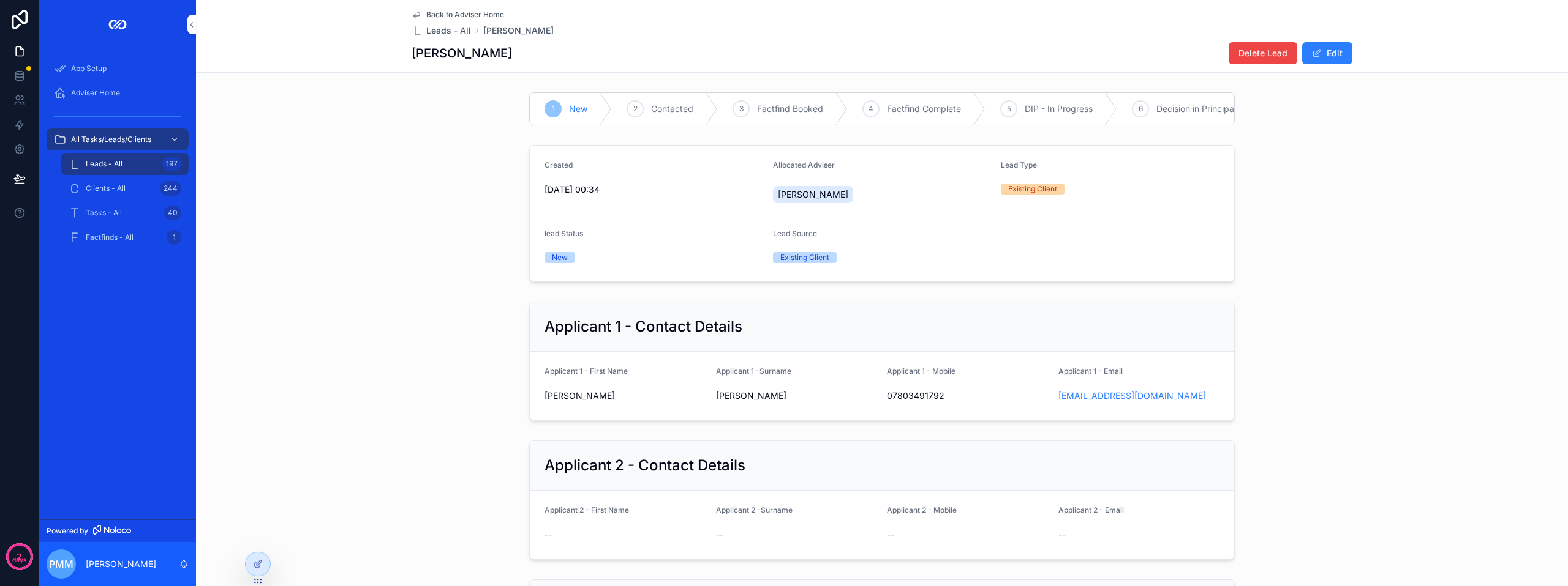
click at [782, 55] on span "Delete Lead" at bounding box center [1263, 53] width 49 height 12
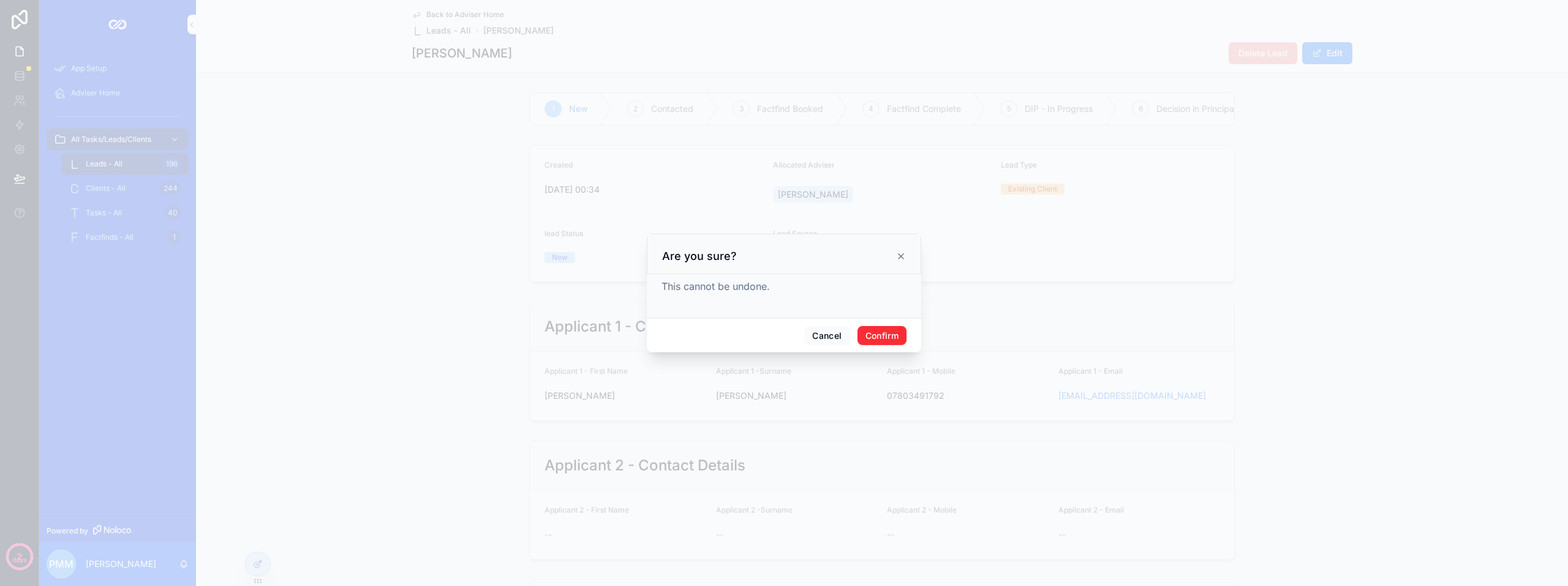
click at [782, 334] on button "Confirm" at bounding box center [882, 336] width 49 height 20
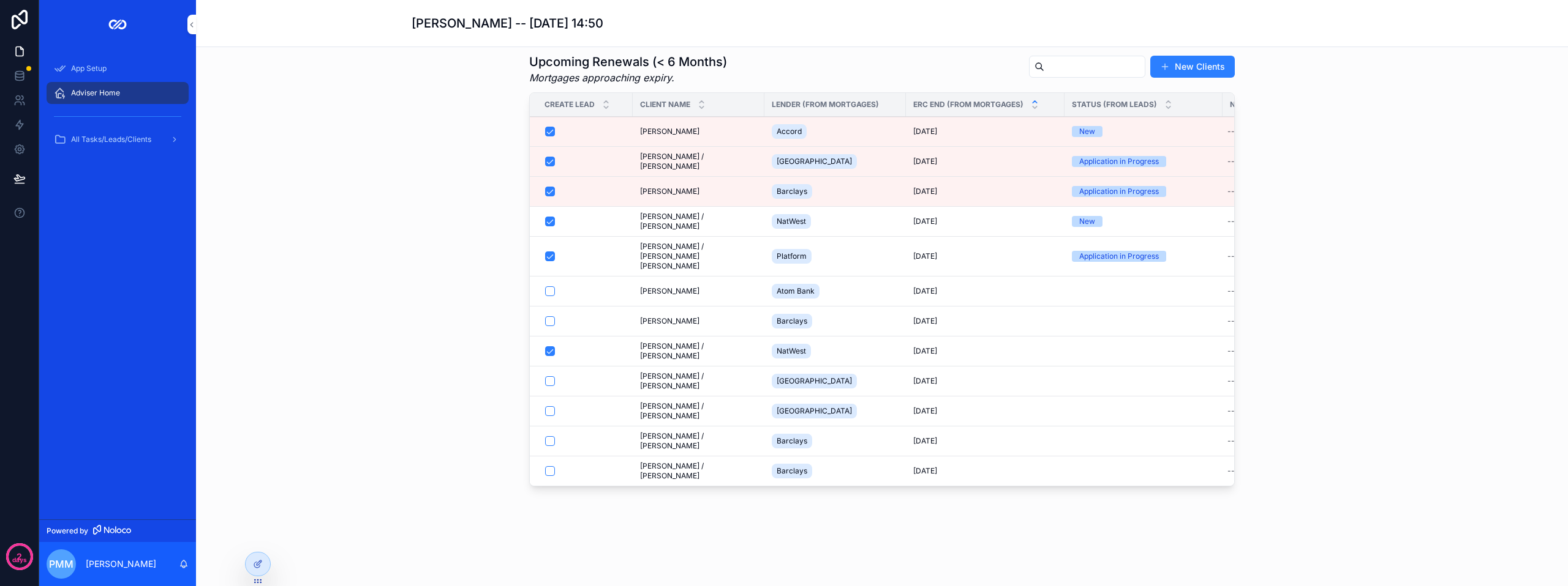
scroll to position [979, 0]
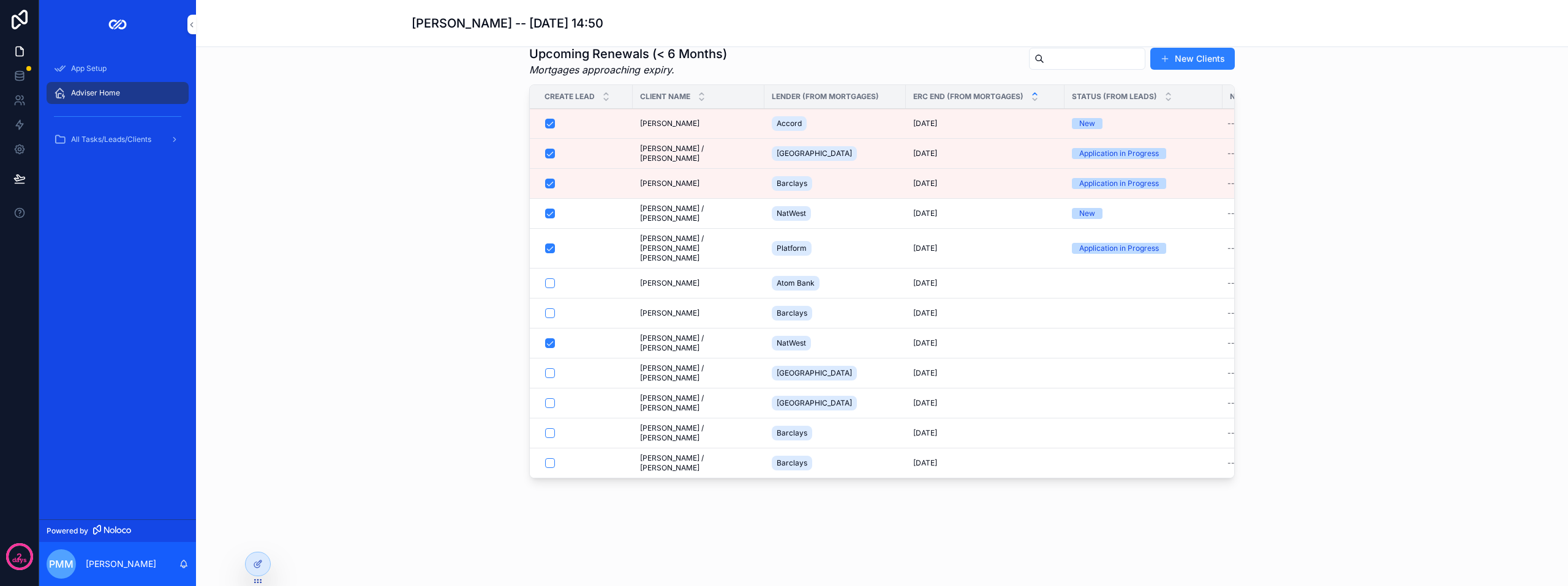
click at [400, 289] on div "Upcoming Renewals (< 6 Months) Mortgages approaching expiry. New Clients Create…" at bounding box center [882, 265] width 1352 height 448
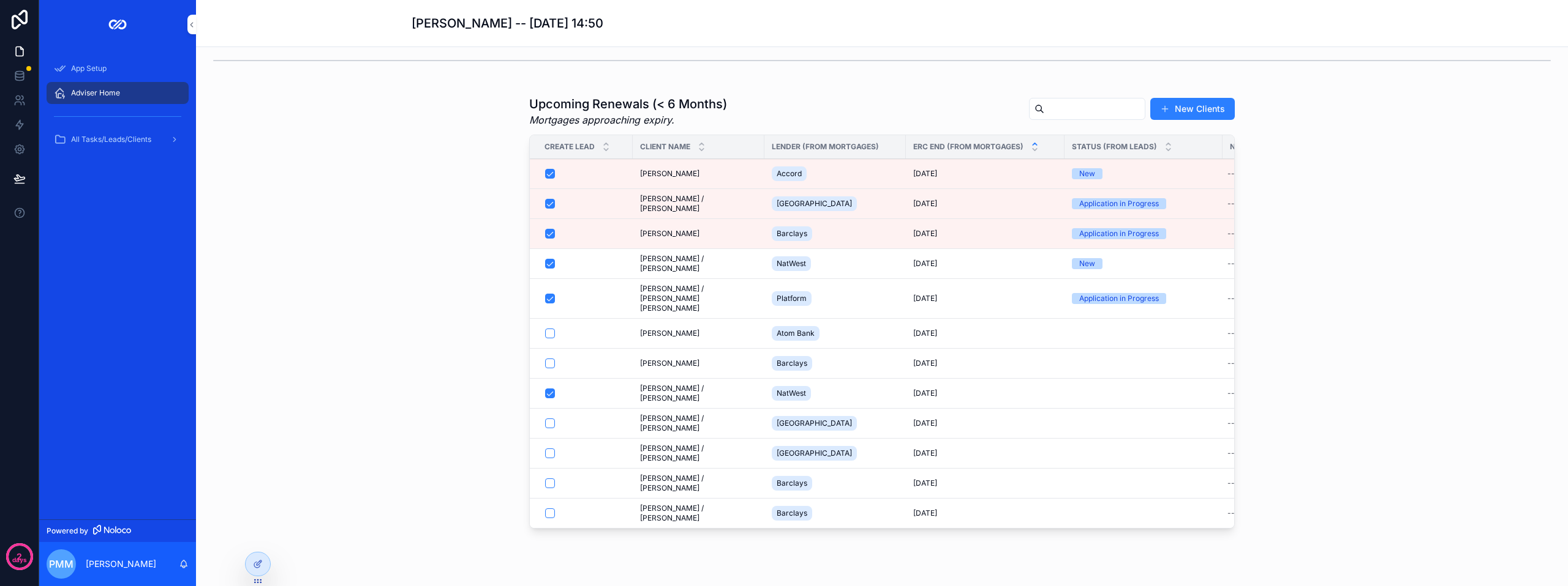
scroll to position [918, 0]
click at [107, 90] on span "Adviser Home" at bounding box center [95, 93] width 49 height 10
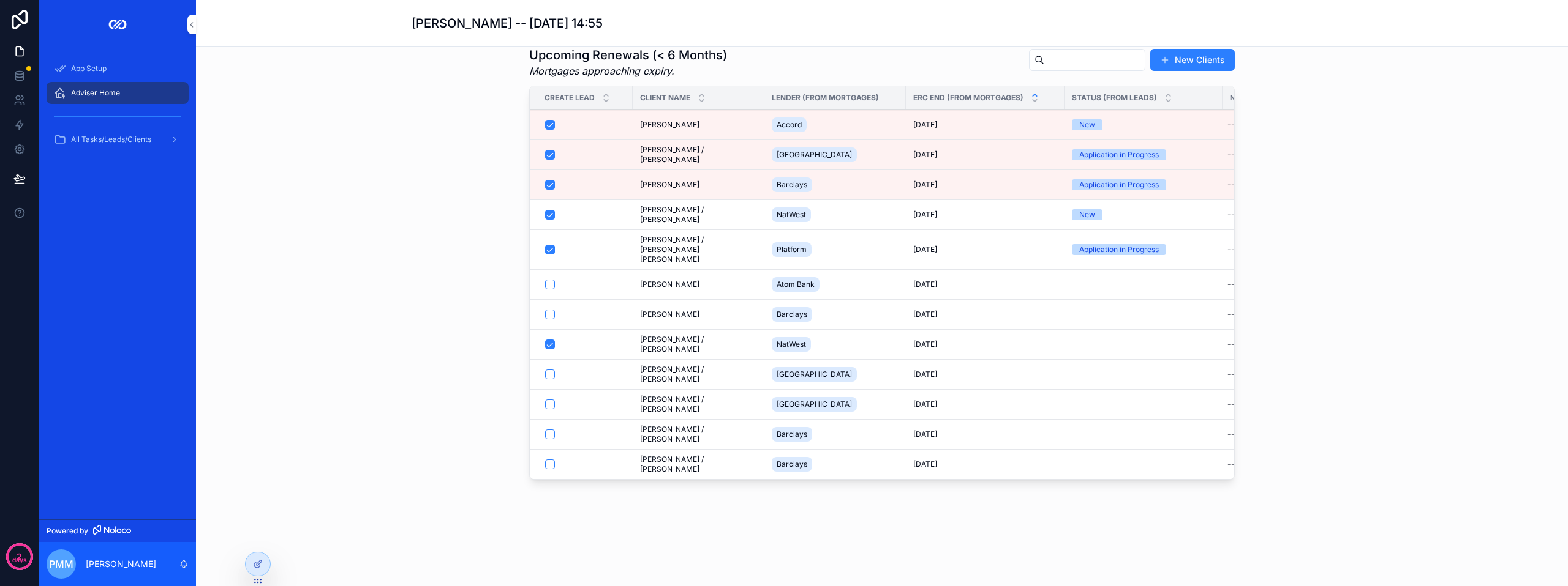
scroll to position [540, 0]
click at [430, 373] on div "Upcoming Renewals (< 6 Months) Mortgages approaching expiry. New Clients Create…" at bounding box center [882, 265] width 1352 height 448
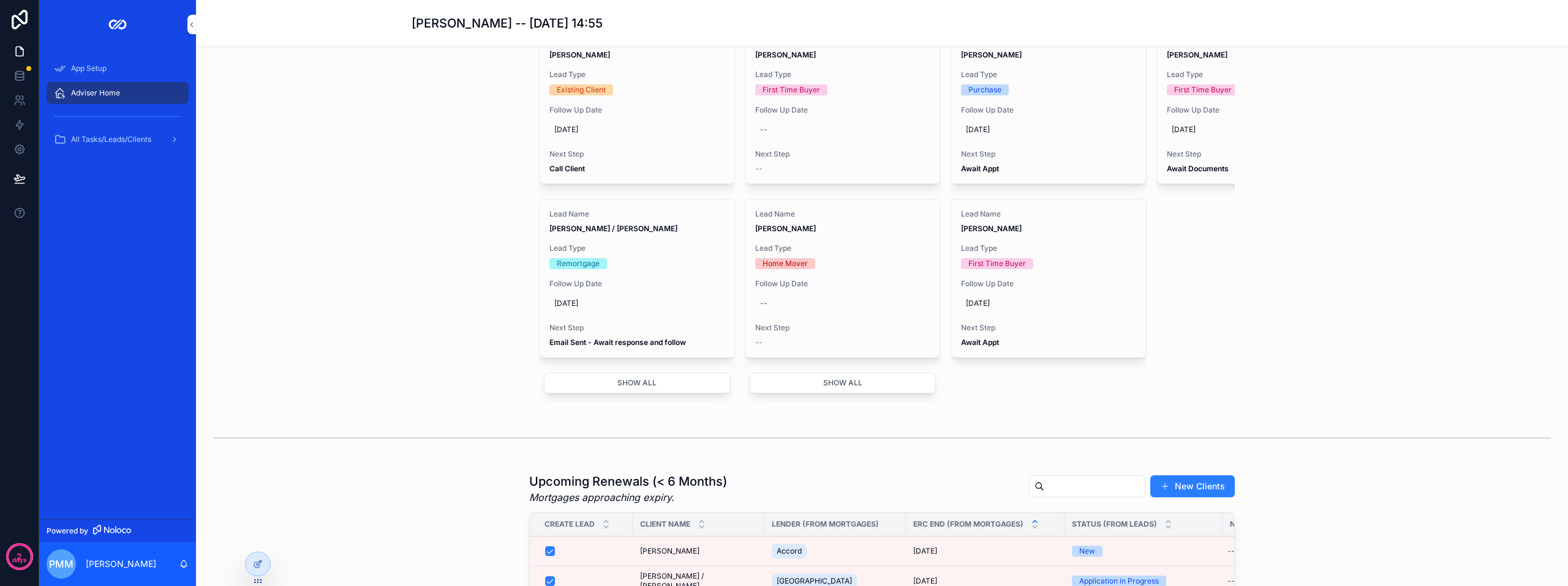
scroll to position [995, 0]
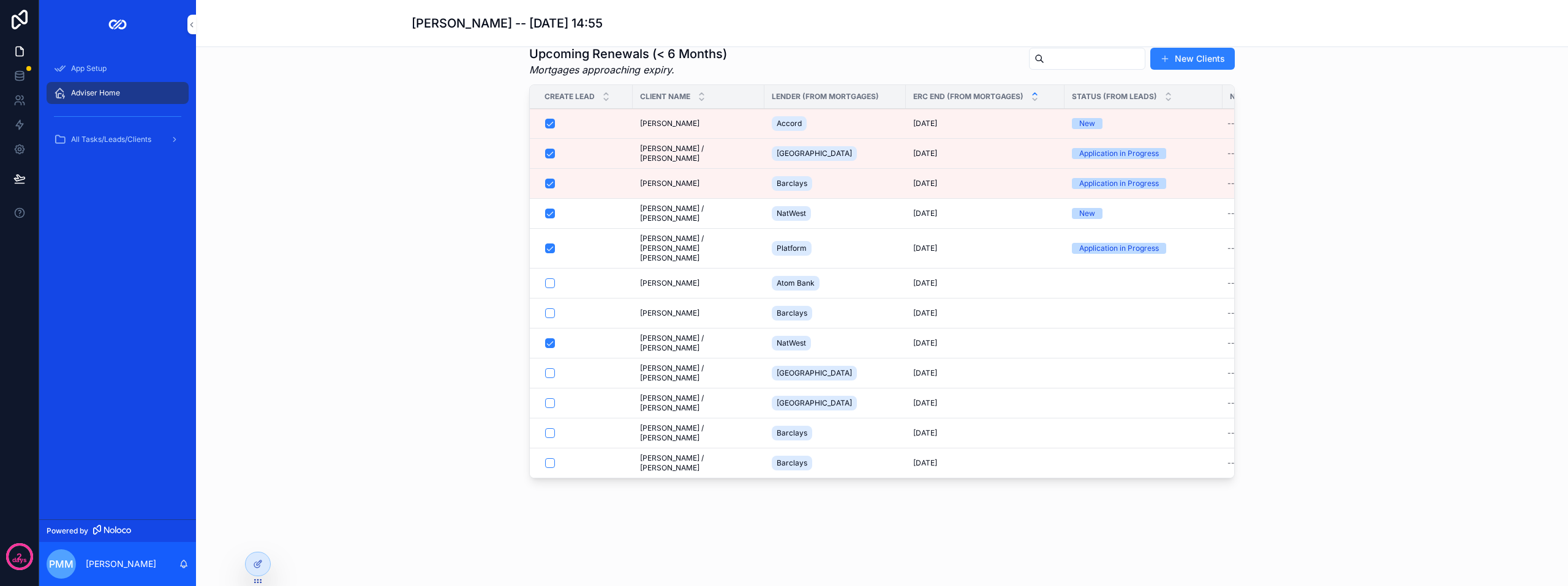
click at [390, 302] on div "Upcoming Renewals (< 6 Months) Mortgages approaching expiry. New Clients Create…" at bounding box center [882, 265] width 1352 height 448
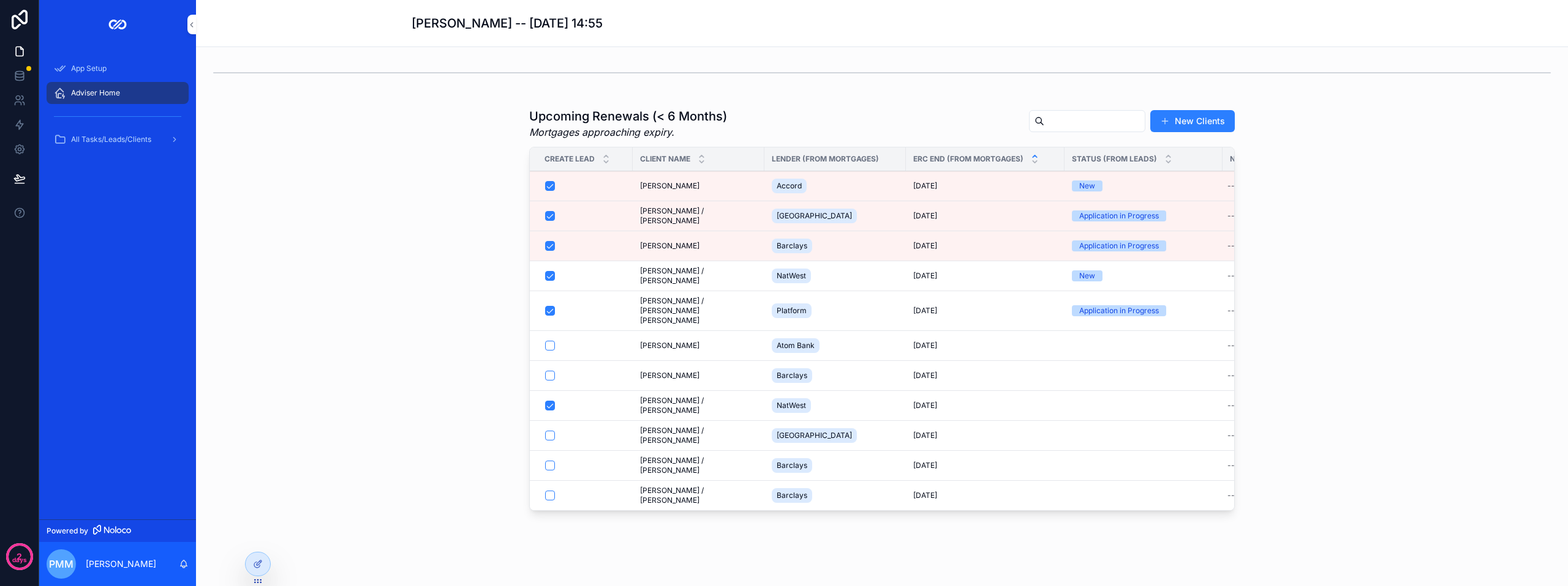
scroll to position [918, 0]
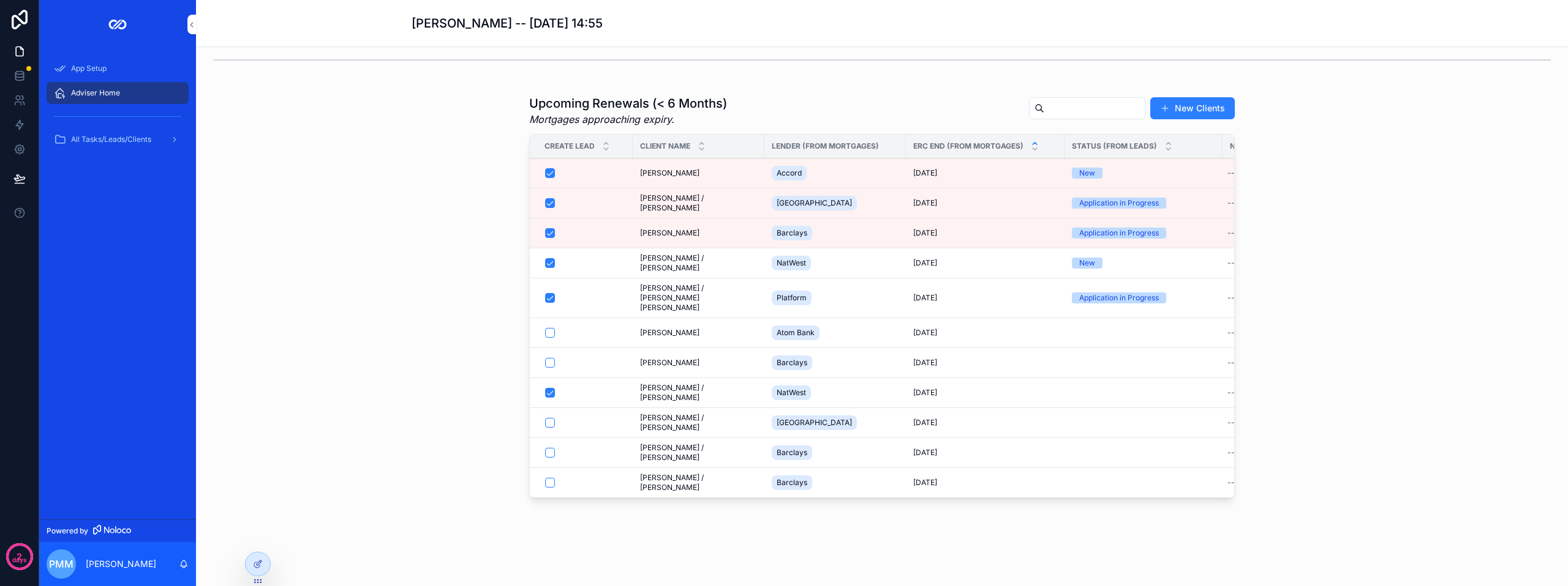
click at [413, 201] on div "Upcoming Renewals (< 6 Months) Mortgages approaching expiry. New Clients Create…" at bounding box center [882, 299] width 1352 height 418
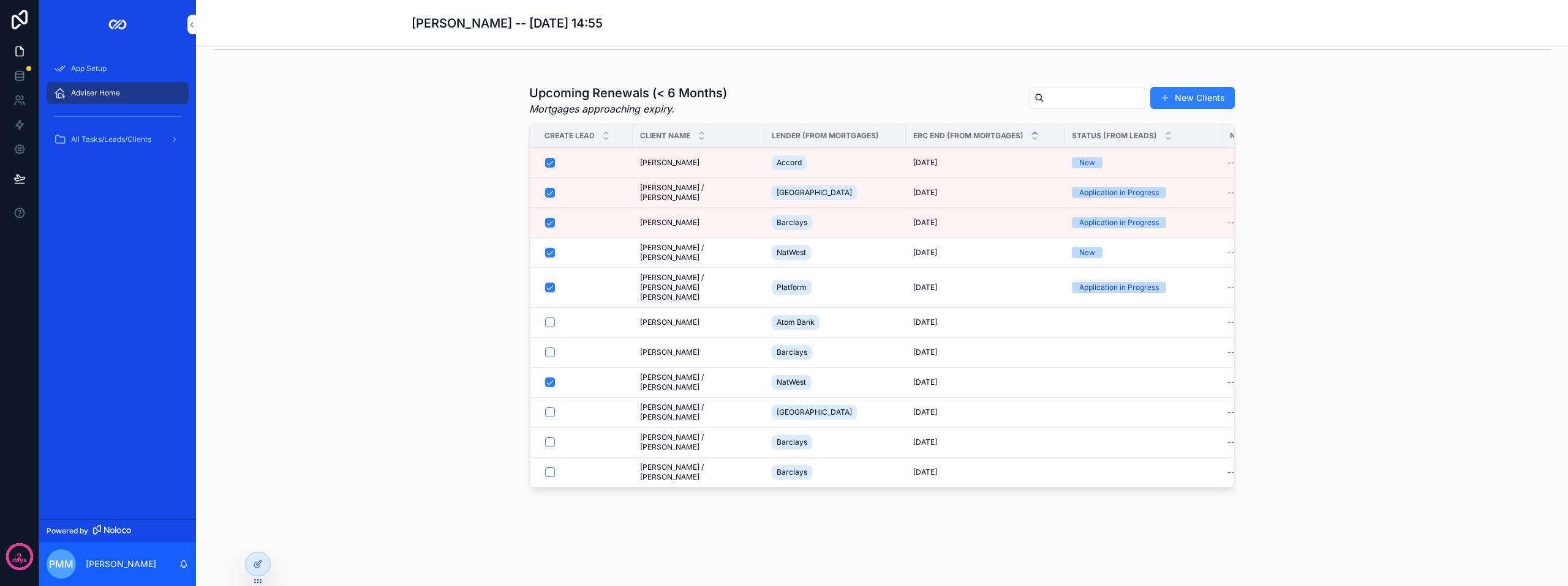
scroll to position [964, 0]
